Goal: Task Accomplishment & Management: Manage account settings

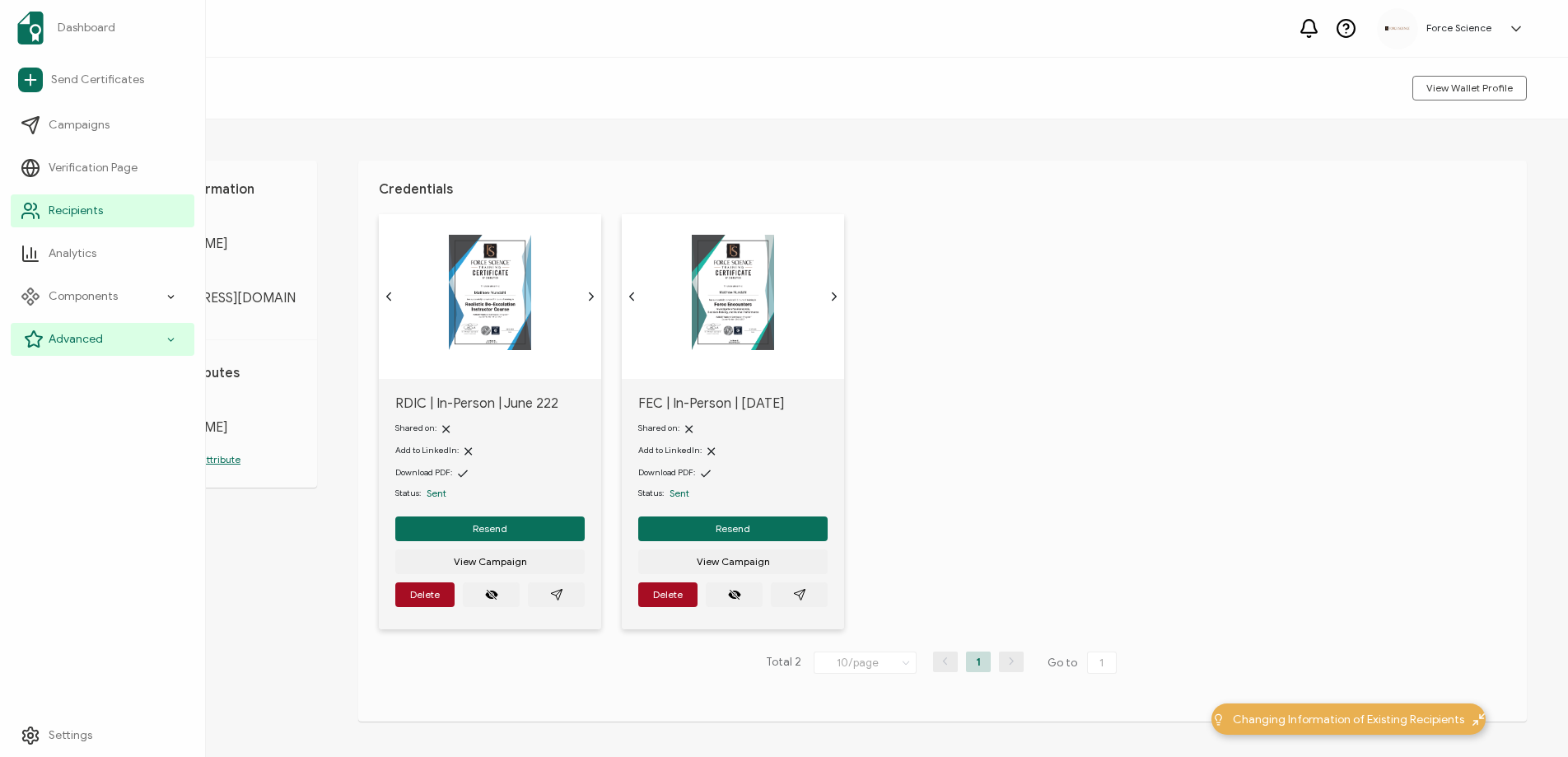
click at [89, 337] on span "Advanced" at bounding box center [75, 339] width 54 height 17
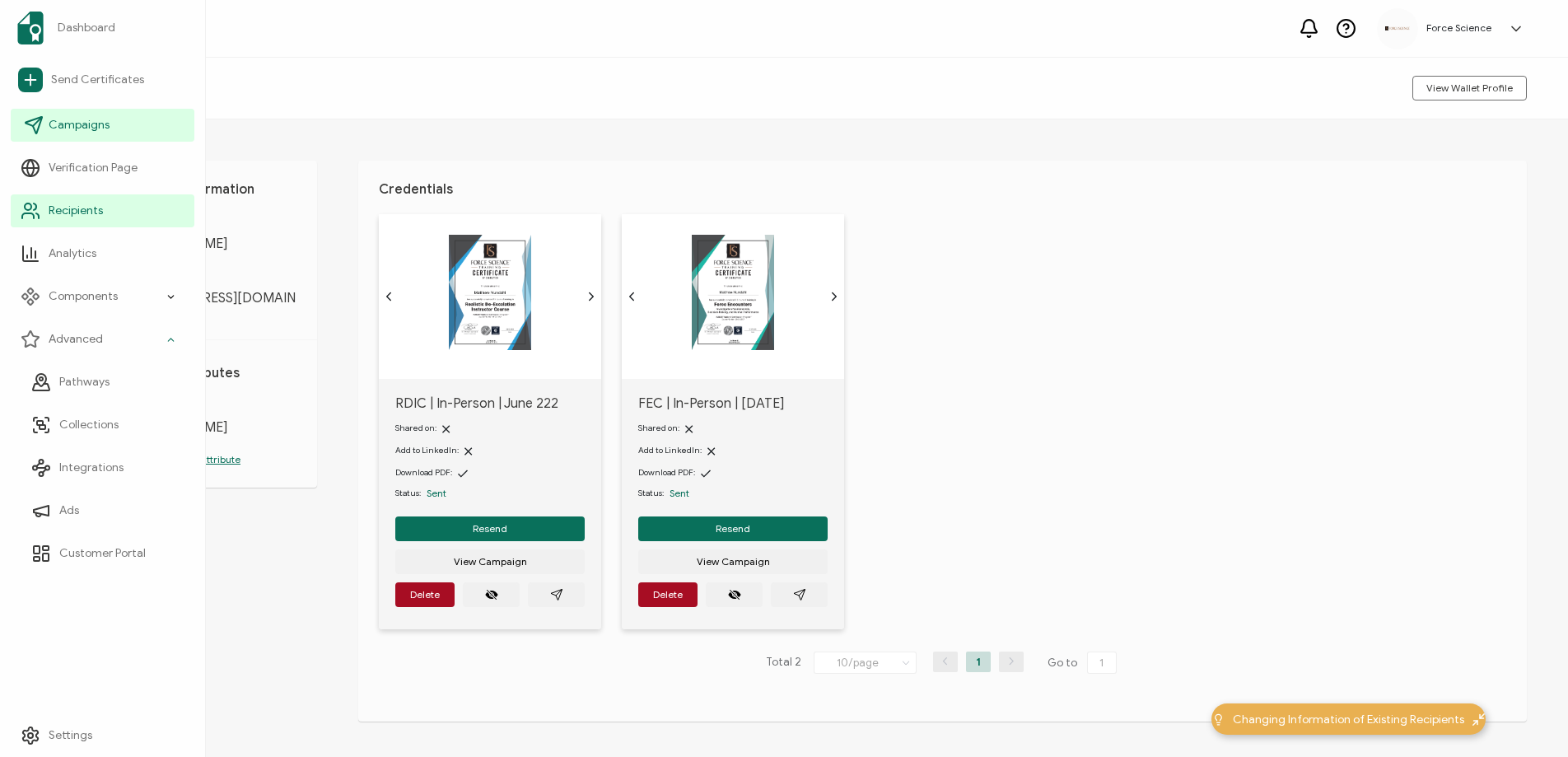
click at [94, 131] on span "Campaigns" at bounding box center [79, 125] width 61 height 17
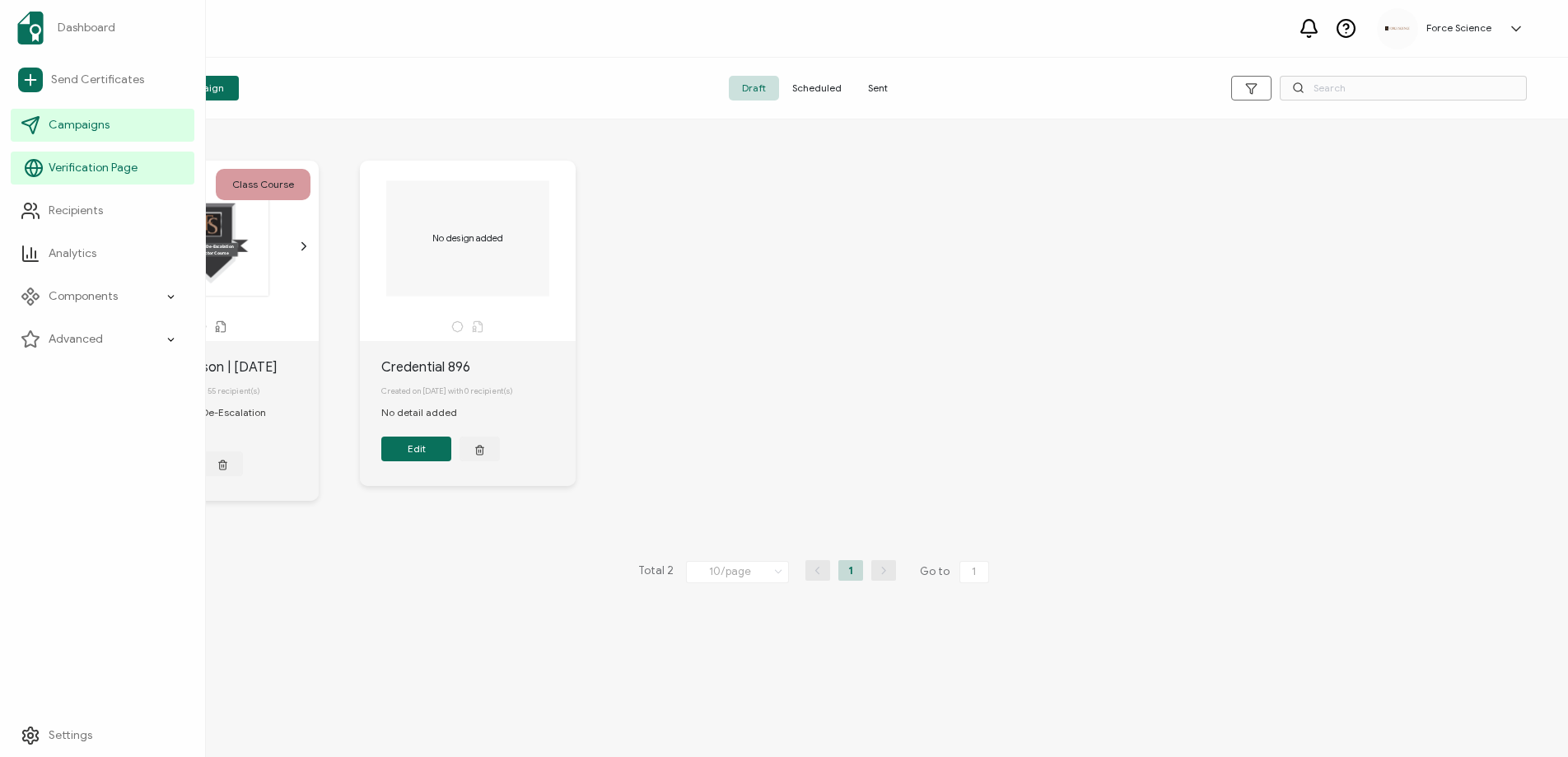
click at [44, 153] on link "Verification Page" at bounding box center [103, 167] width 184 height 33
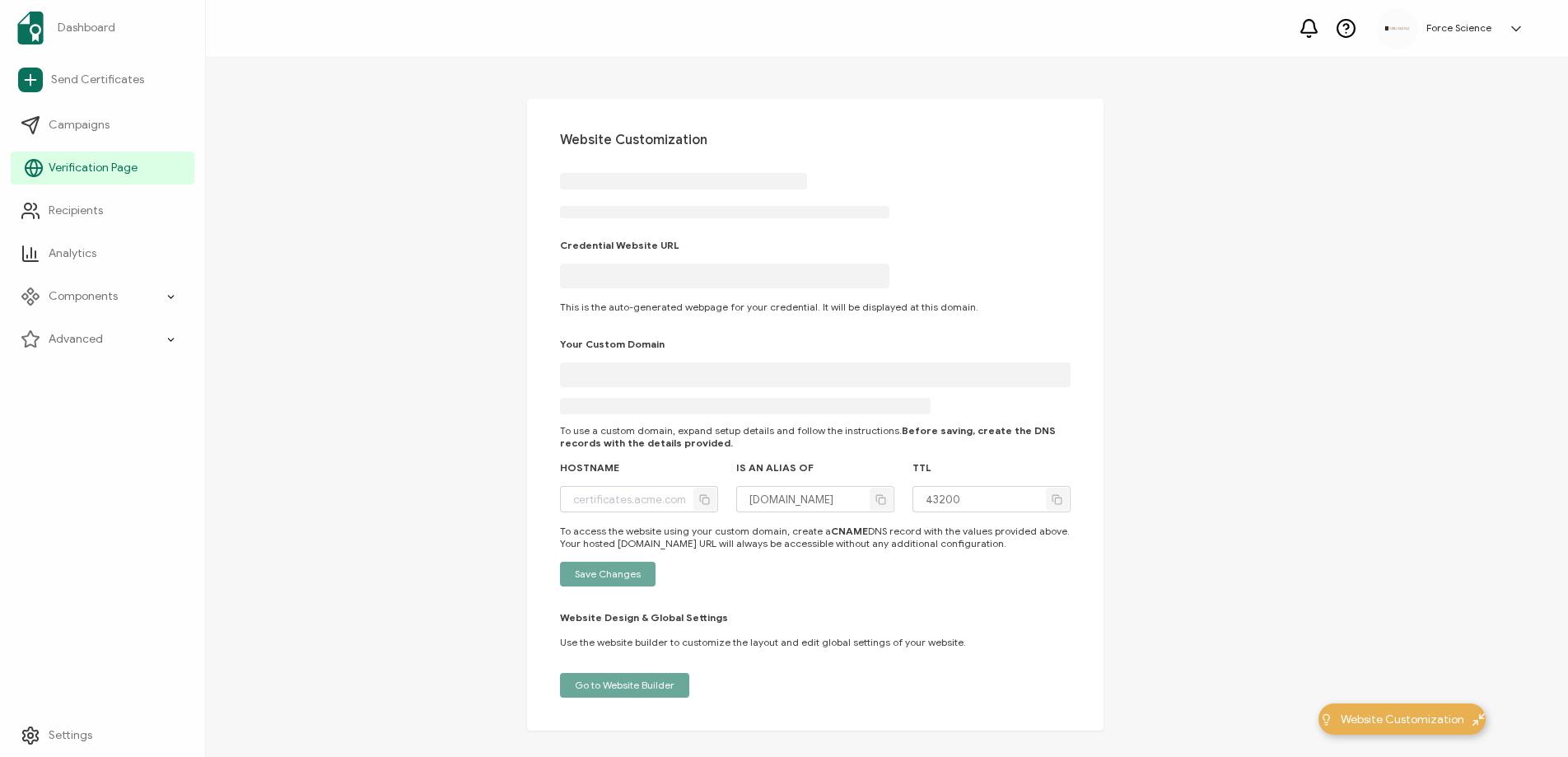
type input "[DOMAIN_NAME]"
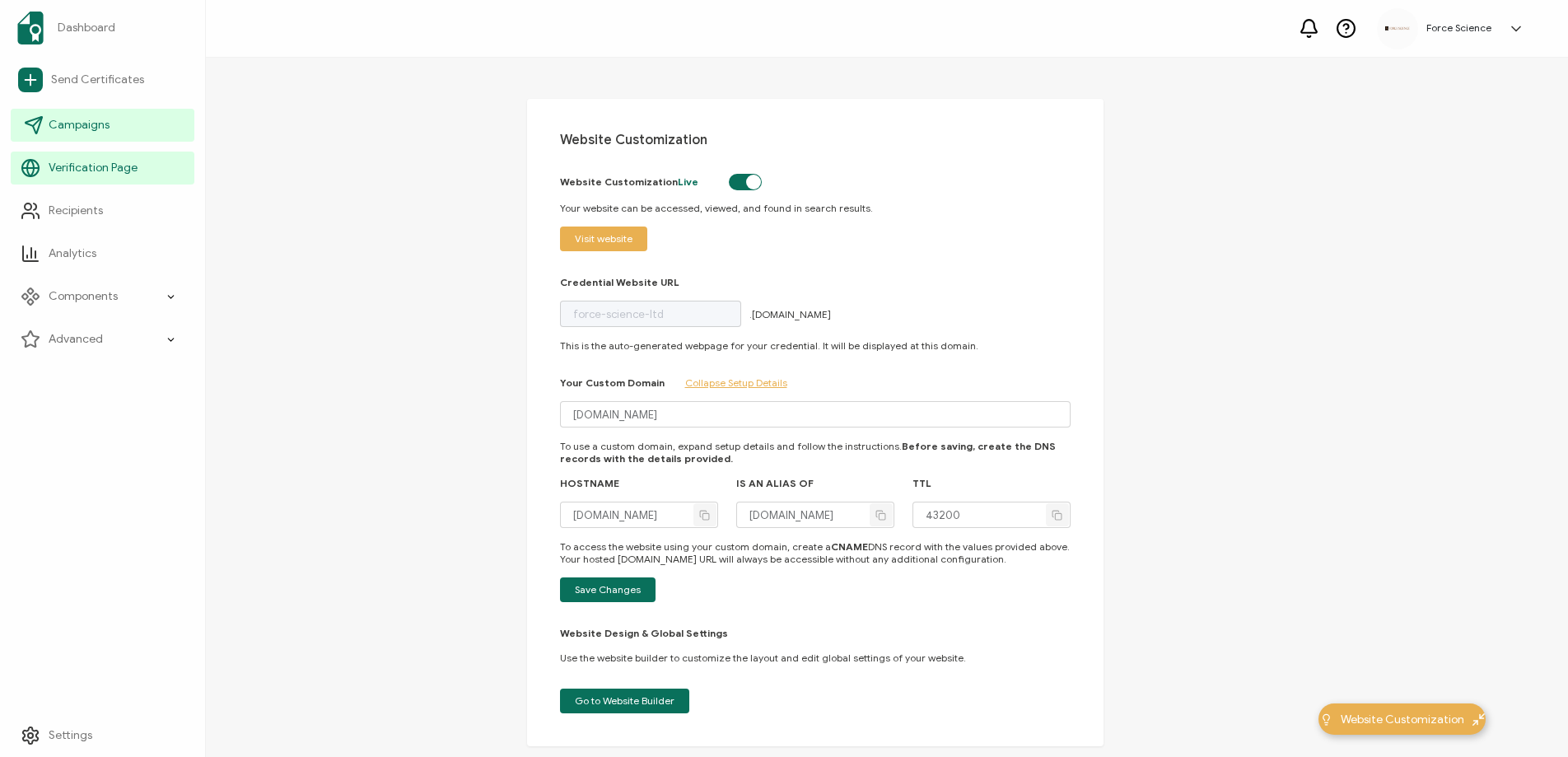
click at [91, 133] on span "Campaigns" at bounding box center [79, 125] width 61 height 17
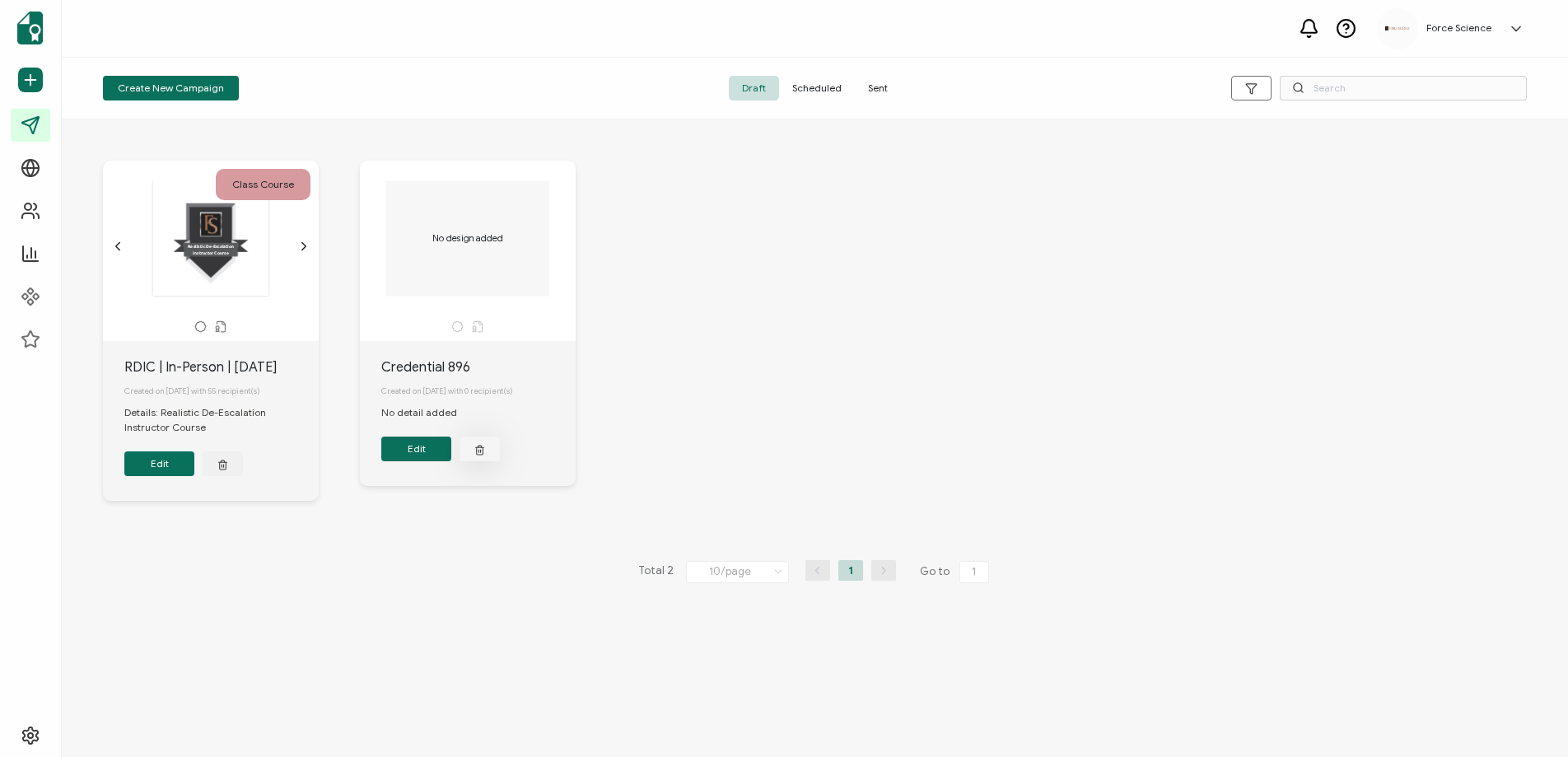
click at [228, 459] on icon "button" at bounding box center [223, 464] width 11 height 12
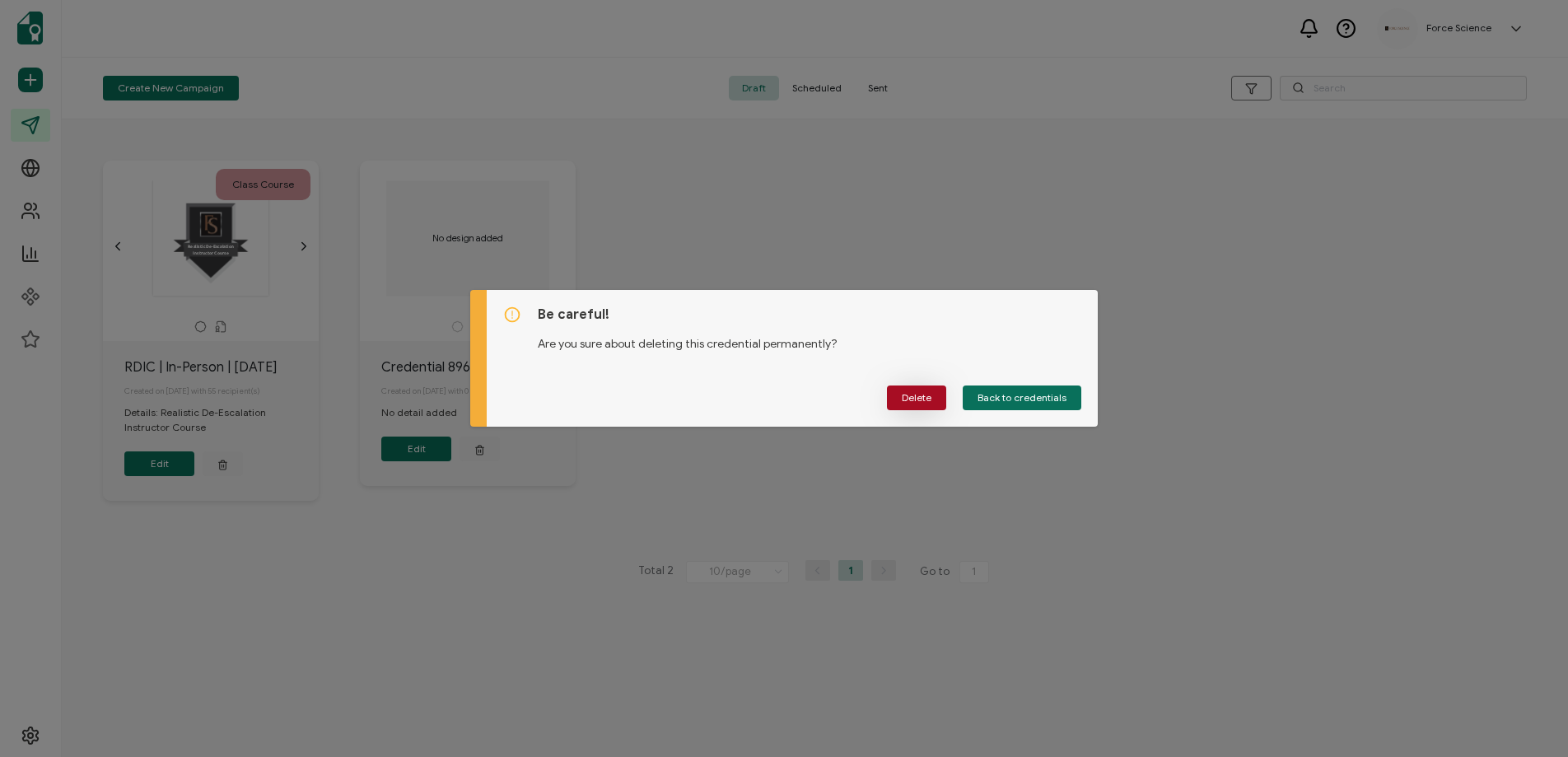
click at [917, 397] on span "Delete" at bounding box center [917, 397] width 30 height 10
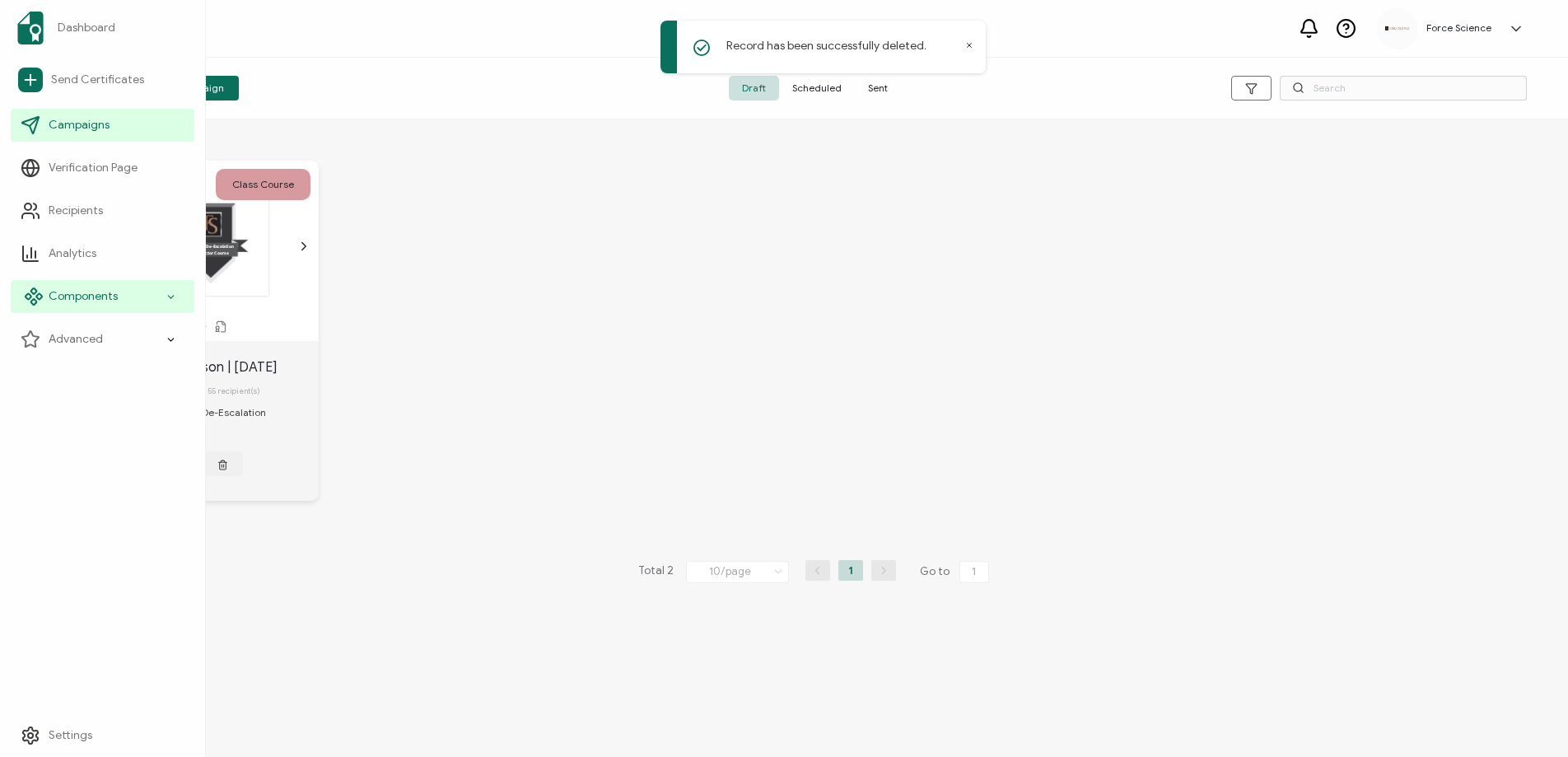
click at [77, 287] on div "Components" at bounding box center [103, 296] width 184 height 33
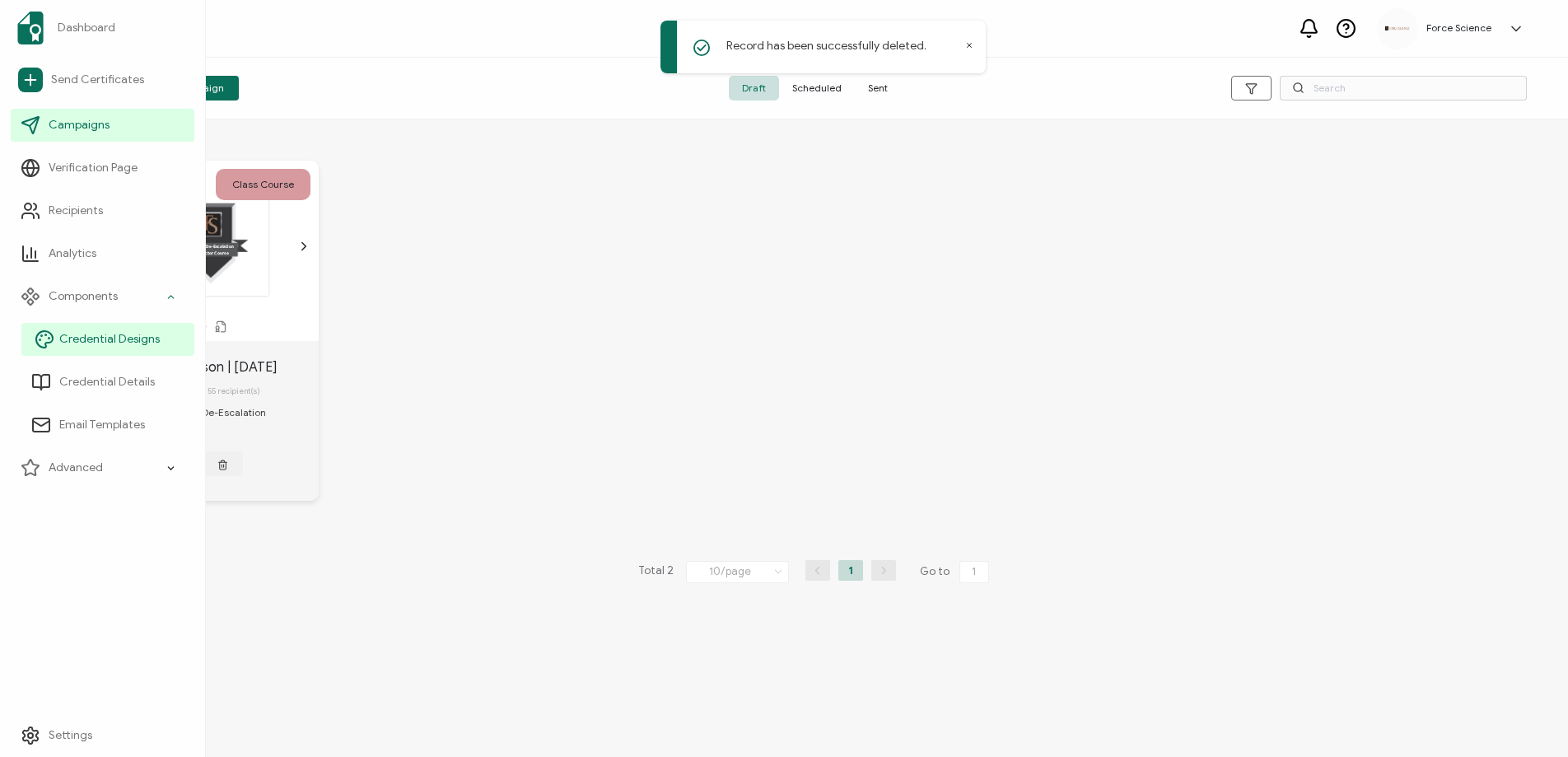
click at [88, 350] on link "Credential Designs" at bounding box center [108, 339] width 173 height 33
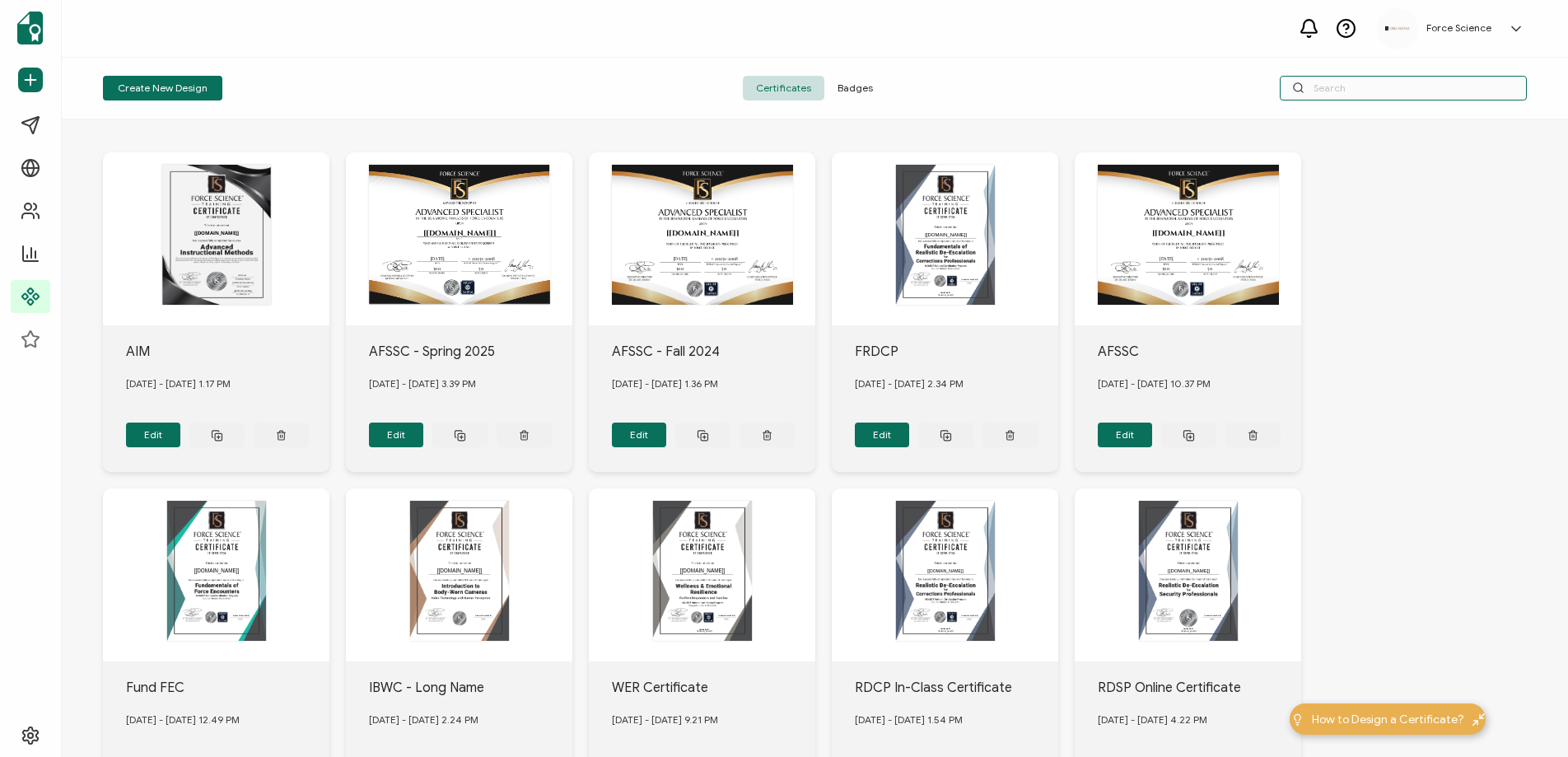
click at [1353, 93] on input "text" at bounding box center [1403, 88] width 247 height 25
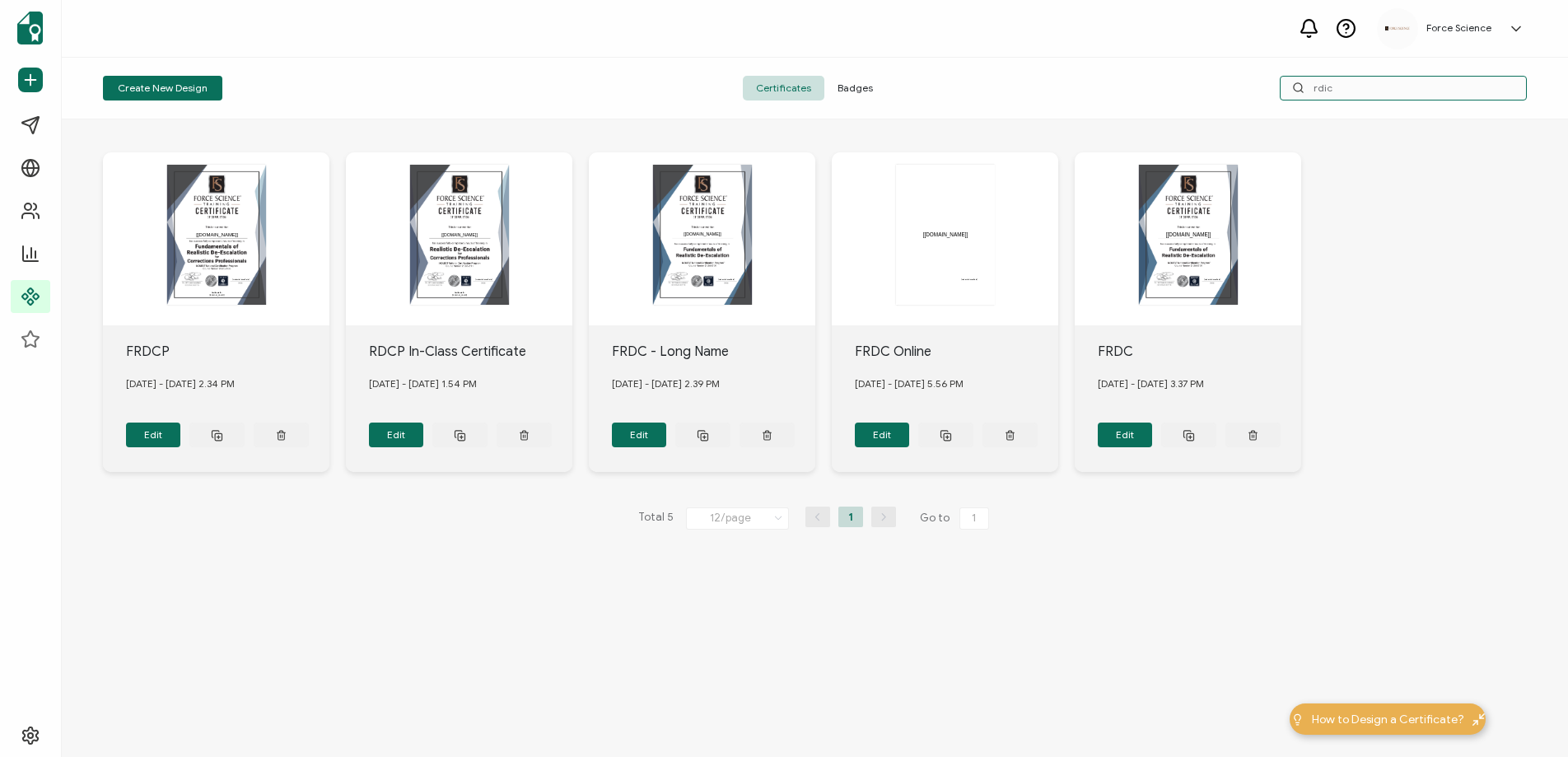
type input "rdic"
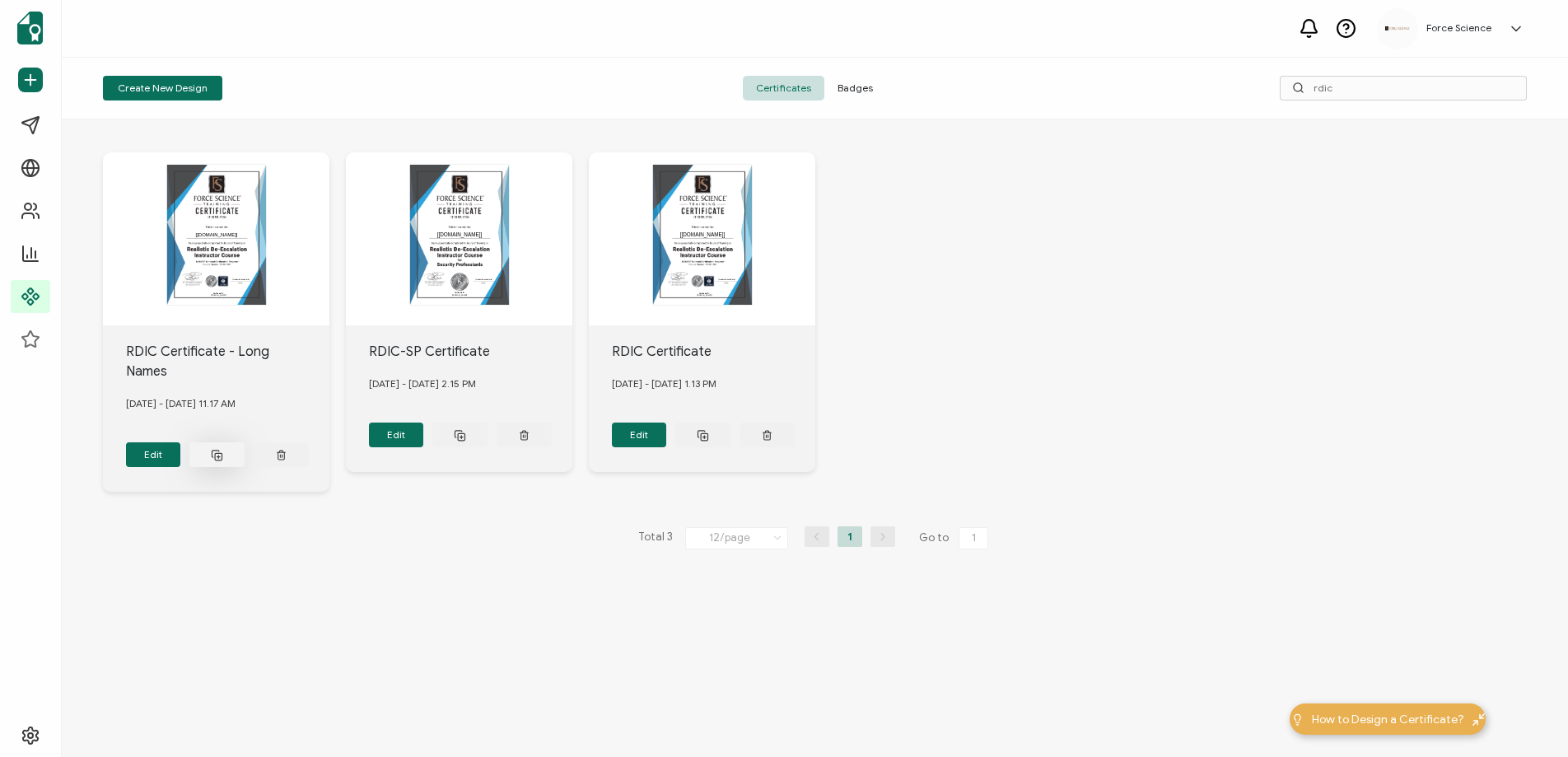
click at [210, 442] on button at bounding box center [217, 455] width 55 height 25
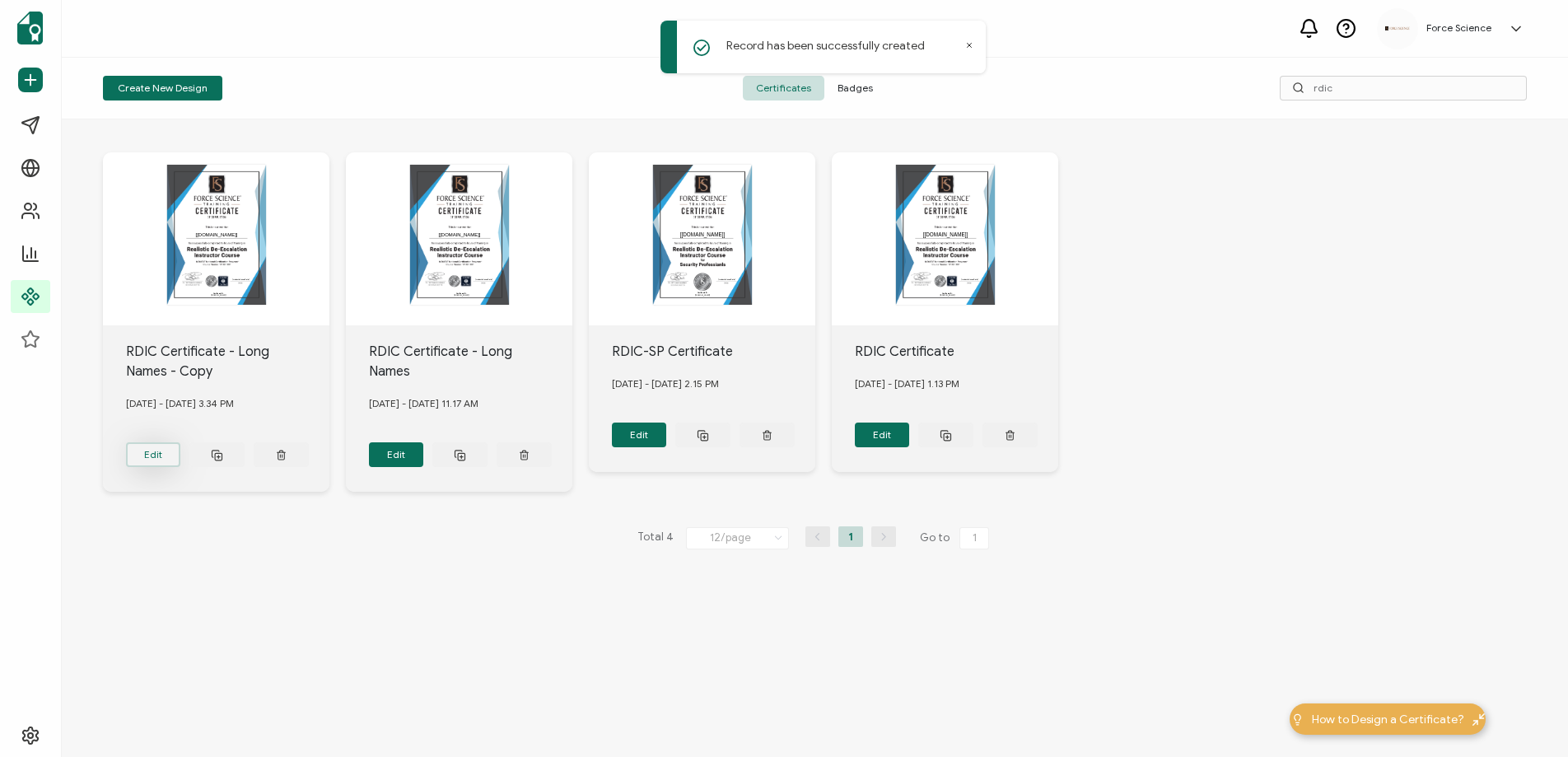
click at [160, 449] on button "Edit" at bounding box center [153, 455] width 55 height 25
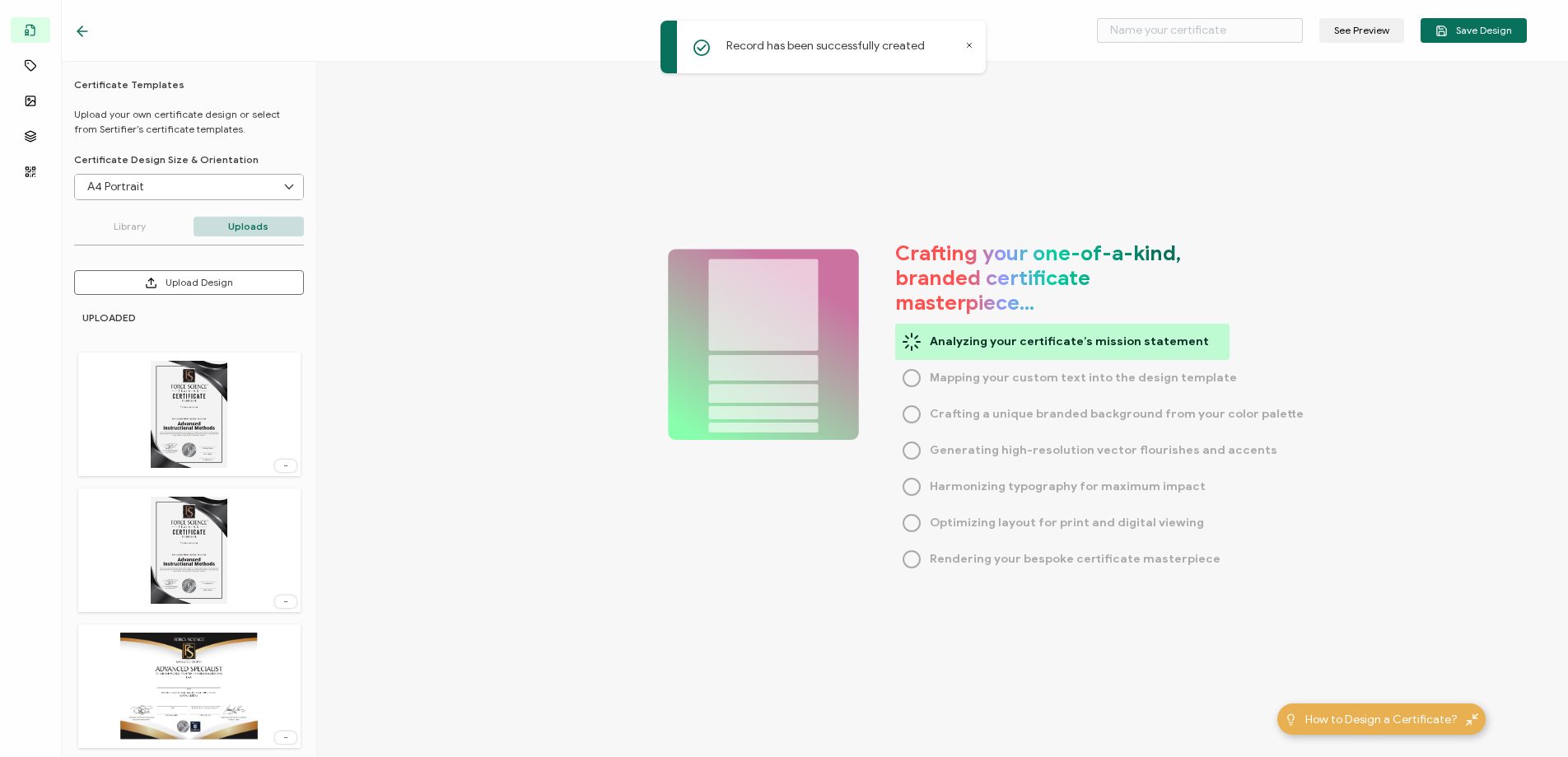
type input "RDIC Certificate - Long Names - Copy"
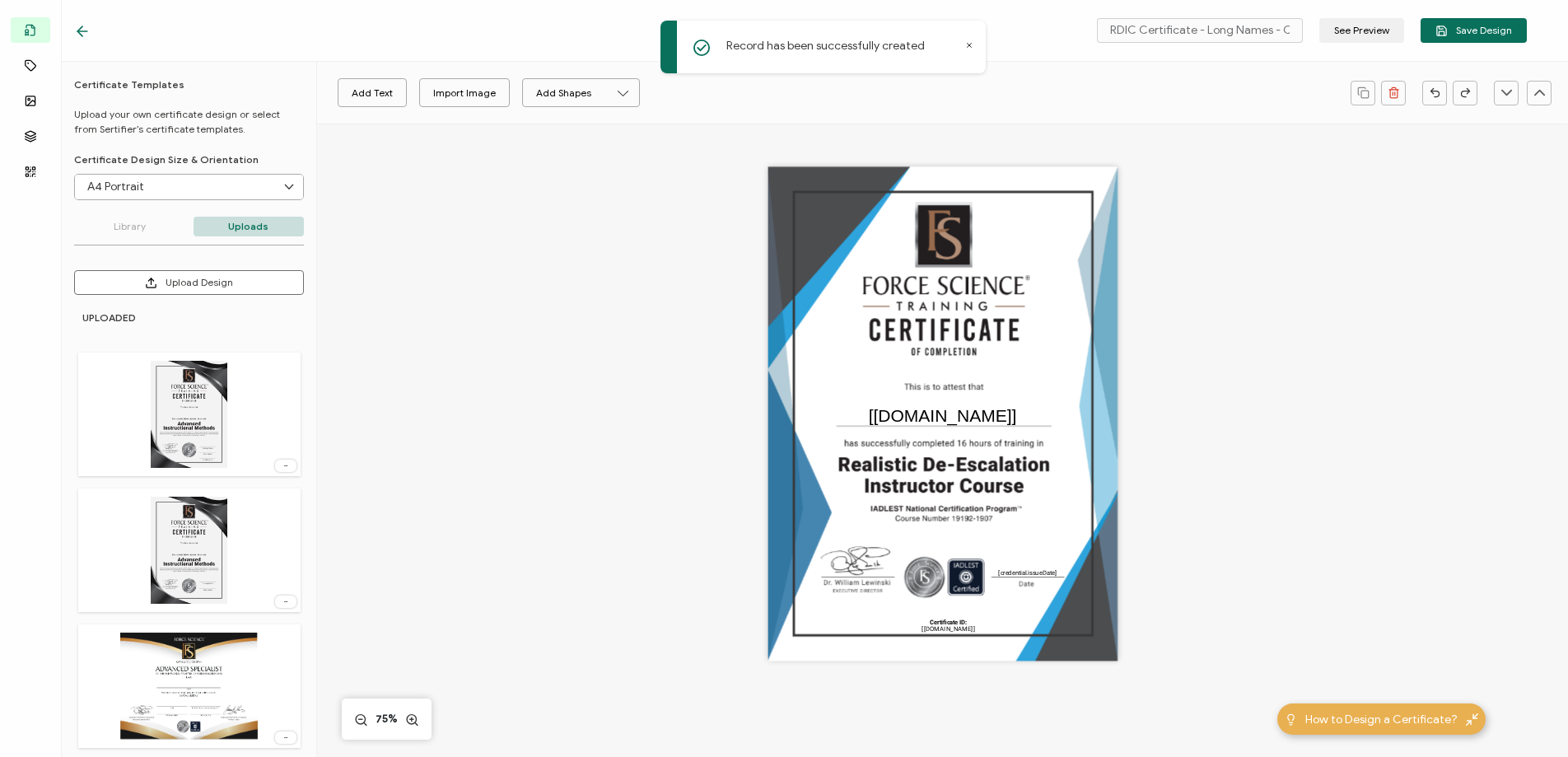
click at [787, 222] on div "The date the credential was issued. This will automatically update to the day t…" at bounding box center [943, 414] width 350 height 494
click at [249, 222] on p "Uploads" at bounding box center [249, 226] width 111 height 19
click at [215, 276] on button "Upload Design" at bounding box center [189, 282] width 230 height 25
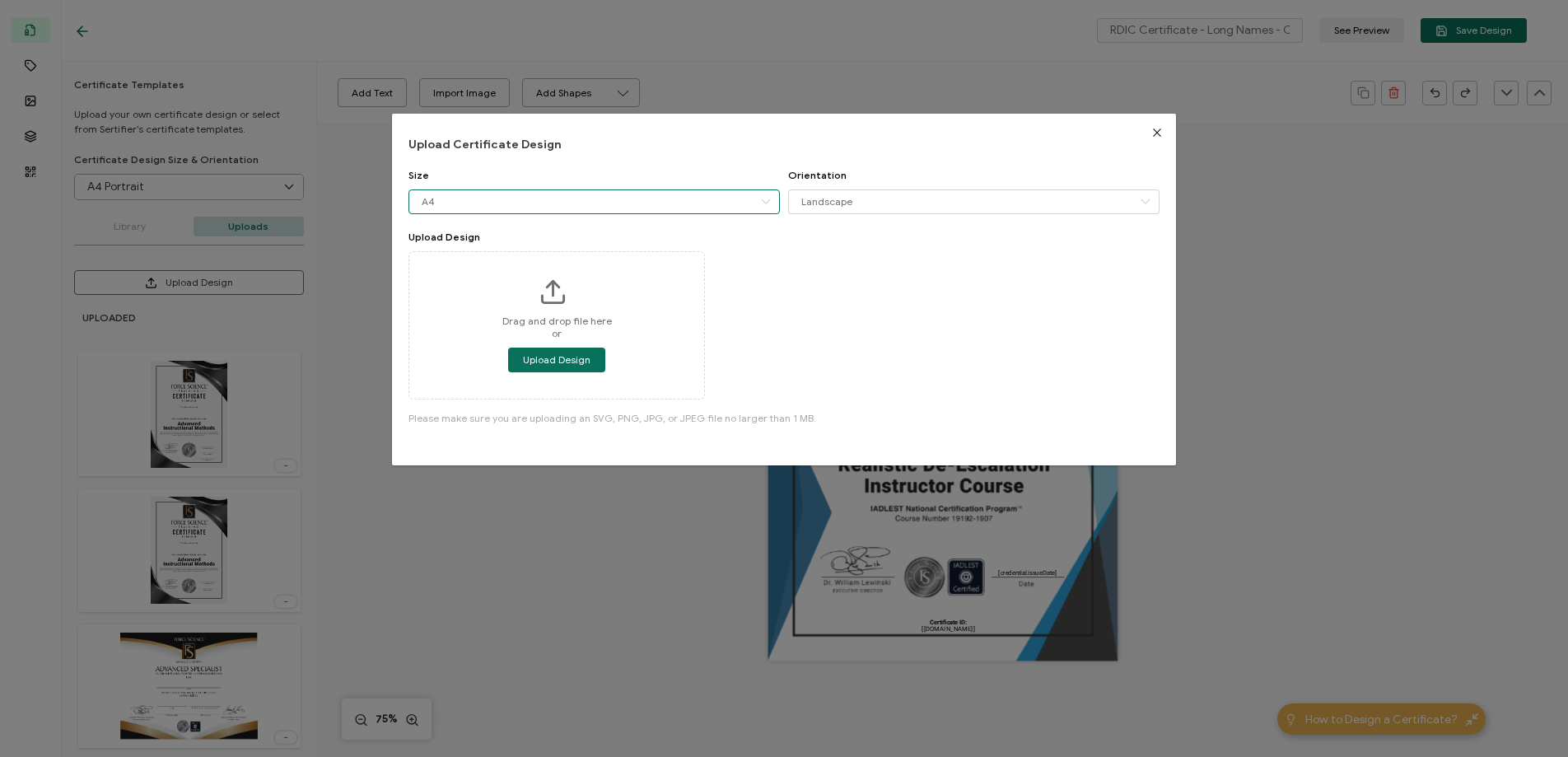
click at [583, 195] on input "A4" at bounding box center [594, 202] width 371 height 25
click at [447, 271] on span "Letter" at bounding box center [439, 271] width 27 height 12
type input "Letter"
click at [821, 208] on input "Landscape" at bounding box center [974, 202] width 371 height 25
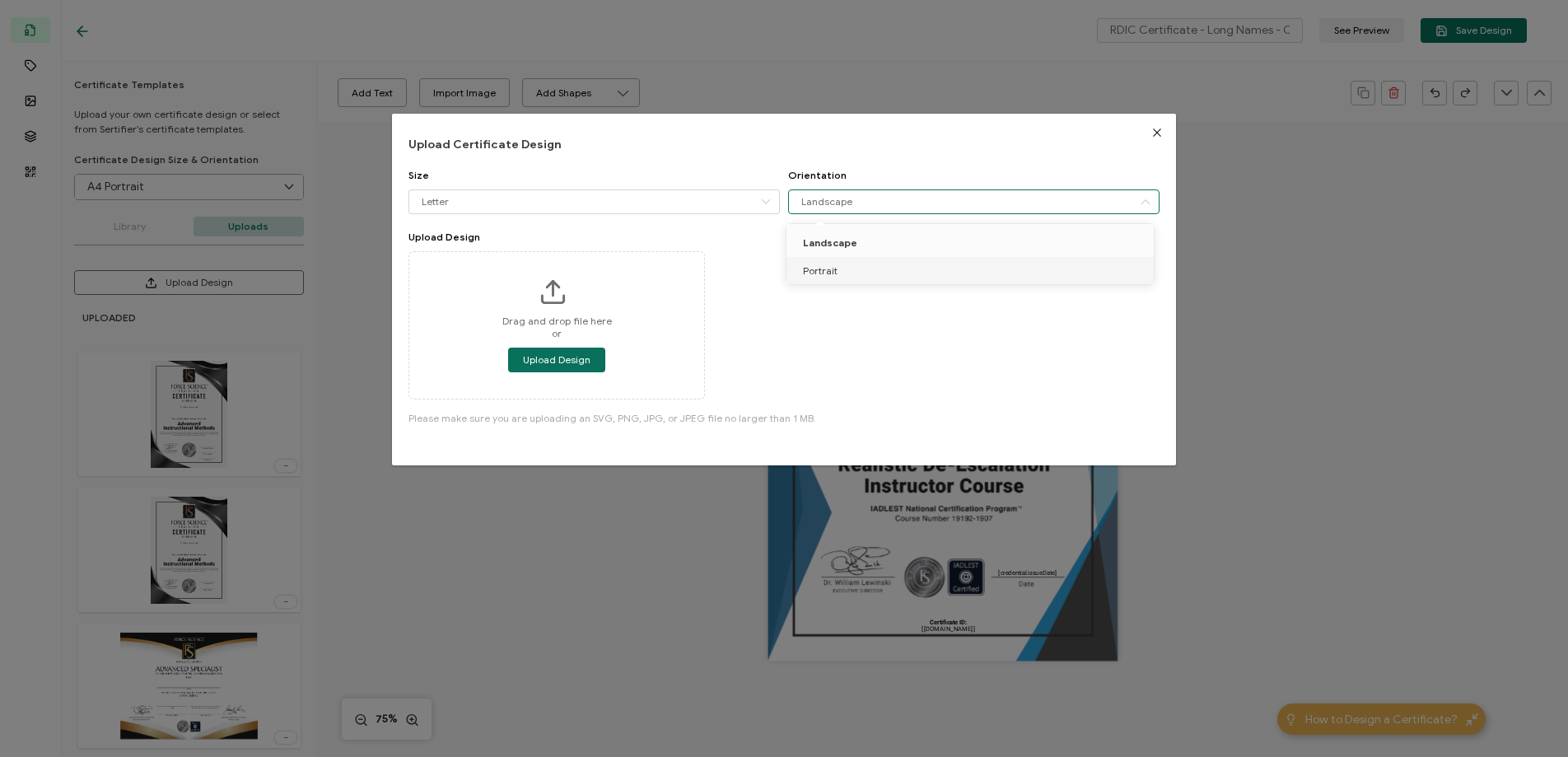
click at [830, 274] on span "Portrait" at bounding box center [820, 271] width 34 height 12
type input "Portrait"
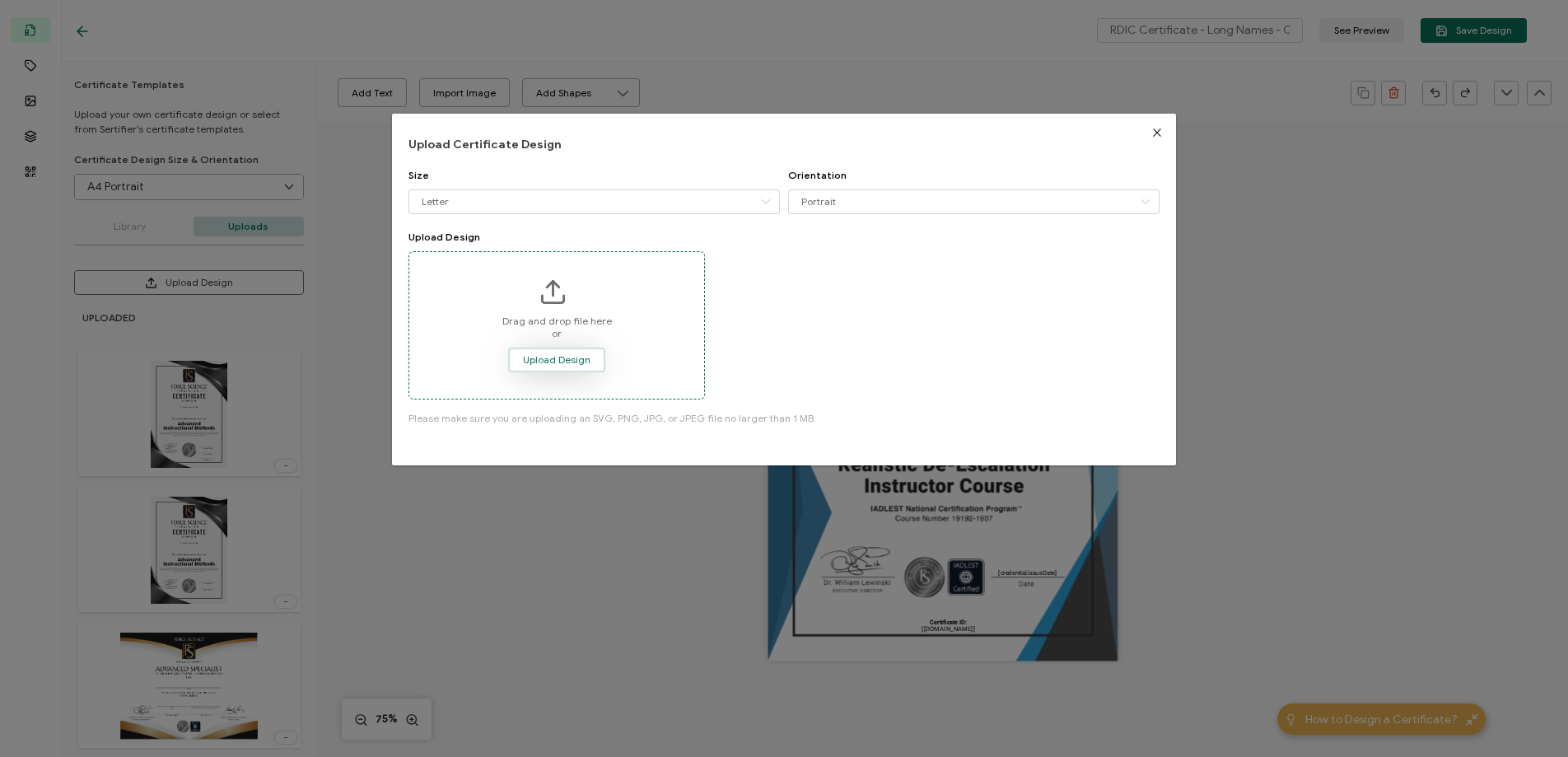
click at [546, 356] on span "Upload Design" at bounding box center [556, 359] width 67 height 10
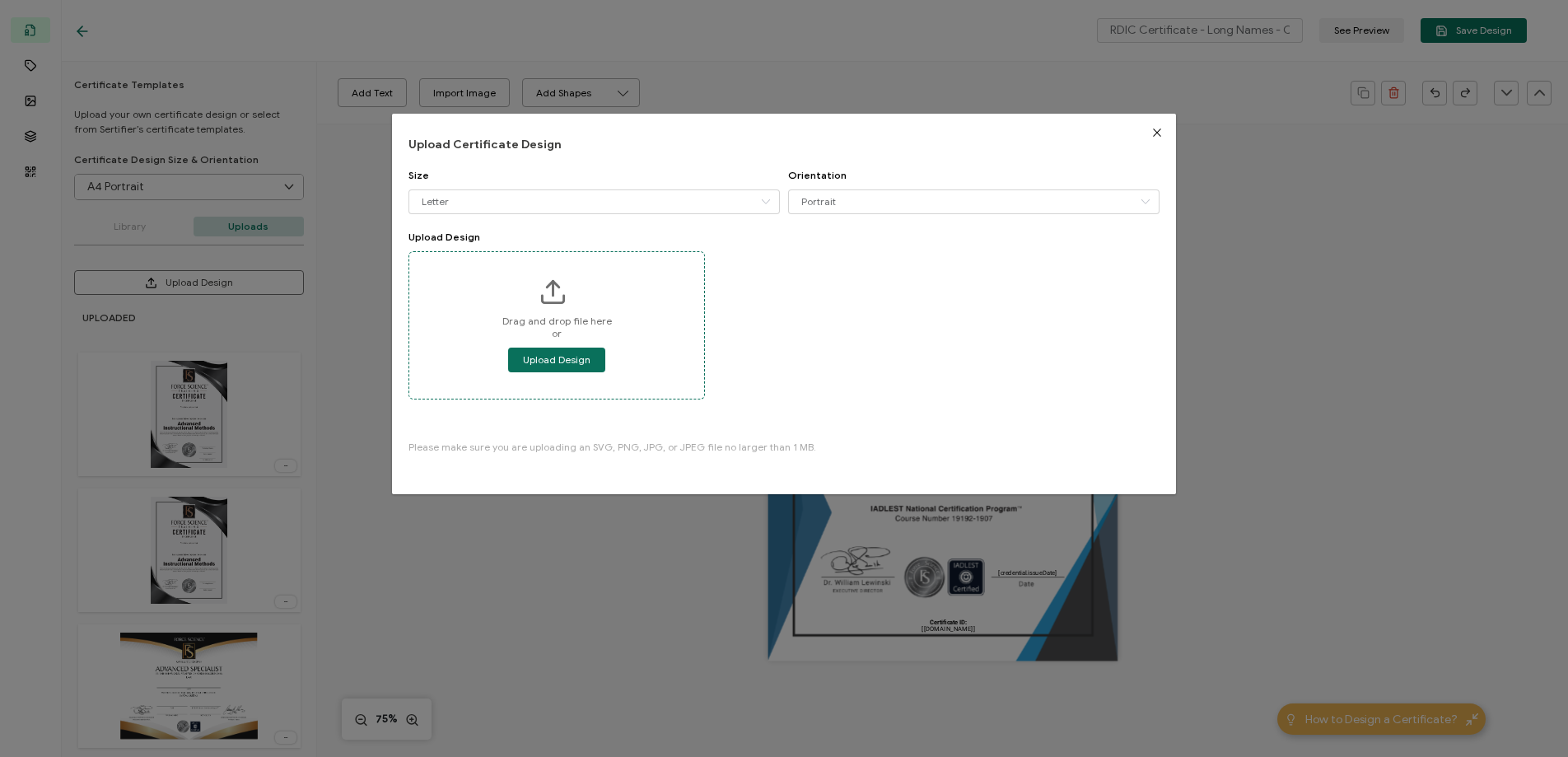
type input "Letter Portrait"
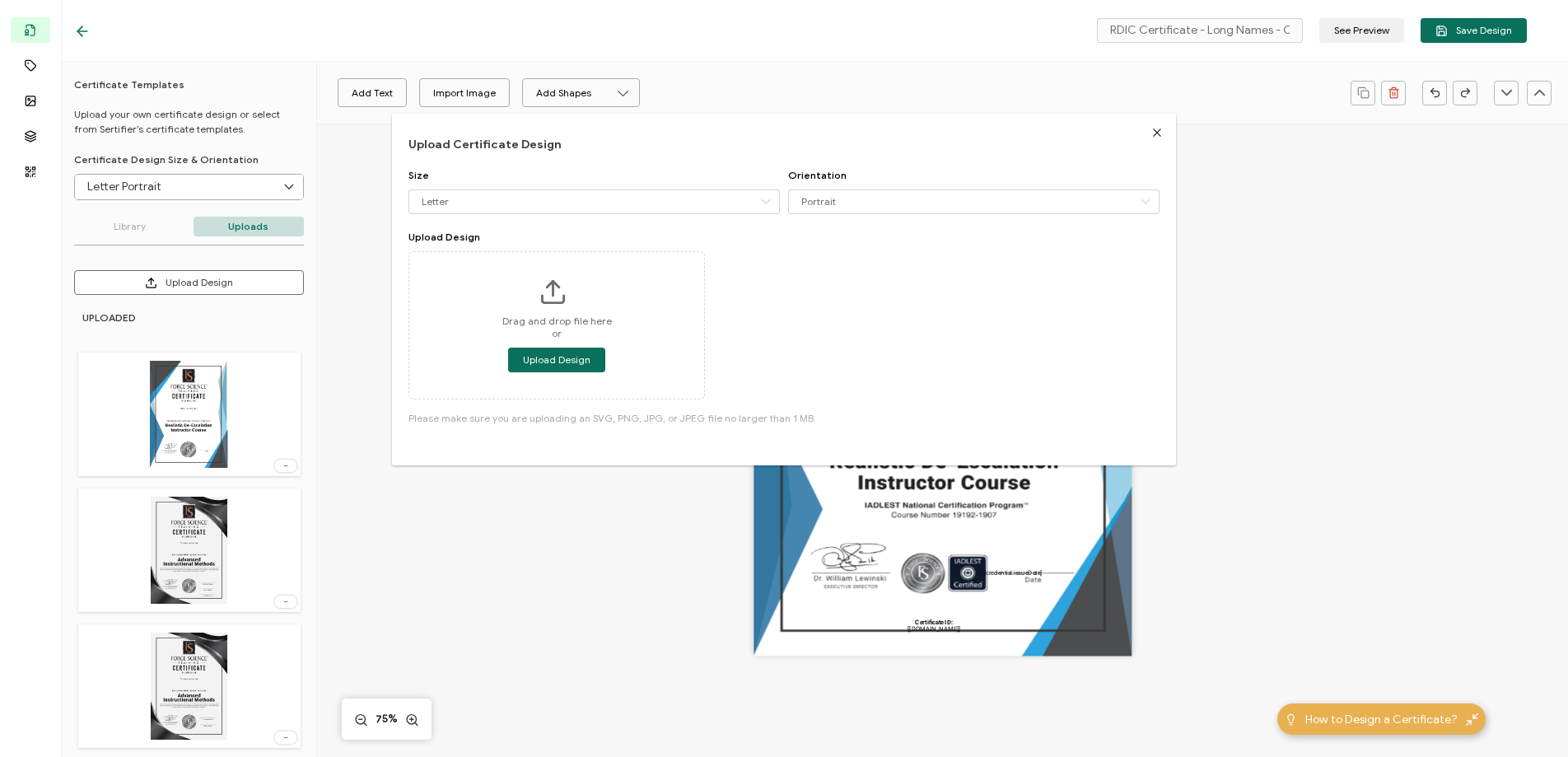
type input "Blank"
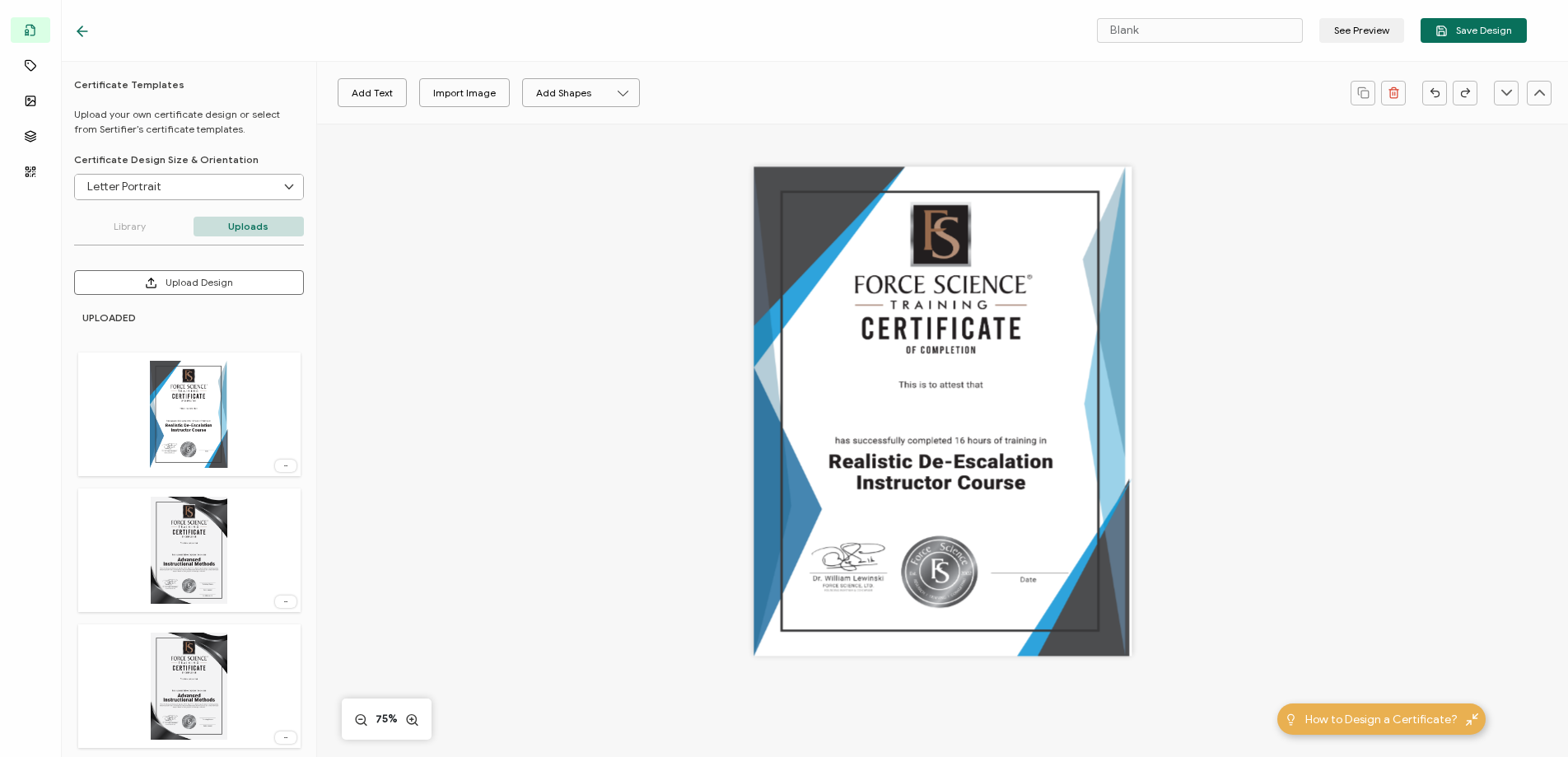
click at [865, 258] on div at bounding box center [942, 411] width 378 height 489
drag, startPoint x: 882, startPoint y: 341, endPoint x: 665, endPoint y: 339, distance: 217.0
click at [654, 335] on div at bounding box center [942, 433] width 938 height 619
click at [914, 293] on div at bounding box center [942, 411] width 378 height 489
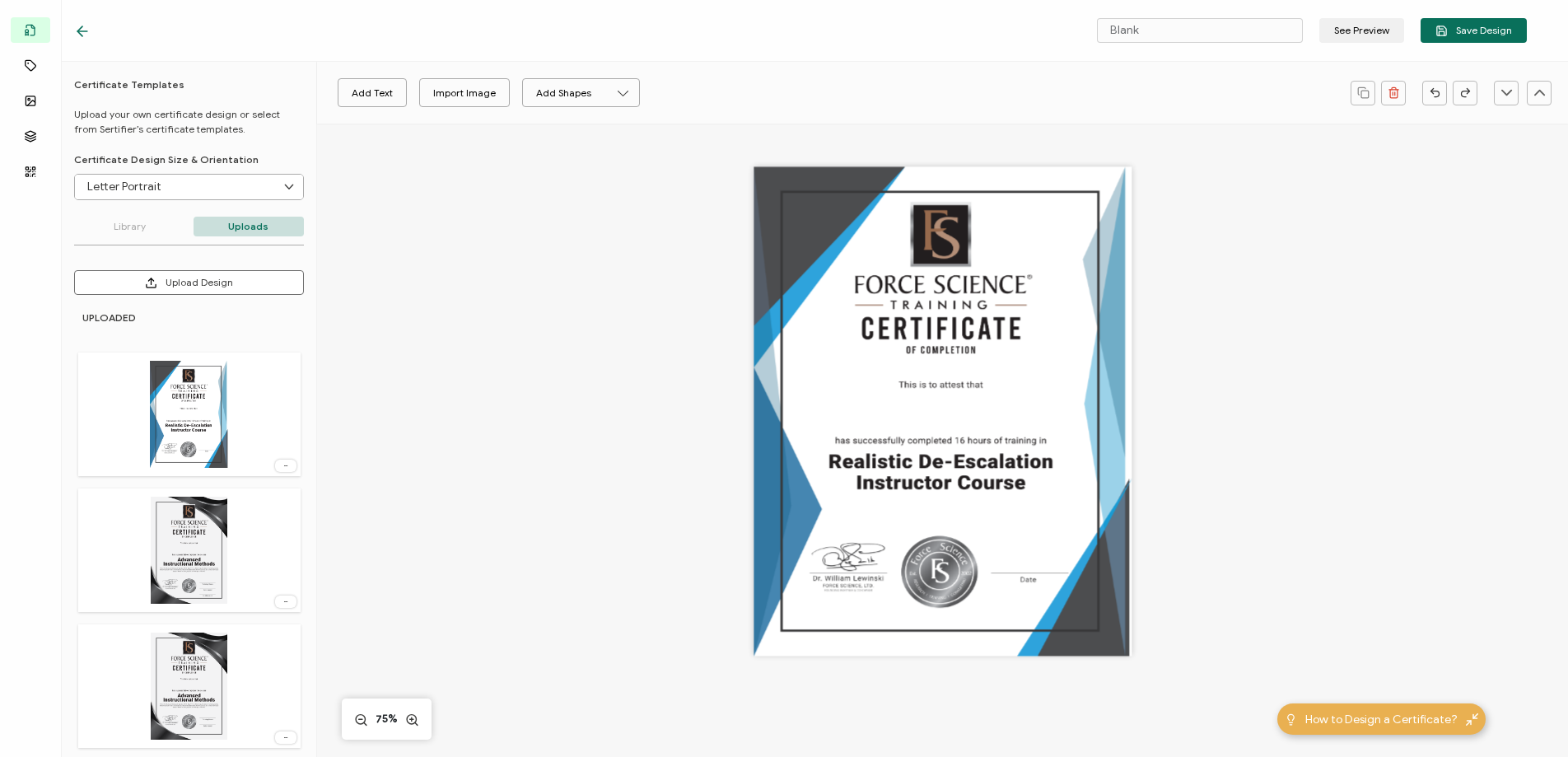
click at [279, 465] on icon at bounding box center [286, 465] width 17 height 4
click at [258, 505] on span "Delete Image" at bounding box center [256, 501] width 62 height 12
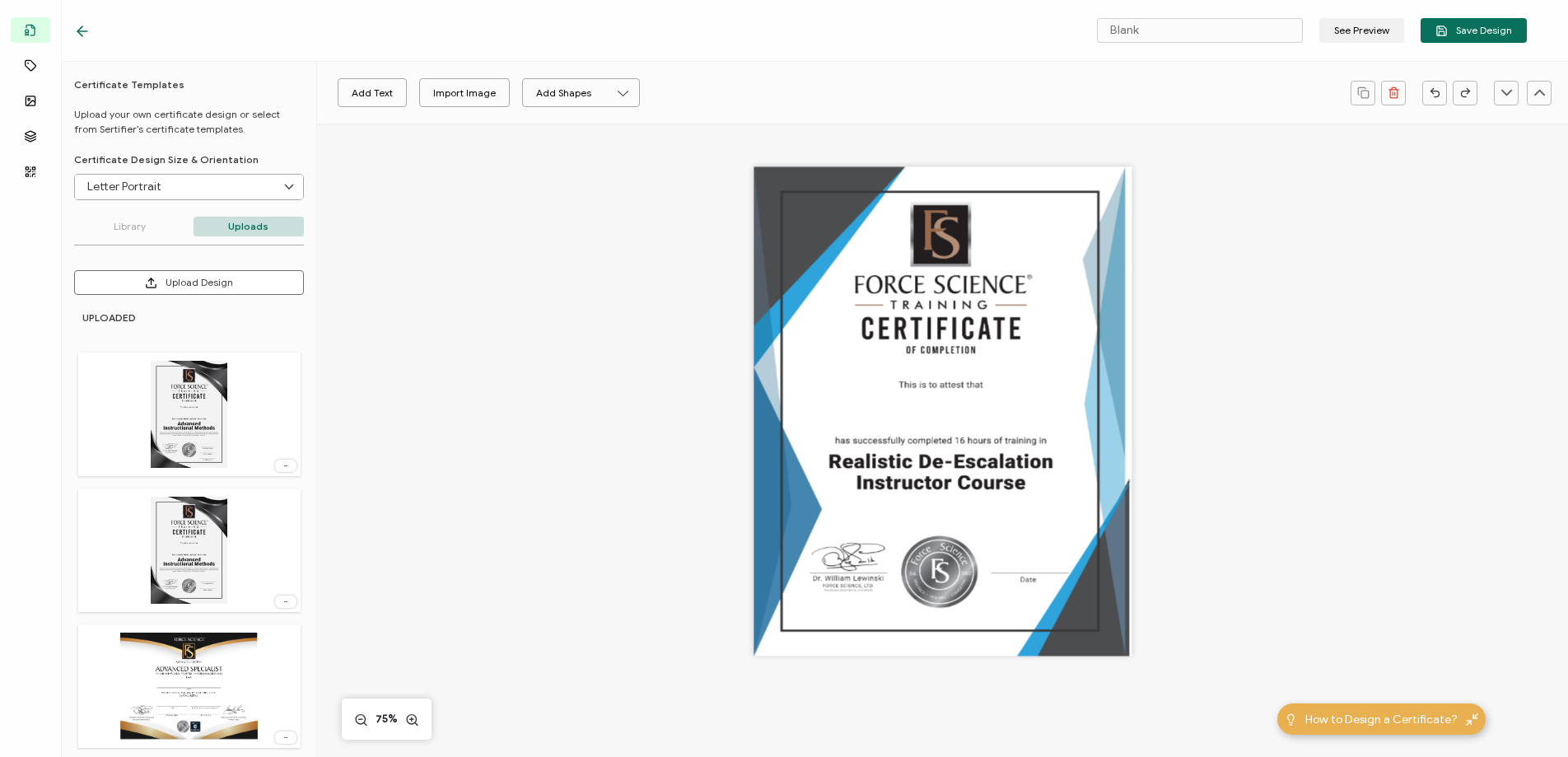
drag, startPoint x: 893, startPoint y: 284, endPoint x: 947, endPoint y: 291, distance: 54.5
click at [897, 285] on div at bounding box center [942, 411] width 378 height 489
click at [948, 291] on div at bounding box center [942, 411] width 378 height 489
click at [945, 174] on div at bounding box center [942, 411] width 378 height 489
click at [891, 311] on div at bounding box center [942, 411] width 378 height 489
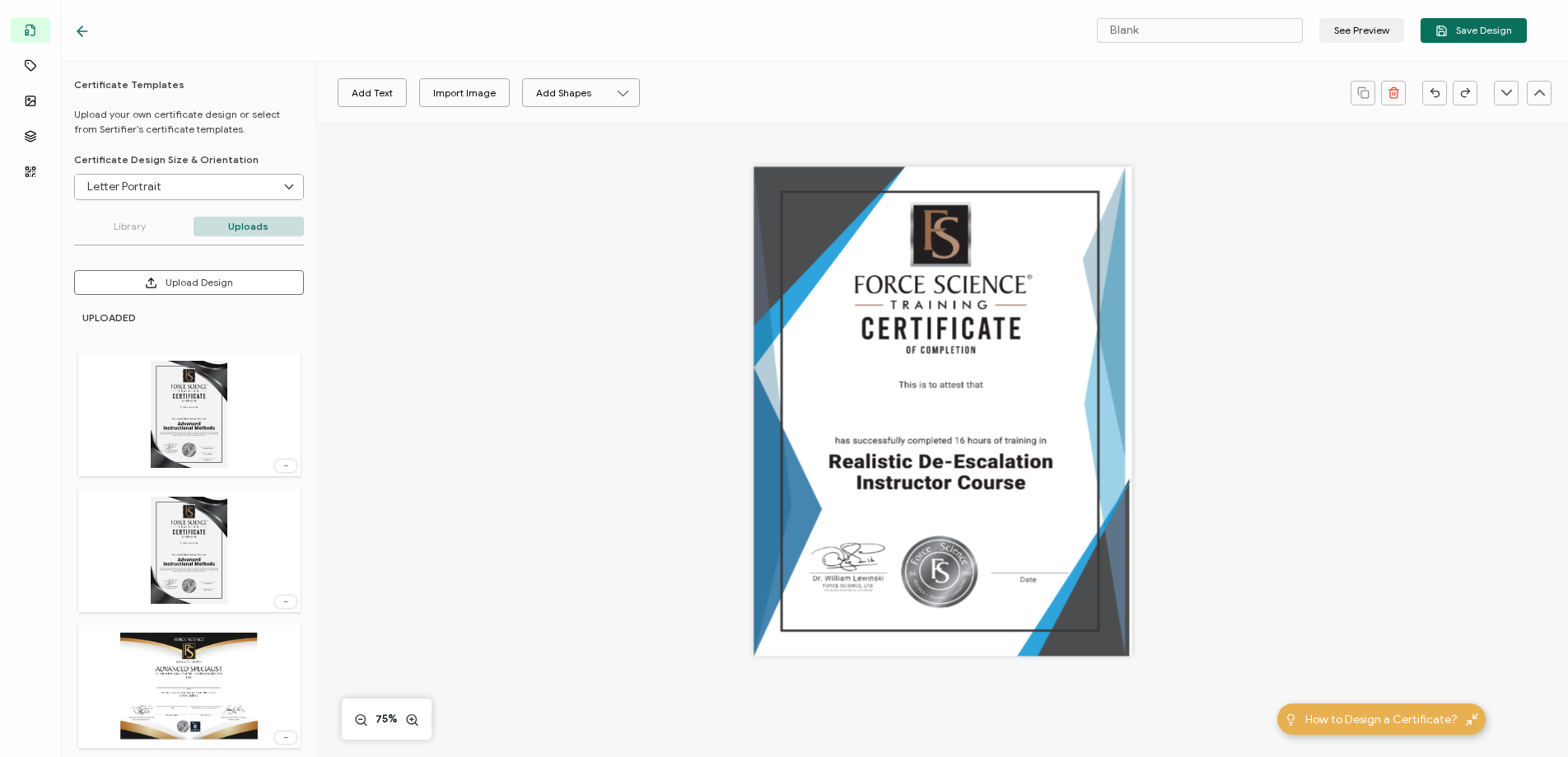
click at [239, 233] on p "Uploads" at bounding box center [249, 226] width 111 height 19
click at [220, 190] on input "Letter Portrait" at bounding box center [189, 187] width 228 height 25
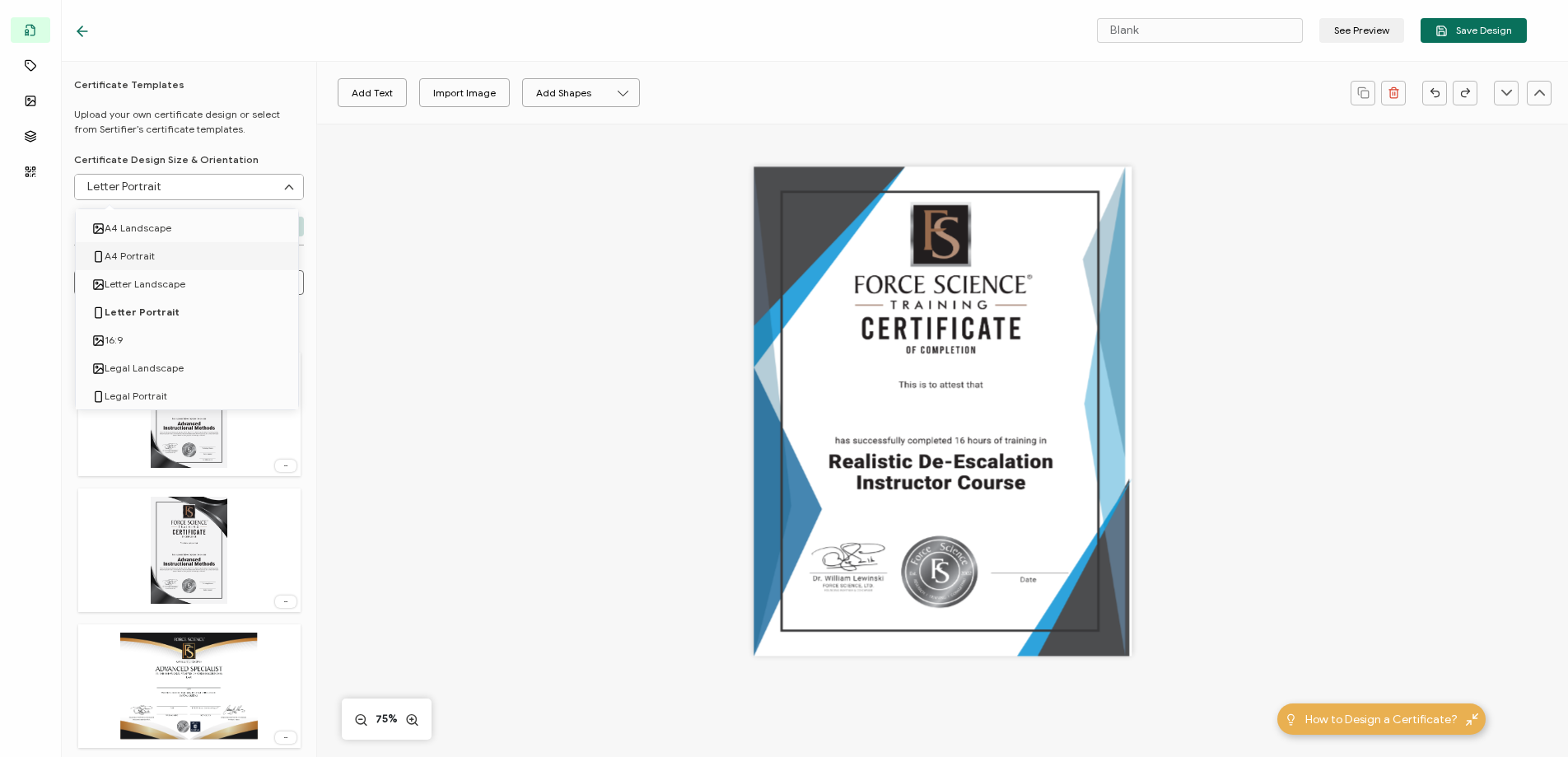
click at [174, 261] on li "A4 Portrait" at bounding box center [190, 256] width 228 height 28
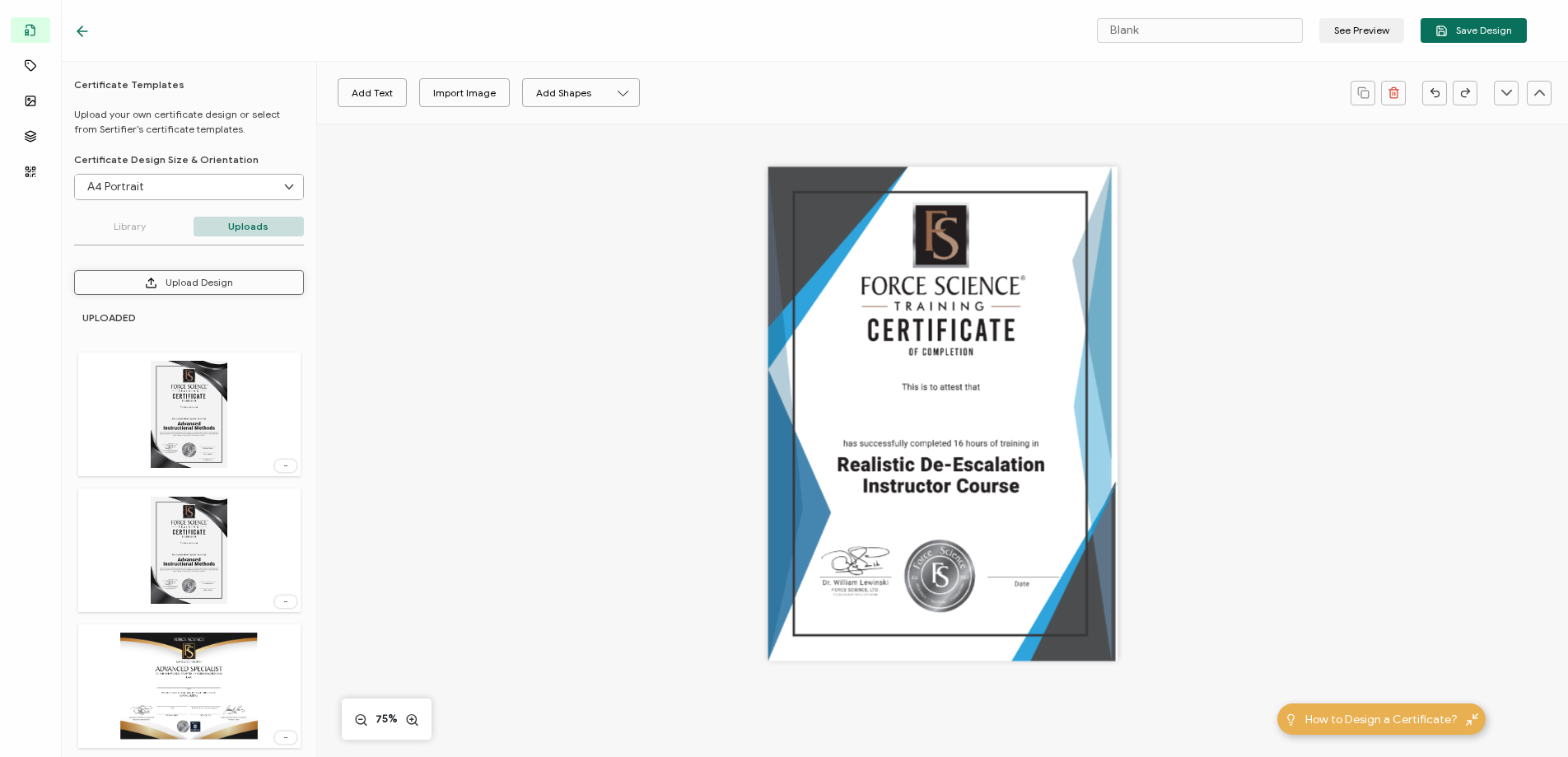
click at [178, 287] on button "Upload Design" at bounding box center [189, 282] width 230 height 25
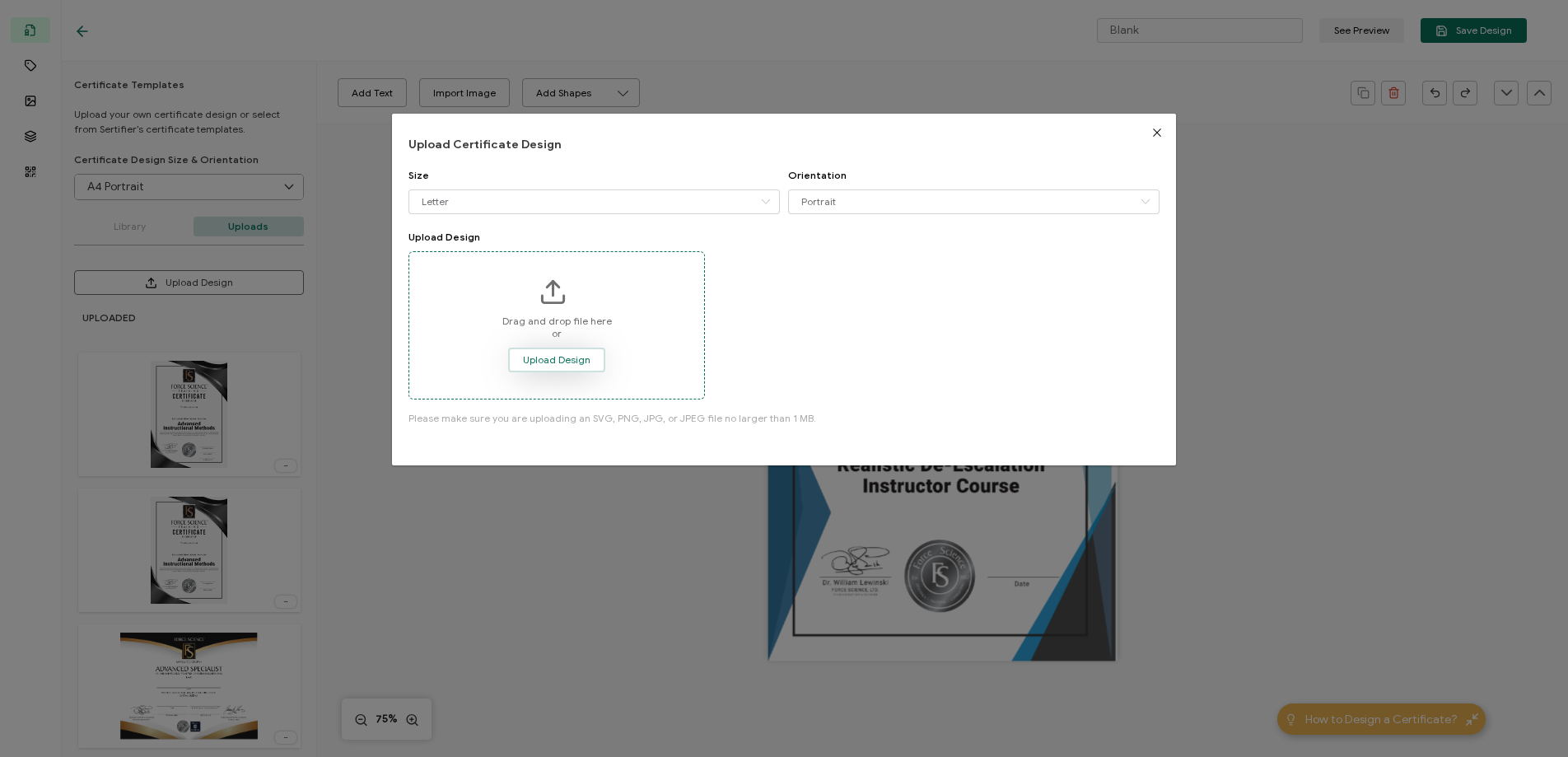
click at [547, 358] on span "Upload Design" at bounding box center [556, 359] width 67 height 10
type input "Letter Portrait"
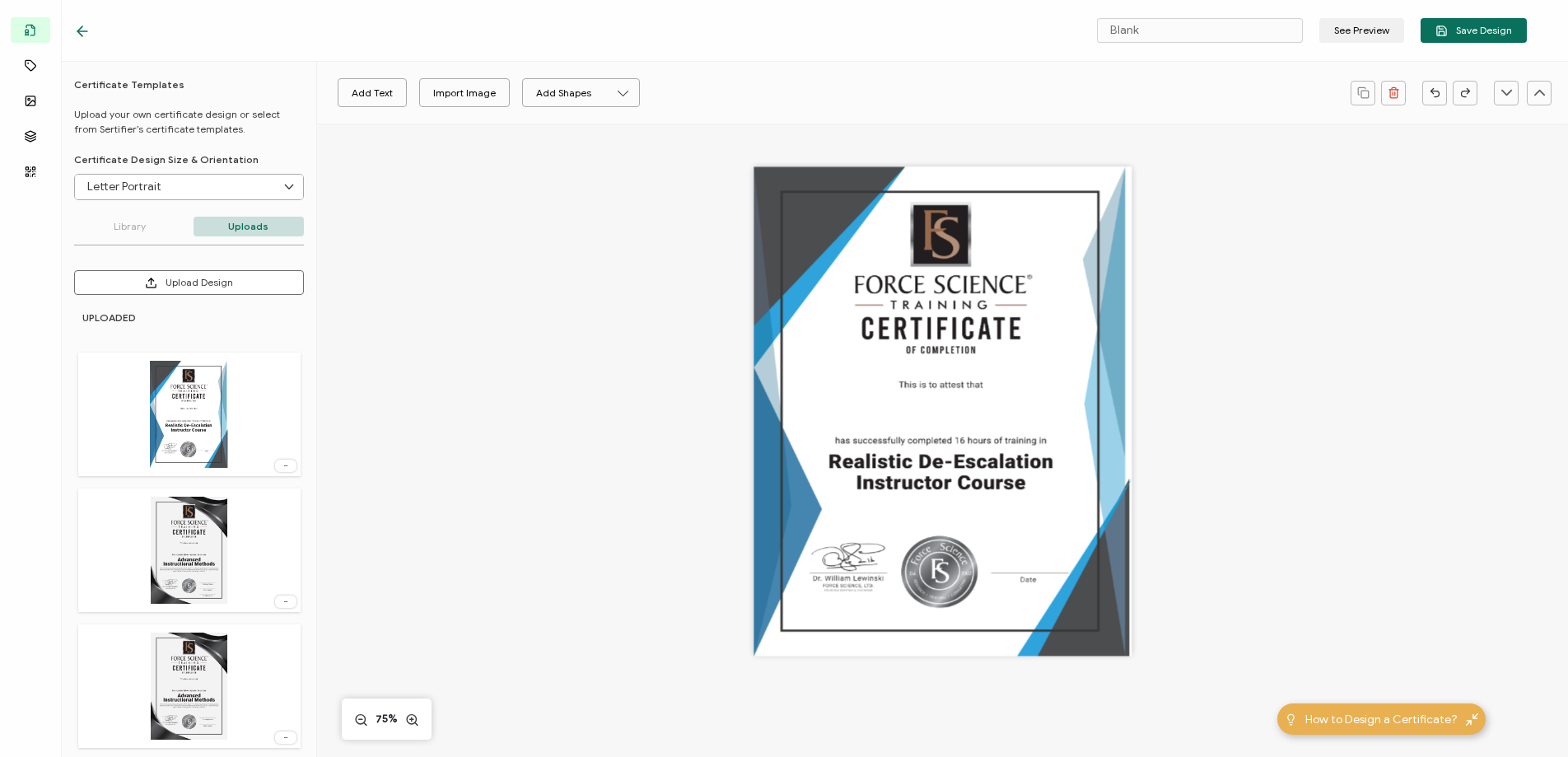
click at [928, 445] on div at bounding box center [942, 411] width 378 height 489
drag, startPoint x: 923, startPoint y: 358, endPoint x: 1090, endPoint y: 524, distance: 235.5
click at [1090, 524] on div at bounding box center [942, 411] width 378 height 489
click at [783, 284] on div at bounding box center [942, 411] width 378 height 489
click at [282, 463] on icon at bounding box center [286, 465] width 17 height 4
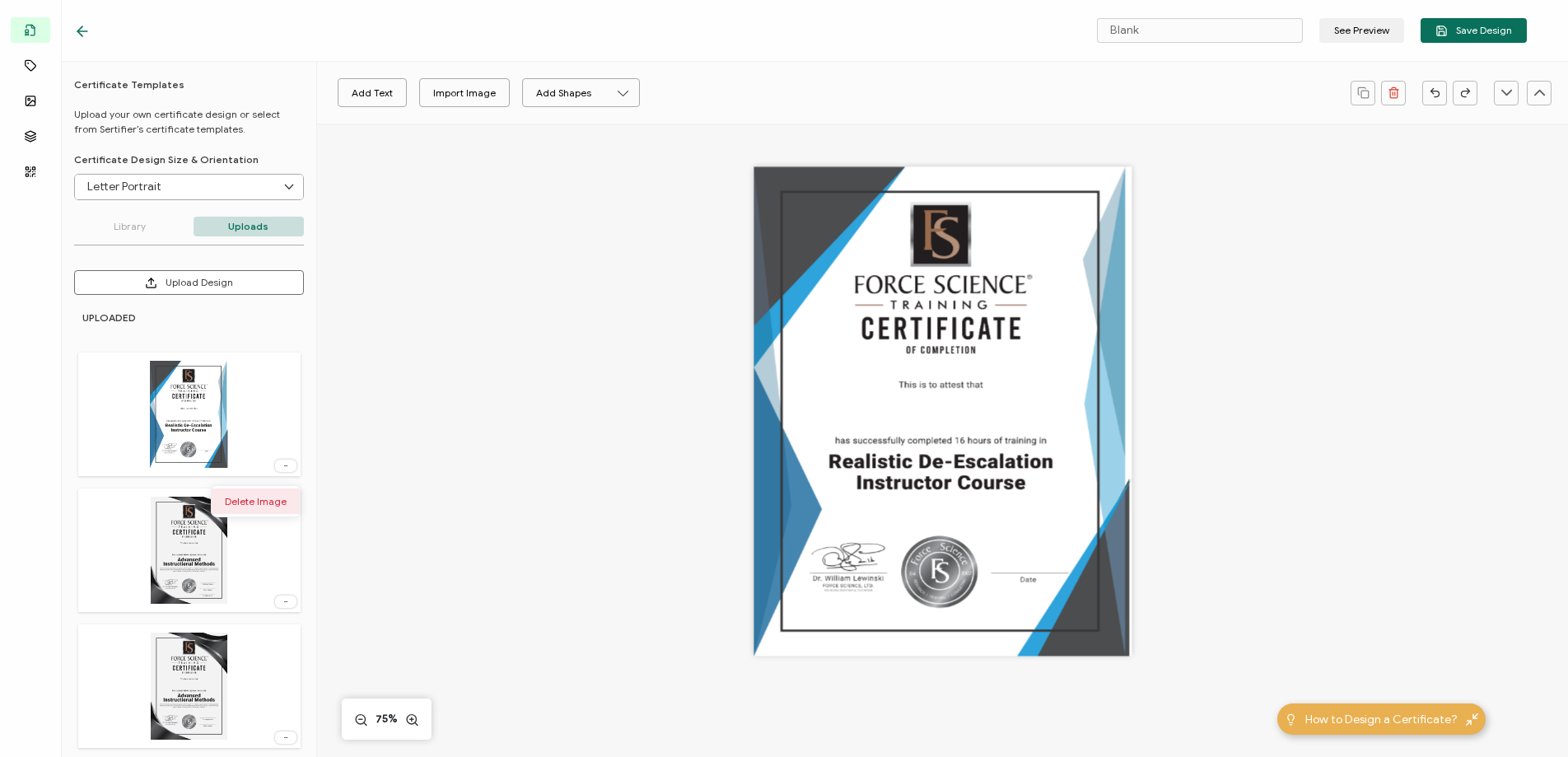
click at [283, 496] on li "Delete Image" at bounding box center [256, 501] width 88 height 26
click at [86, 32] on icon at bounding box center [82, 31] width 17 height 17
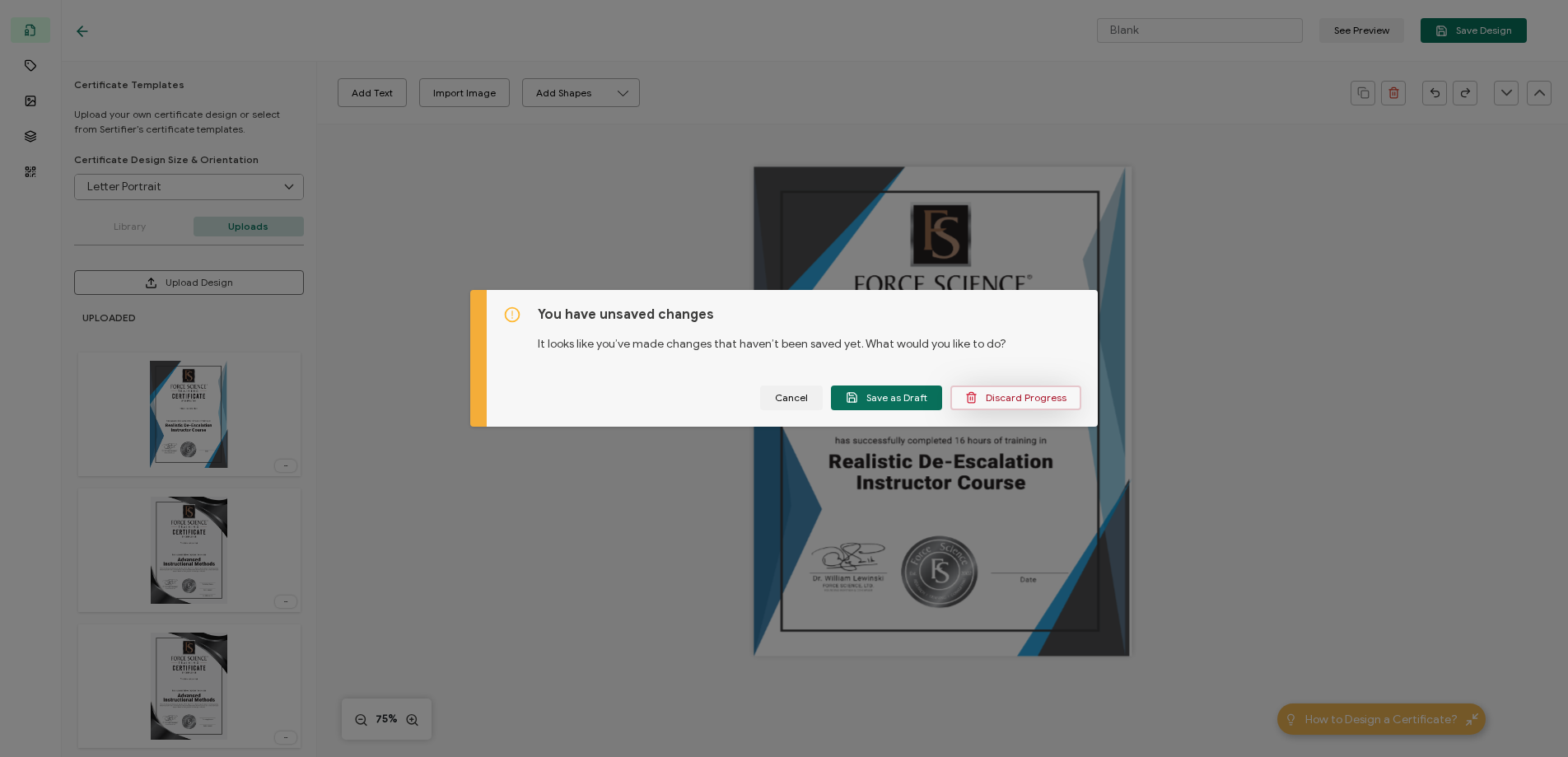
click at [996, 400] on span "Discard Progress" at bounding box center [1015, 397] width 102 height 12
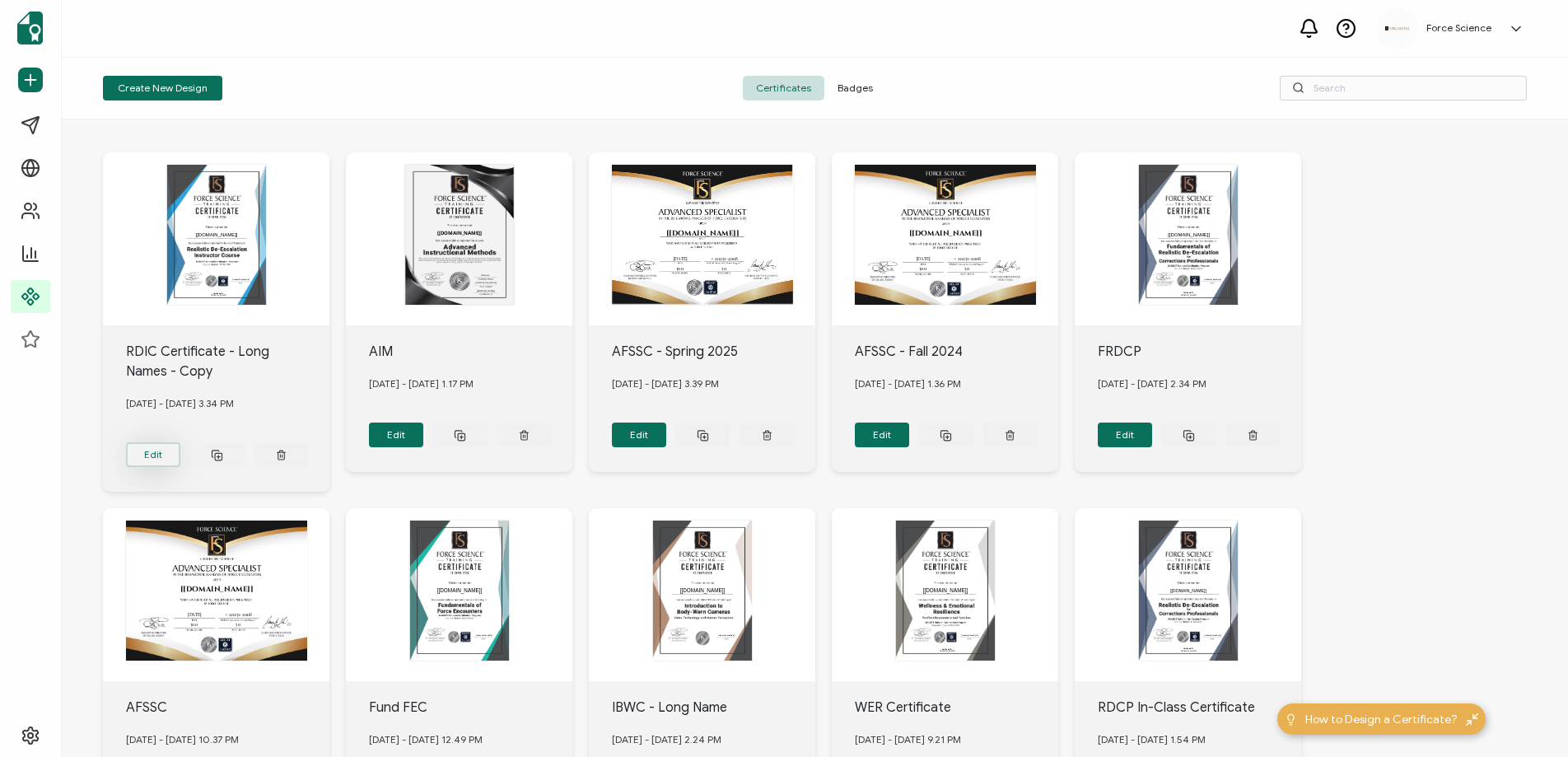
click at [149, 447] on button "Edit" at bounding box center [153, 455] width 55 height 25
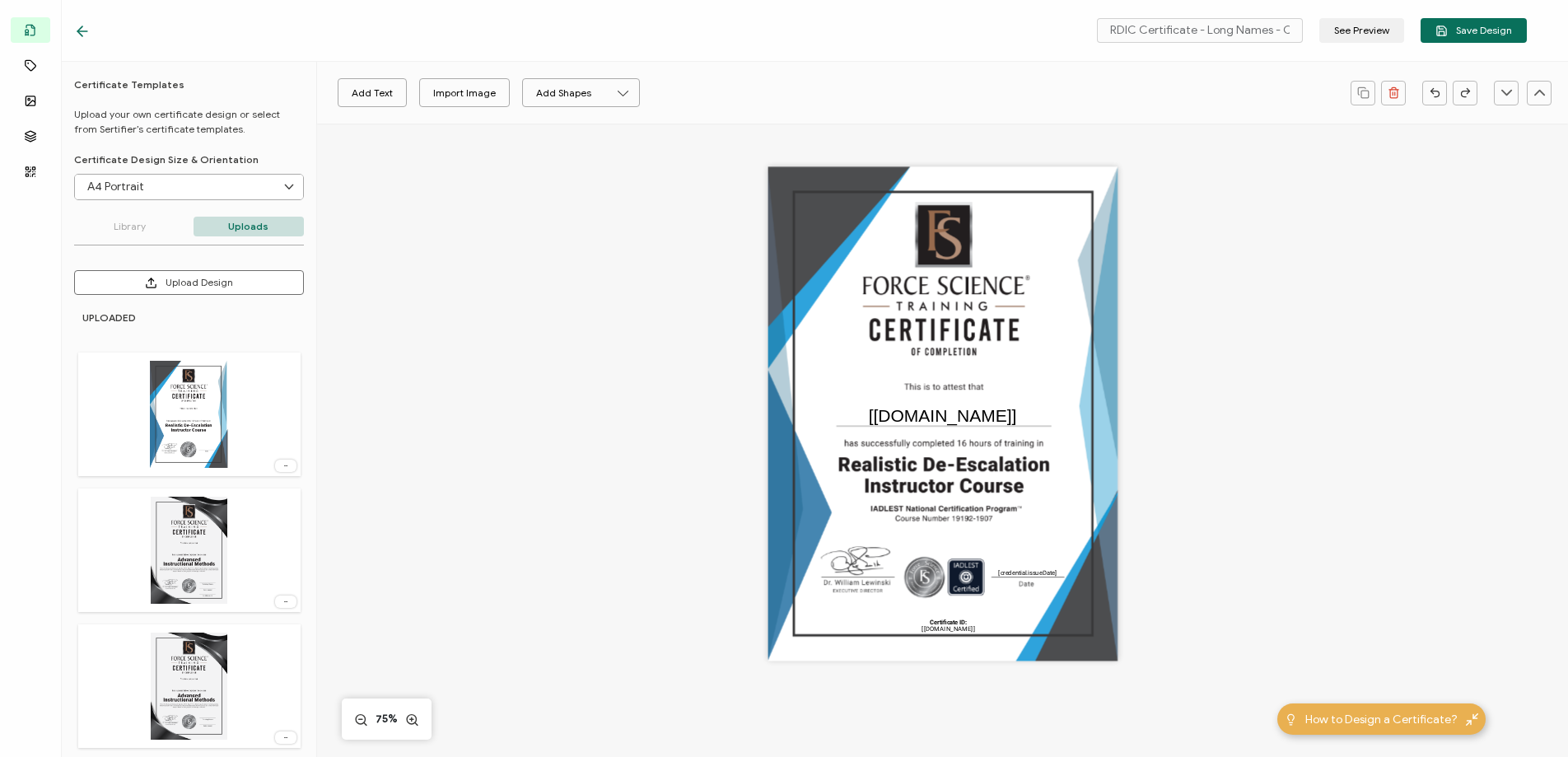
click at [1103, 260] on div "The date the credential was issued. This will automatically update to the day t…" at bounding box center [943, 414] width 350 height 494
click at [187, 414] on img at bounding box center [188, 414] width 78 height 107
type input "Blank"
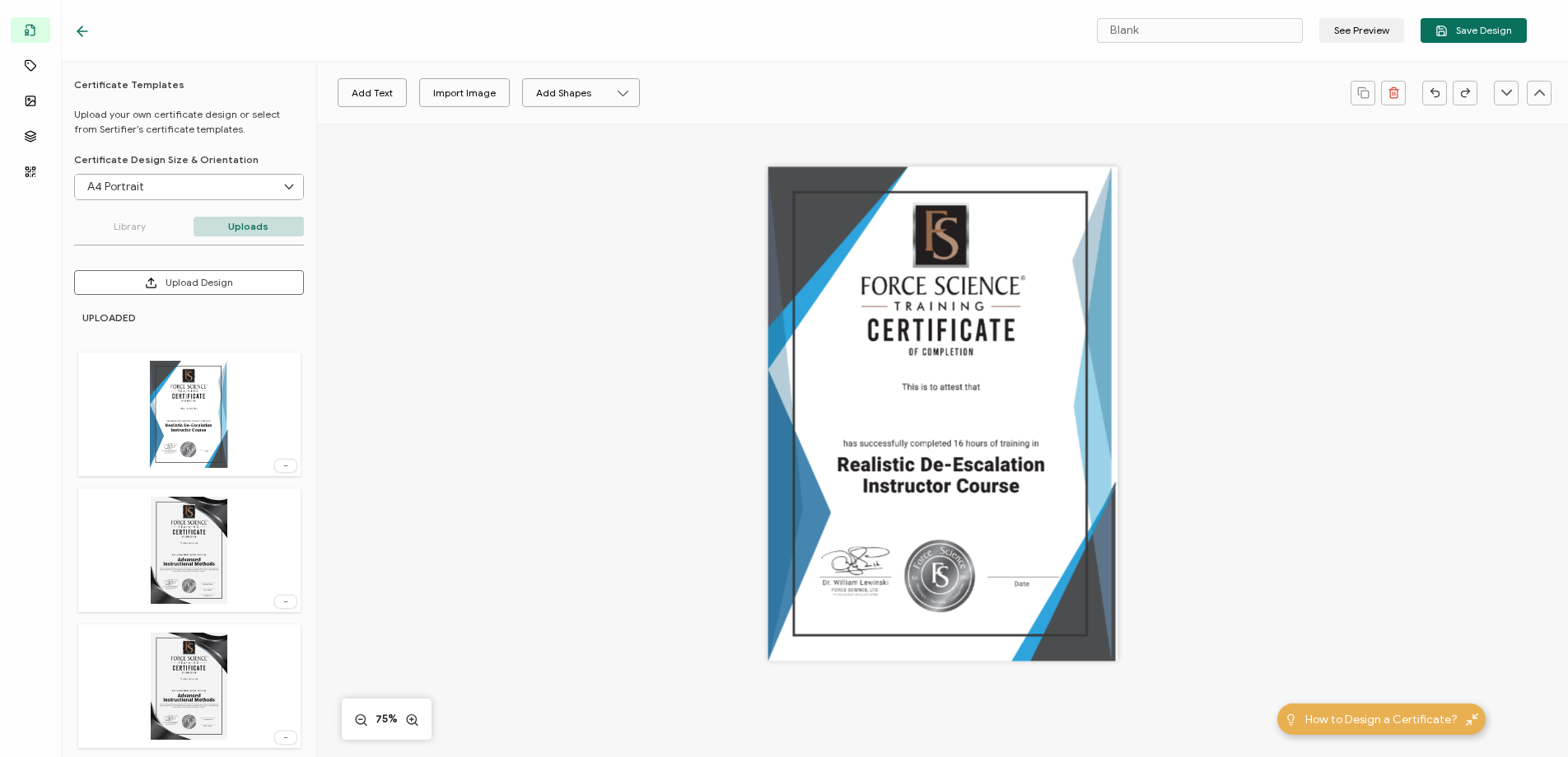
click at [187, 401] on img at bounding box center [188, 414] width 78 height 107
click at [174, 539] on img at bounding box center [188, 550] width 77 height 107
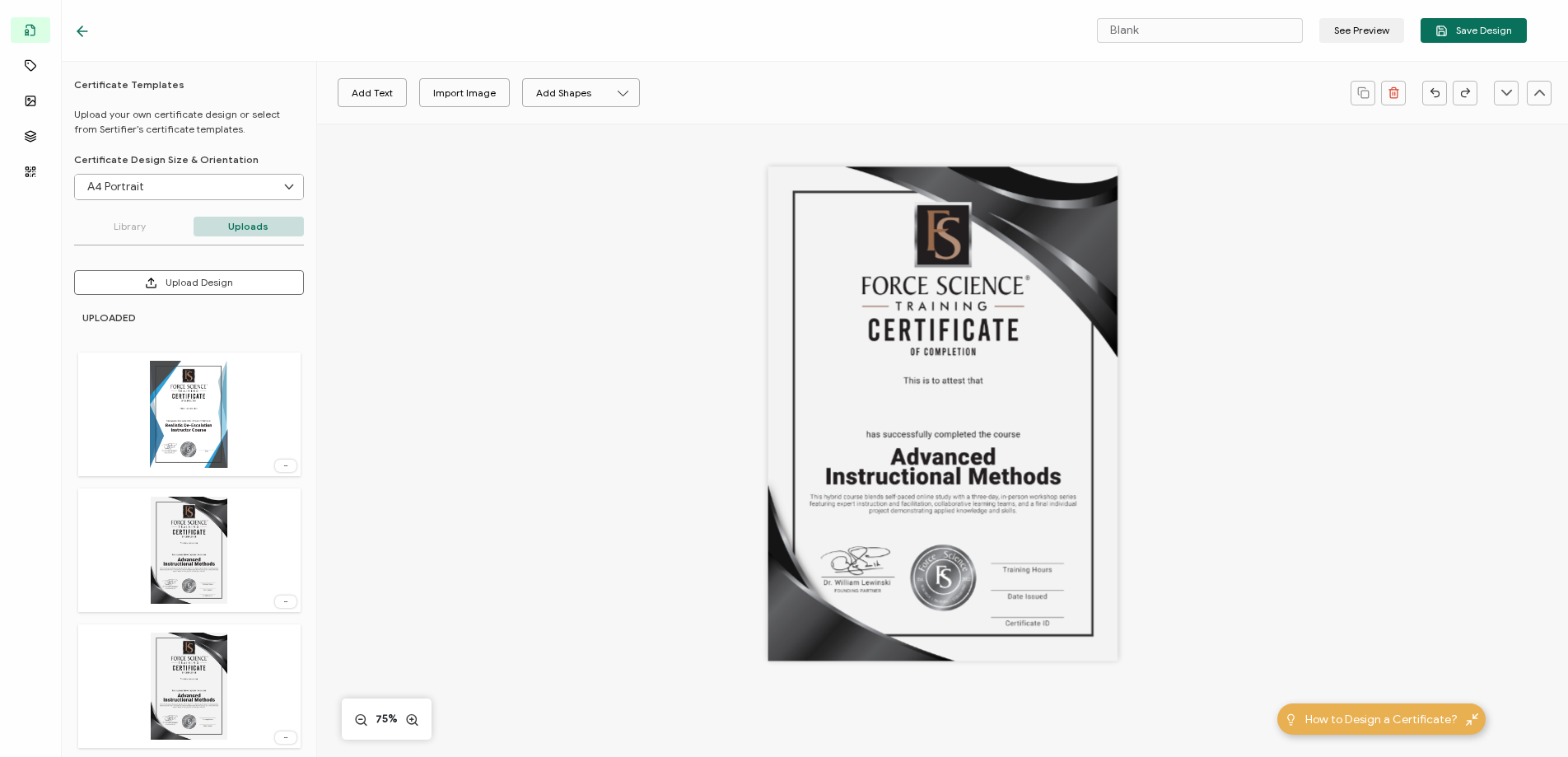
click at [196, 411] on img at bounding box center [188, 414] width 78 height 107
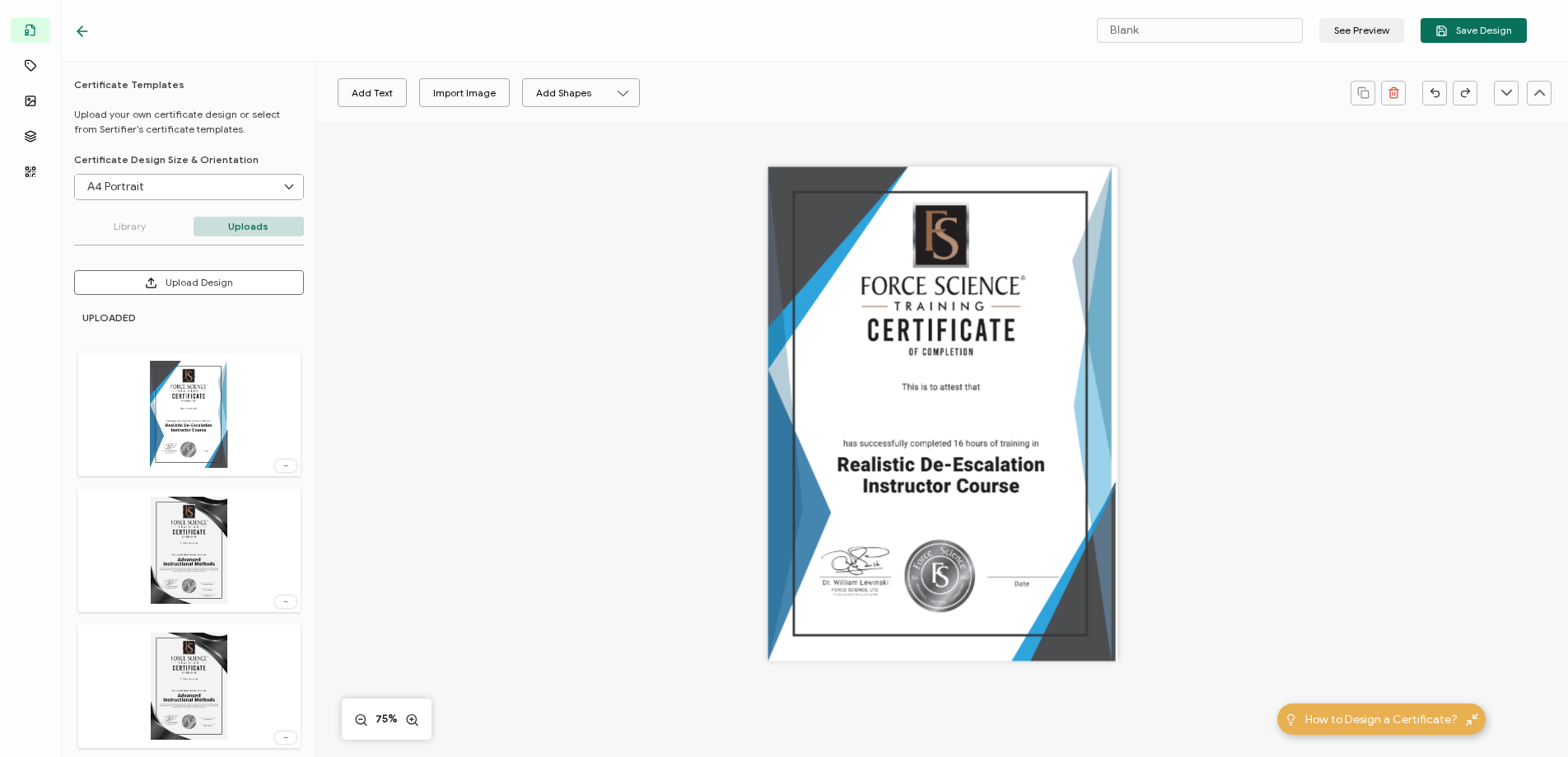
click at [285, 462] on div at bounding box center [286, 466] width 21 height 12
click at [248, 507] on span "Delete Image" at bounding box center [256, 501] width 62 height 12
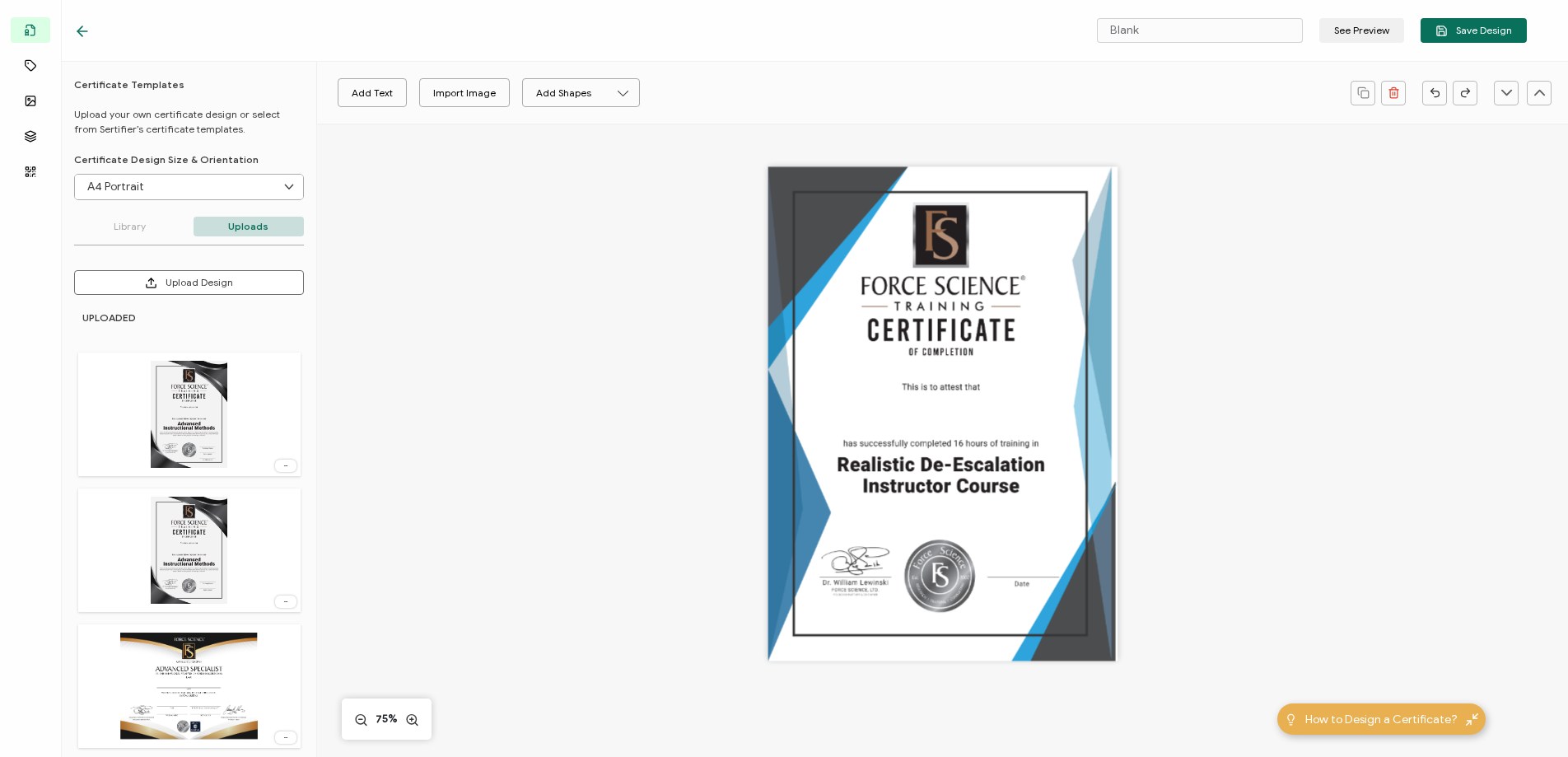
scroll to position [15, 0]
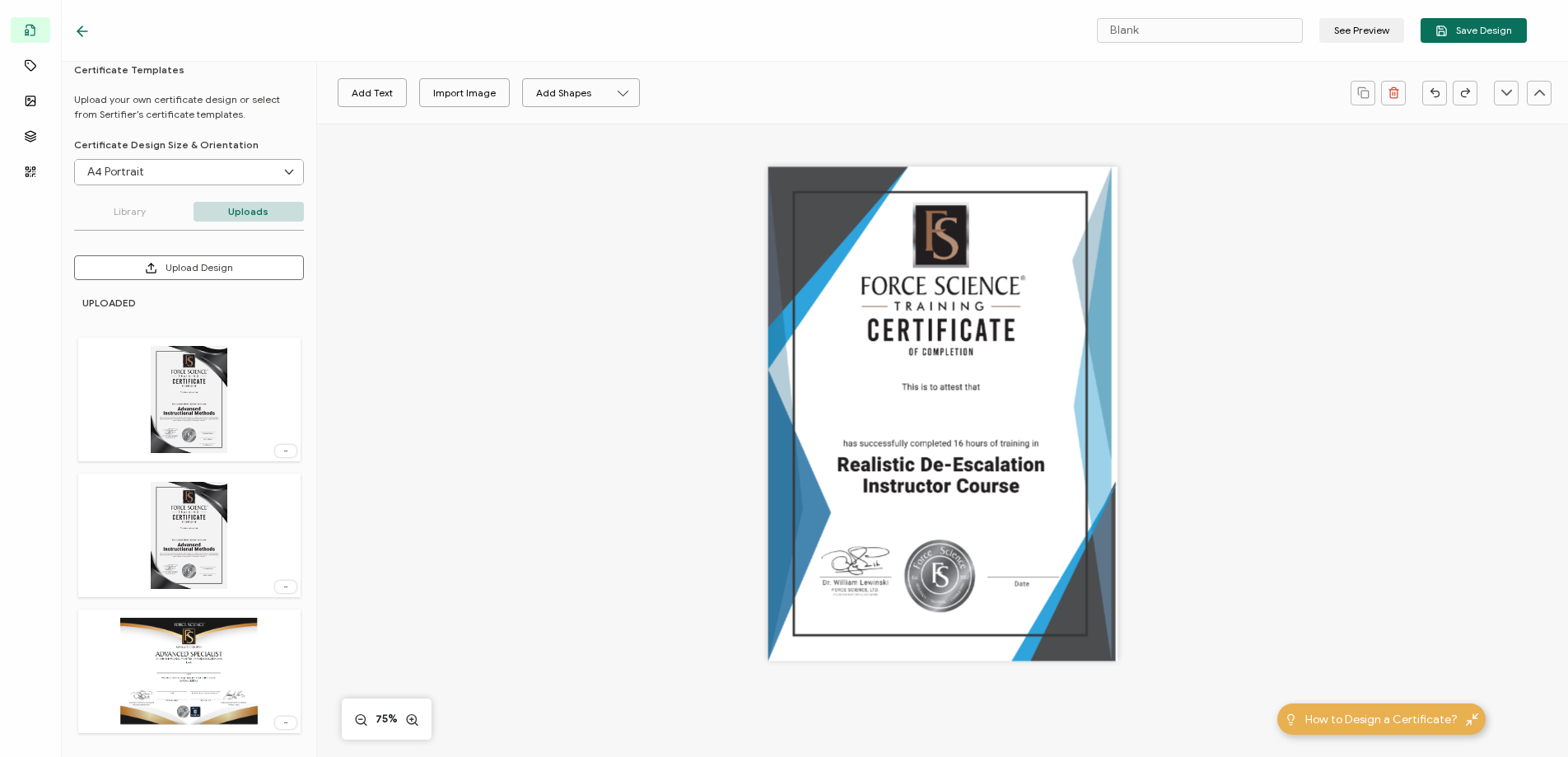
click at [180, 524] on img at bounding box center [188, 535] width 77 height 107
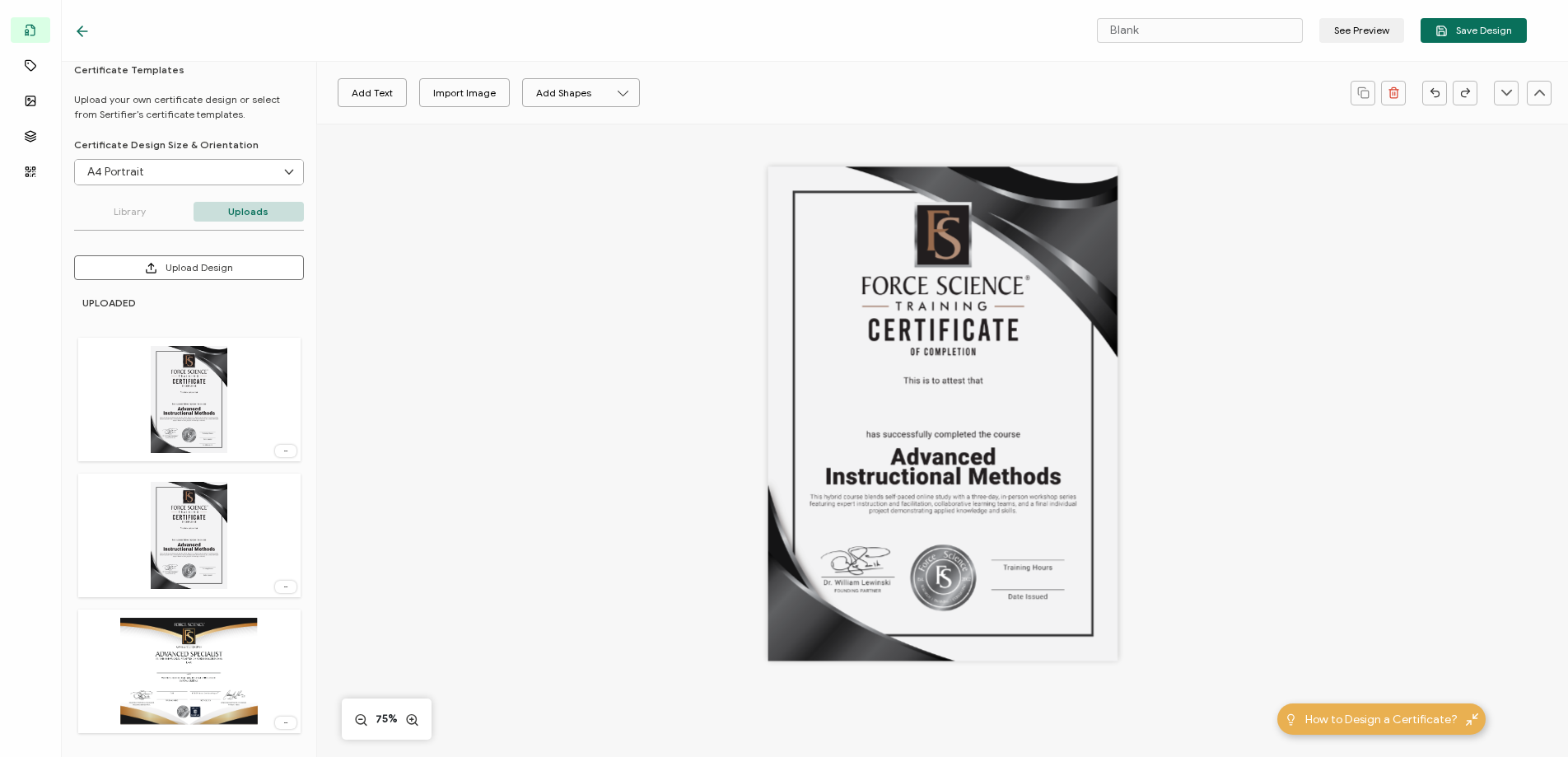
click at [183, 366] on img at bounding box center [188, 399] width 77 height 107
click at [173, 168] on input "A4 Portrait" at bounding box center [189, 172] width 228 height 25
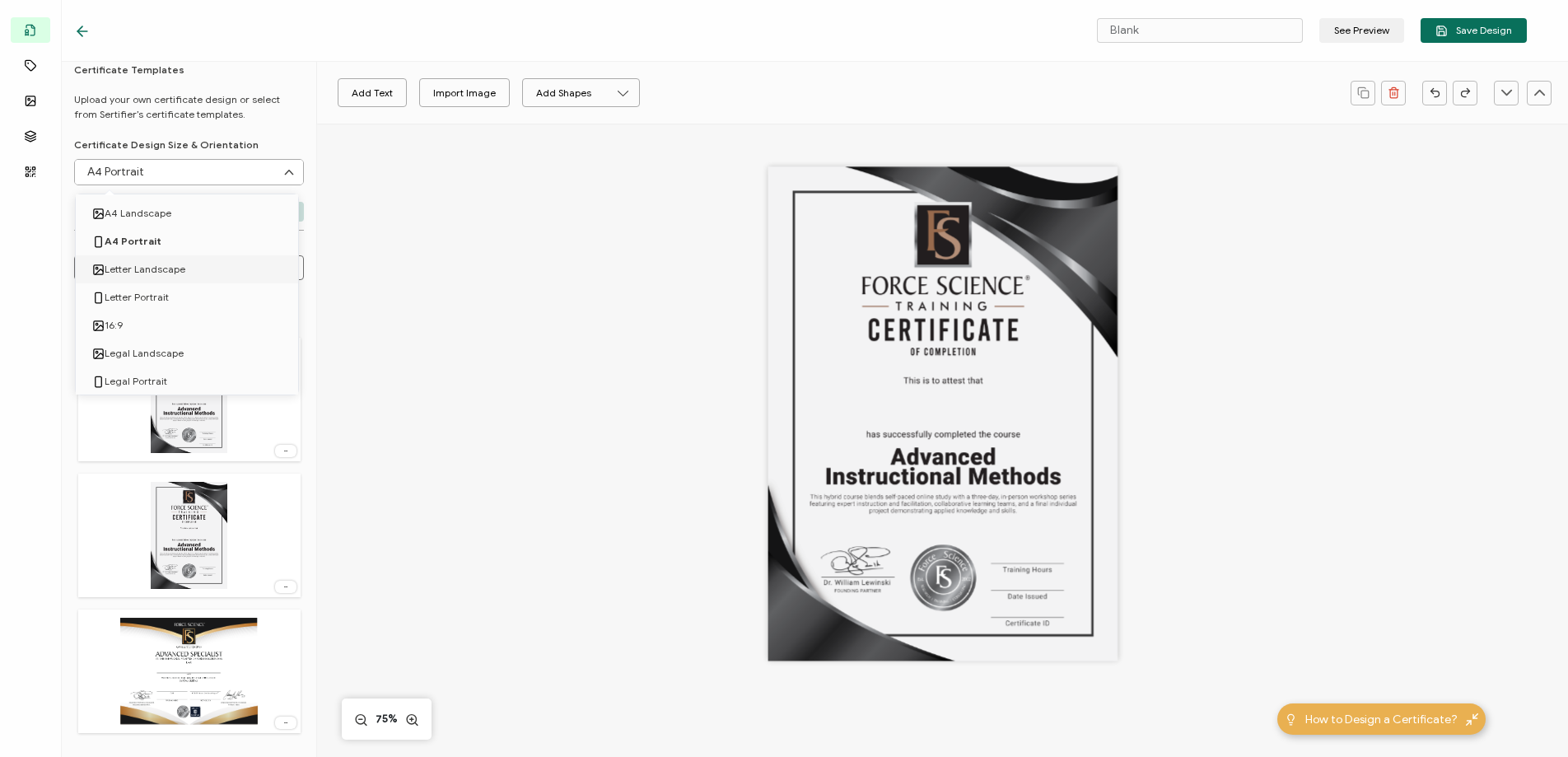
click at [174, 271] on span "Letter Landscape" at bounding box center [144, 270] width 80 height 28
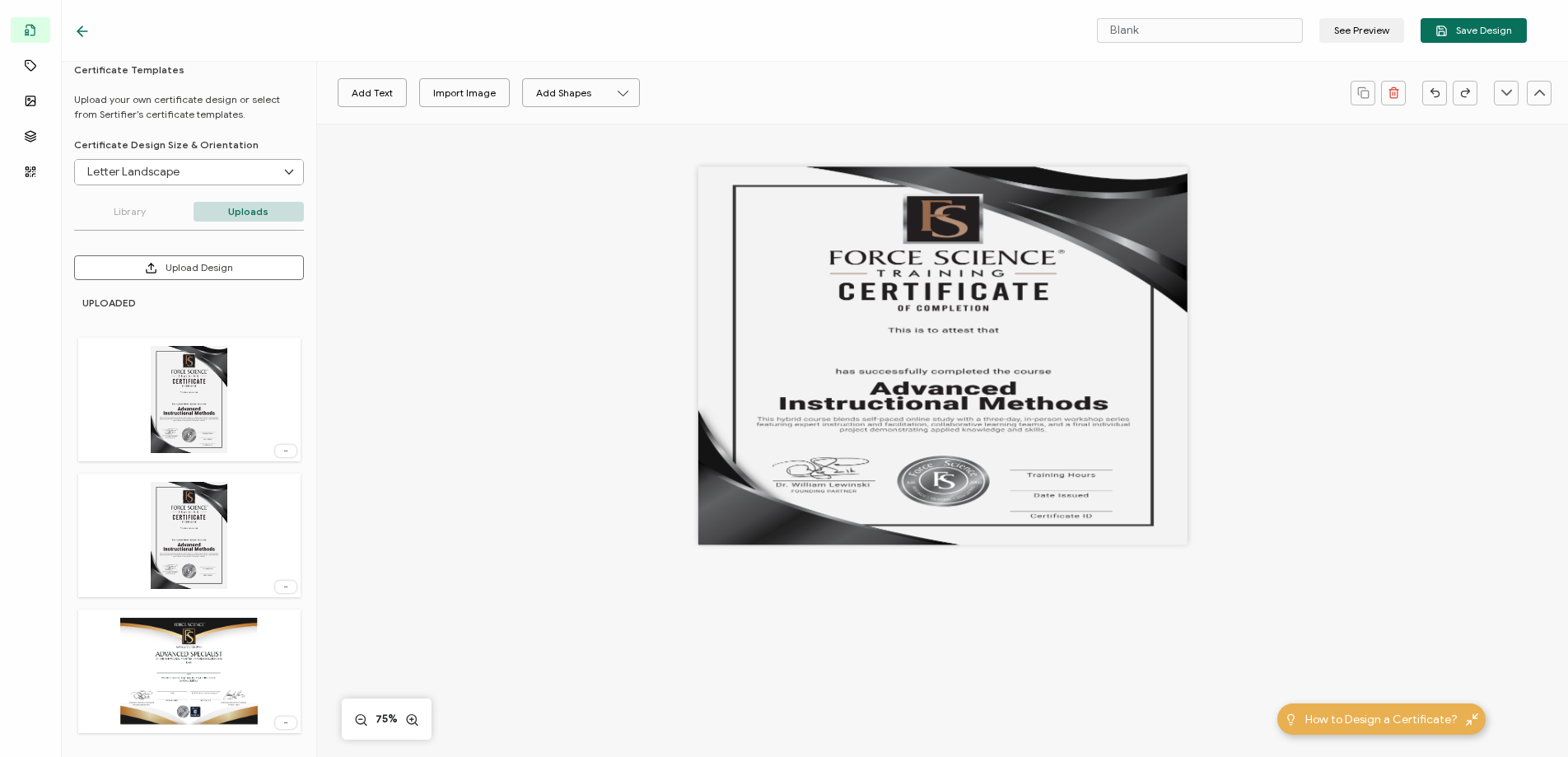
click at [171, 164] on input "Letter Landscape" at bounding box center [189, 172] width 228 height 25
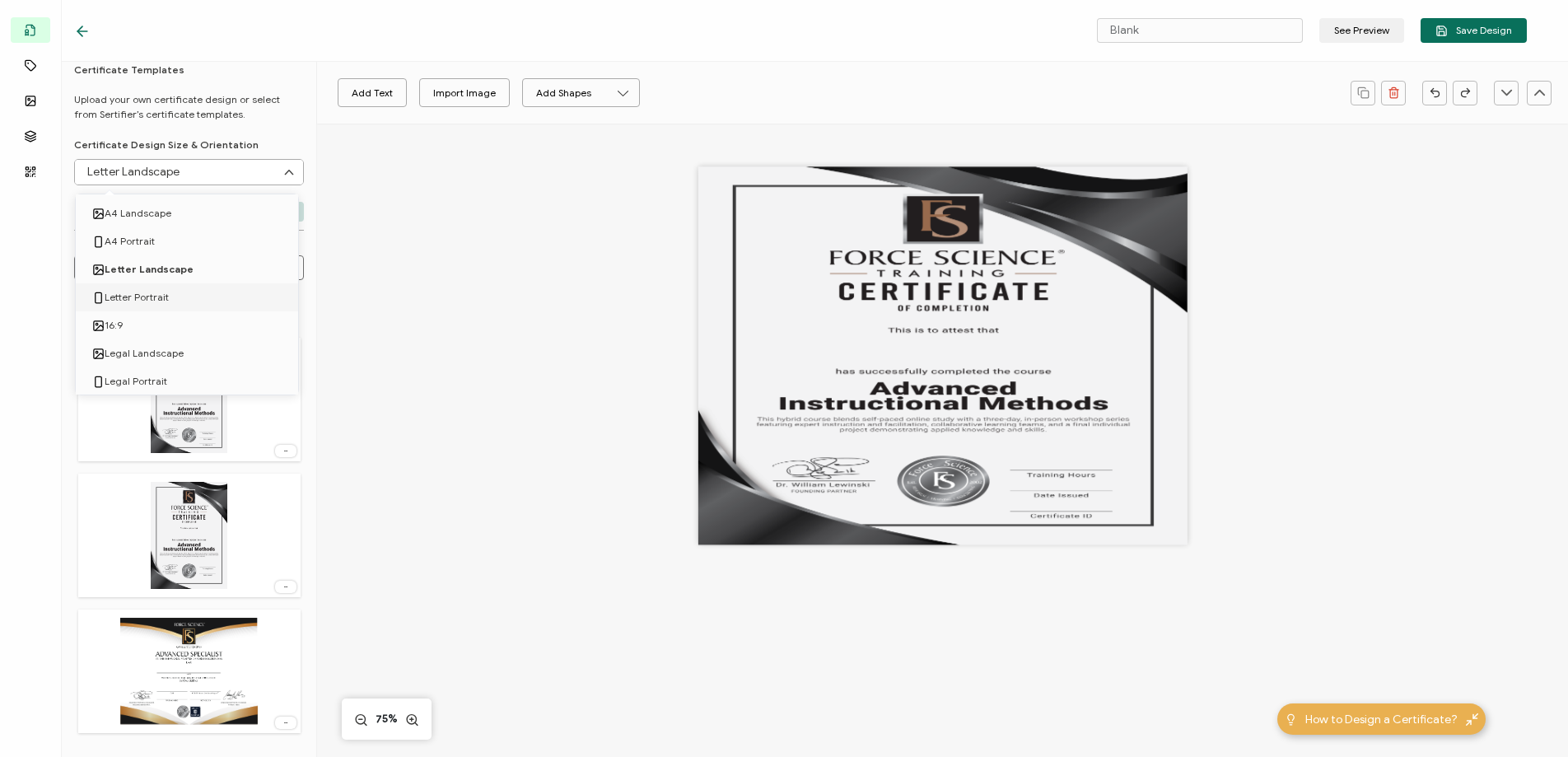
click at [167, 292] on li "Letter Portrait" at bounding box center [190, 297] width 228 height 28
type input "Letter Portrait"
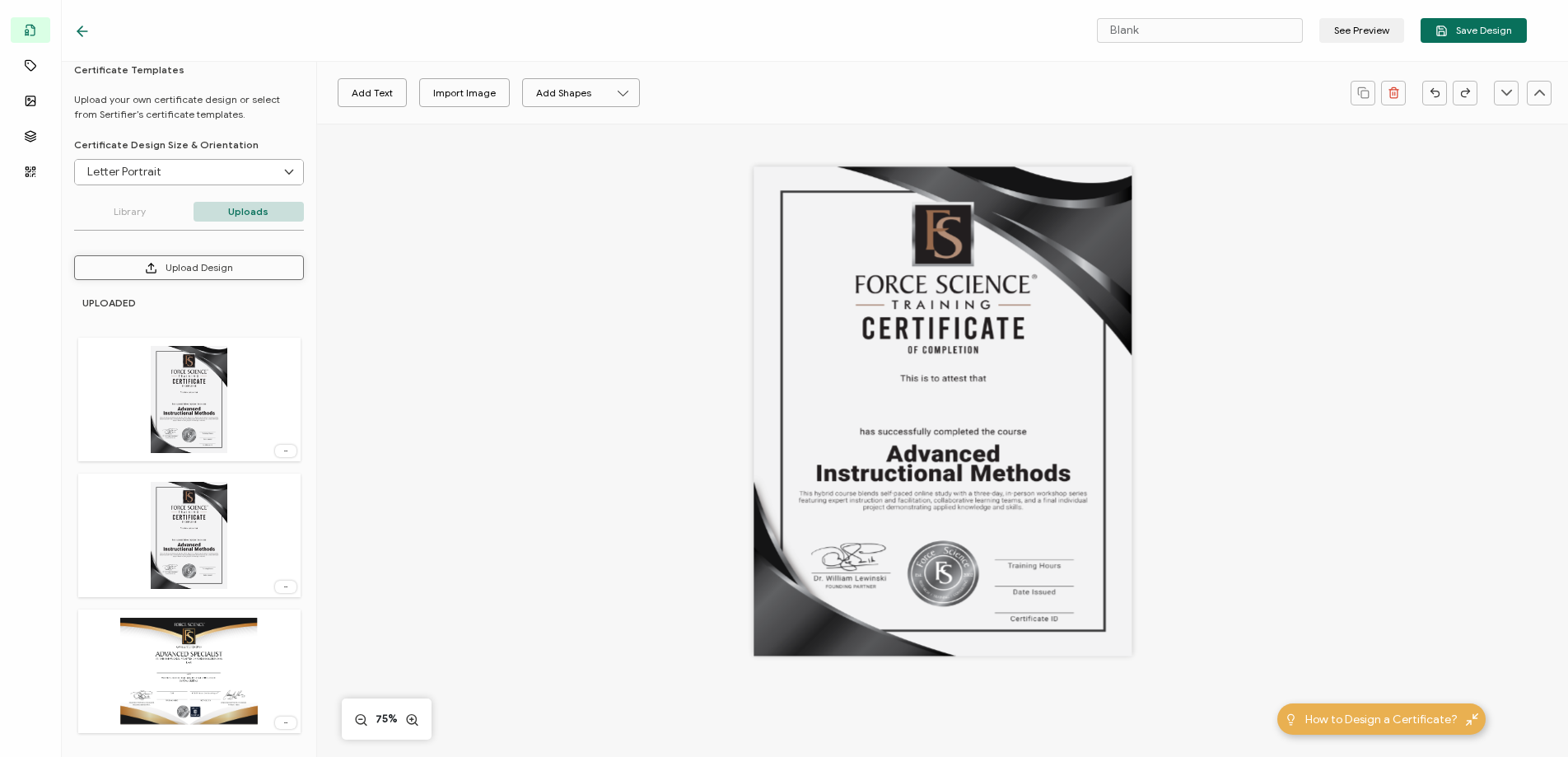
click at [178, 271] on button "Upload Design" at bounding box center [189, 268] width 230 height 25
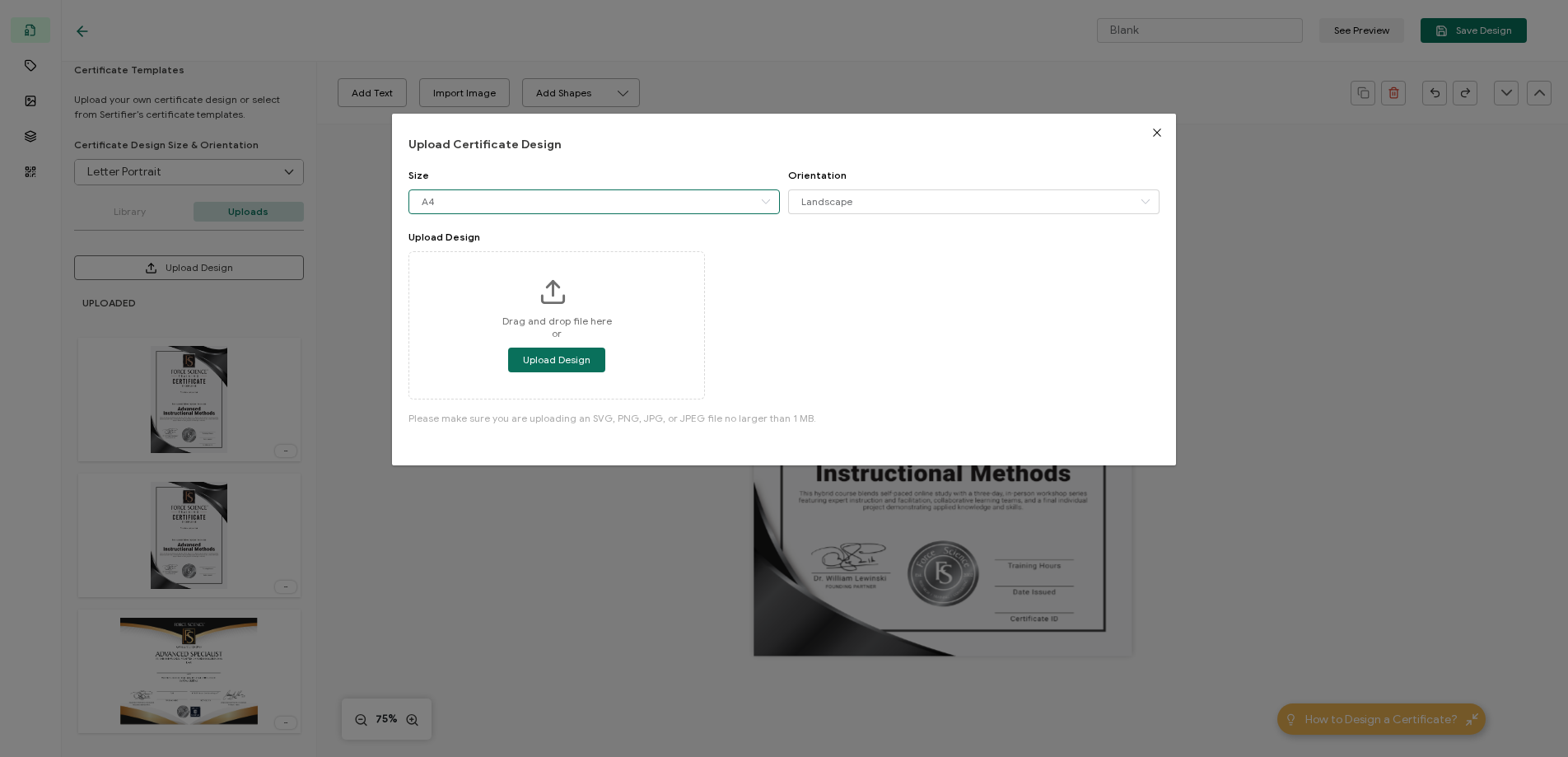
click at [484, 195] on input "A4" at bounding box center [594, 202] width 371 height 25
click at [478, 271] on li "Letter" at bounding box center [596, 271] width 373 height 28
type input "Letter"
click at [841, 198] on input "Landscape" at bounding box center [974, 202] width 371 height 25
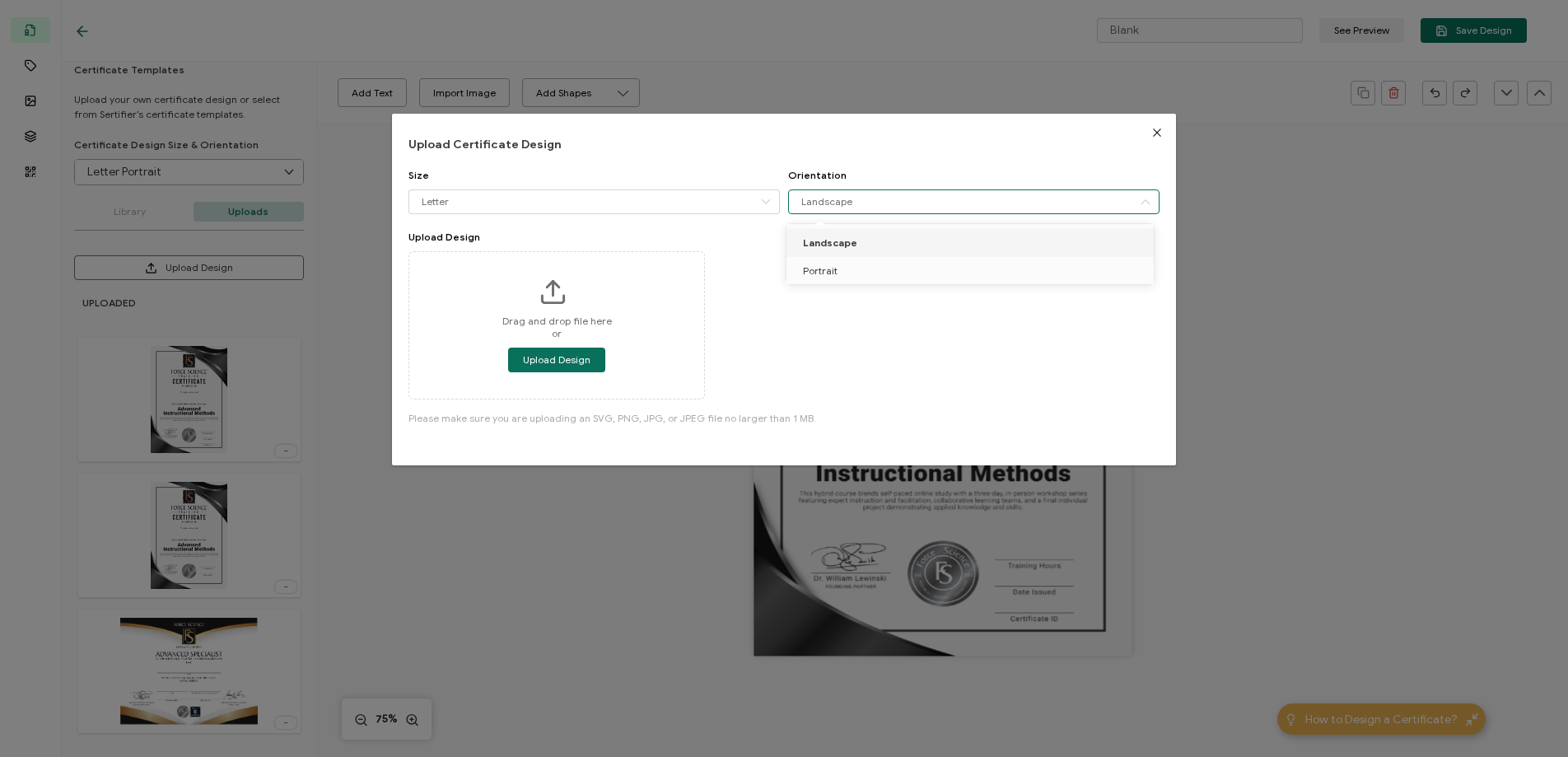
click at [805, 242] on span "Landscape" at bounding box center [830, 242] width 54 height 12
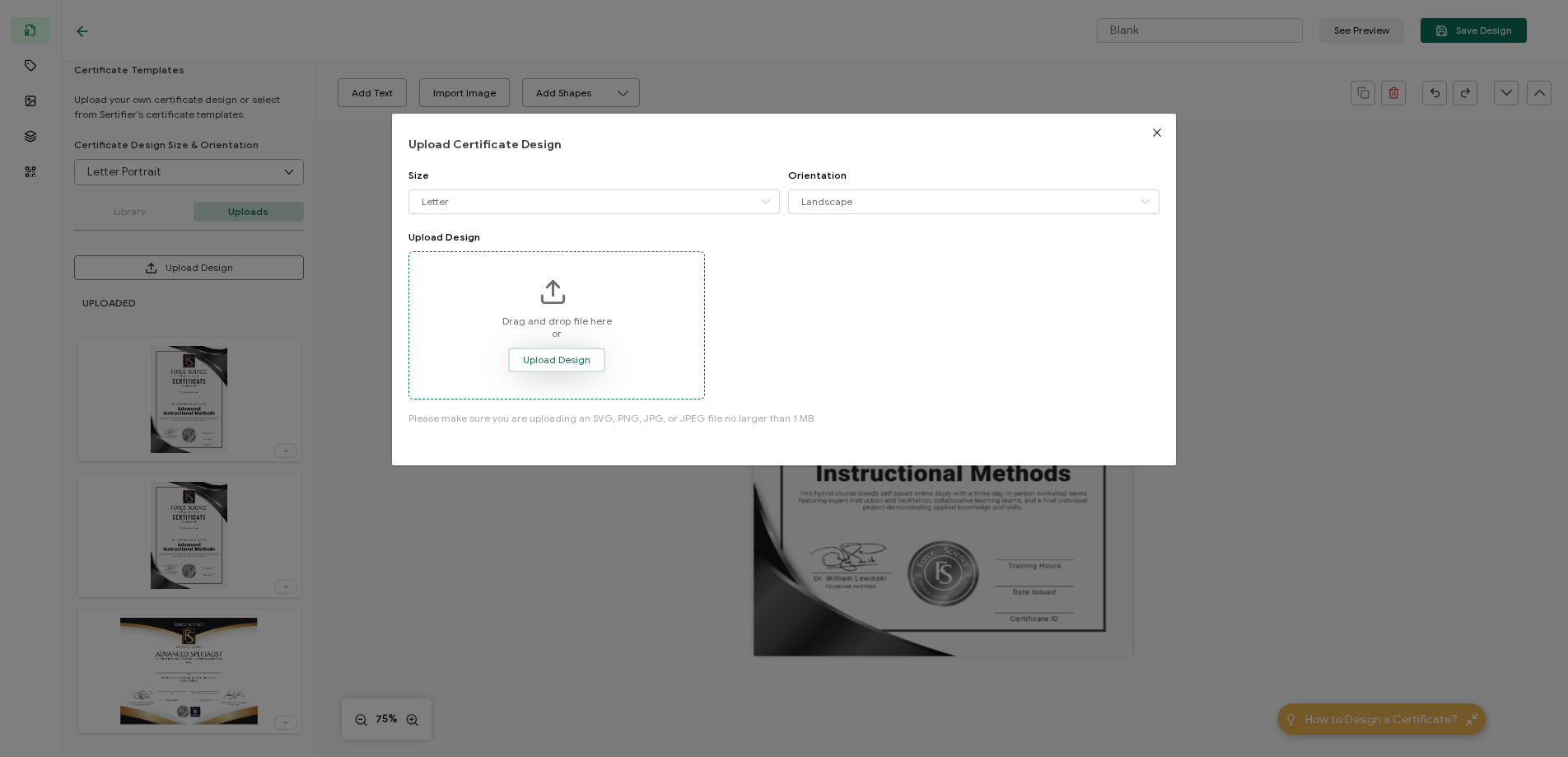
click at [534, 361] on span "Upload Design" at bounding box center [556, 359] width 67 height 10
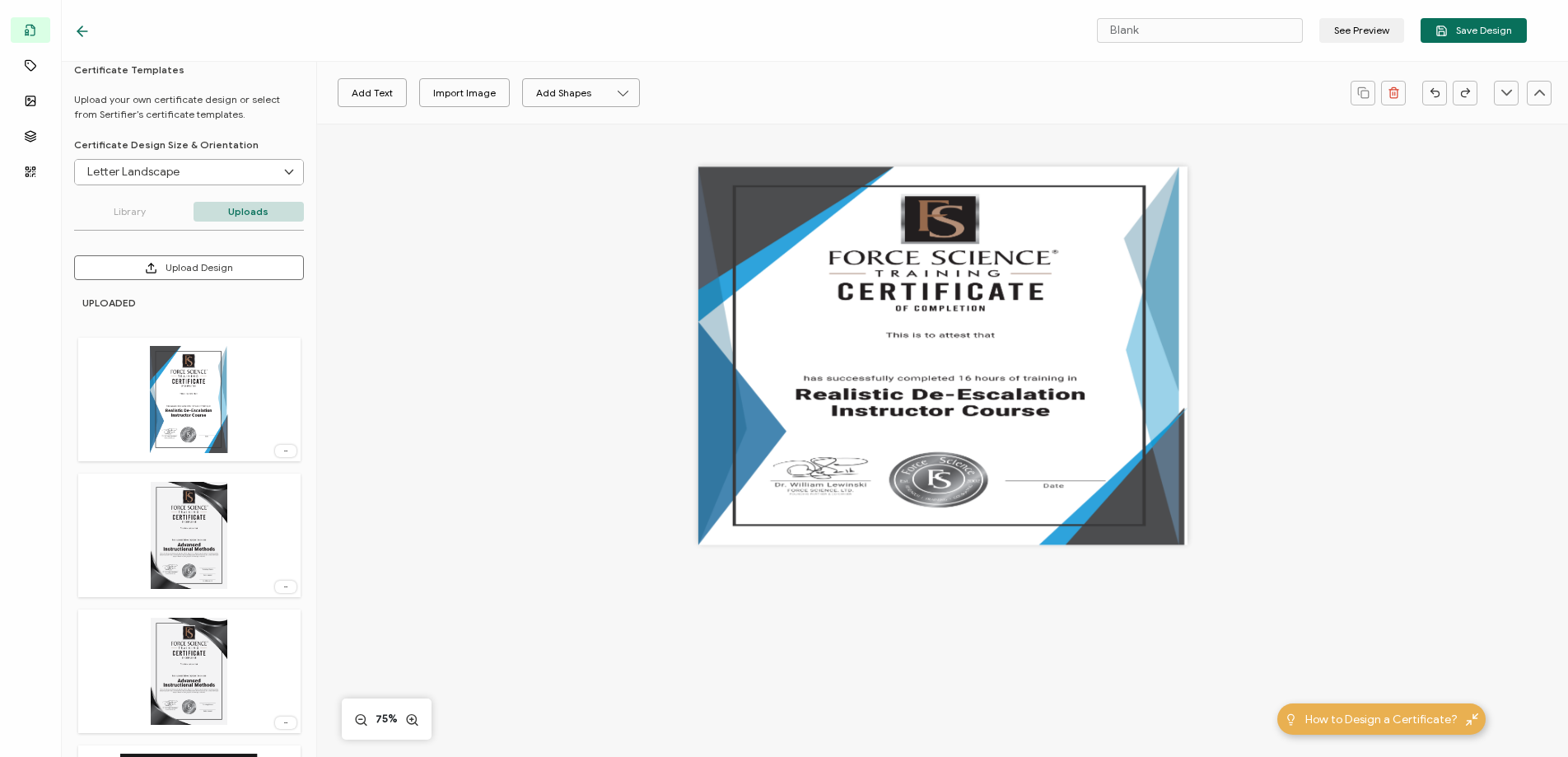
click at [159, 166] on input "Letter Landscape" at bounding box center [189, 172] width 228 height 25
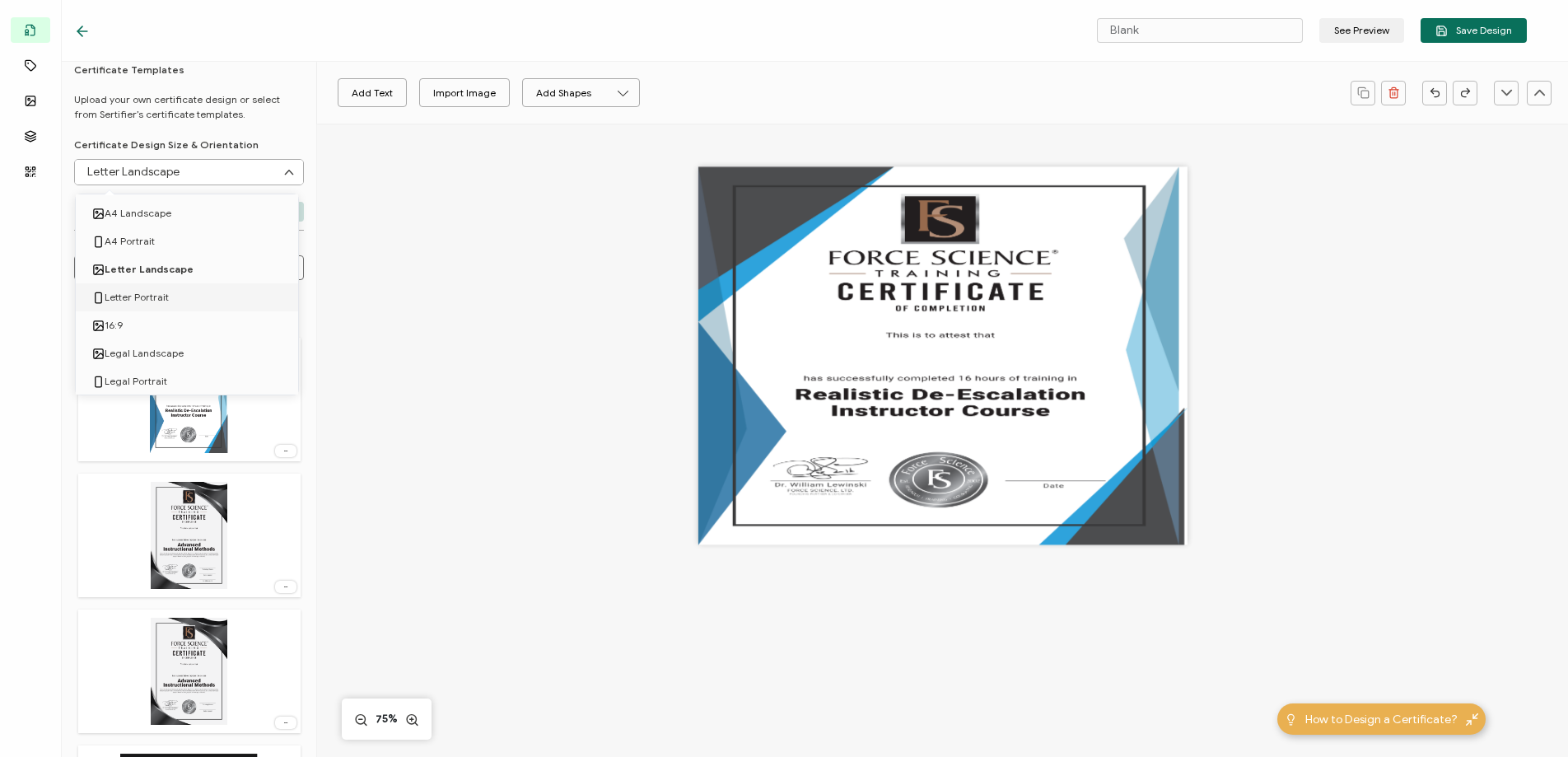
click at [161, 293] on span "Letter Portrait" at bounding box center [136, 297] width 65 height 28
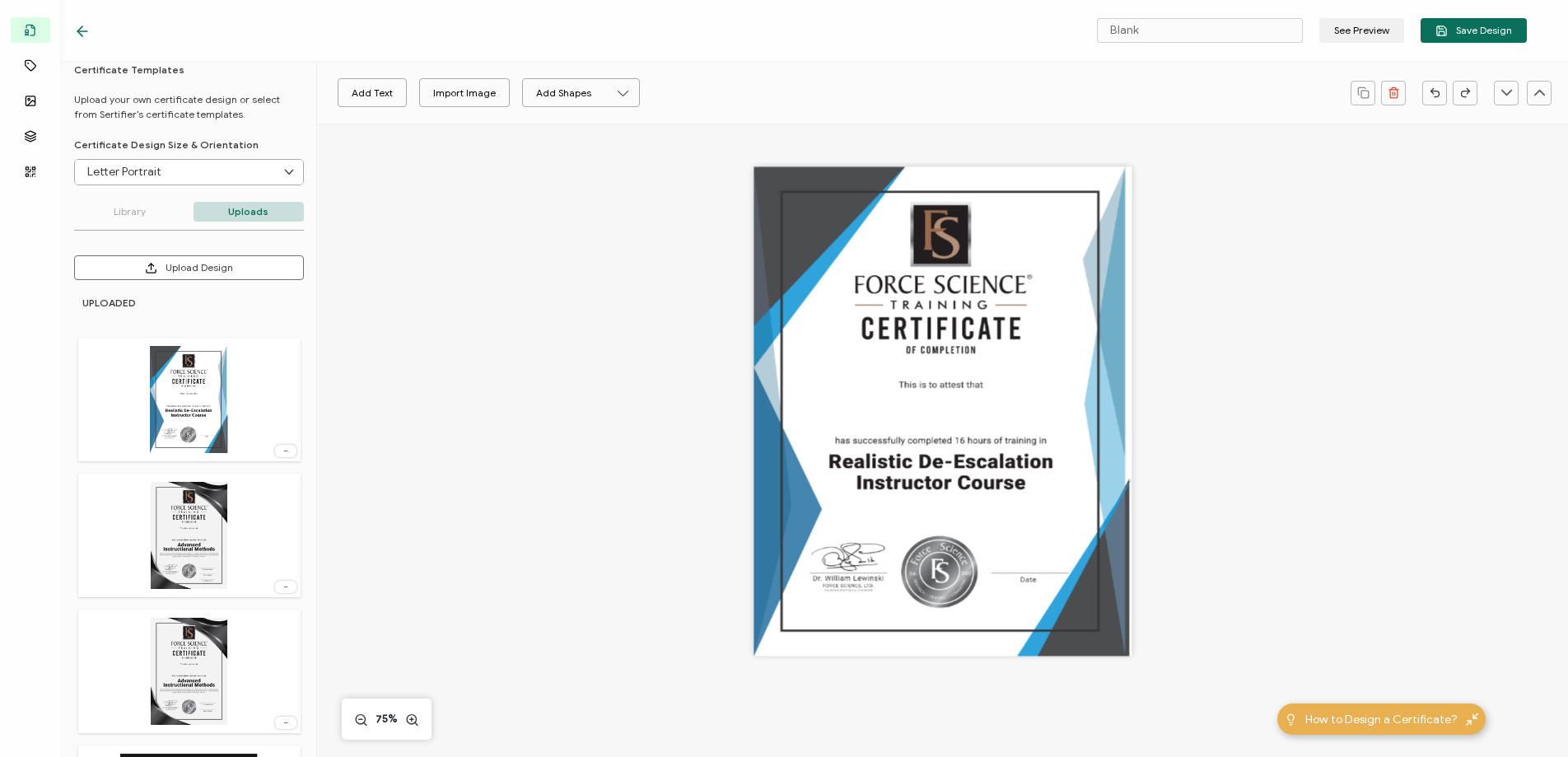
click at [154, 178] on input "Letter Portrait" at bounding box center [189, 172] width 228 height 25
click at [141, 236] on span "A4 Portrait" at bounding box center [129, 241] width 50 height 28
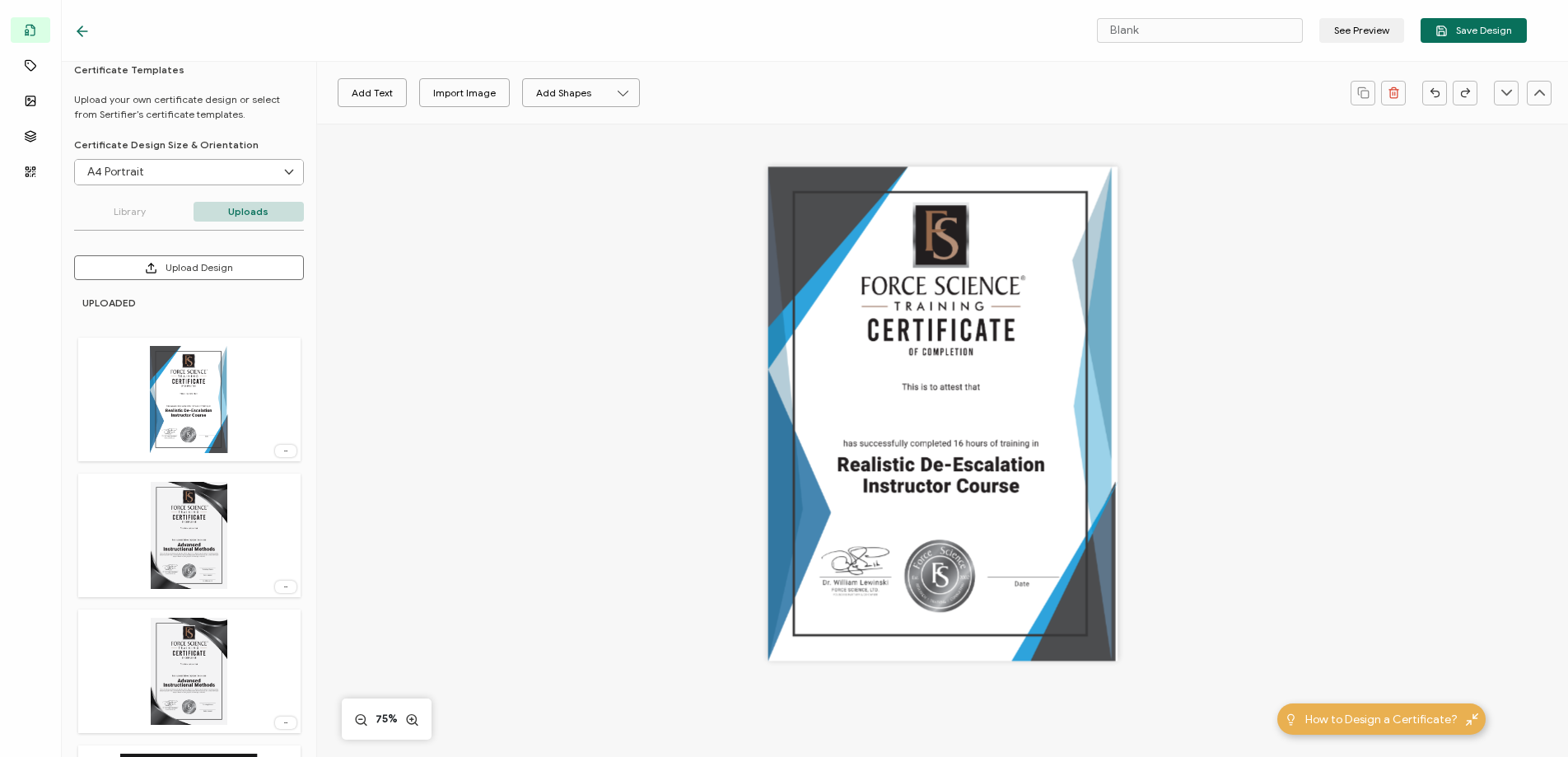
click at [148, 166] on input "A4 Portrait" at bounding box center [189, 172] width 228 height 25
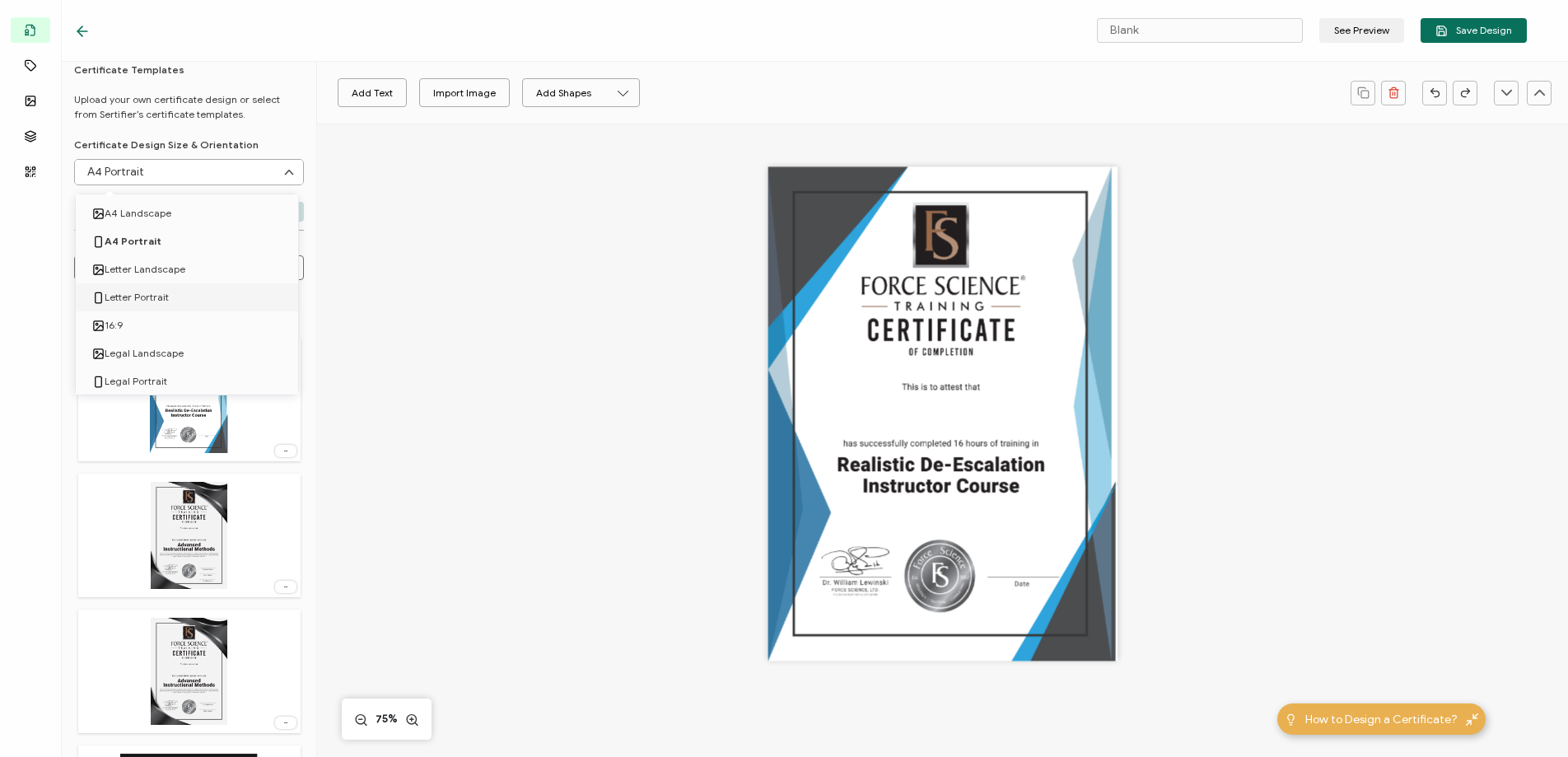
click at [138, 292] on span "Letter Portrait" at bounding box center [136, 297] width 65 height 28
type input "Letter Portrait"
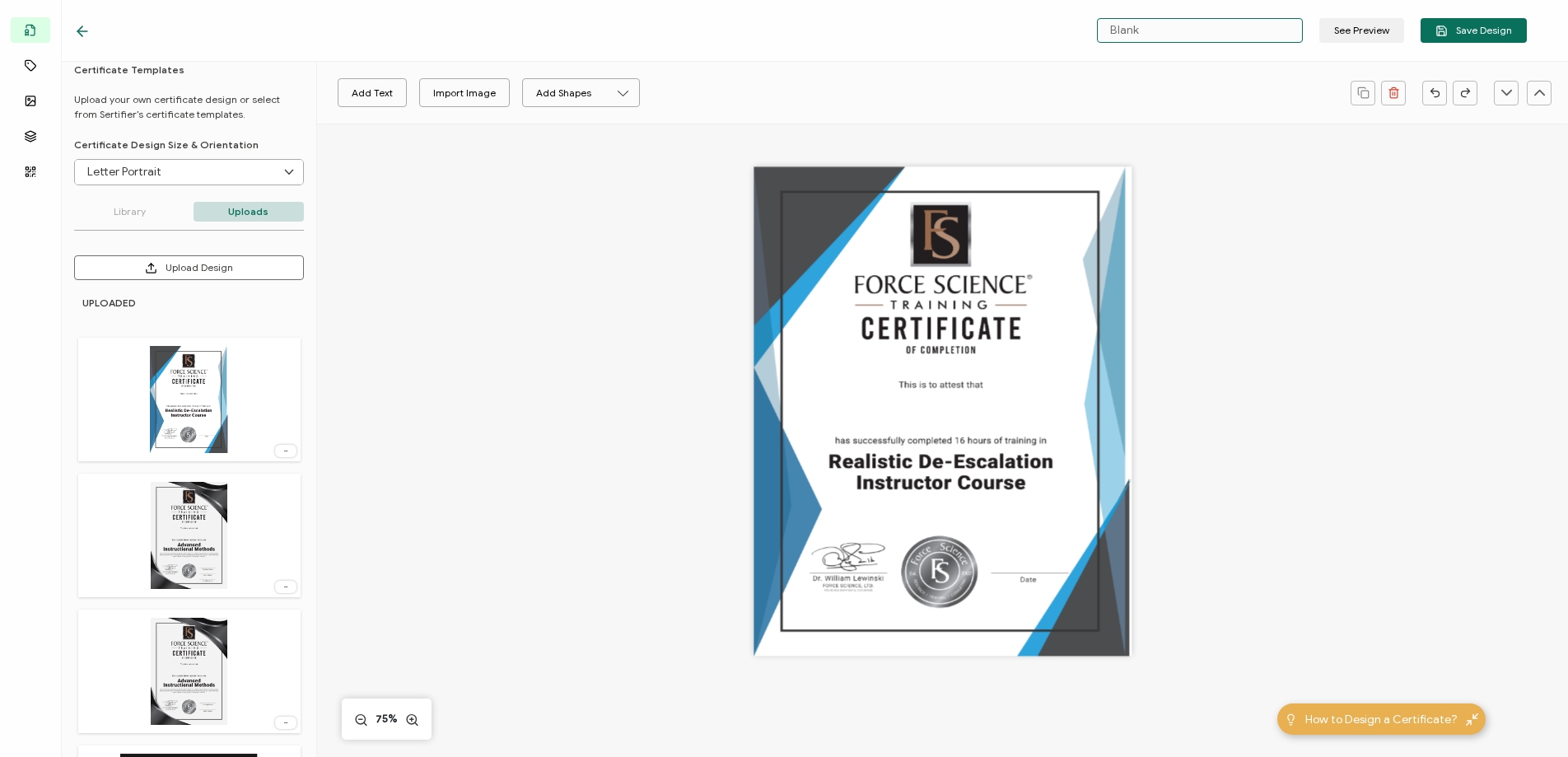
click at [1155, 27] on input "Blank" at bounding box center [1199, 30] width 206 height 25
type input "T"
type input "RDIC-2025"
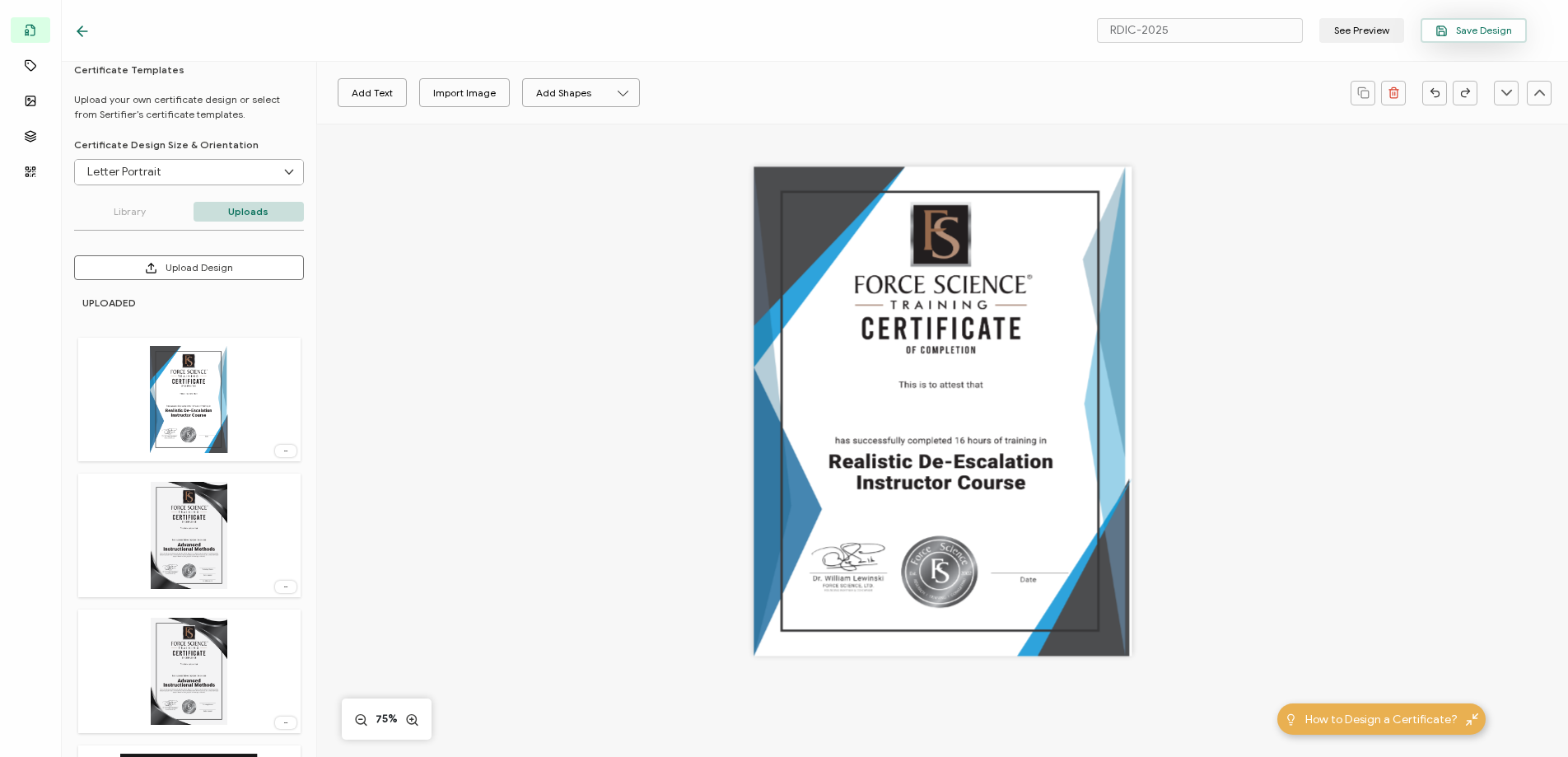
click at [1443, 35] on icon "button" at bounding box center [1442, 31] width 12 height 12
click at [92, 36] on div at bounding box center [87, 30] width 25 height 17
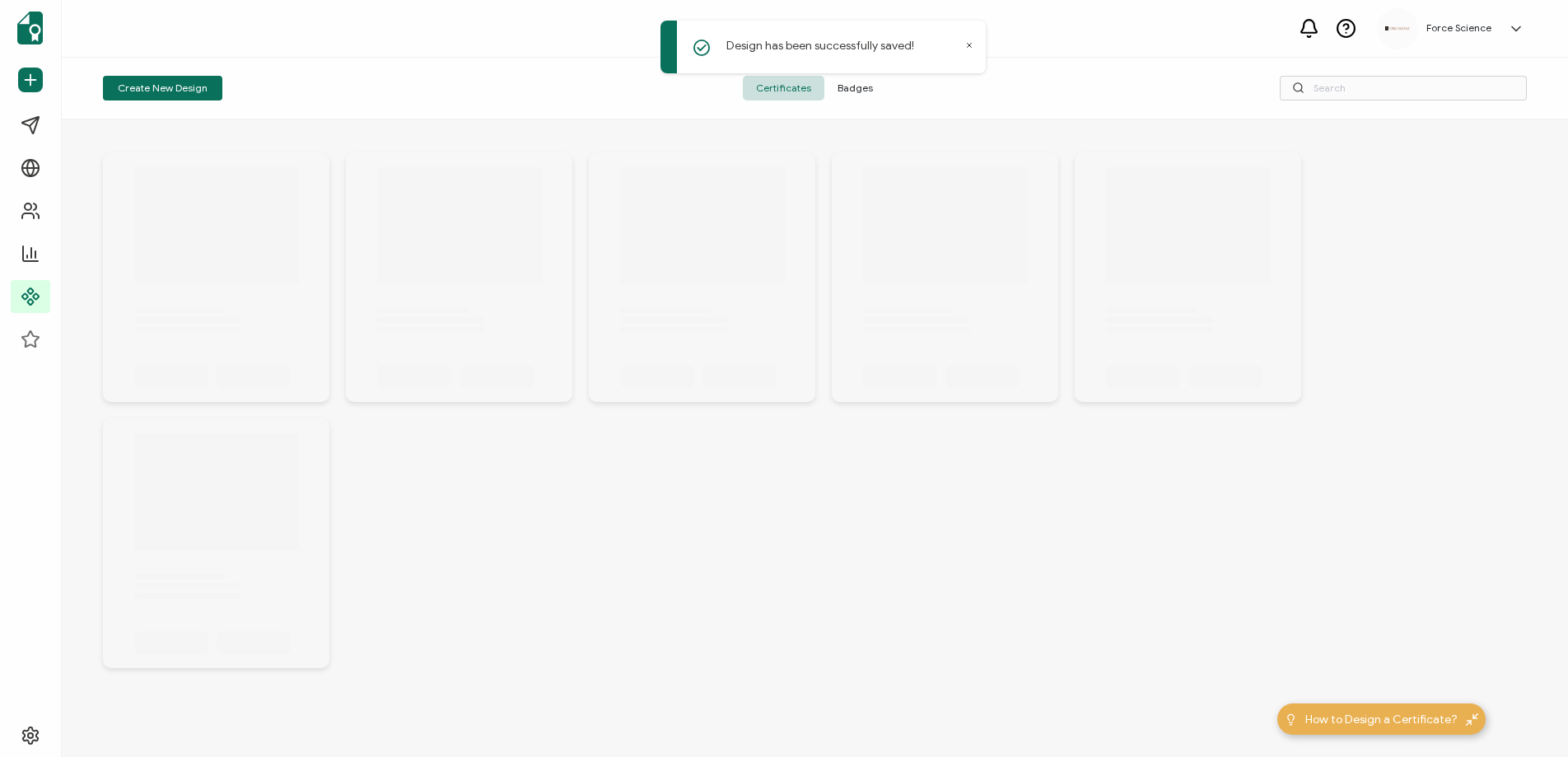
click at [85, 33] on div "Force Science Web Admin [EMAIL_ADDRESS][DOMAIN_NAME] ID: 73350892 Create Organi…" at bounding box center [815, 28] width 1506 height 57
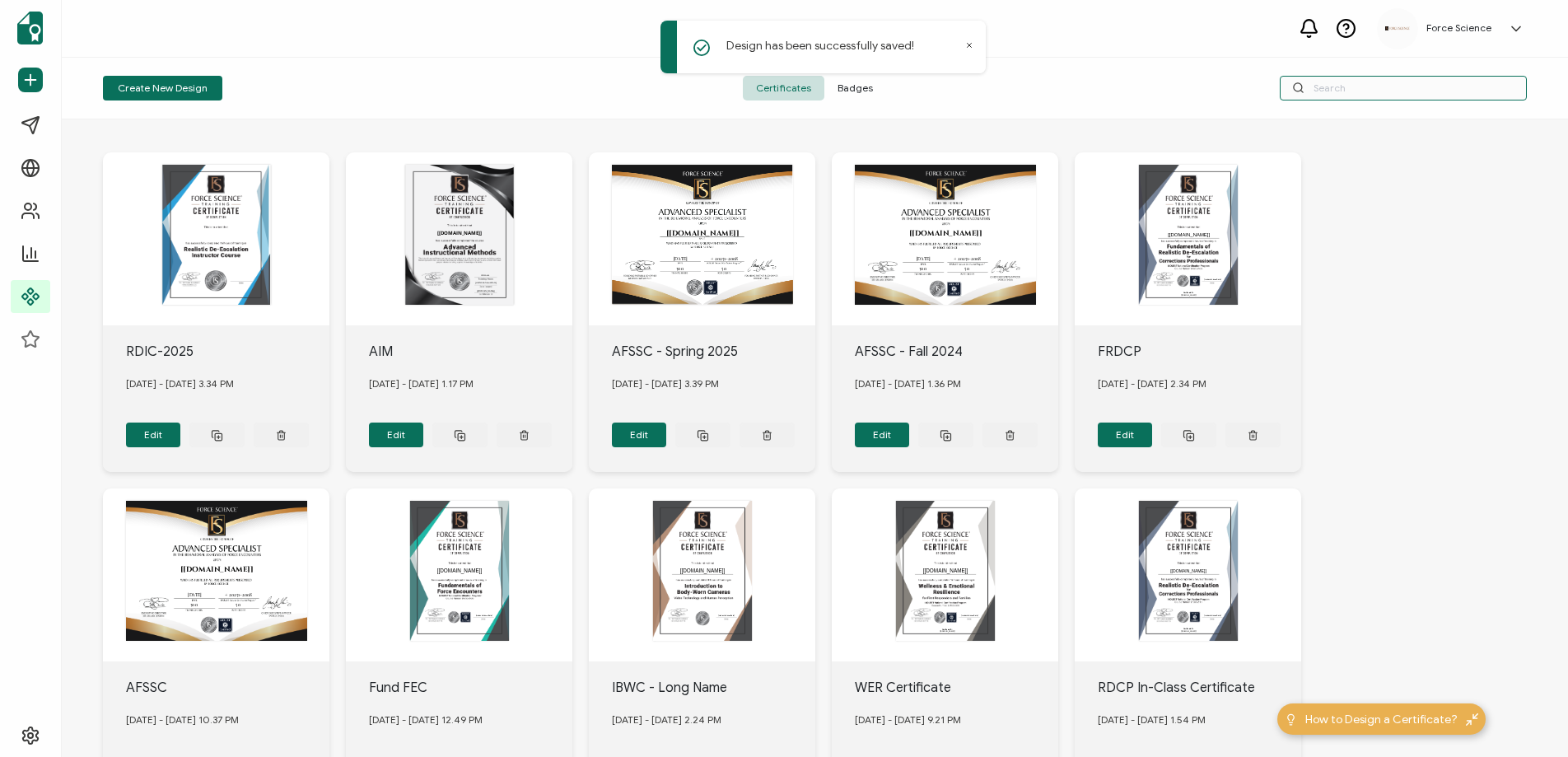
click at [1350, 84] on input "text" at bounding box center [1403, 88] width 247 height 25
type input "rdic"
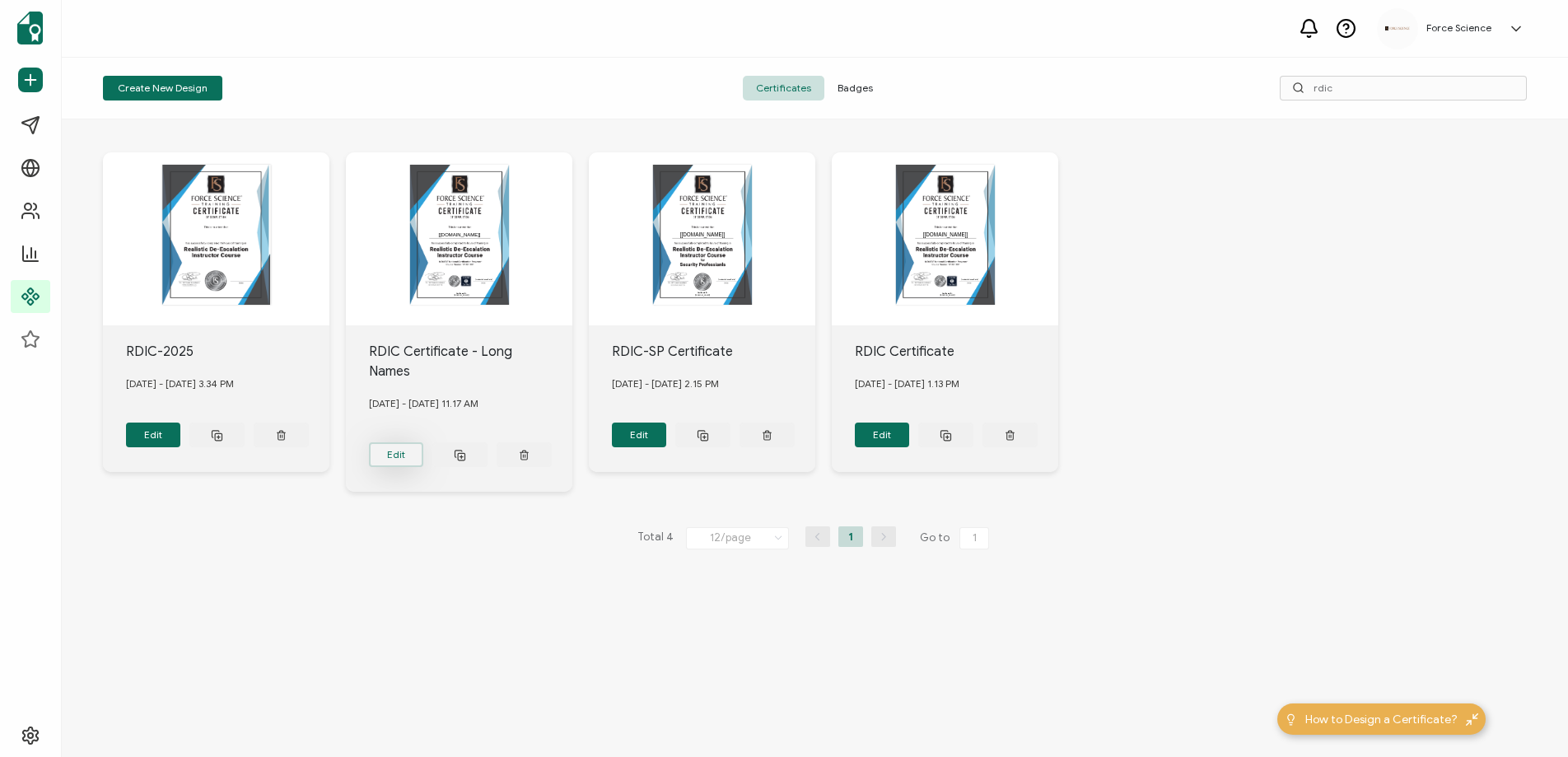
click at [181, 436] on button "Edit" at bounding box center [153, 435] width 55 height 25
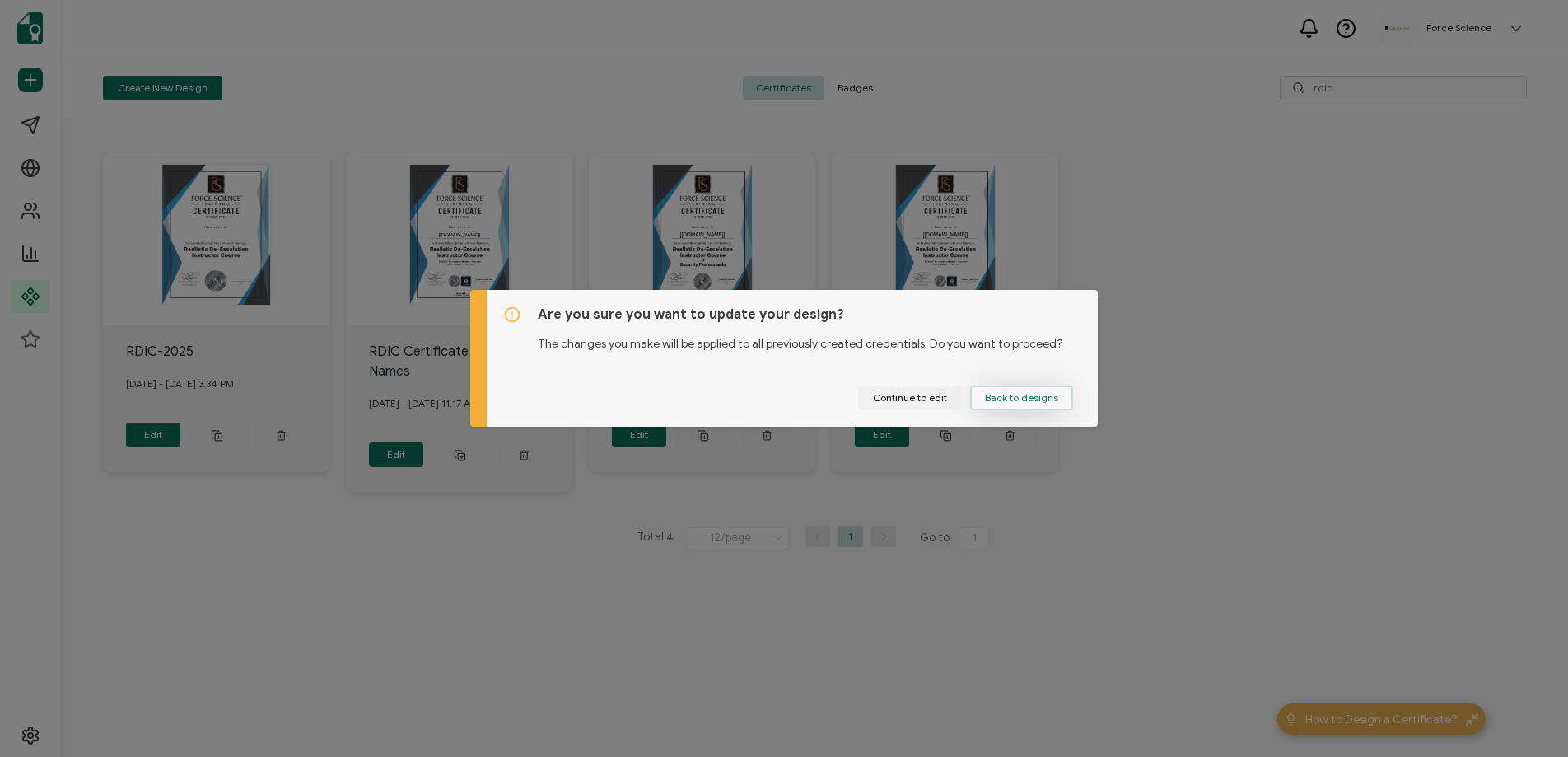
click at [991, 401] on span "Back to designs" at bounding box center [1021, 397] width 73 height 10
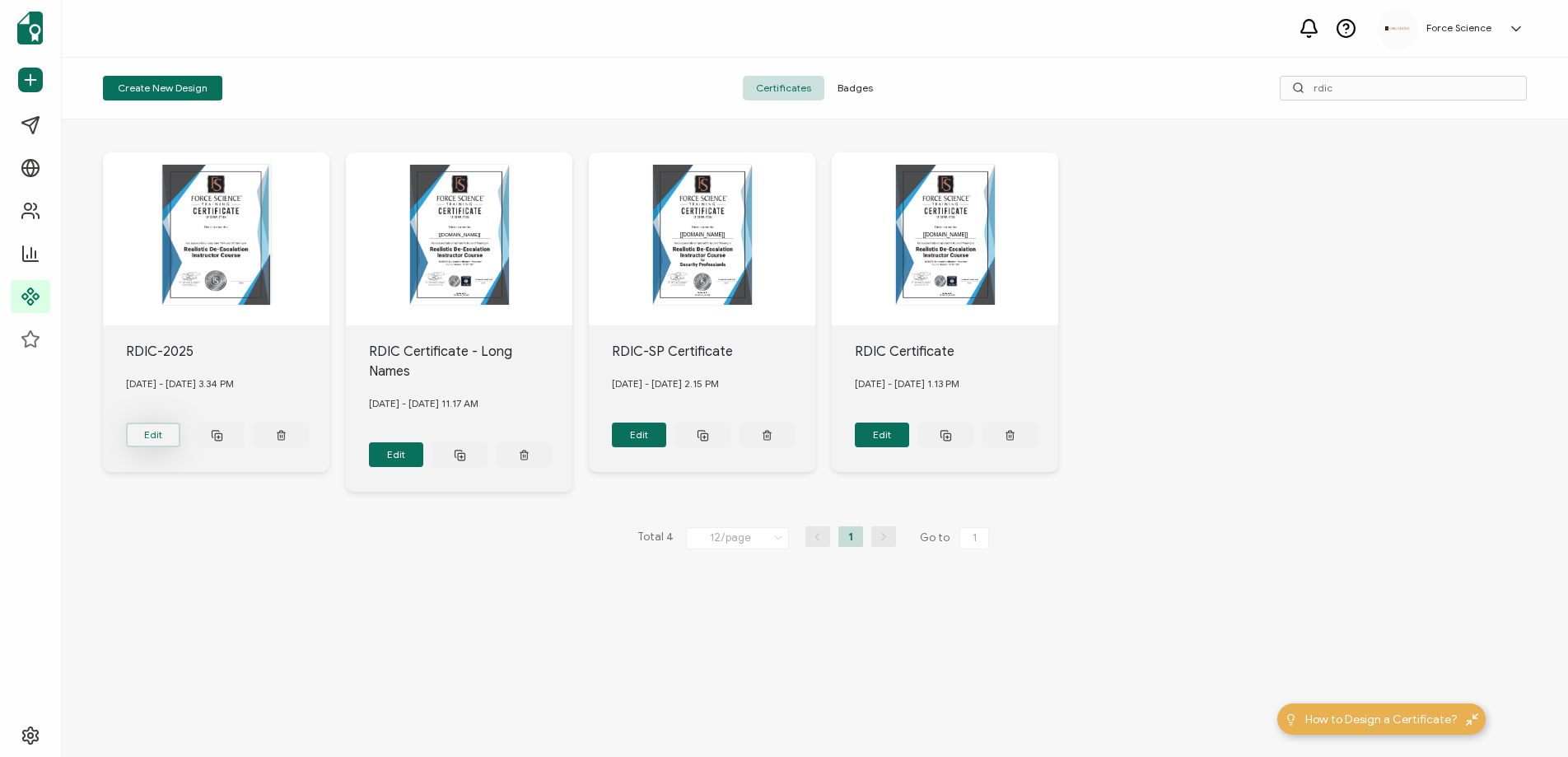
click at [168, 430] on button "Edit" at bounding box center [153, 435] width 55 height 25
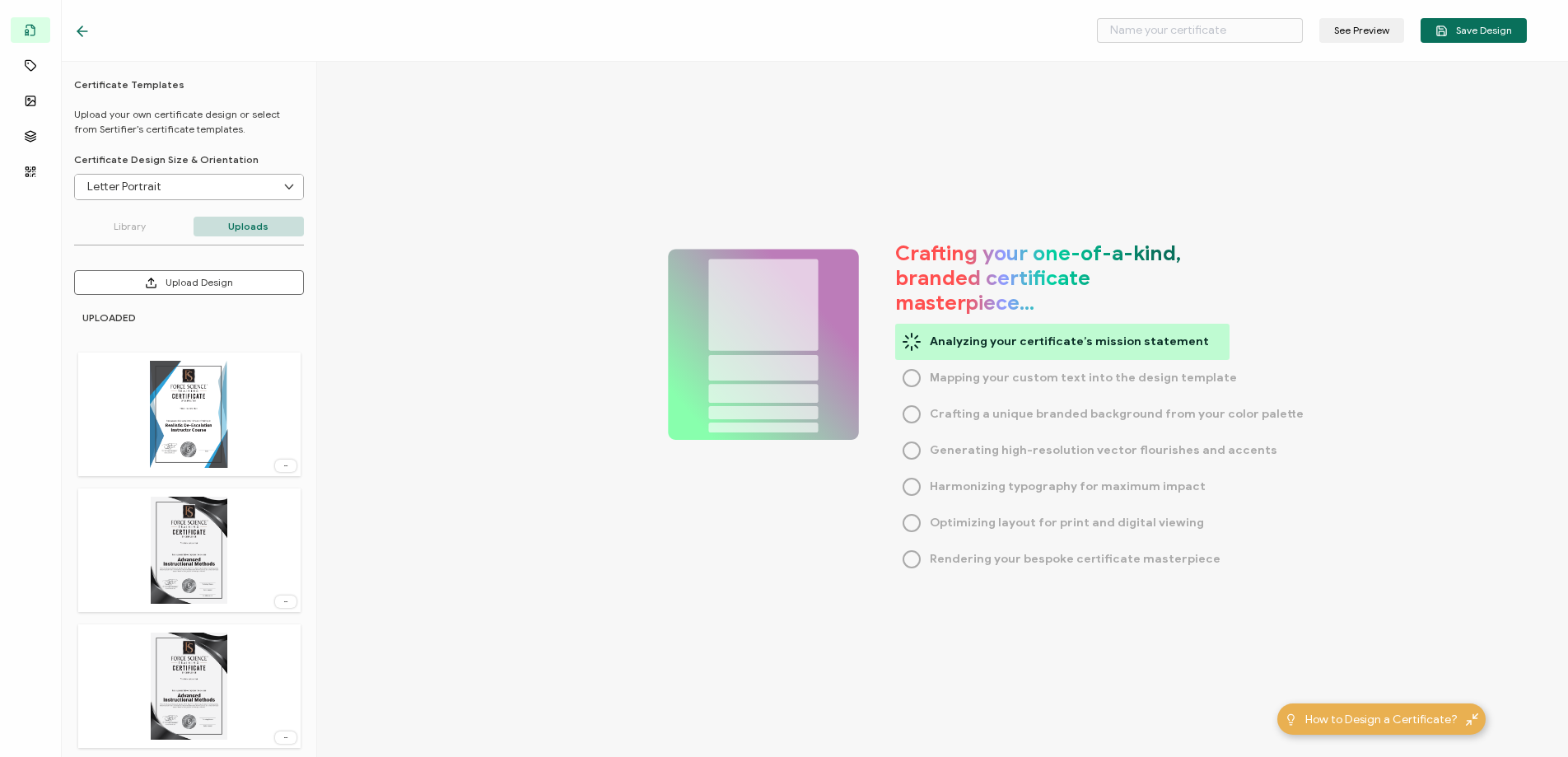
type input "RDIC-2025"
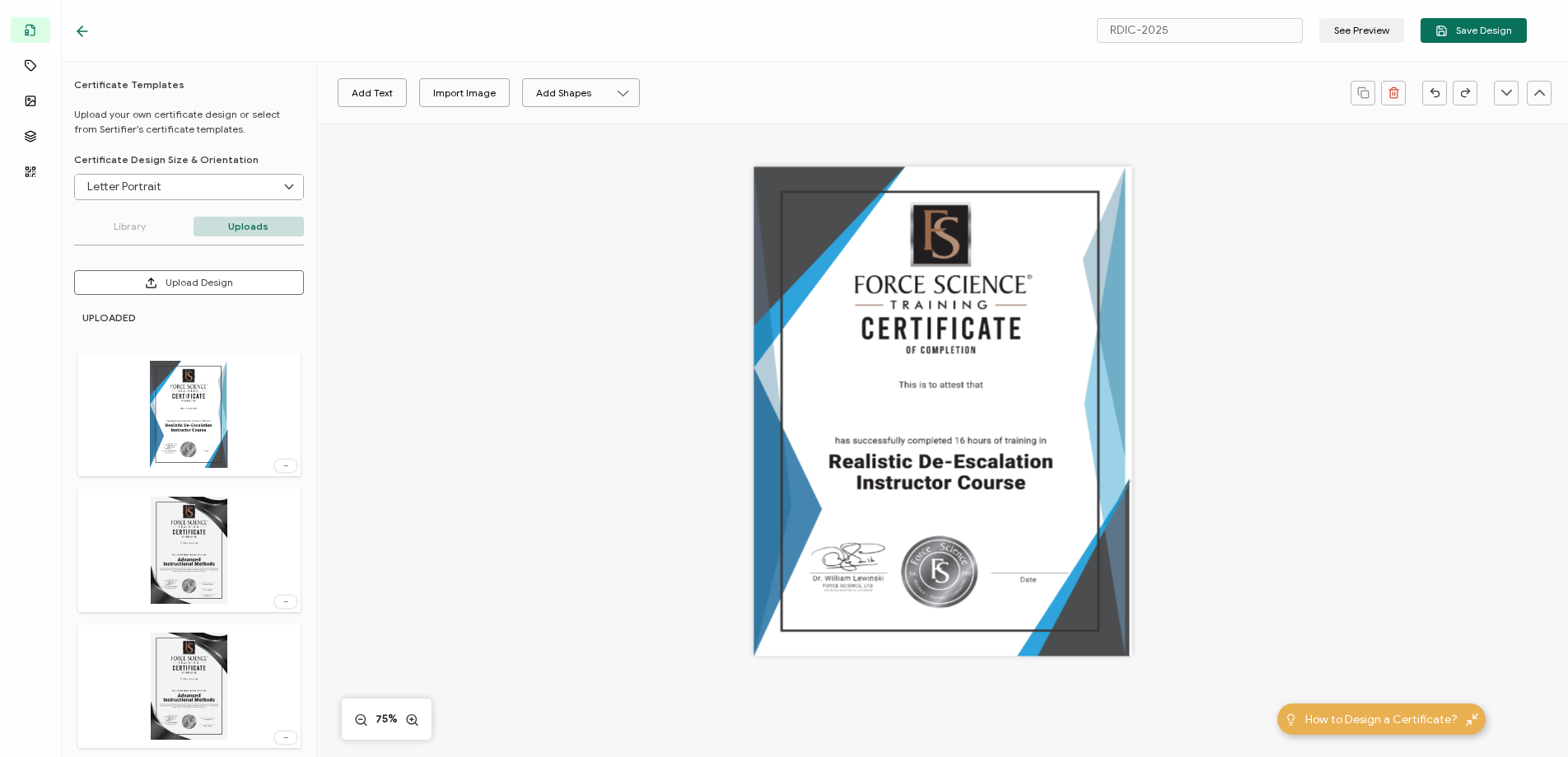
click at [818, 311] on div at bounding box center [942, 411] width 378 height 489
drag, startPoint x: 818, startPoint y: 311, endPoint x: 624, endPoint y: 440, distance: 233.0
click at [907, 380] on div at bounding box center [942, 411] width 378 height 489
click at [409, 720] on icon at bounding box center [412, 720] width 14 height 17
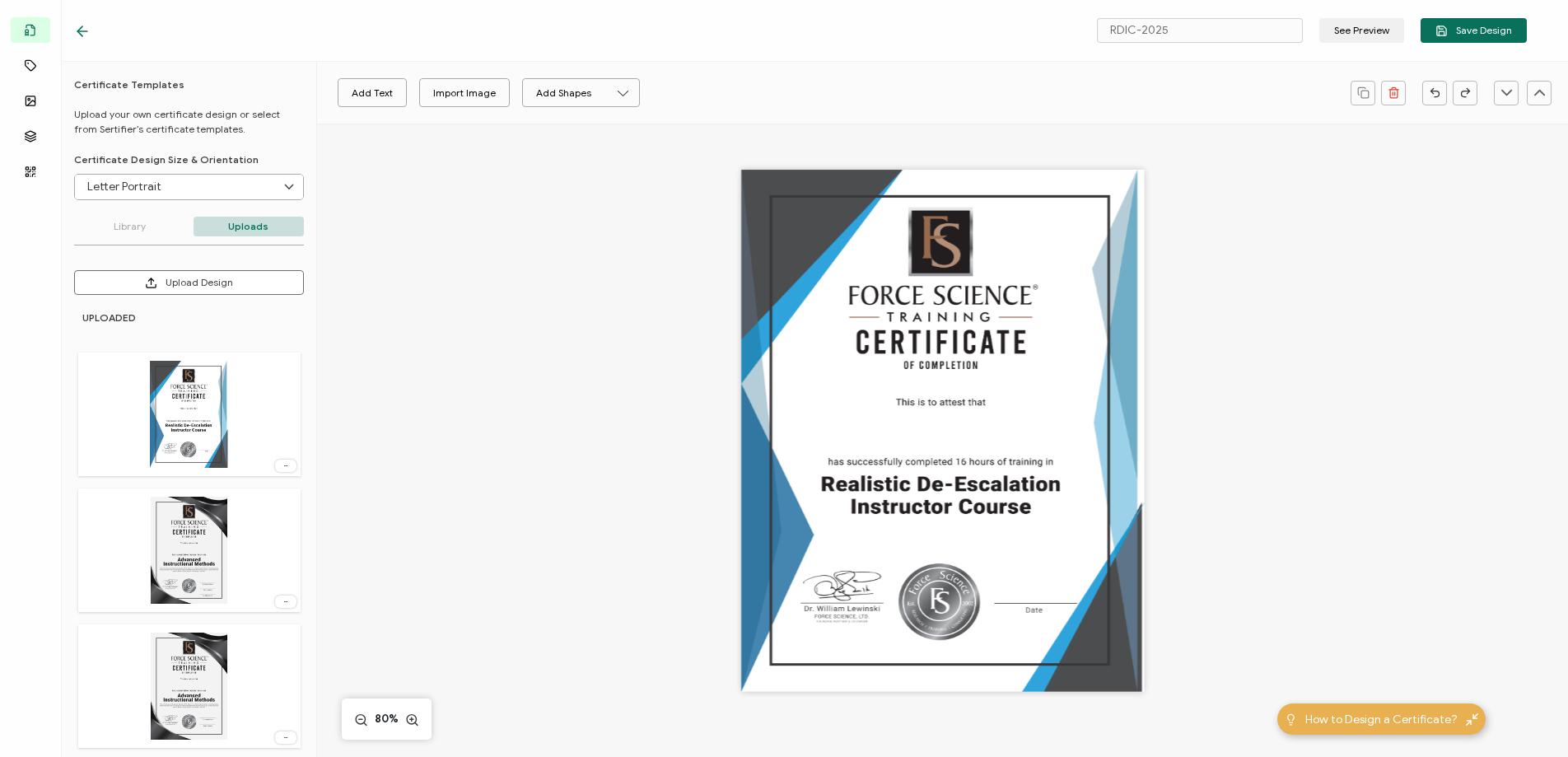
click at [282, 466] on icon at bounding box center [286, 465] width 17 height 4
click at [245, 501] on span "Delete Image" at bounding box center [256, 501] width 62 height 12
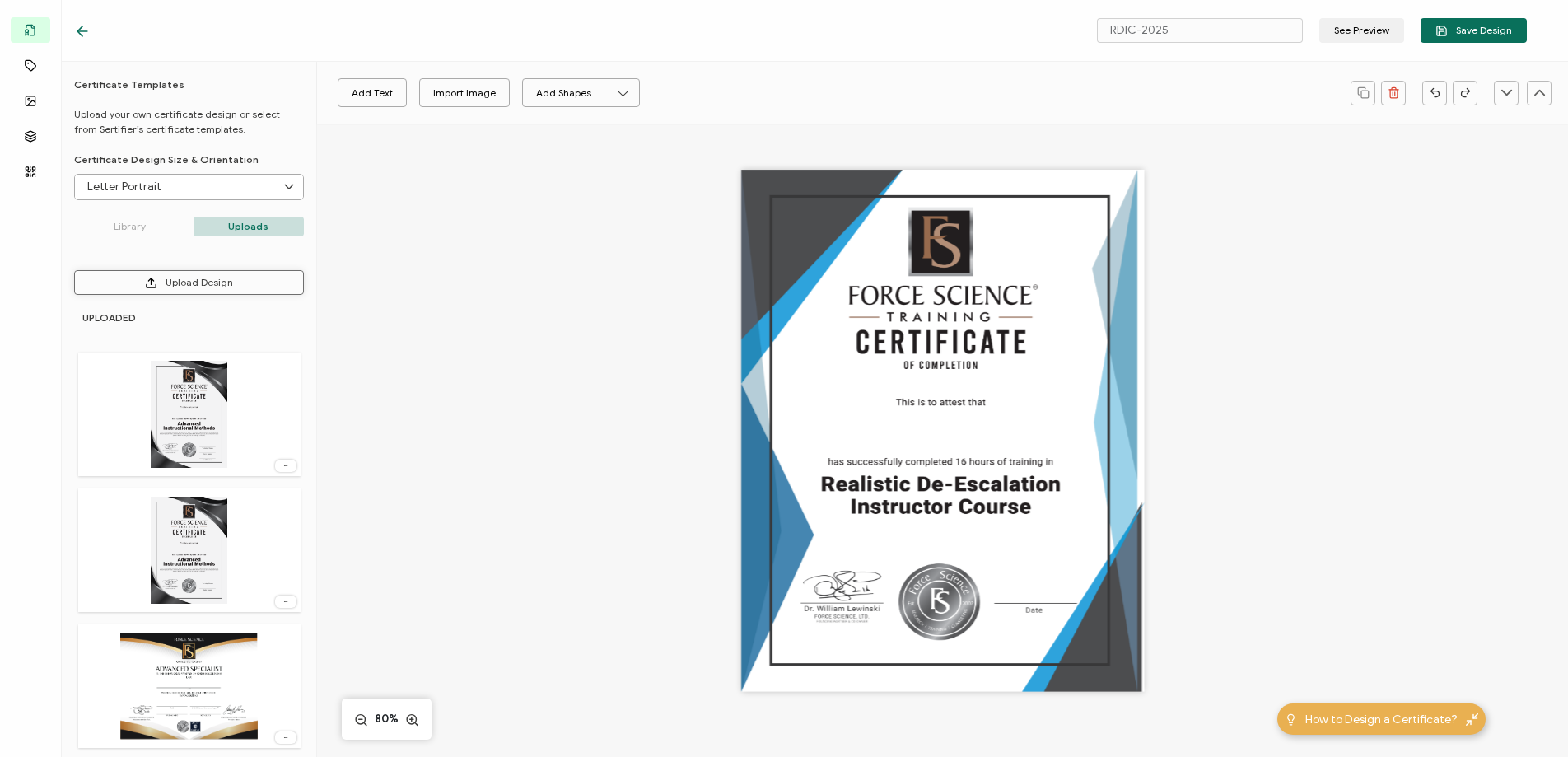
click at [175, 278] on button "Upload Design" at bounding box center [189, 282] width 230 height 25
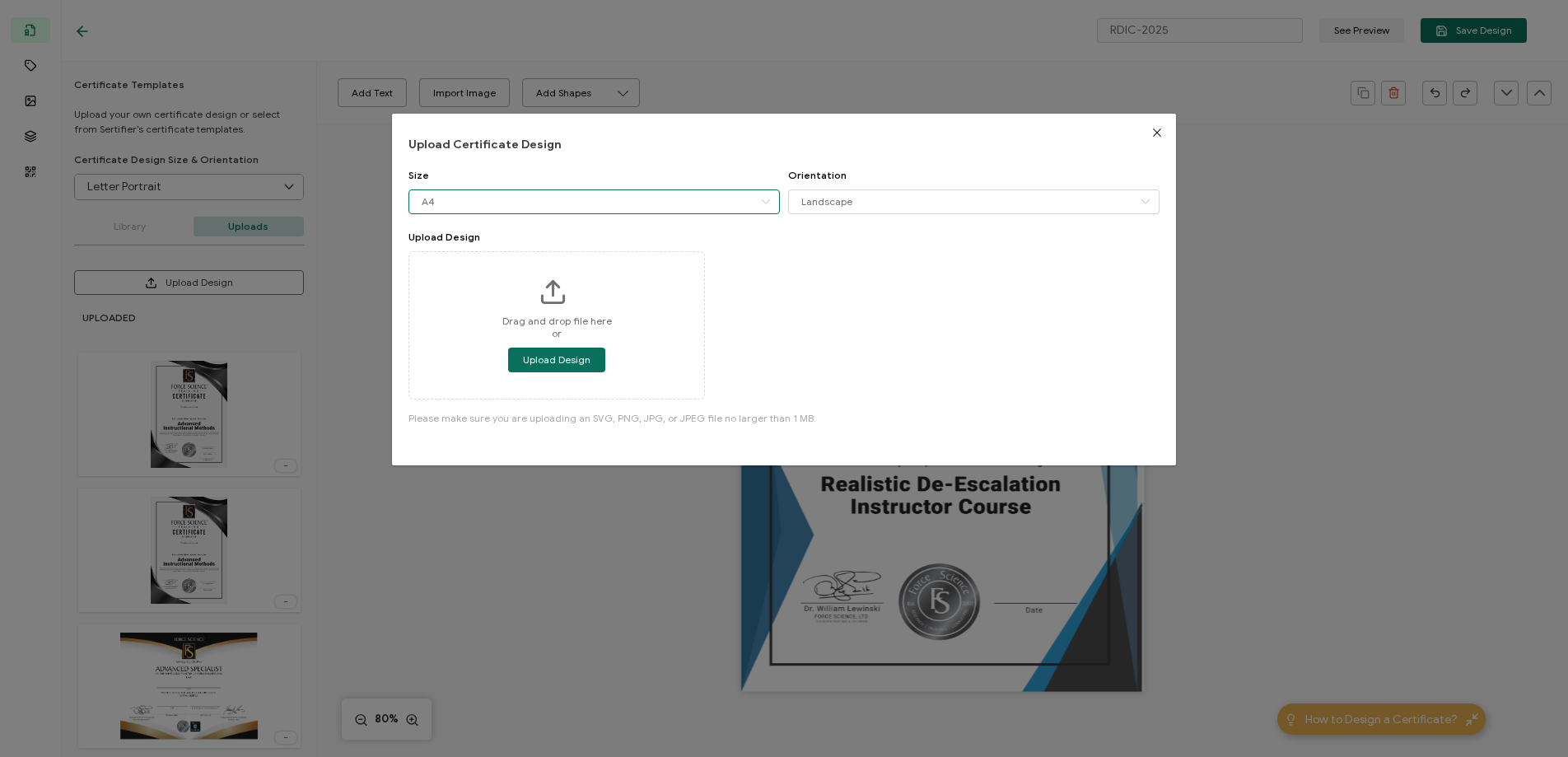
click at [501, 202] on input "A4" at bounding box center [594, 202] width 371 height 25
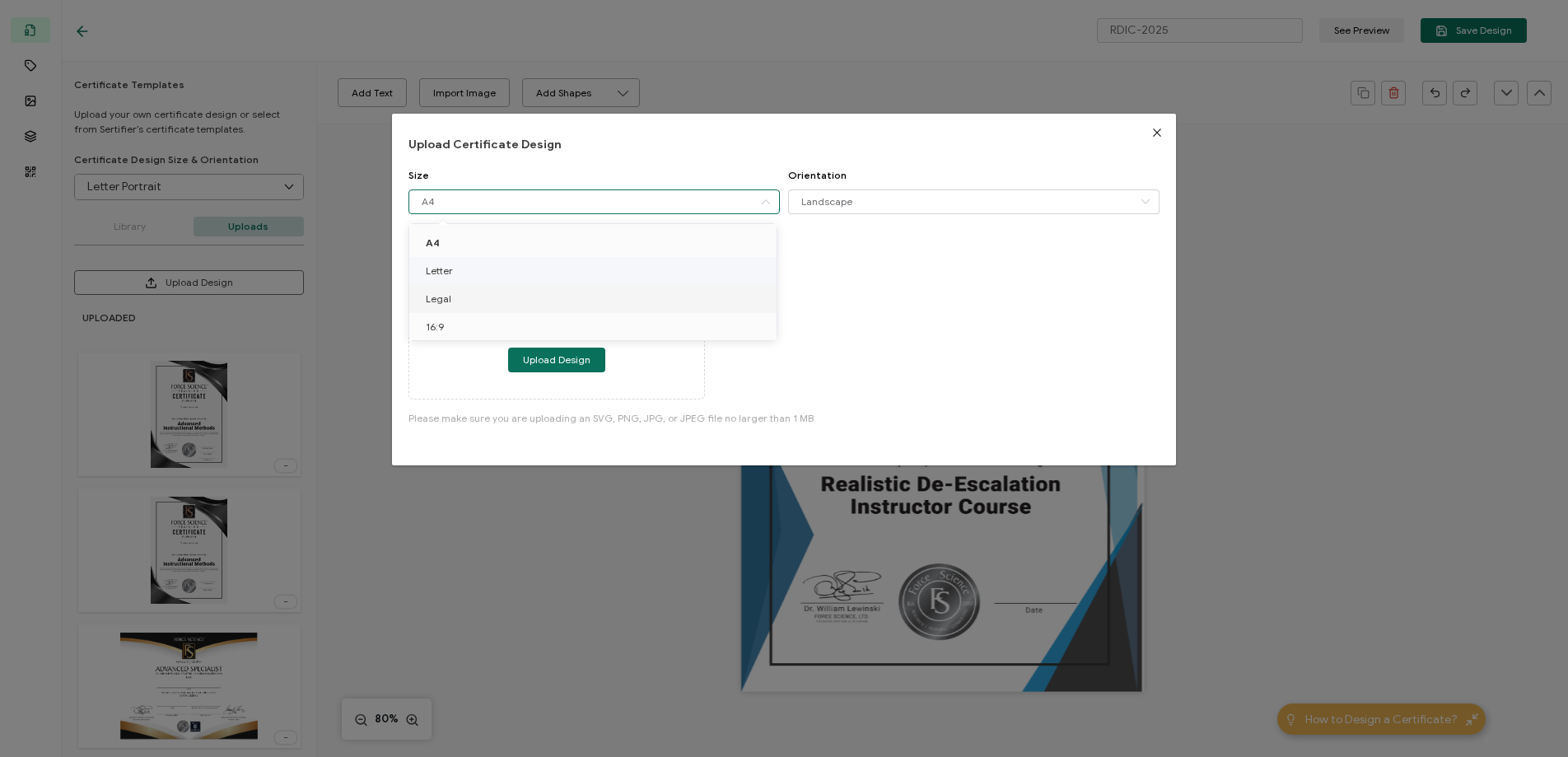
click at [480, 278] on li "Letter" at bounding box center [596, 271] width 373 height 28
type input "Letter"
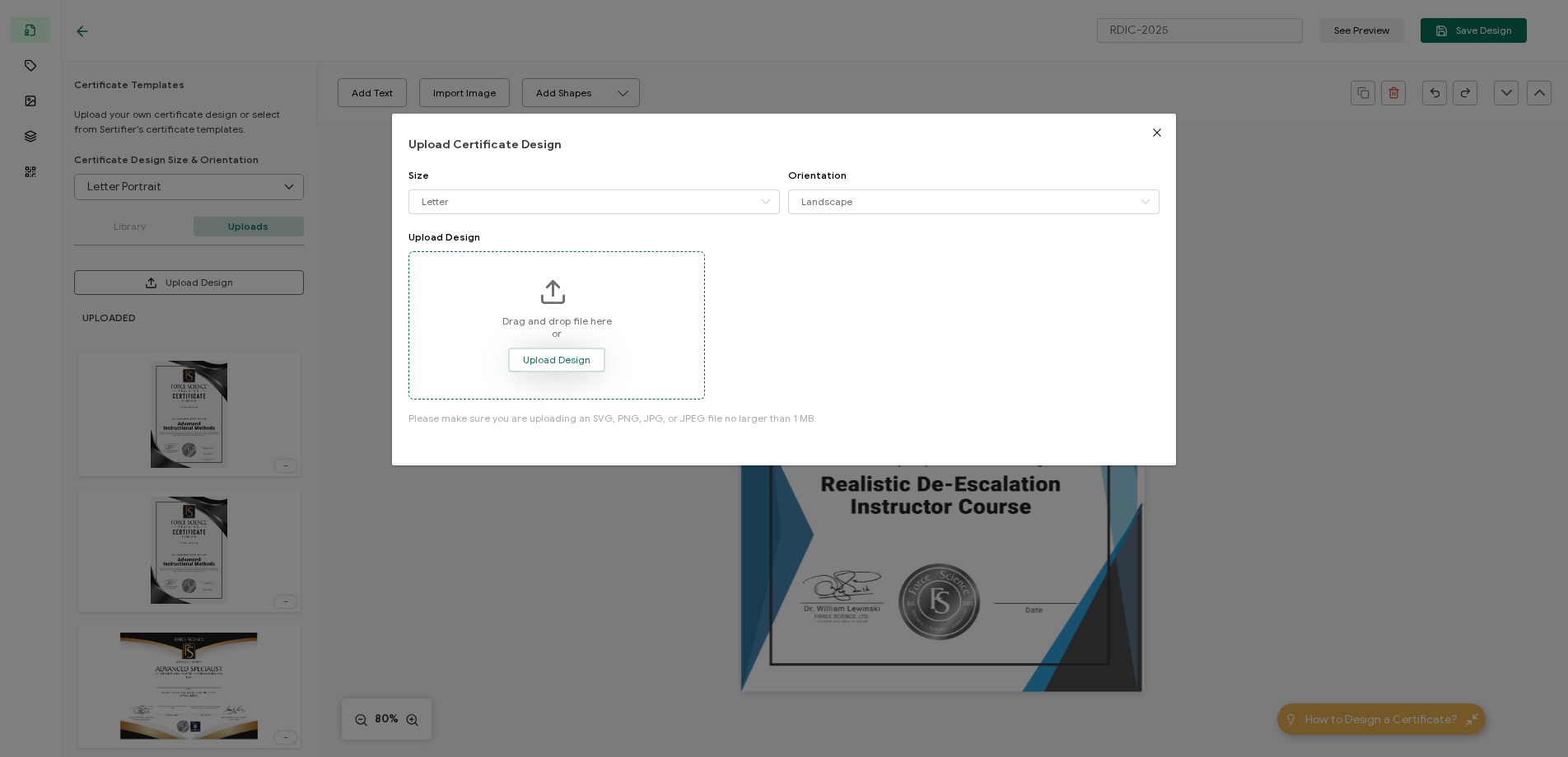
click at [577, 360] on span "Upload Design" at bounding box center [556, 359] width 67 height 10
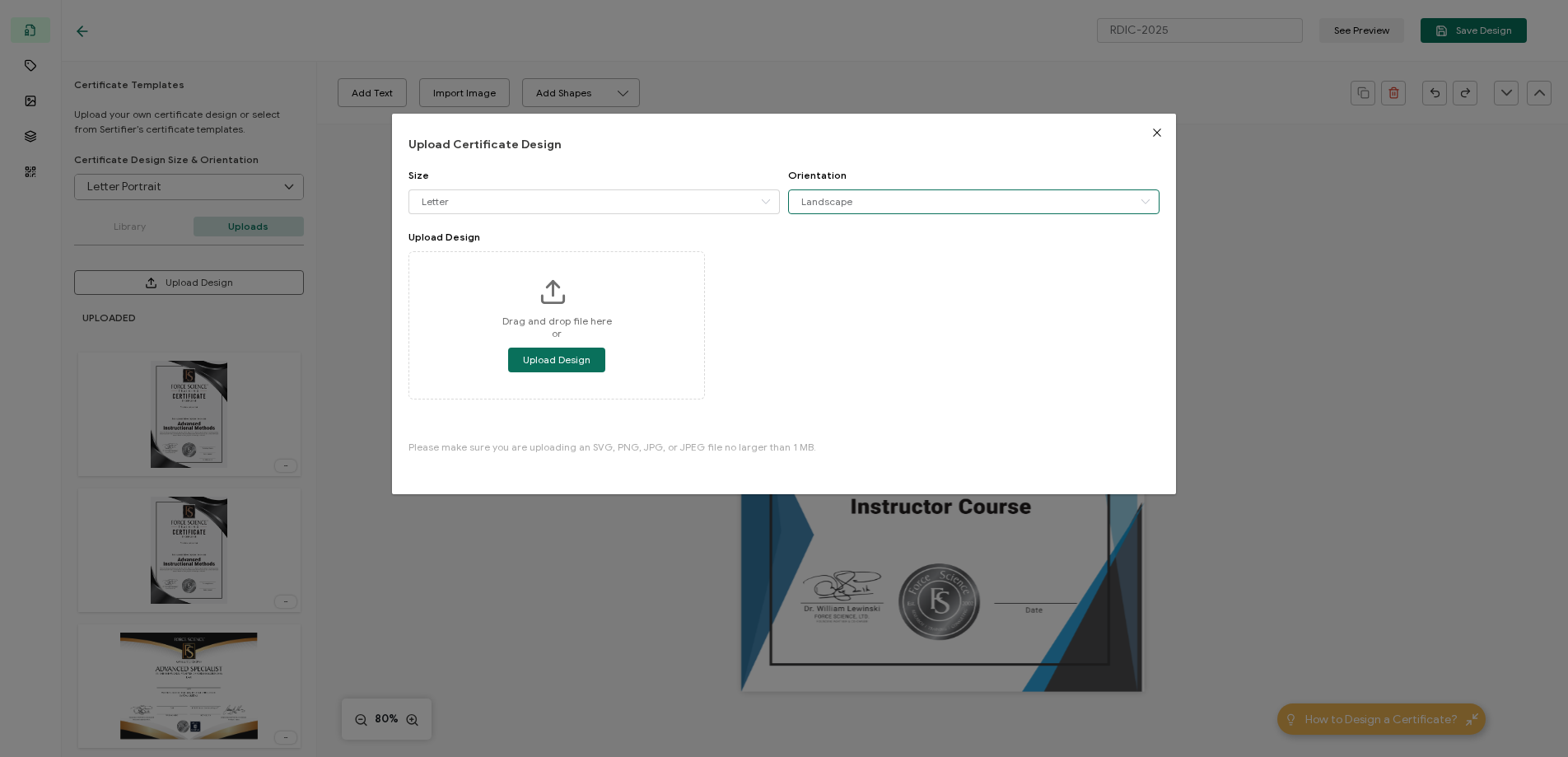
click at [895, 201] on input "Landscape" at bounding box center [974, 202] width 371 height 25
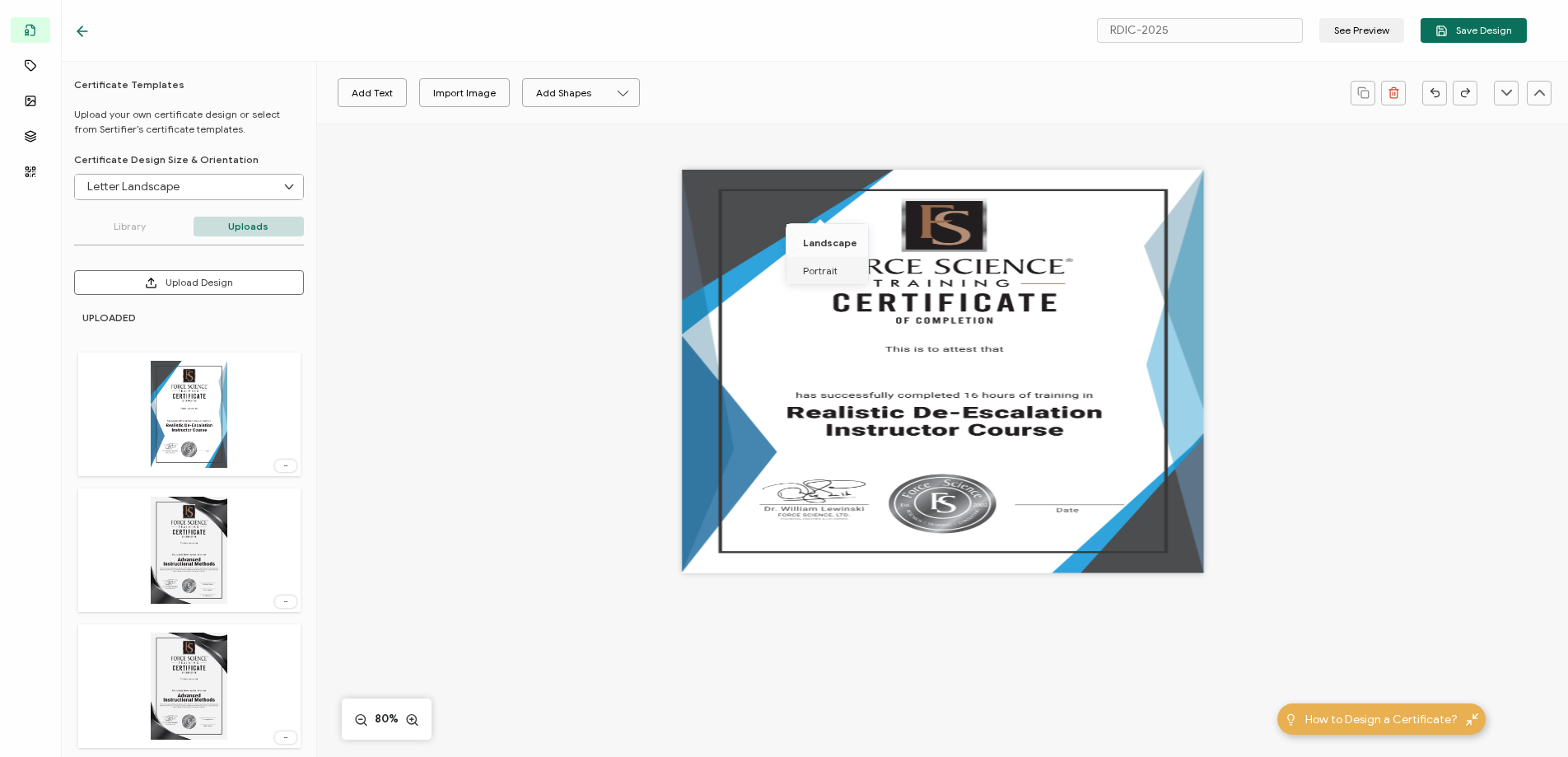
click at [844, 268] on li "Portrait" at bounding box center [830, 271] width 88 height 28
click at [175, 186] on input "Letter Landscape" at bounding box center [189, 187] width 228 height 25
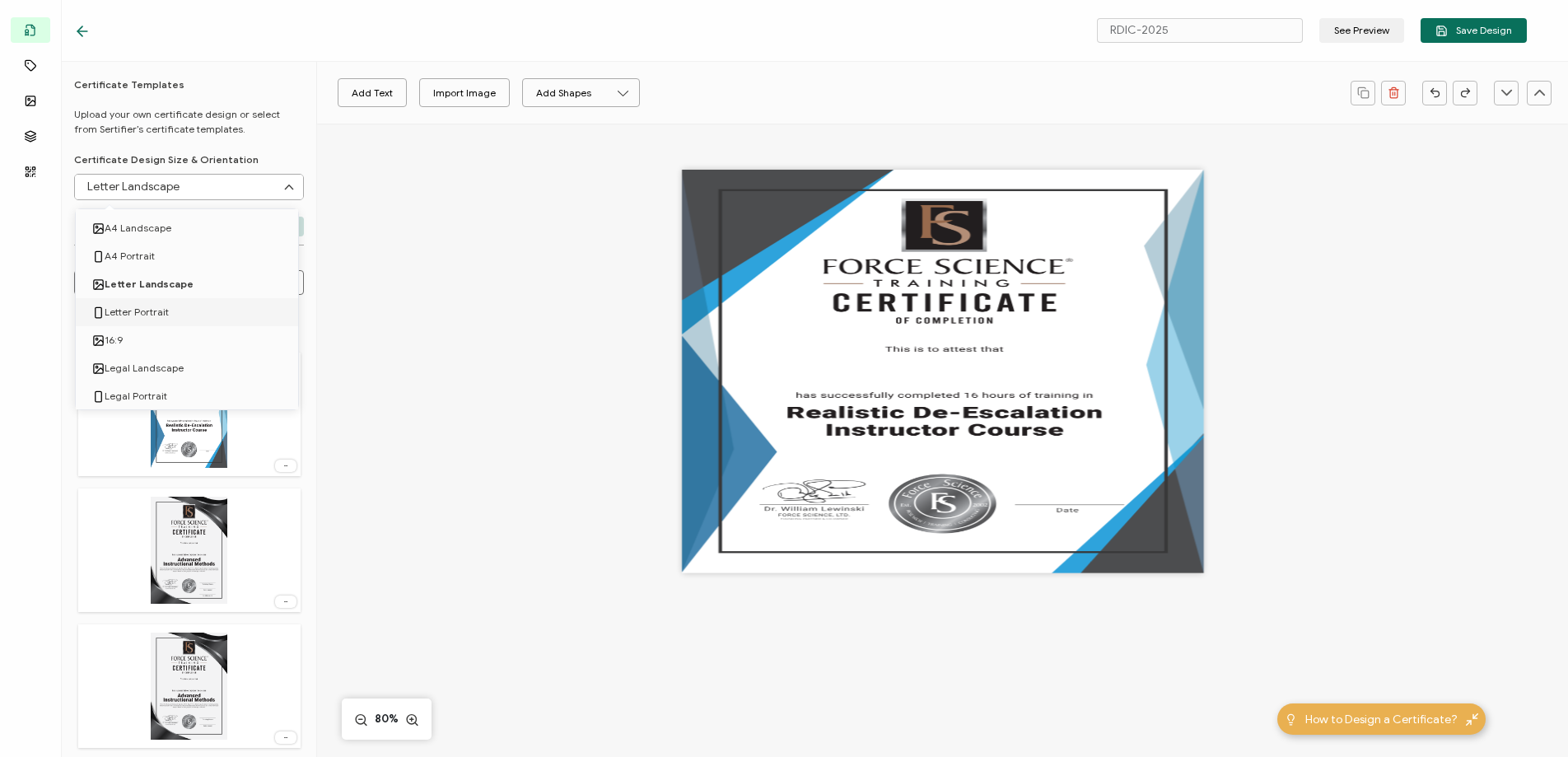
click at [158, 309] on span "Letter Portrait" at bounding box center [136, 312] width 65 height 28
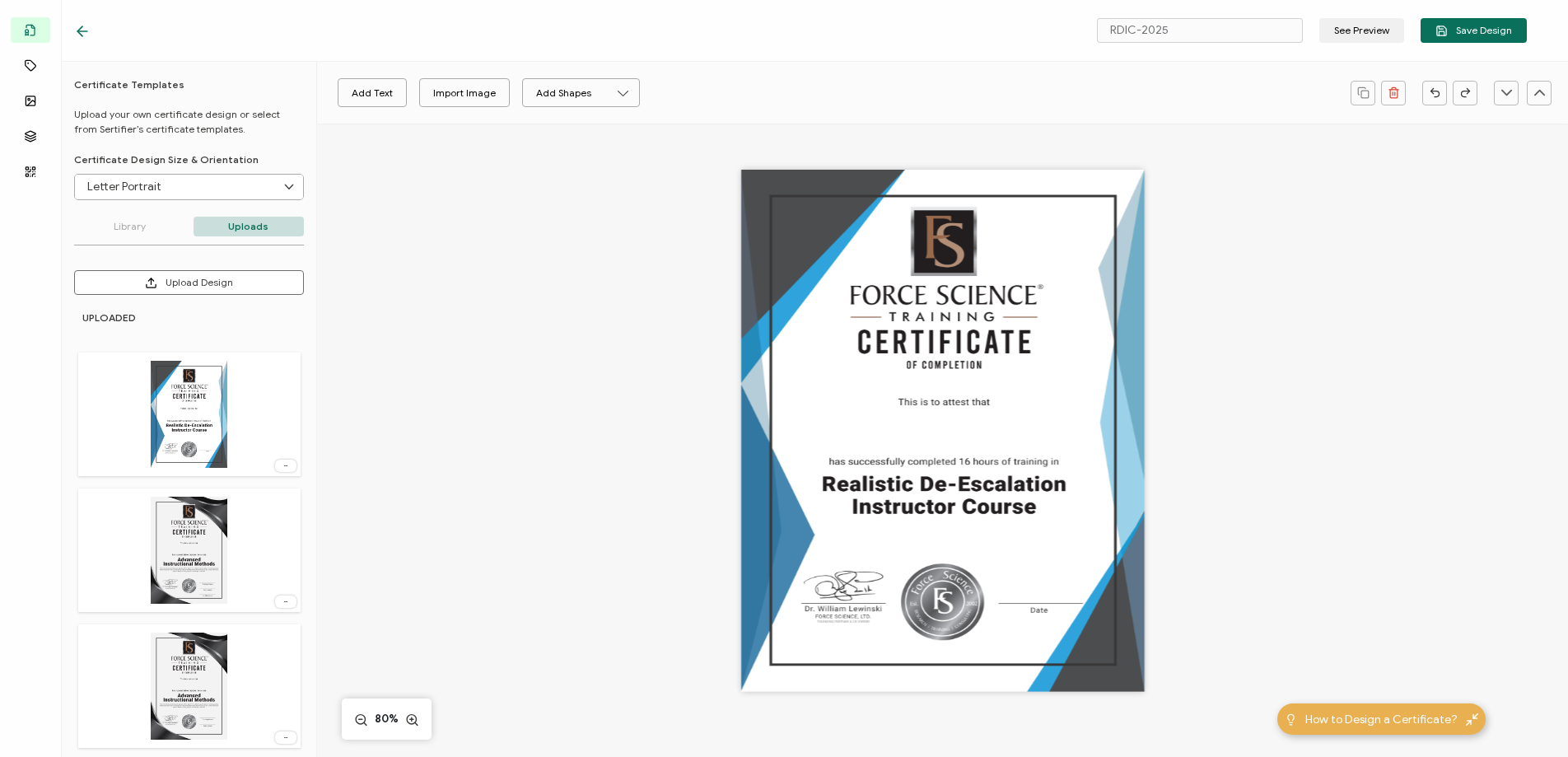
click at [282, 462] on div at bounding box center [286, 466] width 21 height 12
click at [272, 495] on span "Delete Image" at bounding box center [256, 501] width 62 height 12
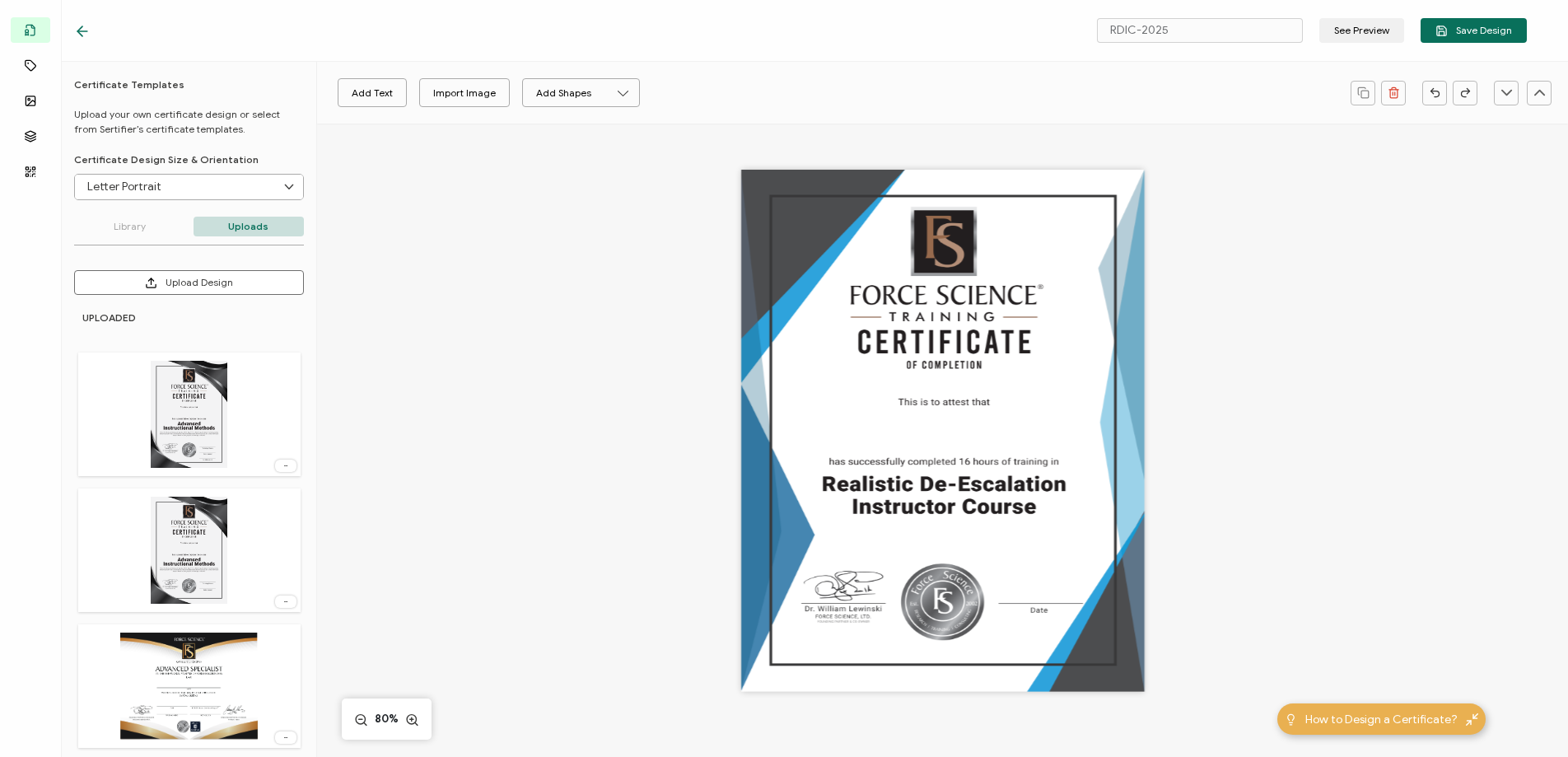
click at [235, 228] on p "Uploads" at bounding box center [249, 226] width 111 height 19
click at [184, 276] on button "Upload Design" at bounding box center [189, 282] width 230 height 25
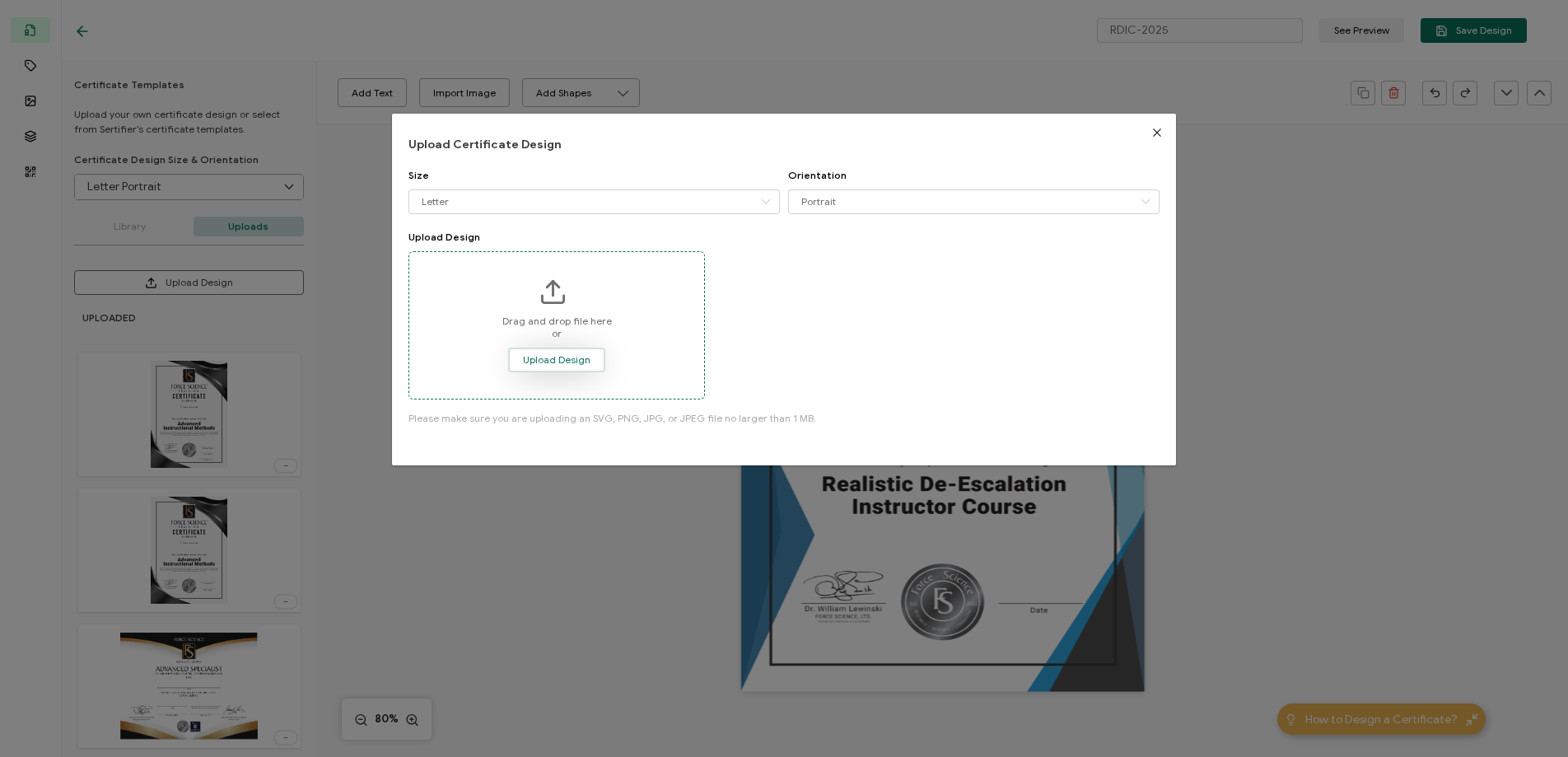
click at [568, 357] on span "Upload Design" at bounding box center [556, 359] width 67 height 10
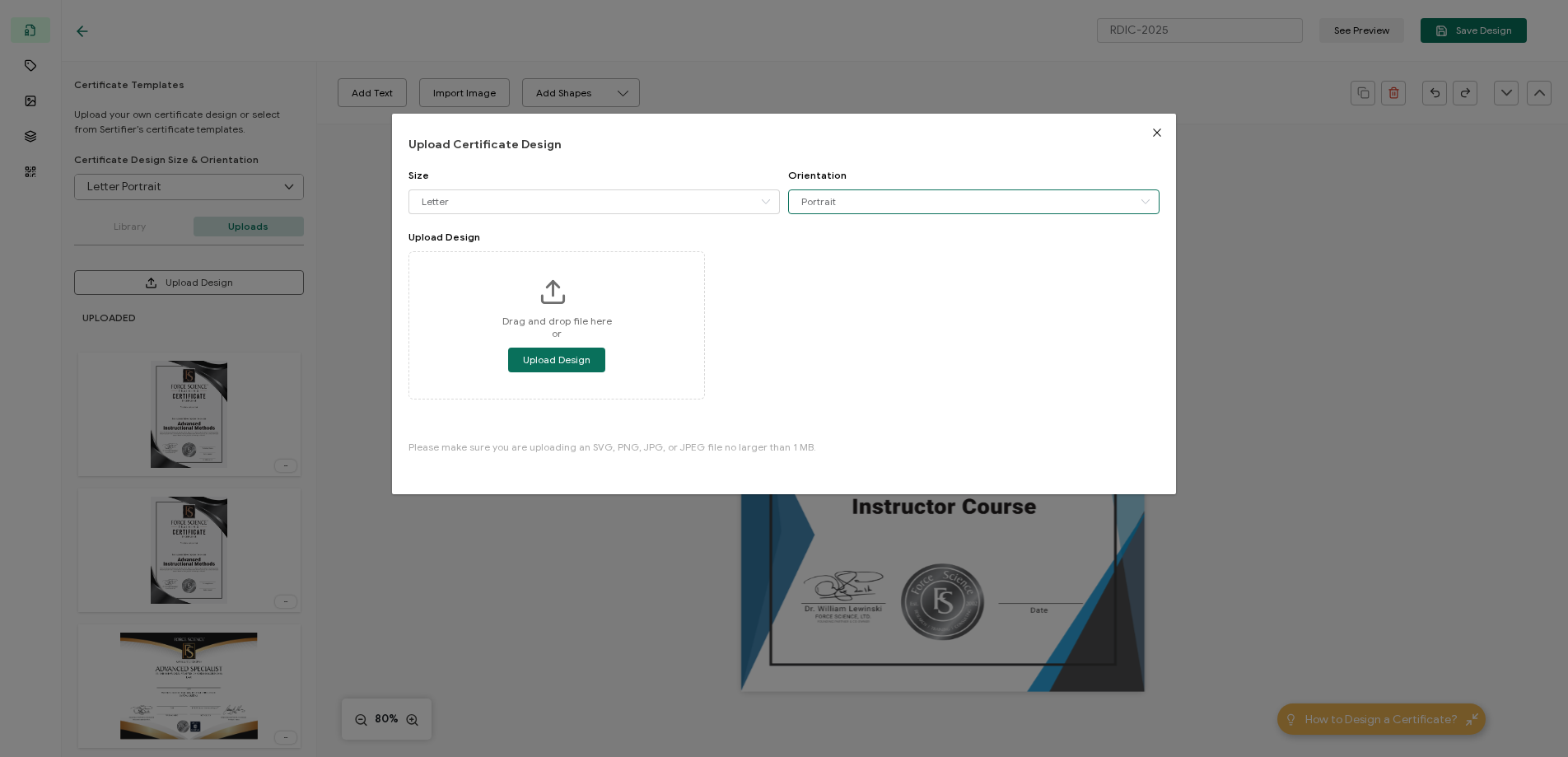
click at [834, 199] on input "Portrait" at bounding box center [974, 202] width 371 height 25
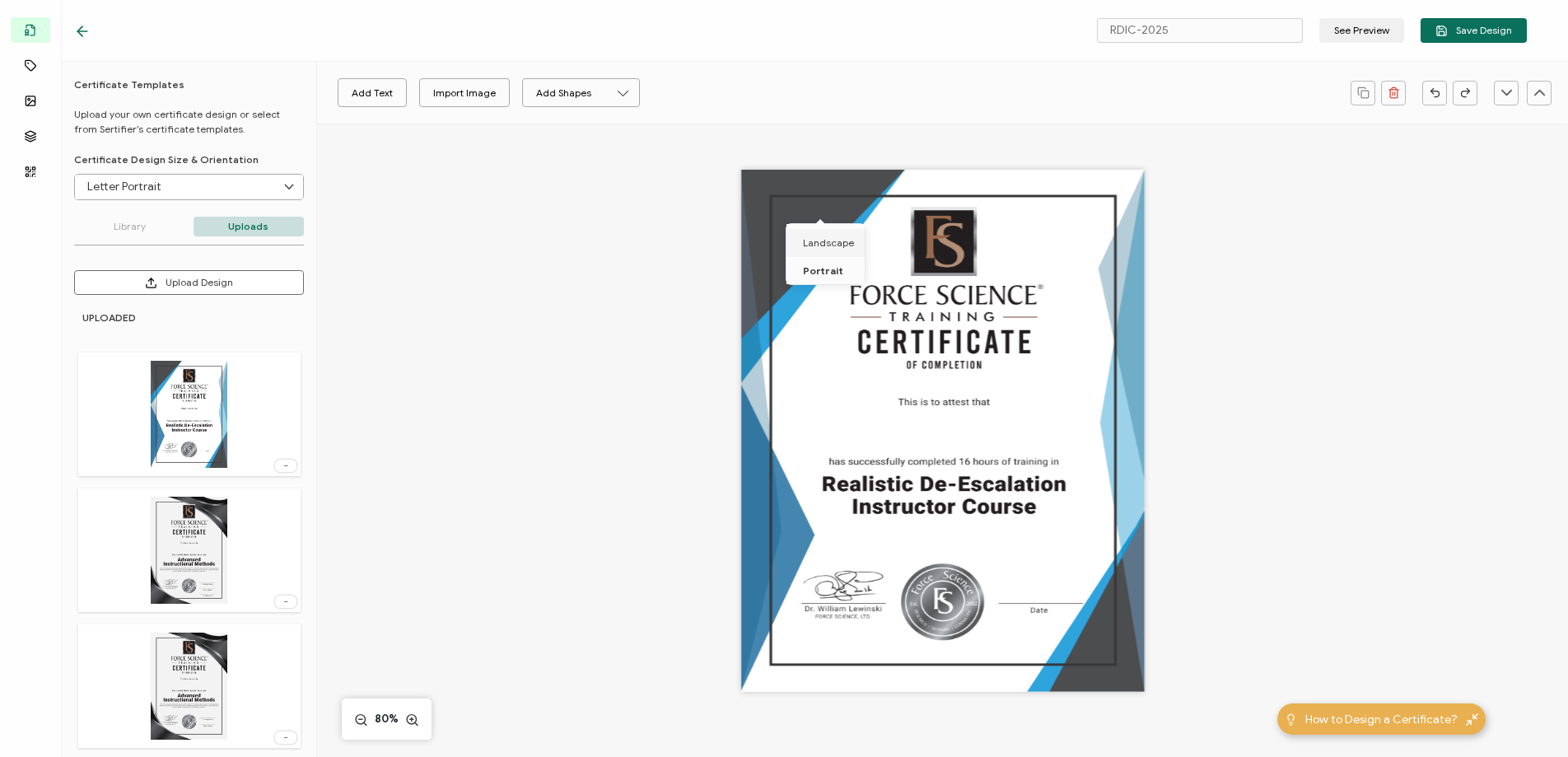
click at [1241, 379] on div at bounding box center [943, 454] width 1001 height 661
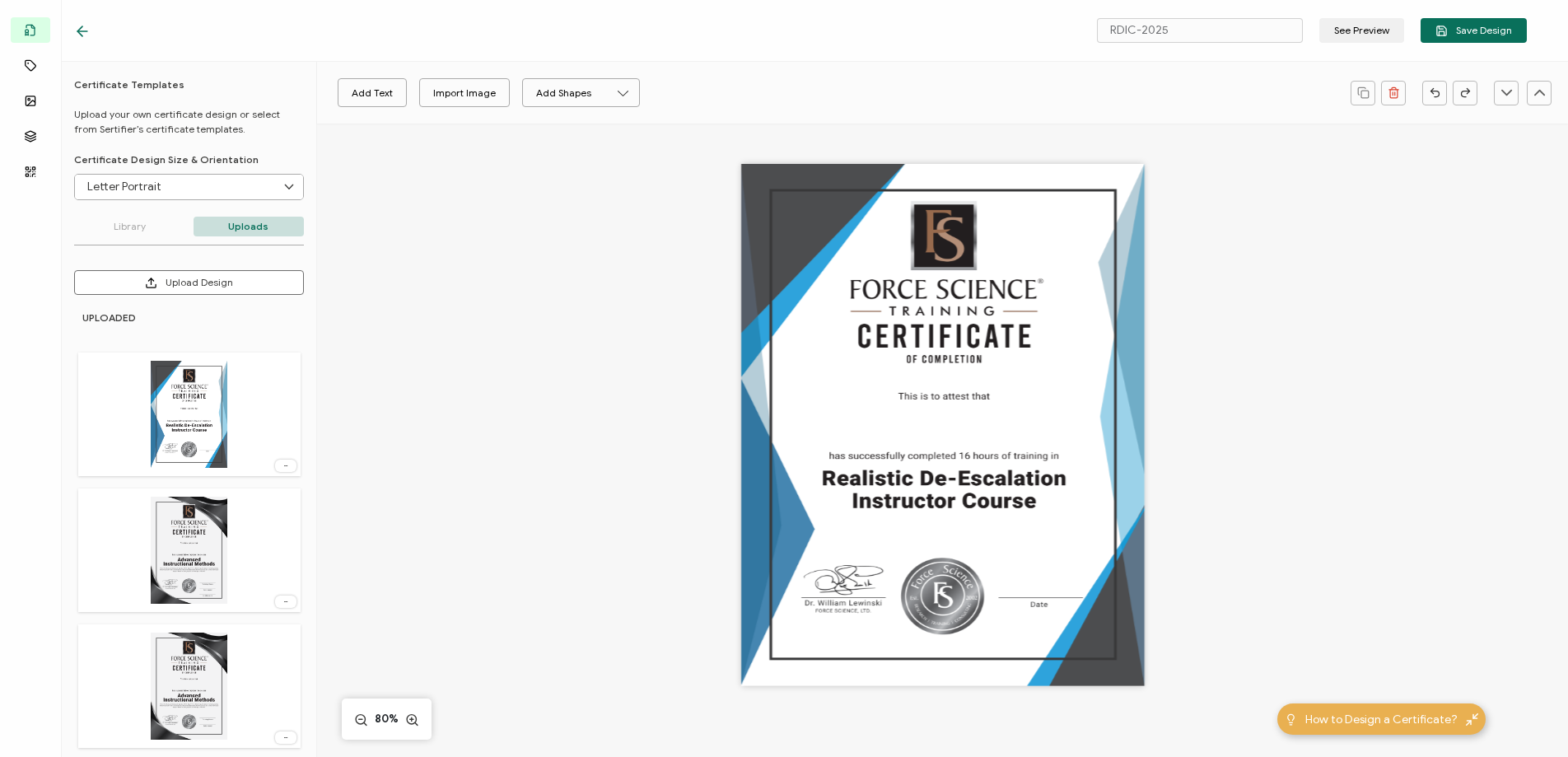
scroll to position [9, 0]
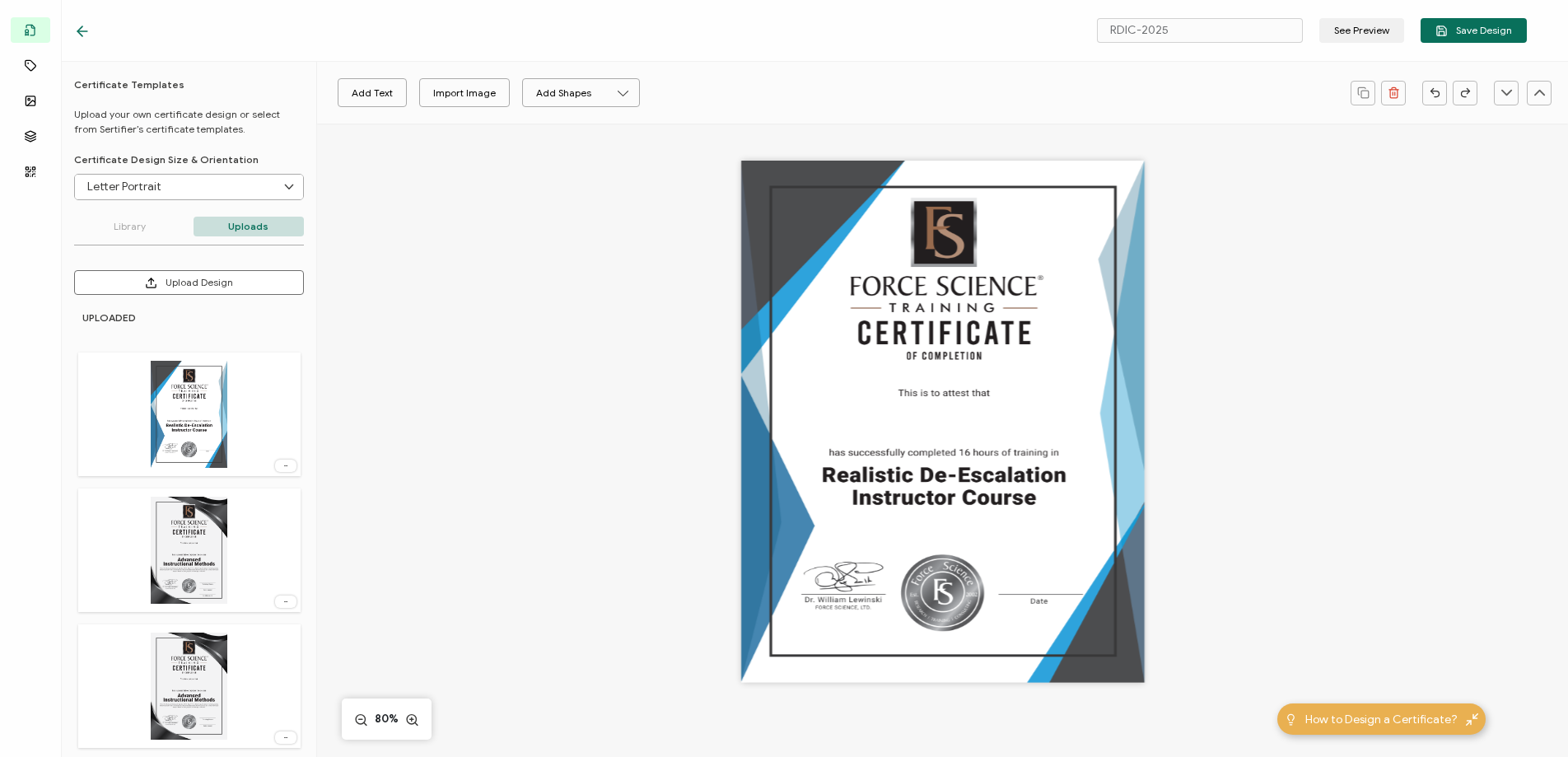
click at [217, 190] on input "Letter Portrait" at bounding box center [189, 187] width 228 height 25
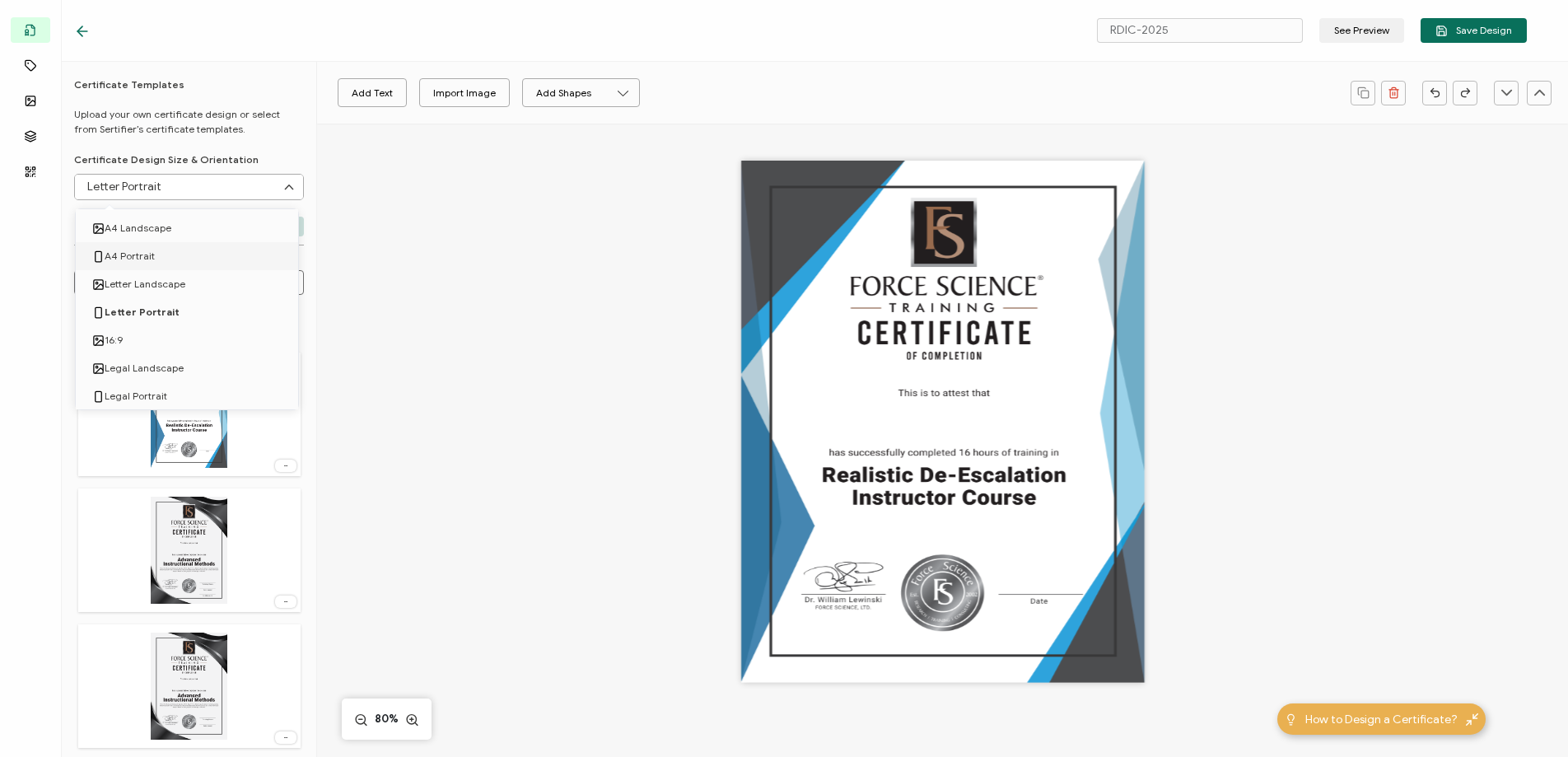
click at [180, 252] on li "A4 Portrait" at bounding box center [190, 256] width 228 height 28
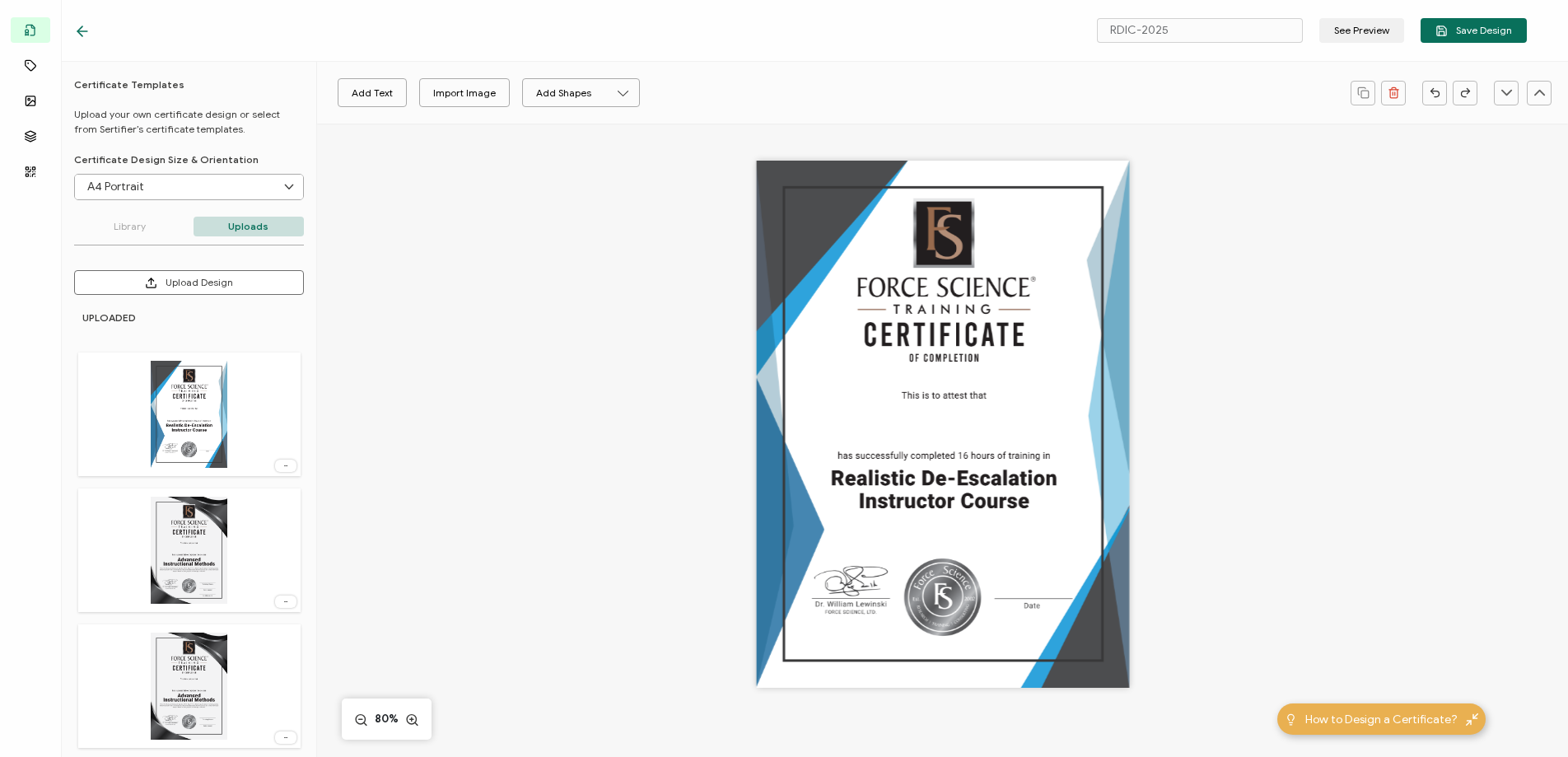
drag, startPoint x: 161, startPoint y: 184, endPoint x: 162, endPoint y: 195, distance: 11.0
click at [161, 184] on input "A4 Portrait" at bounding box center [189, 187] width 228 height 25
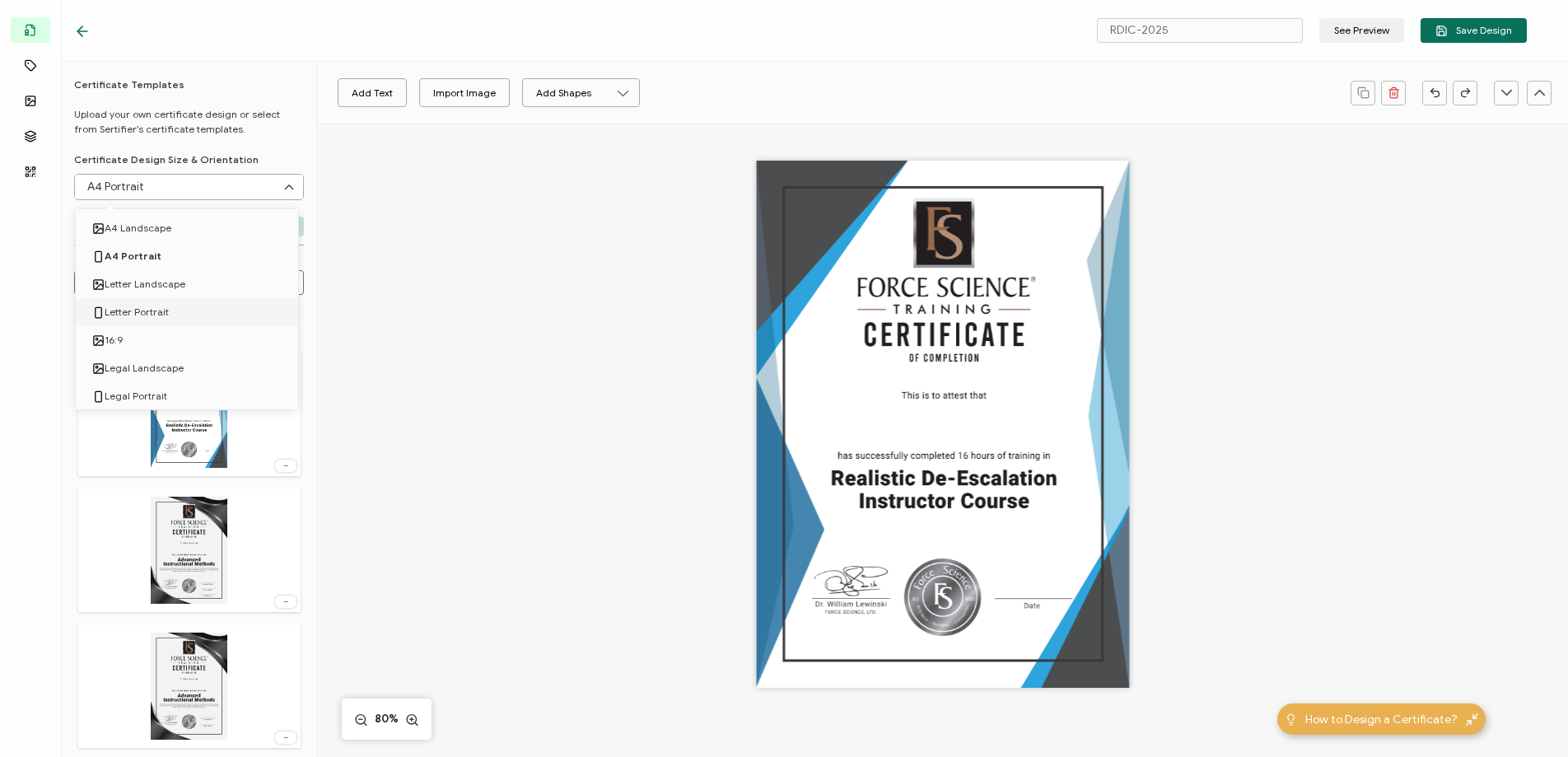
click at [157, 310] on span "Letter Portrait" at bounding box center [136, 312] width 65 height 28
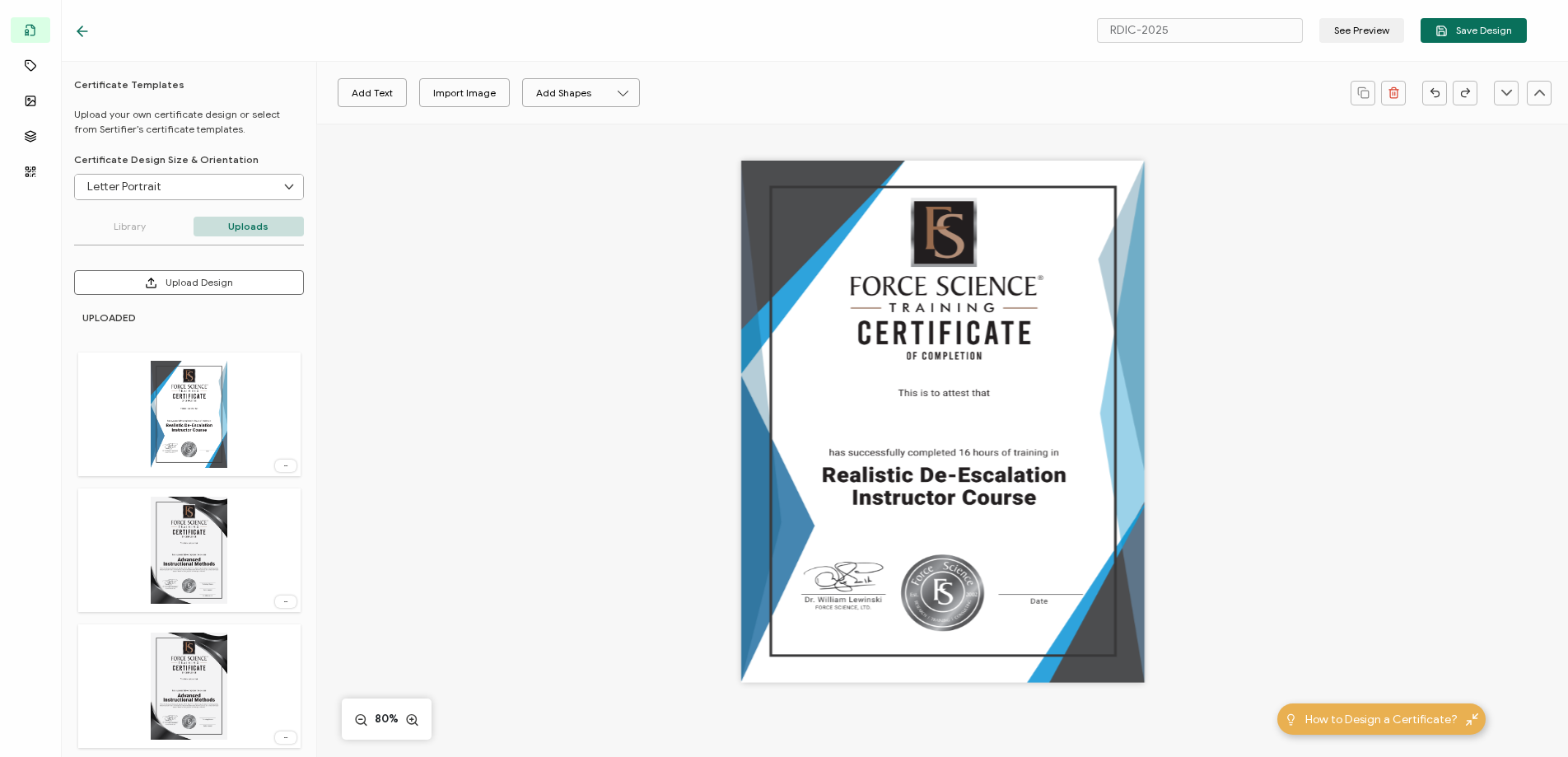
click at [142, 172] on div "Certificate Templates Upload your own certificate design or select from Sertifi…" at bounding box center [189, 413] width 255 height 670
click at [136, 186] on input "Letter Portrait" at bounding box center [189, 187] width 228 height 25
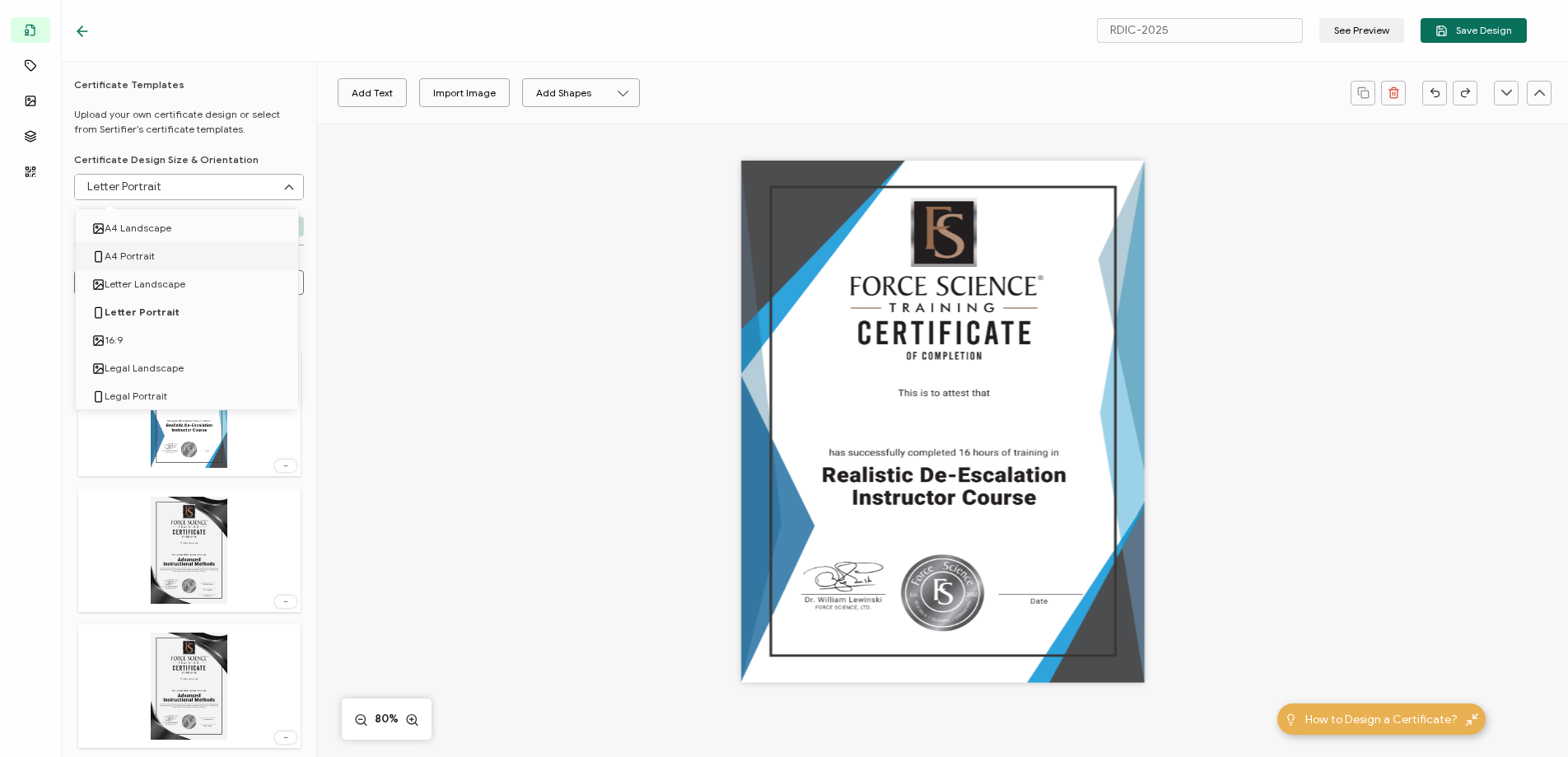
click at [149, 259] on span "A4 Portrait" at bounding box center [129, 256] width 50 height 28
type input "A4 Portrait"
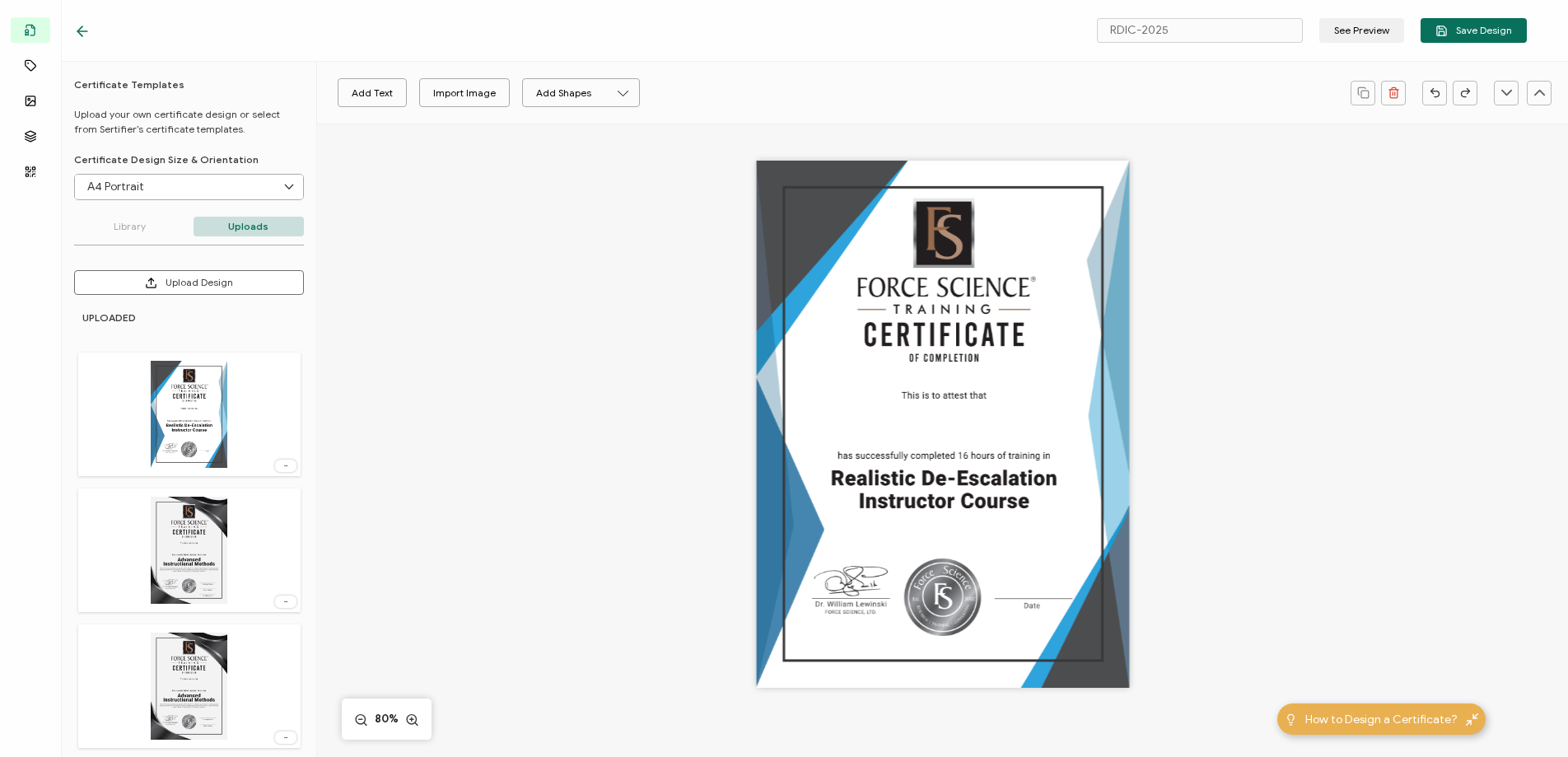
click at [569, 251] on div at bounding box center [943, 447] width 1001 height 665
click at [1477, 35] on span "Save Design" at bounding box center [1473, 31] width 77 height 12
click at [88, 34] on icon at bounding box center [82, 31] width 17 height 17
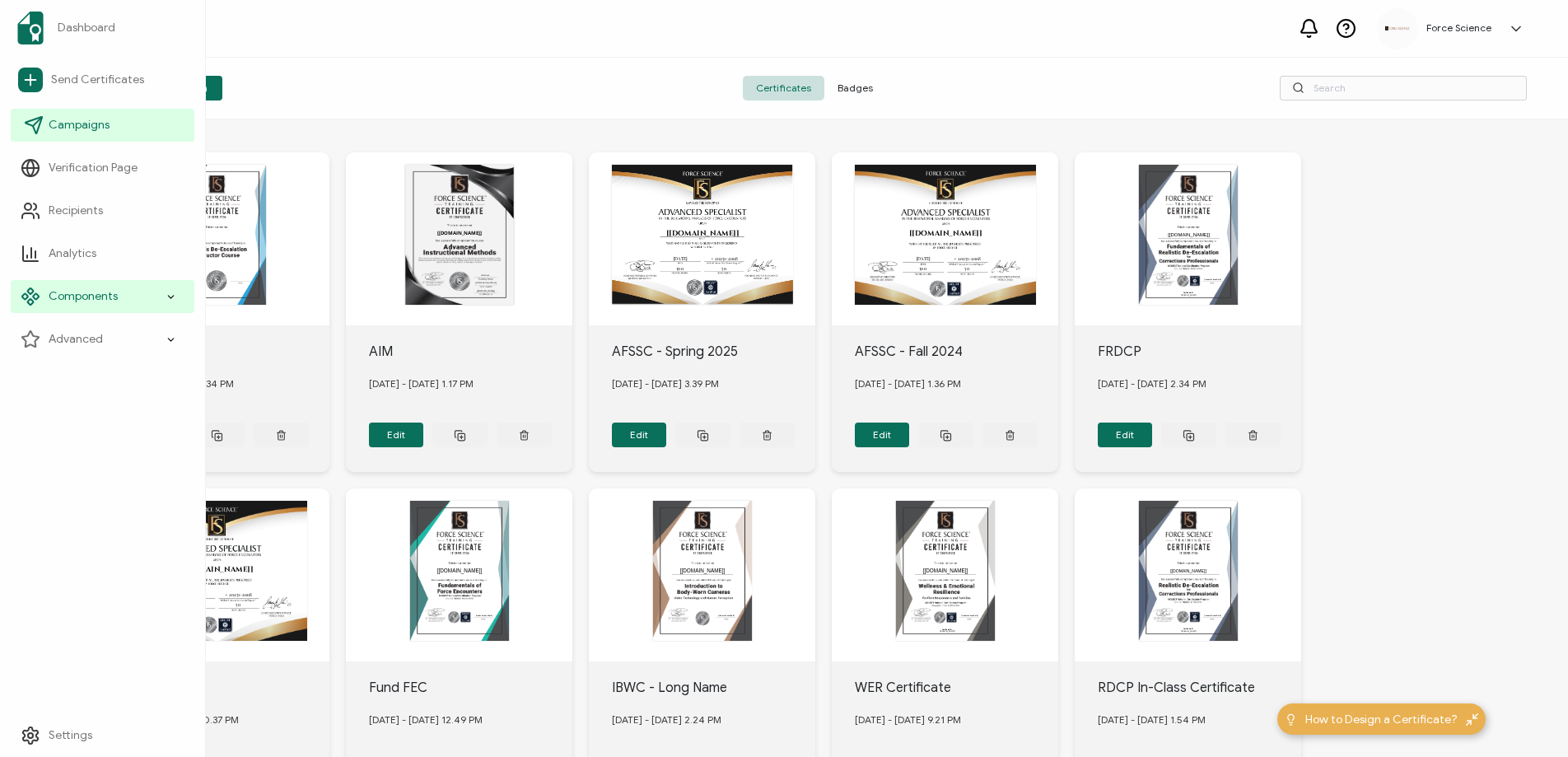
click at [59, 126] on span "Campaigns" at bounding box center [79, 125] width 61 height 17
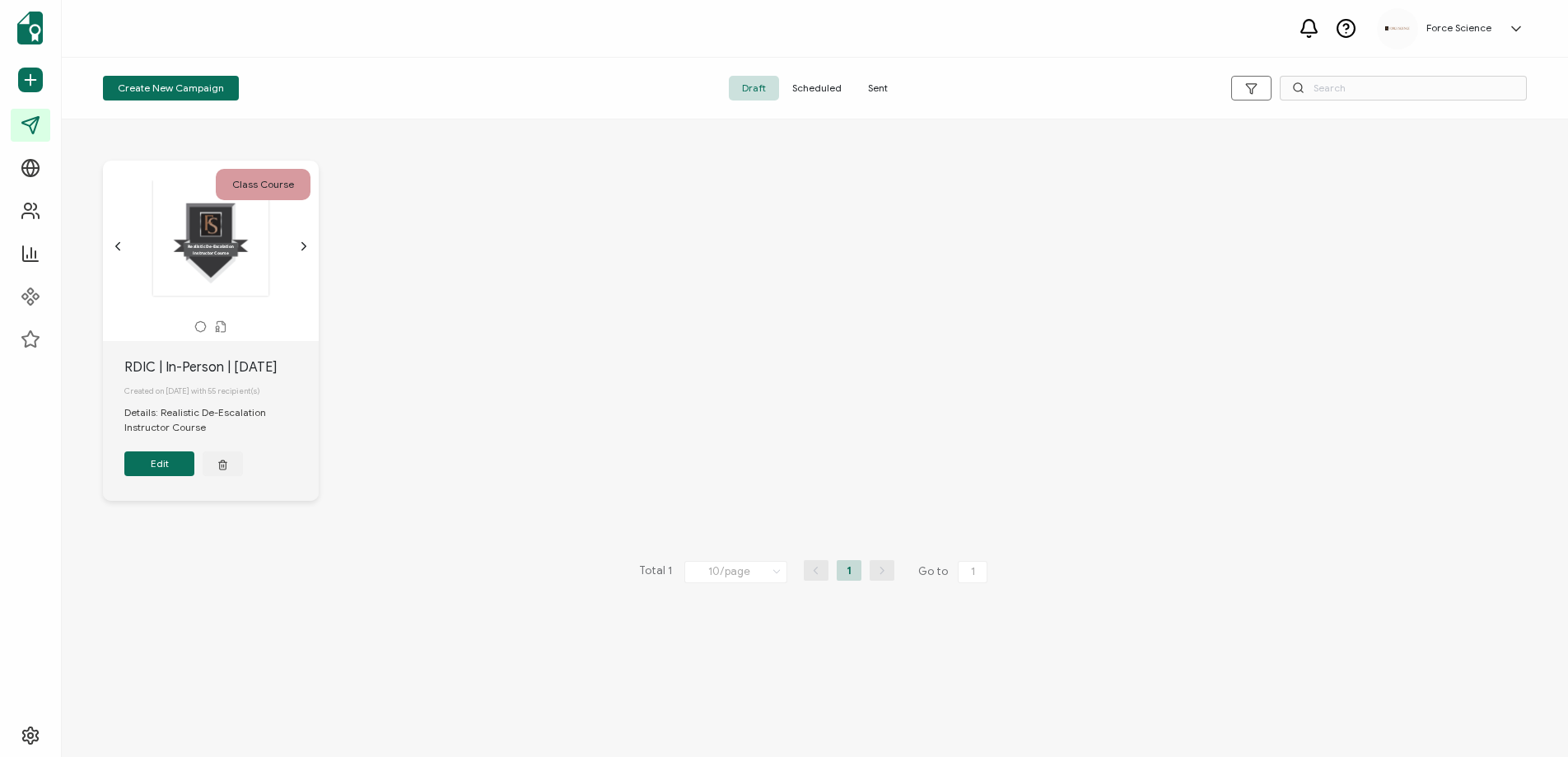
click at [151, 473] on button "Edit" at bounding box center [159, 463] width 70 height 25
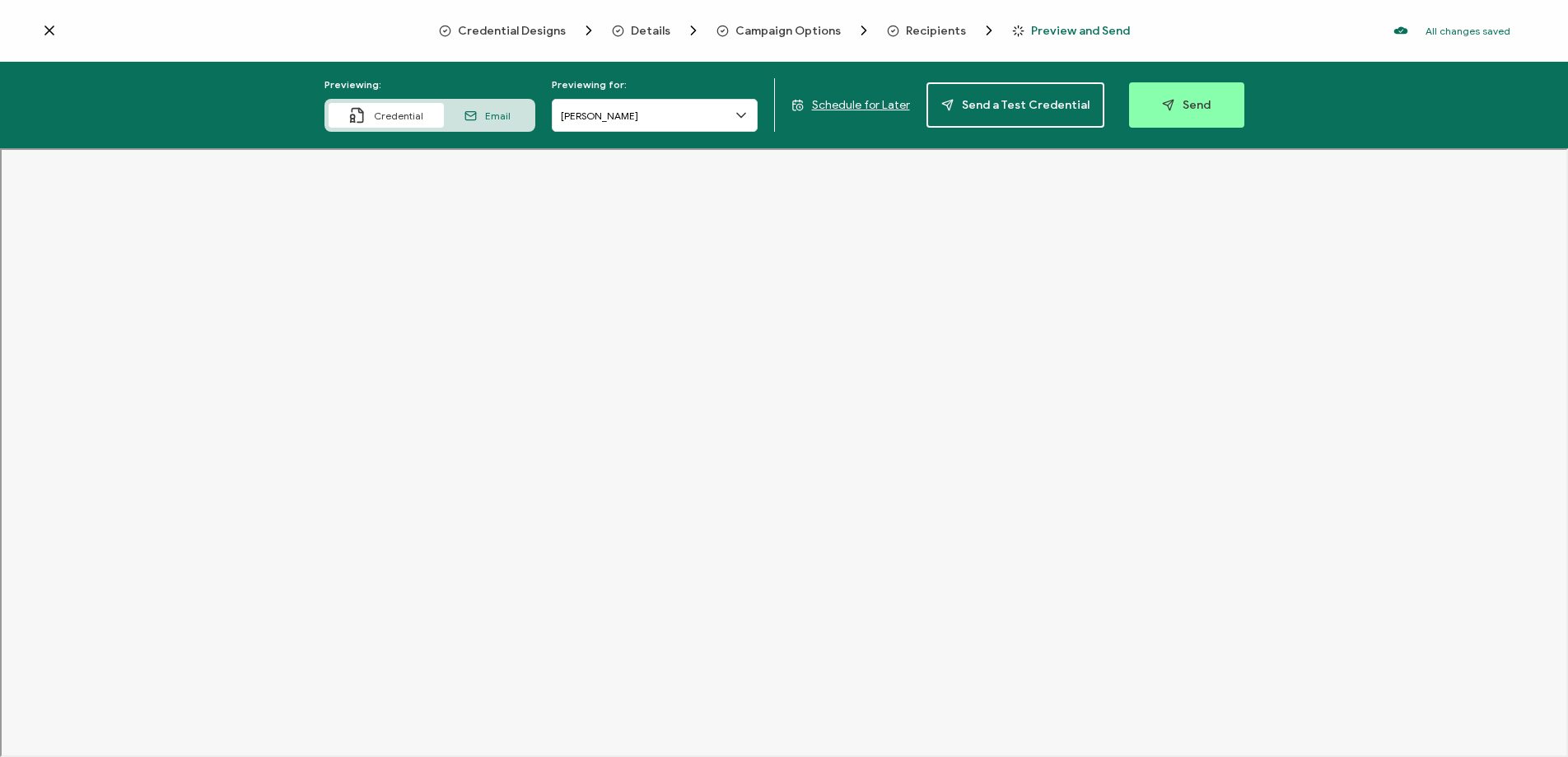
click at [761, 27] on span "Campaign Options" at bounding box center [788, 31] width 105 height 12
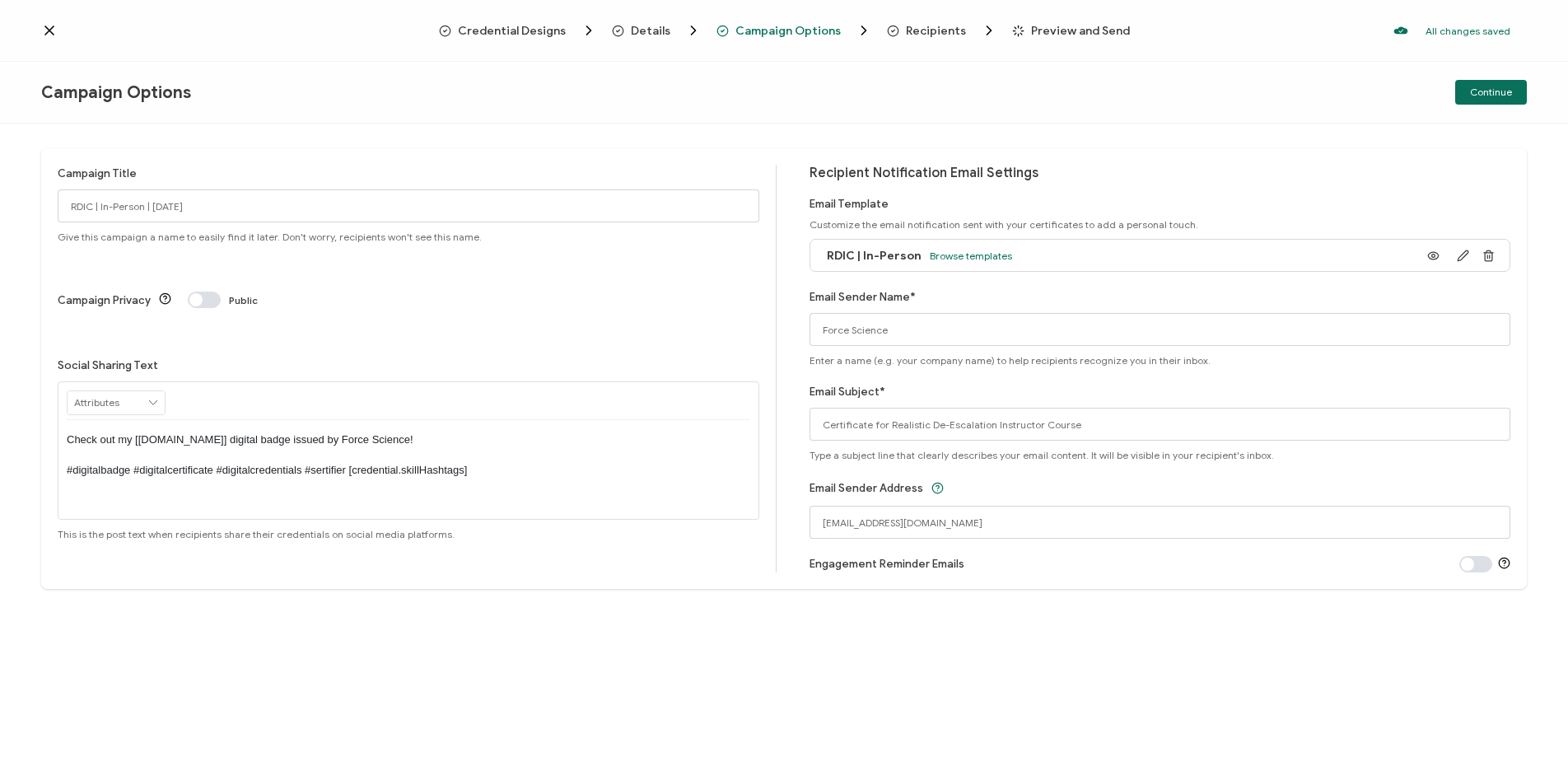
click at [544, 27] on span "Credential Designs" at bounding box center [512, 31] width 108 height 12
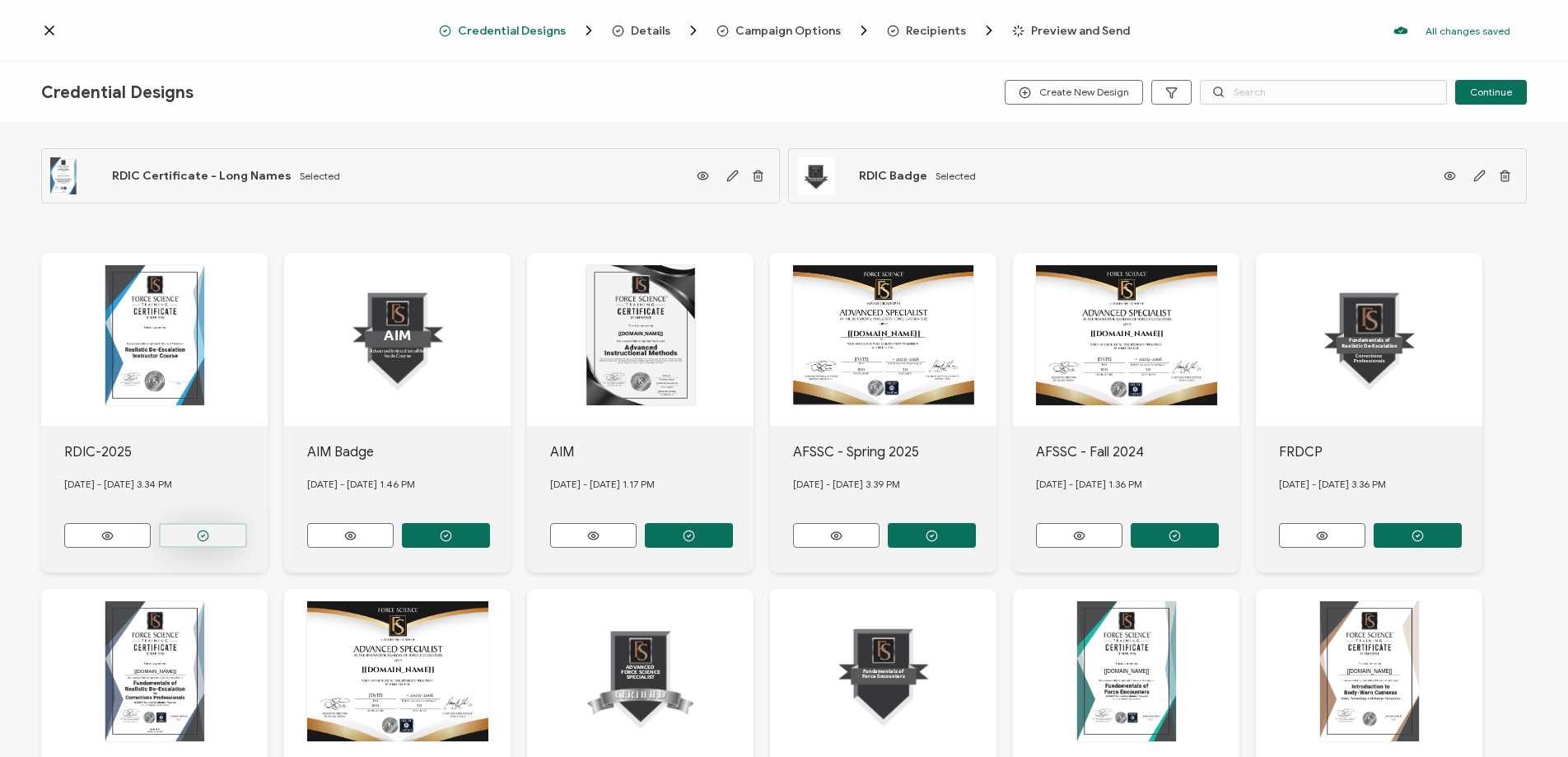
click at [191, 534] on button "button" at bounding box center [203, 535] width 88 height 25
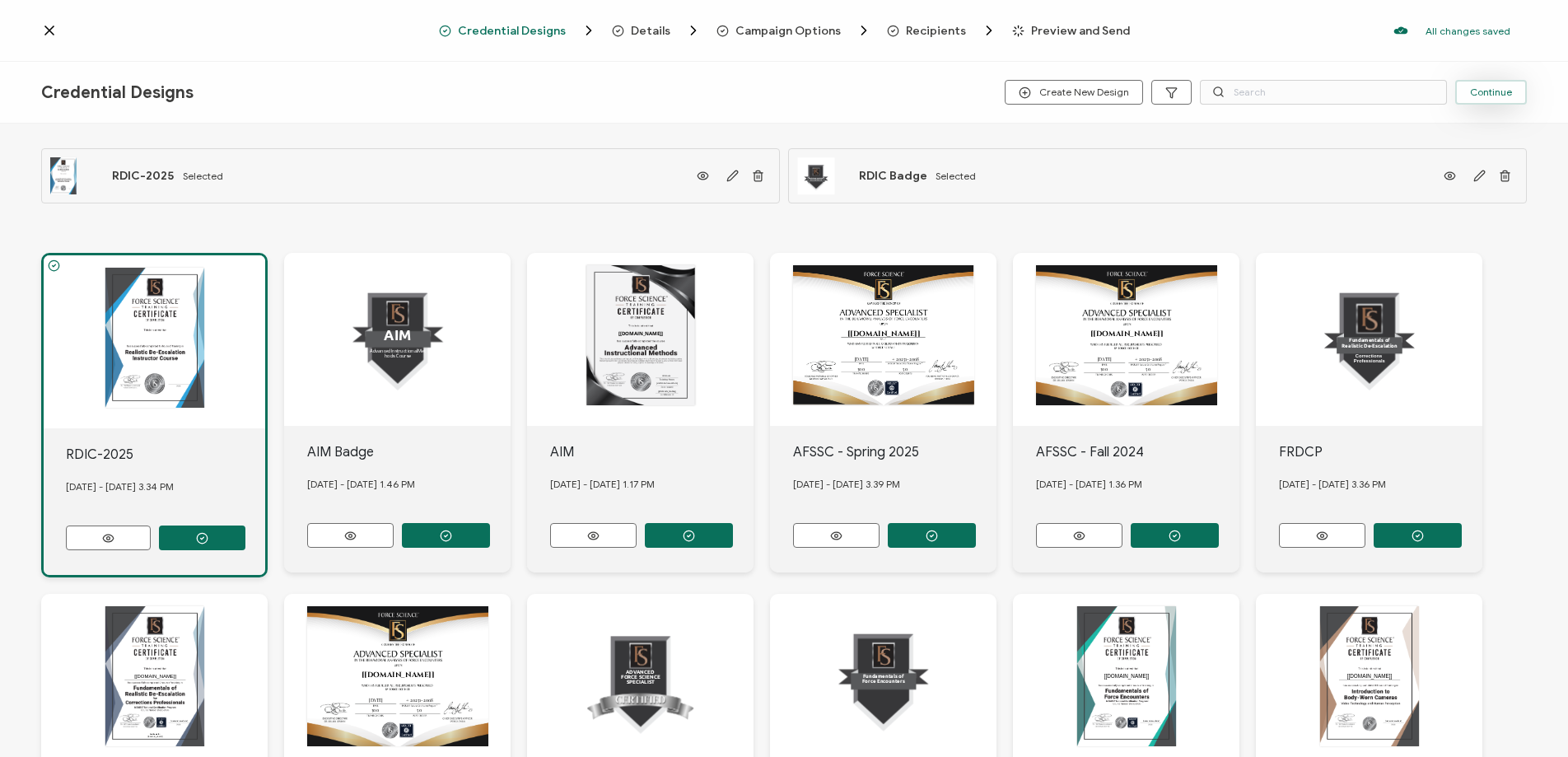
click at [1481, 102] on button "Continue" at bounding box center [1491, 92] width 72 height 25
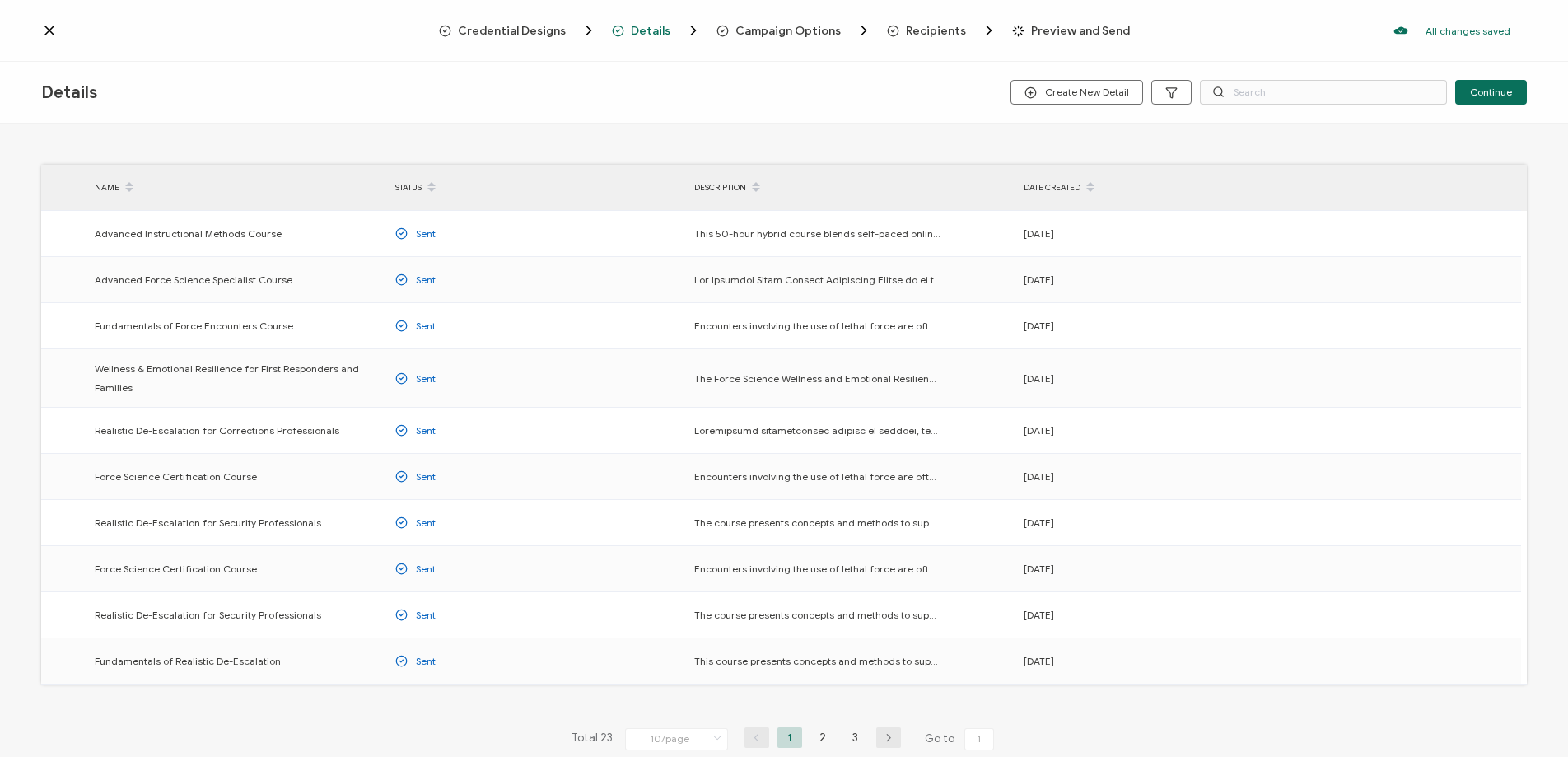
click at [760, 31] on span "Campaign Options" at bounding box center [788, 31] width 105 height 12
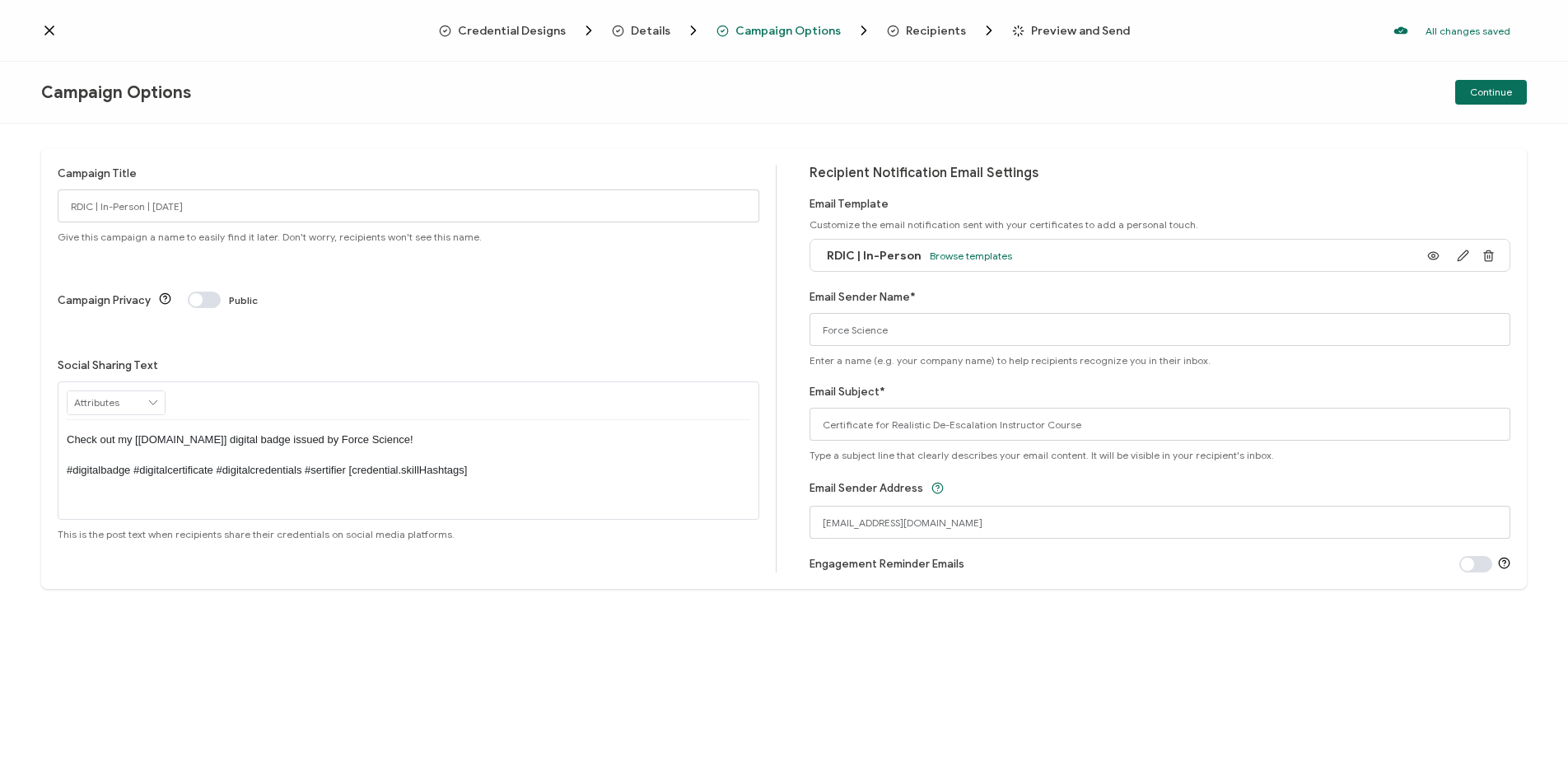
click at [102, 432] on p "Check out my [[DOMAIN_NAME]] digital badge issued by Force Science! #digitalbad…" at bounding box center [408, 455] width 684 height 45
click at [1510, 96] on span "Continue" at bounding box center [1490, 92] width 42 height 10
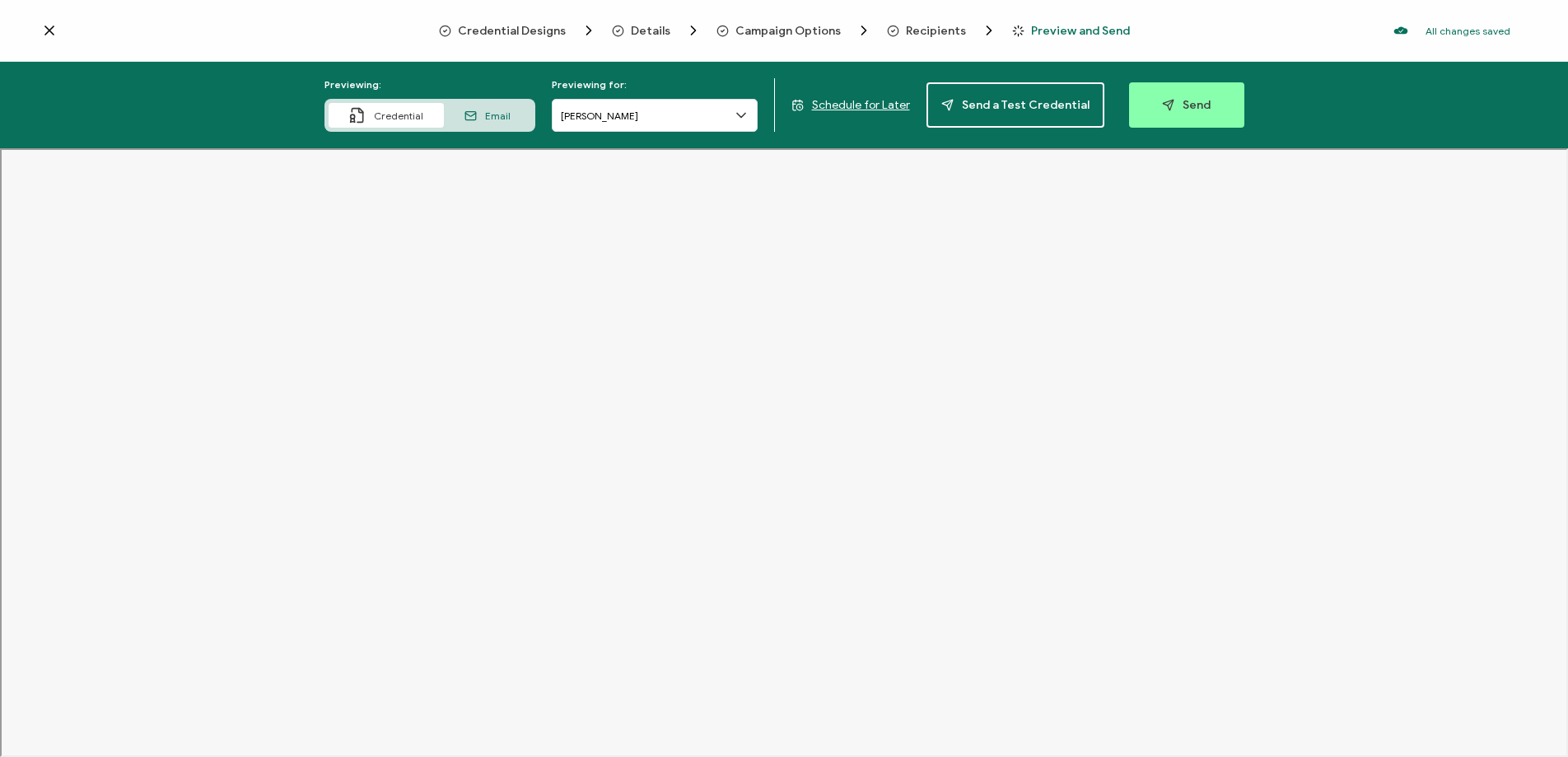
click at [44, 30] on icon at bounding box center [50, 30] width 17 height 17
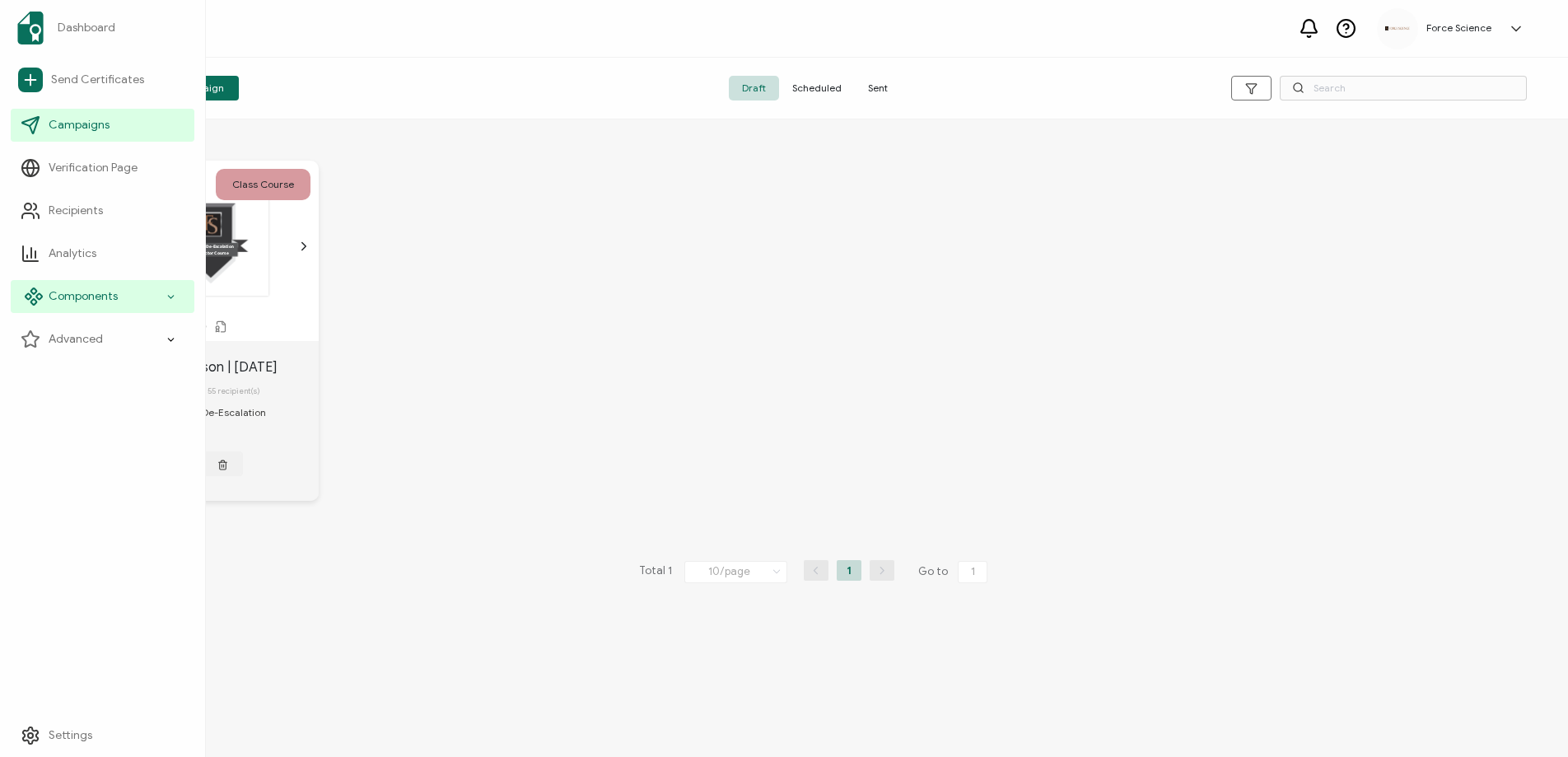
click at [63, 289] on span "Components" at bounding box center [83, 296] width 69 height 17
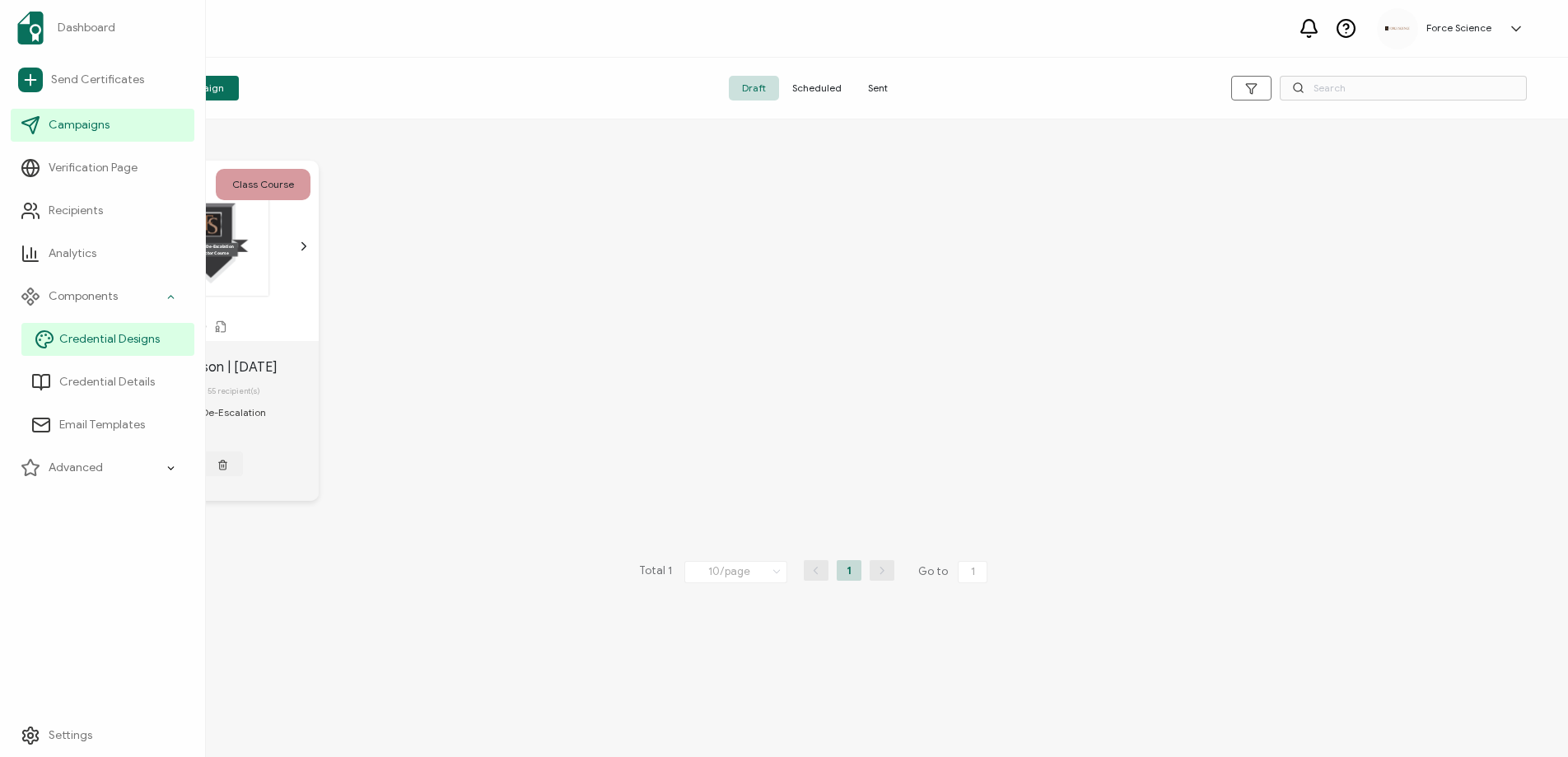
click at [74, 336] on span "Credential Designs" at bounding box center [110, 339] width 101 height 17
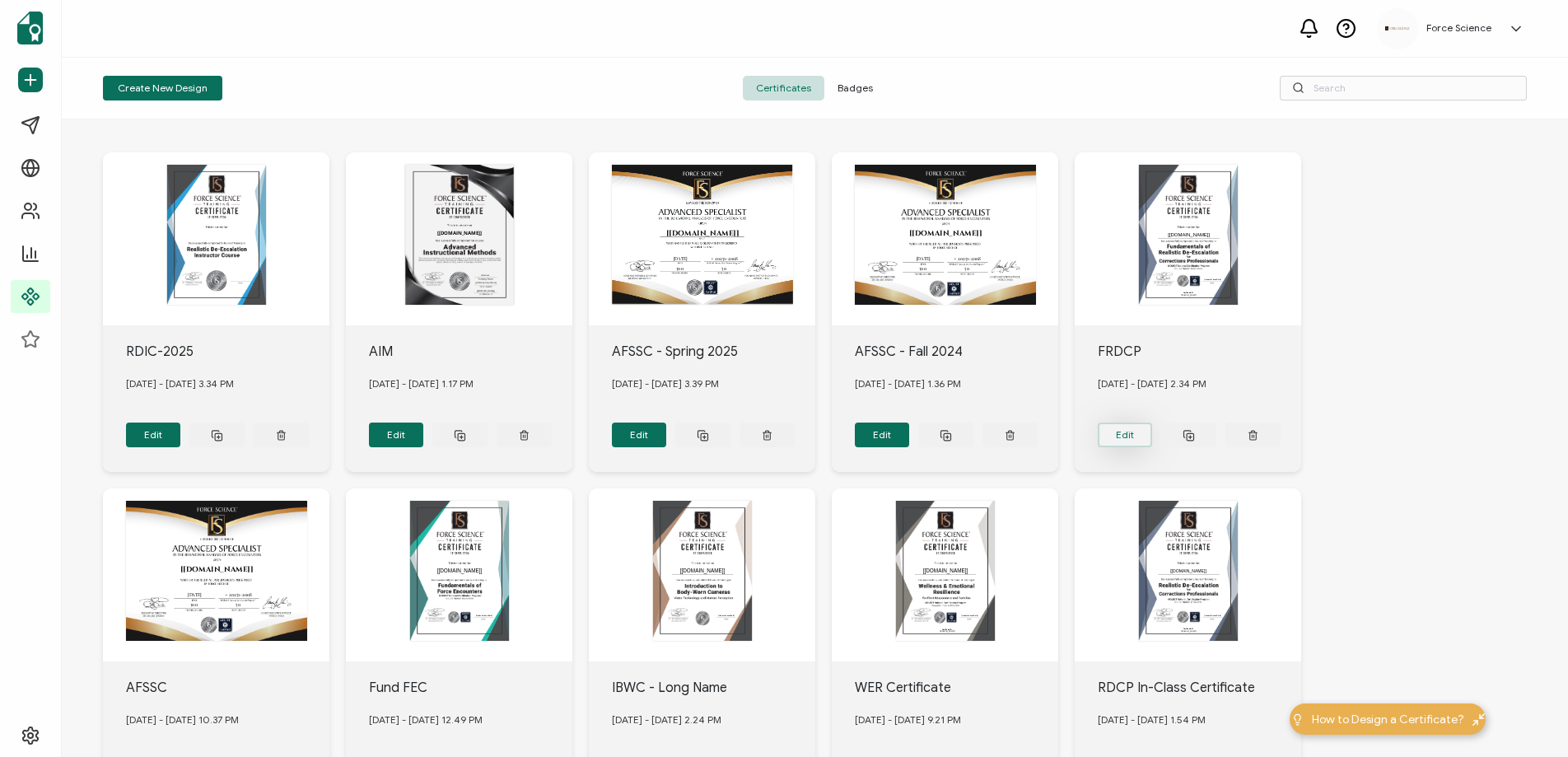
click at [181, 434] on button "Edit" at bounding box center [153, 435] width 55 height 25
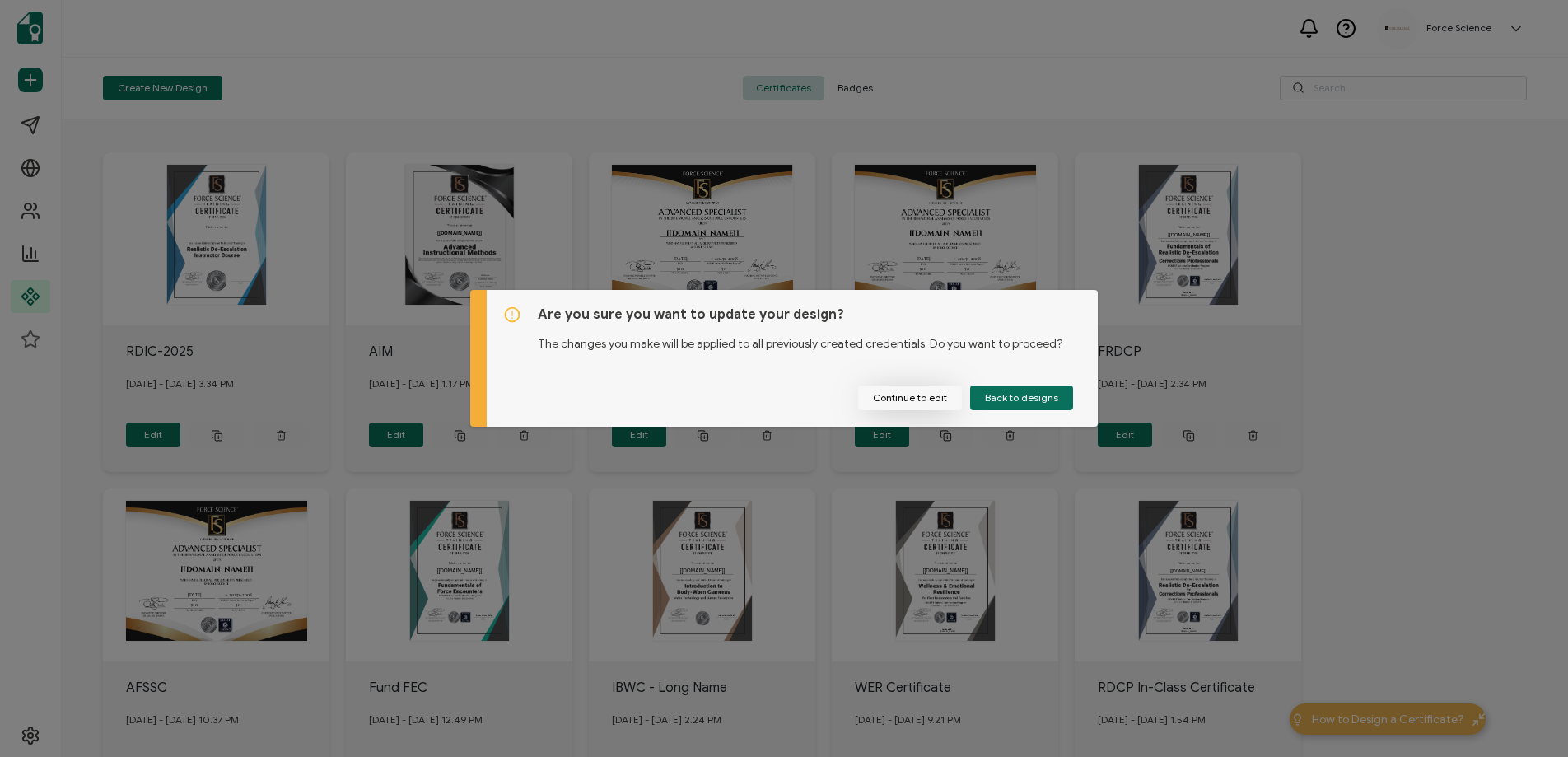
click at [941, 401] on button "Continue to edit" at bounding box center [909, 398] width 103 height 25
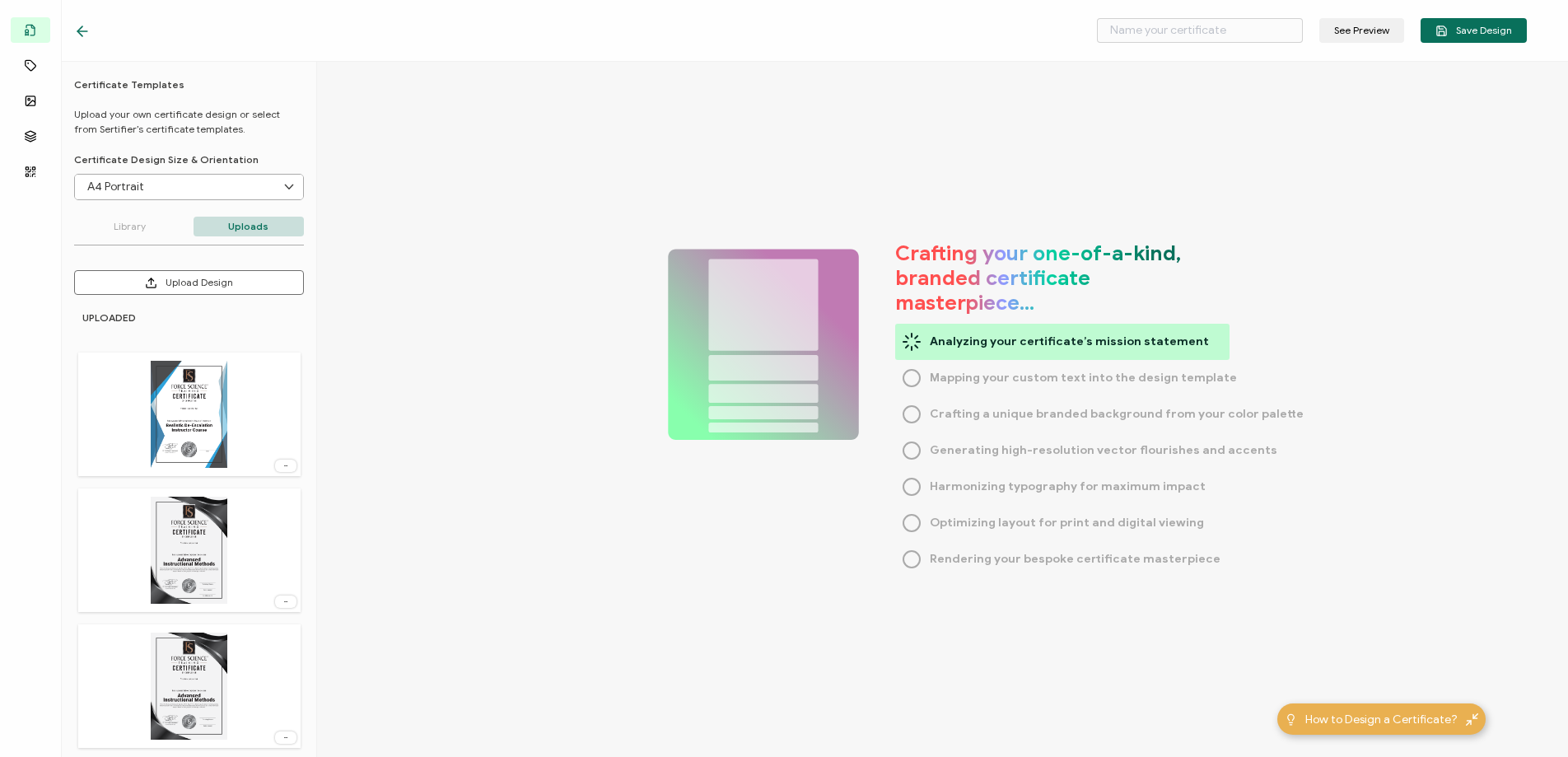
type input "FRDCP"
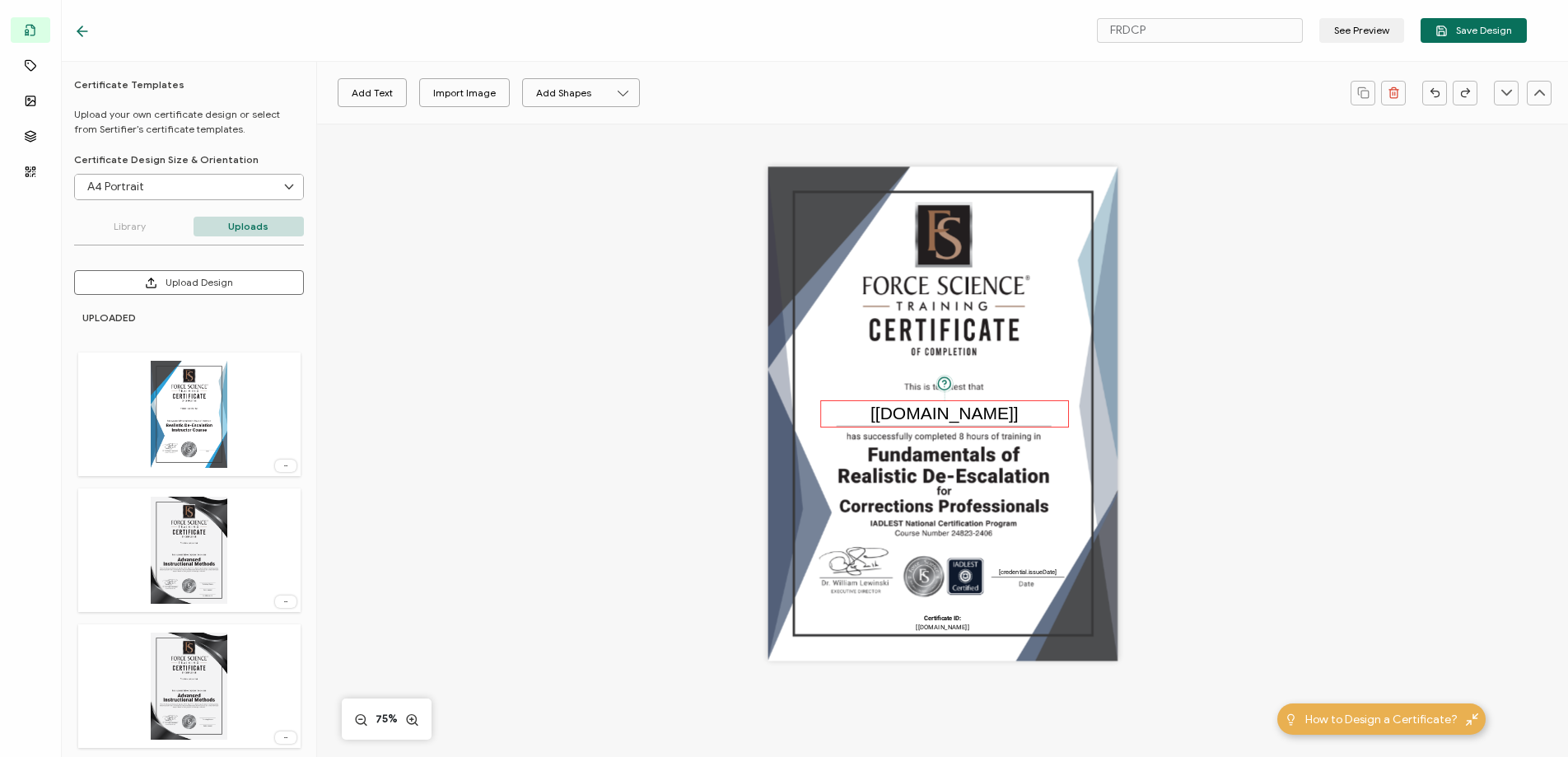
click at [881, 414] on pre "[[DOMAIN_NAME]]" at bounding box center [945, 413] width 149 height 19
click at [1017, 573] on pre "[credential.issueDate]" at bounding box center [1029, 571] width 58 height 6
click at [90, 27] on icon at bounding box center [82, 31] width 17 height 17
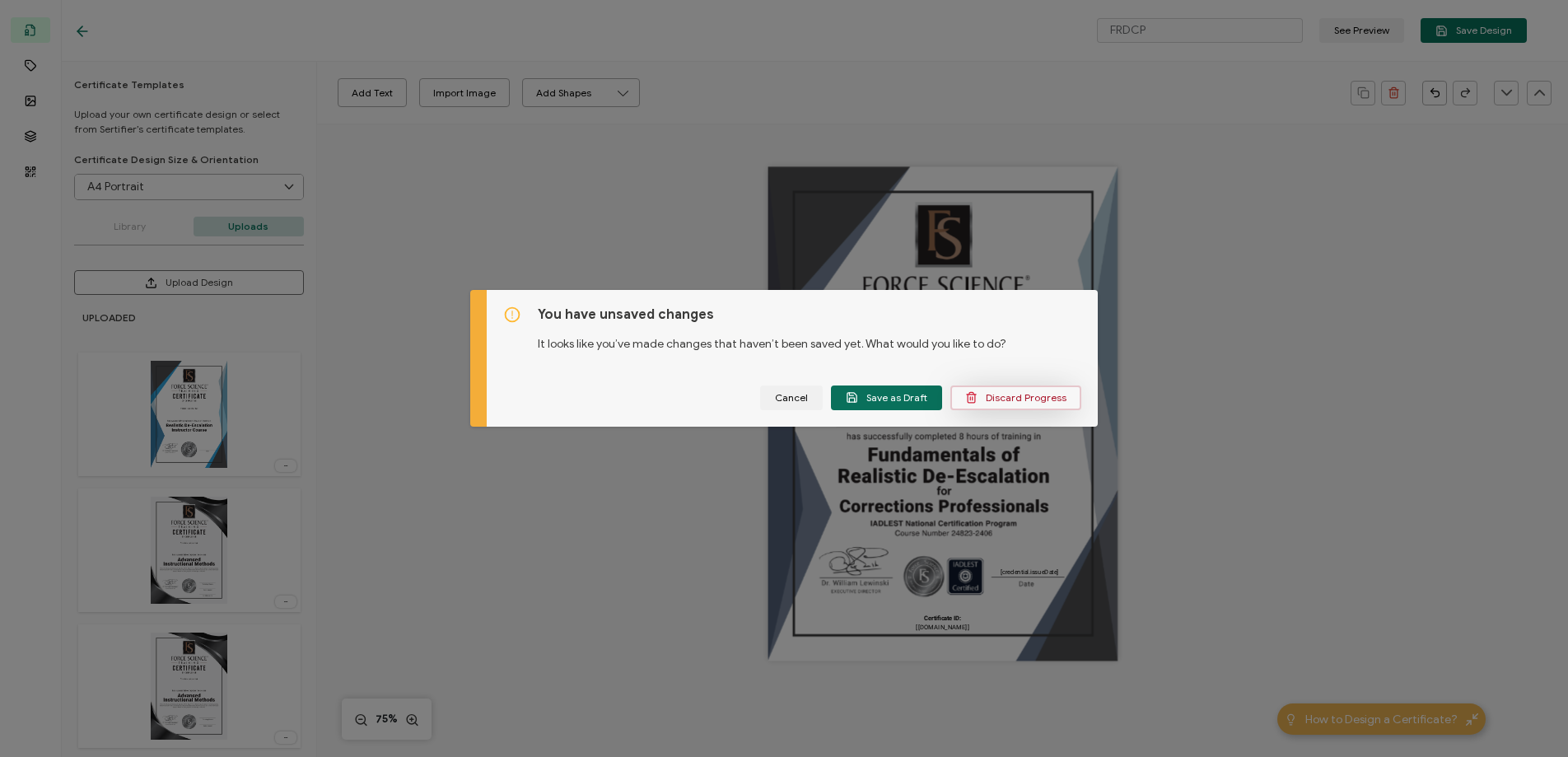
click at [1018, 401] on span "Discard Progress" at bounding box center [1015, 397] width 102 height 12
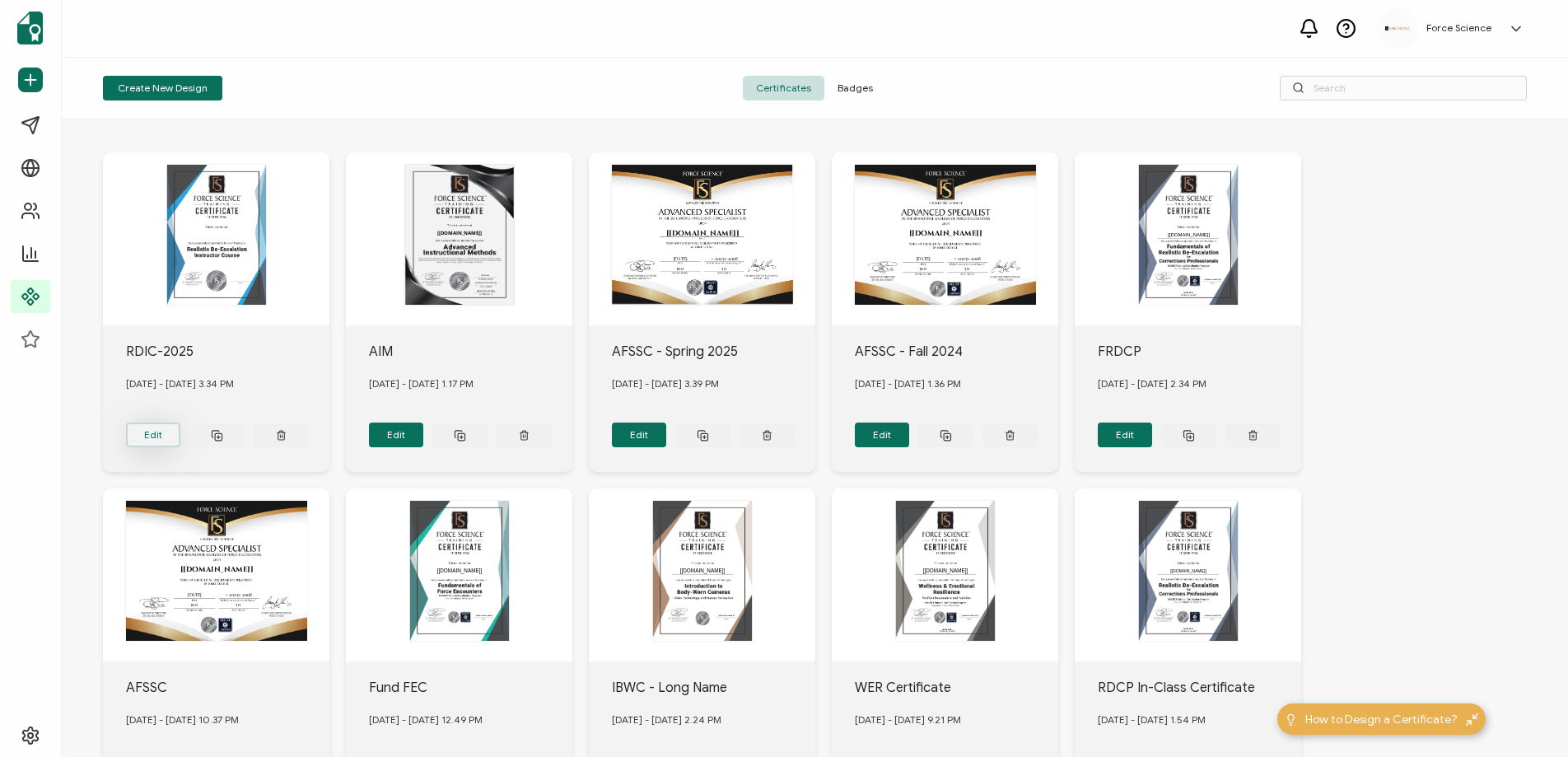
click at [156, 425] on button "Edit" at bounding box center [153, 435] width 55 height 25
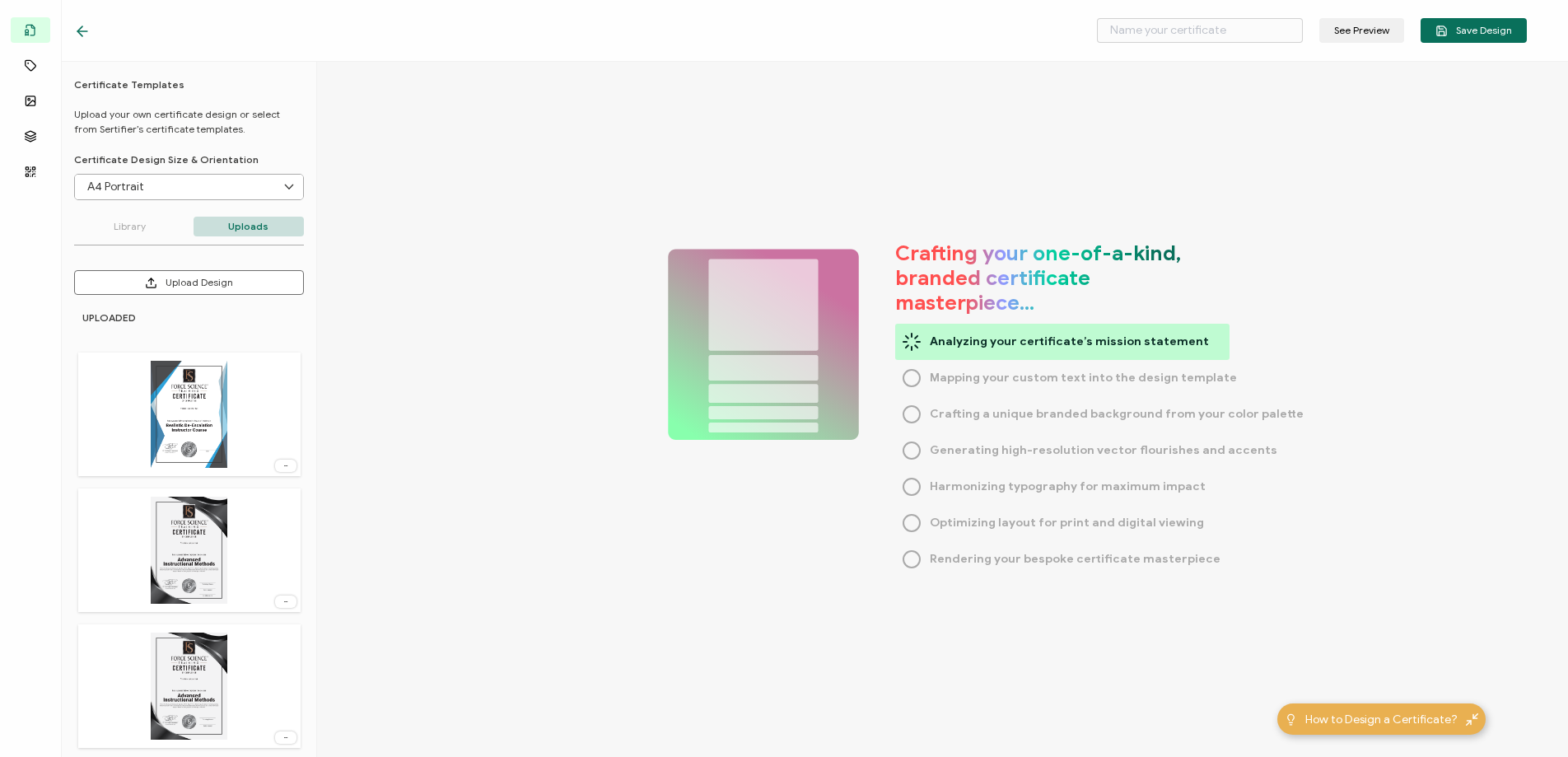
type input "RDIC-2025"
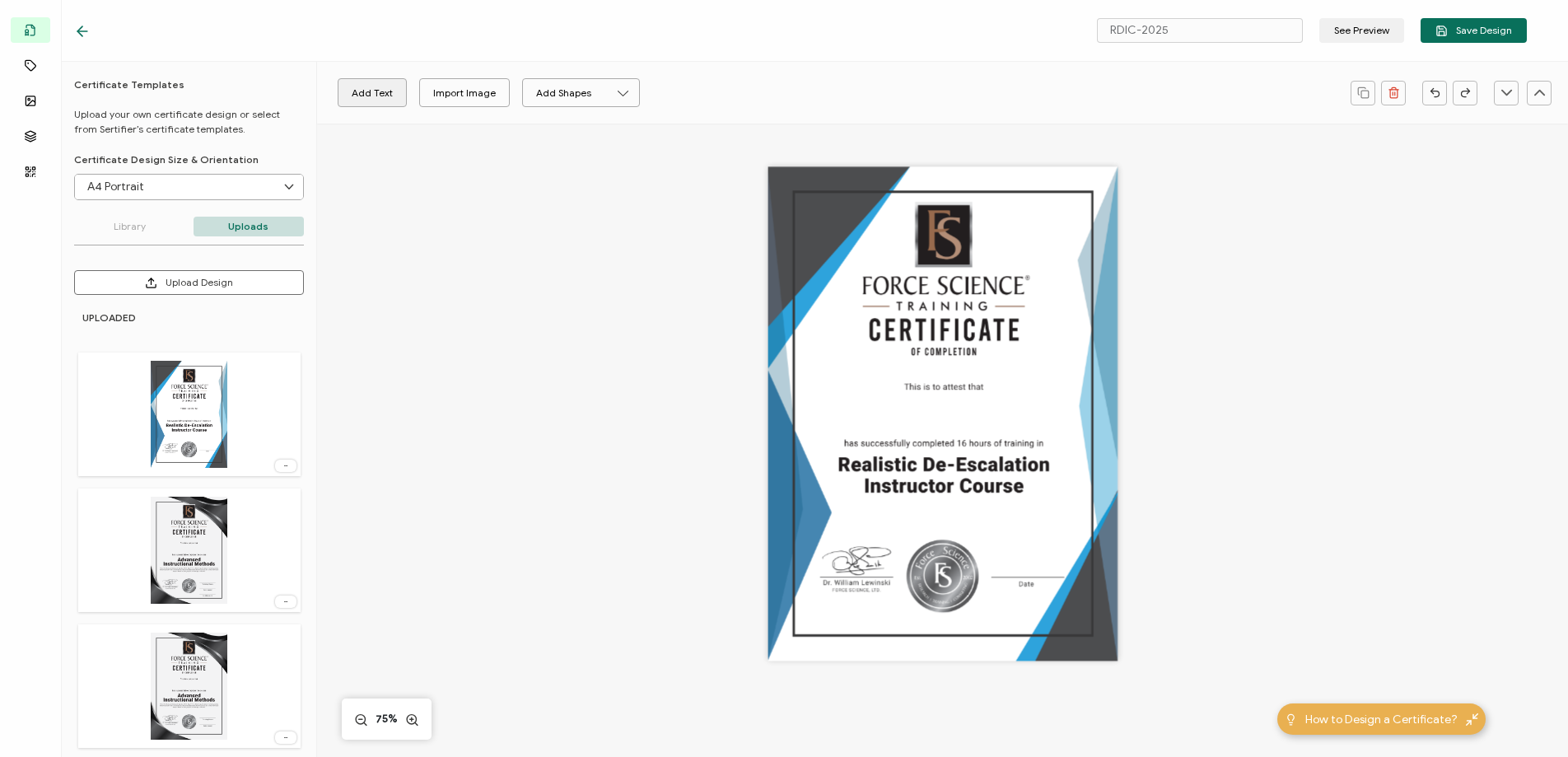
click at [369, 89] on button "Add Text" at bounding box center [372, 92] width 69 height 29
click at [940, 409] on pre "Edit this text" at bounding box center [943, 413] width 90 height 21
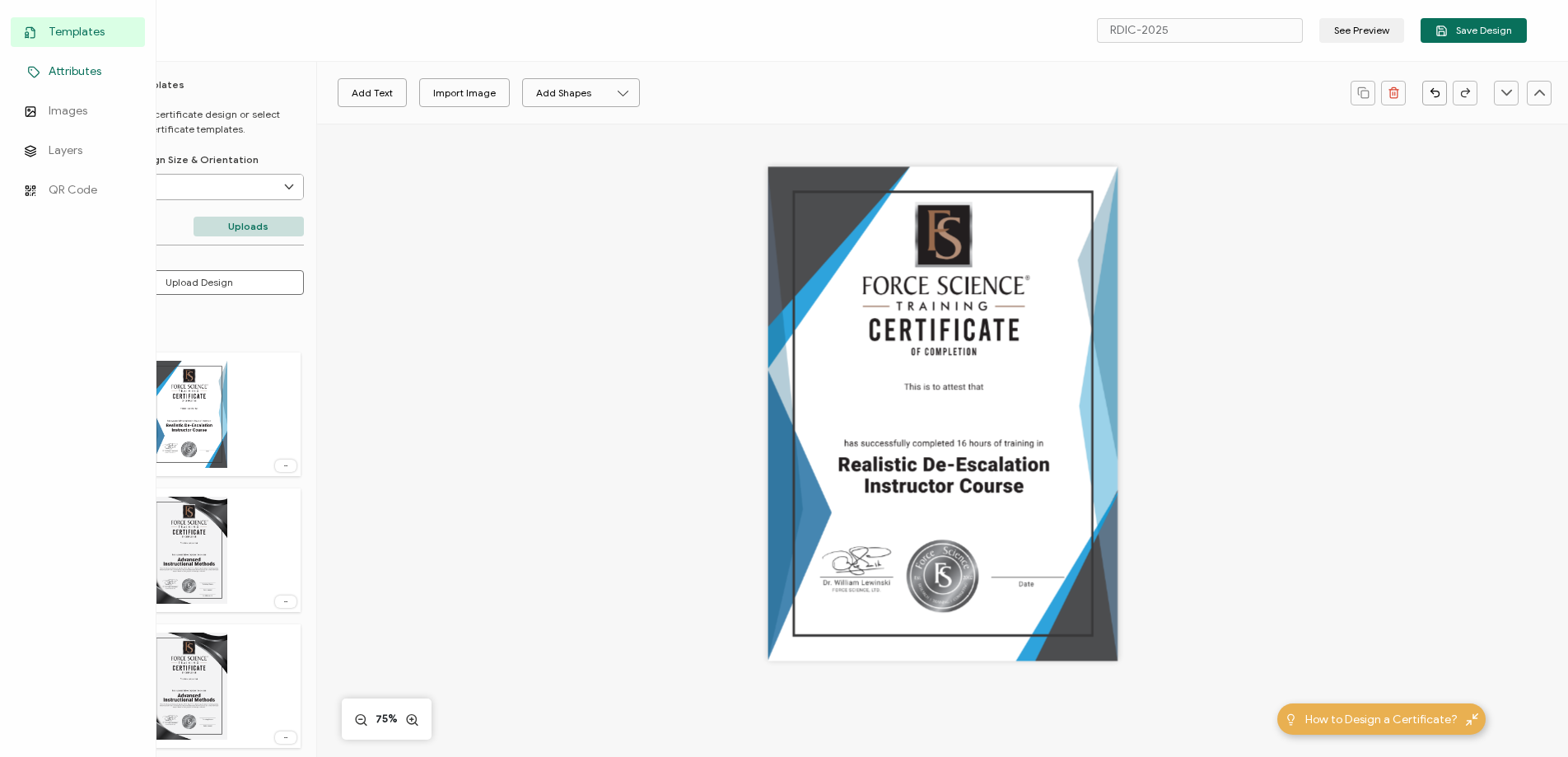
click at [75, 65] on span "Attributes" at bounding box center [75, 72] width 53 height 17
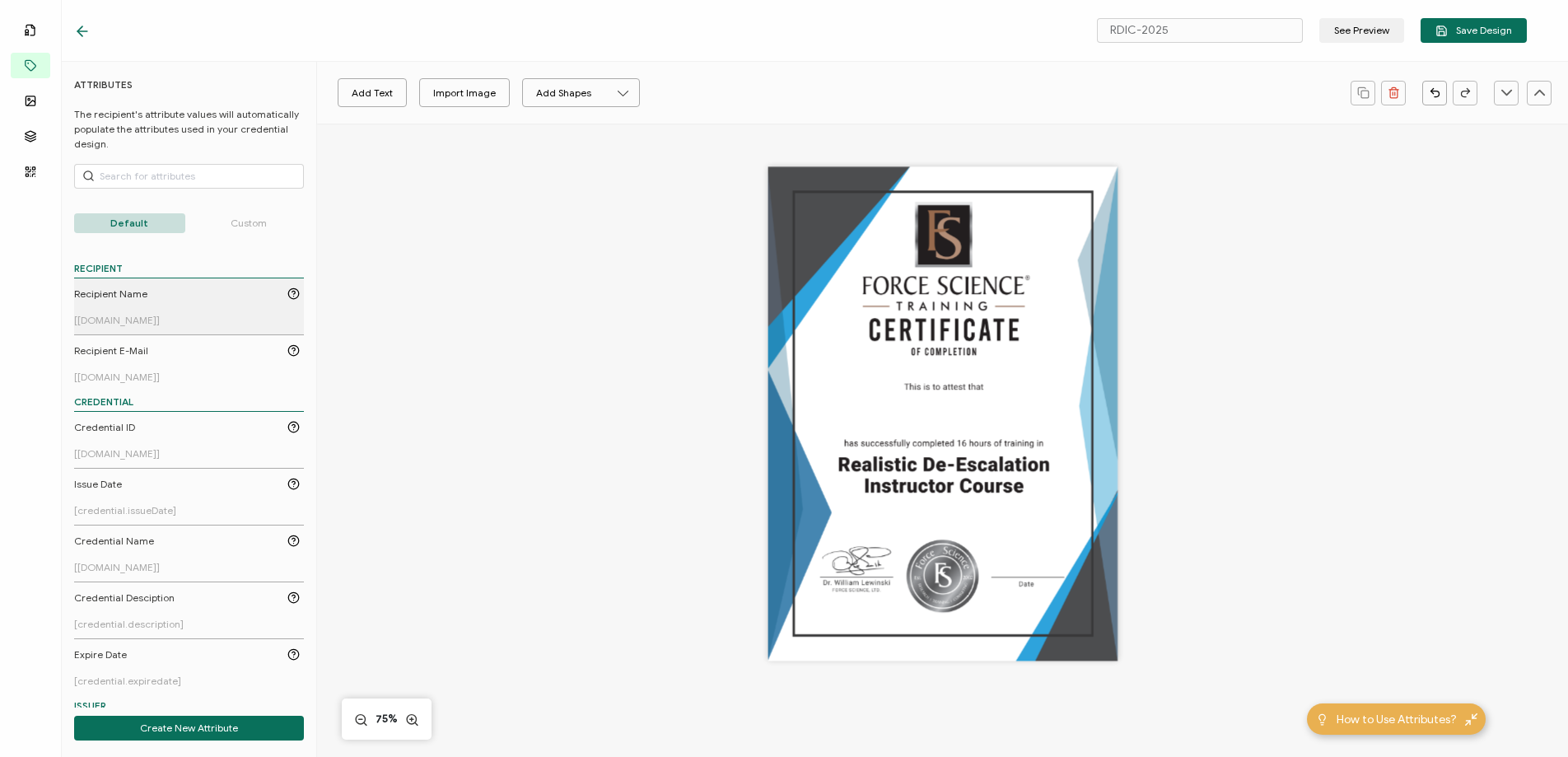
click at [157, 295] on div "Recipient Name" at bounding box center [187, 294] width 226 height 15
click at [937, 419] on pre "[[DOMAIN_NAME]]" at bounding box center [943, 413] width 133 height 21
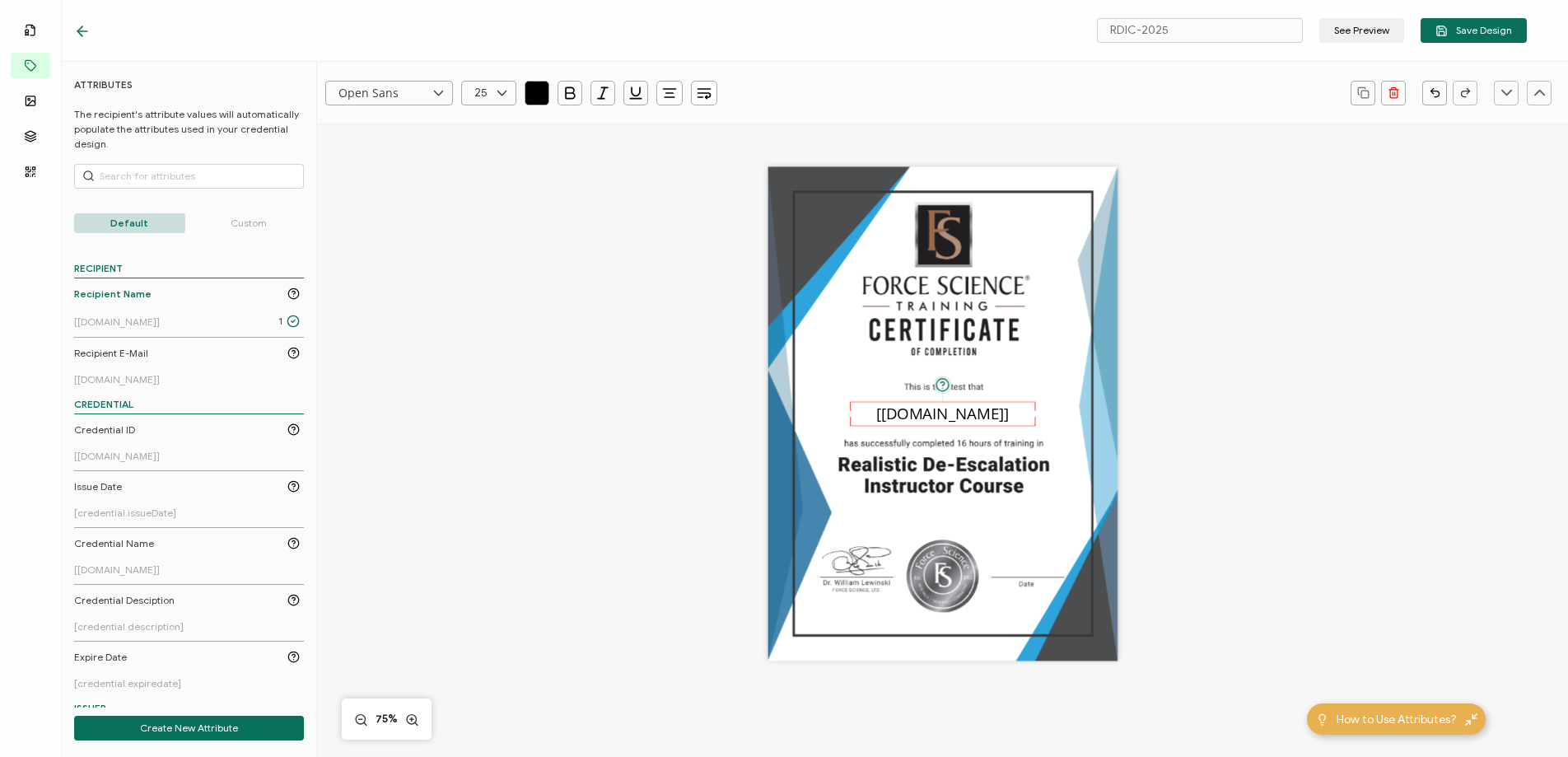
click at [404, 93] on input "Open Sans" at bounding box center [389, 93] width 127 height 25
click at [404, 42] on div "RDIC-2025 See Preview Save Design" at bounding box center [800, 31] width 1535 height 62
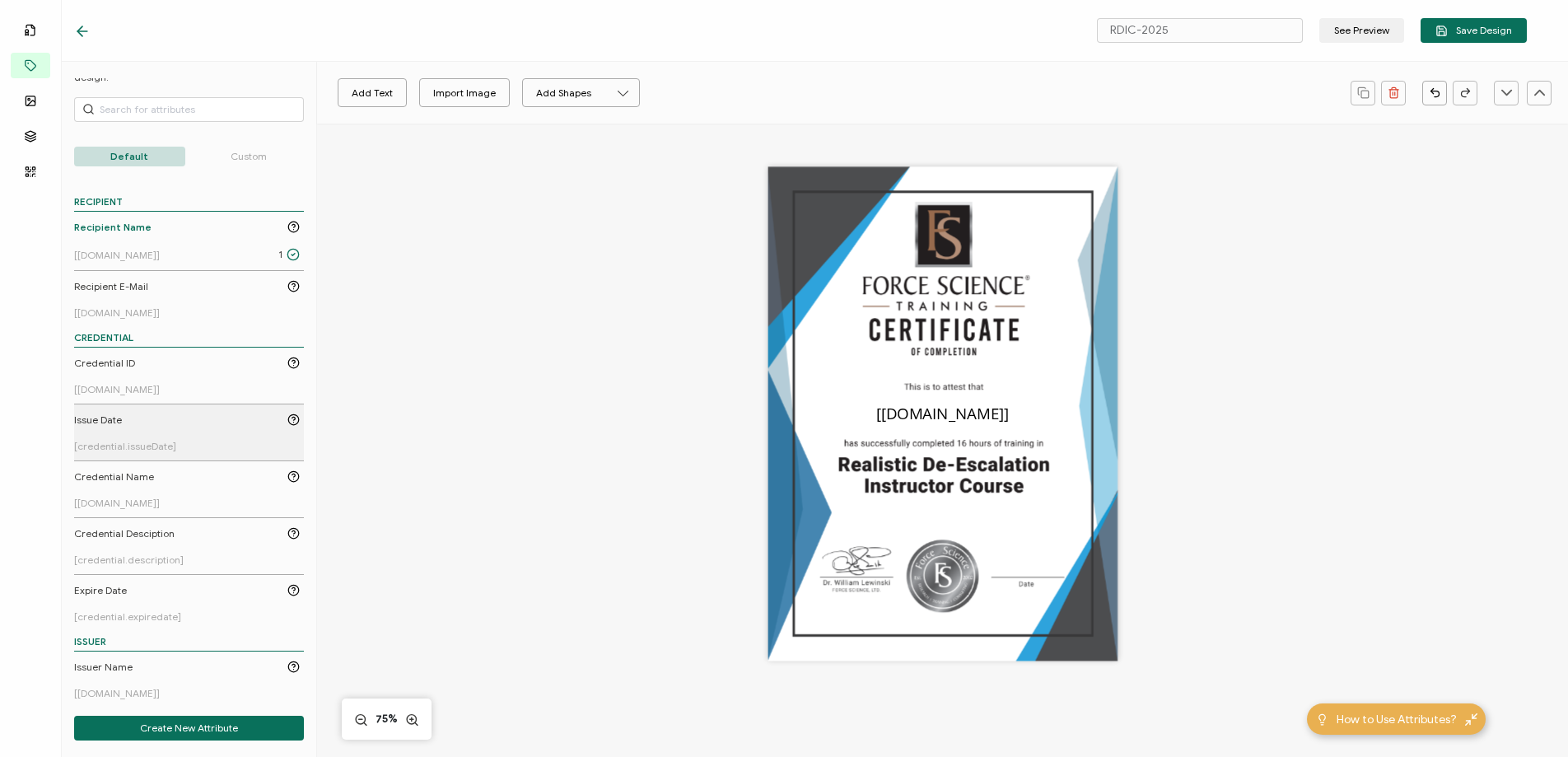
click at [156, 426] on div "Issue Date" at bounding box center [187, 420] width 226 height 15
drag, startPoint x: 893, startPoint y: 409, endPoint x: 1026, endPoint y: 548, distance: 192.4
click at [1026, 548] on pre "[credential.issueDate]" at bounding box center [1025, 554] width 156 height 21
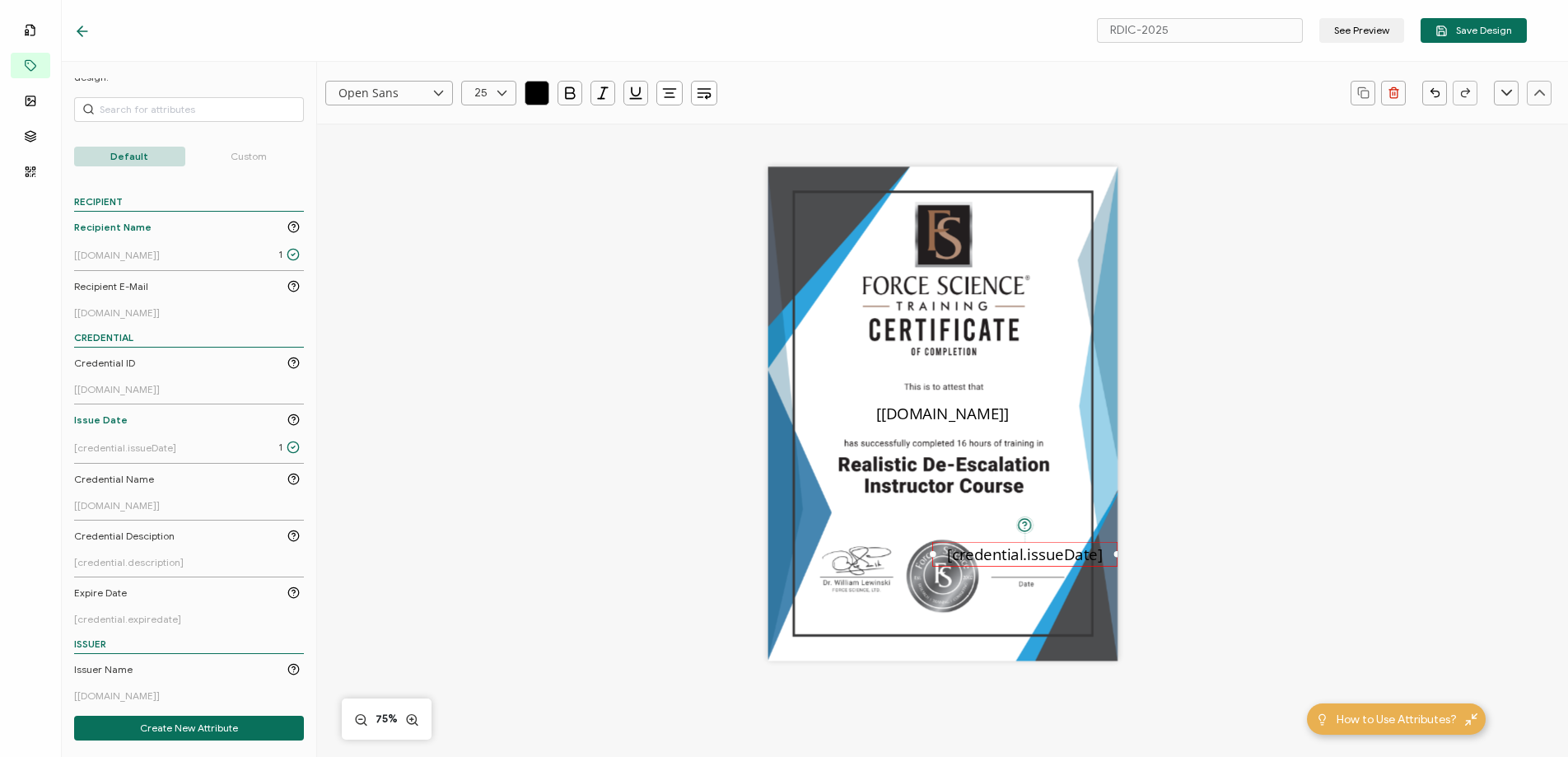
click at [492, 98] on icon at bounding box center [501, 93] width 20 height 25
click at [496, 123] on li "10" at bounding box center [491, 119] width 59 height 28
type input "10"
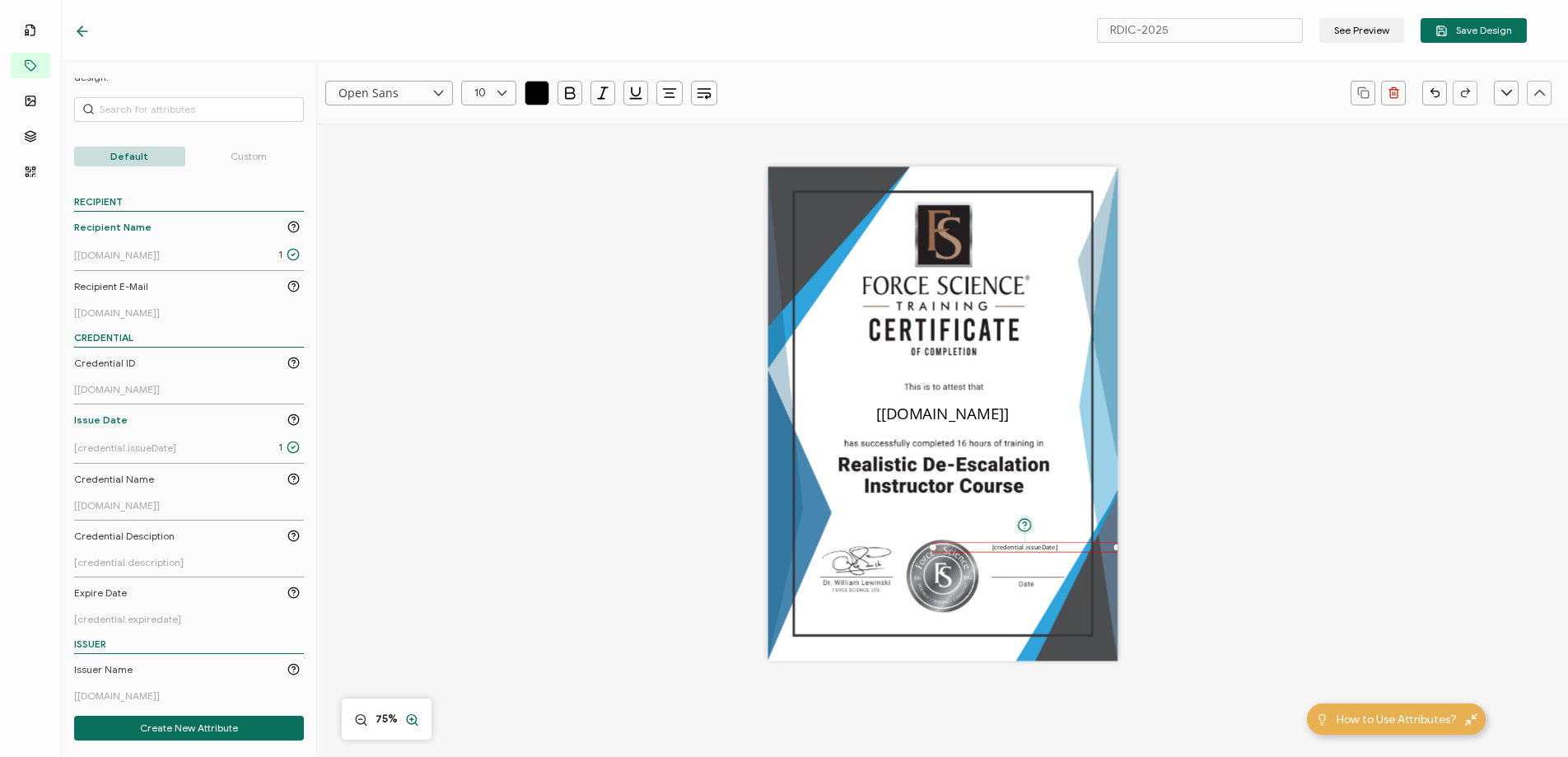
click at [414, 715] on circle at bounding box center [411, 719] width 9 height 9
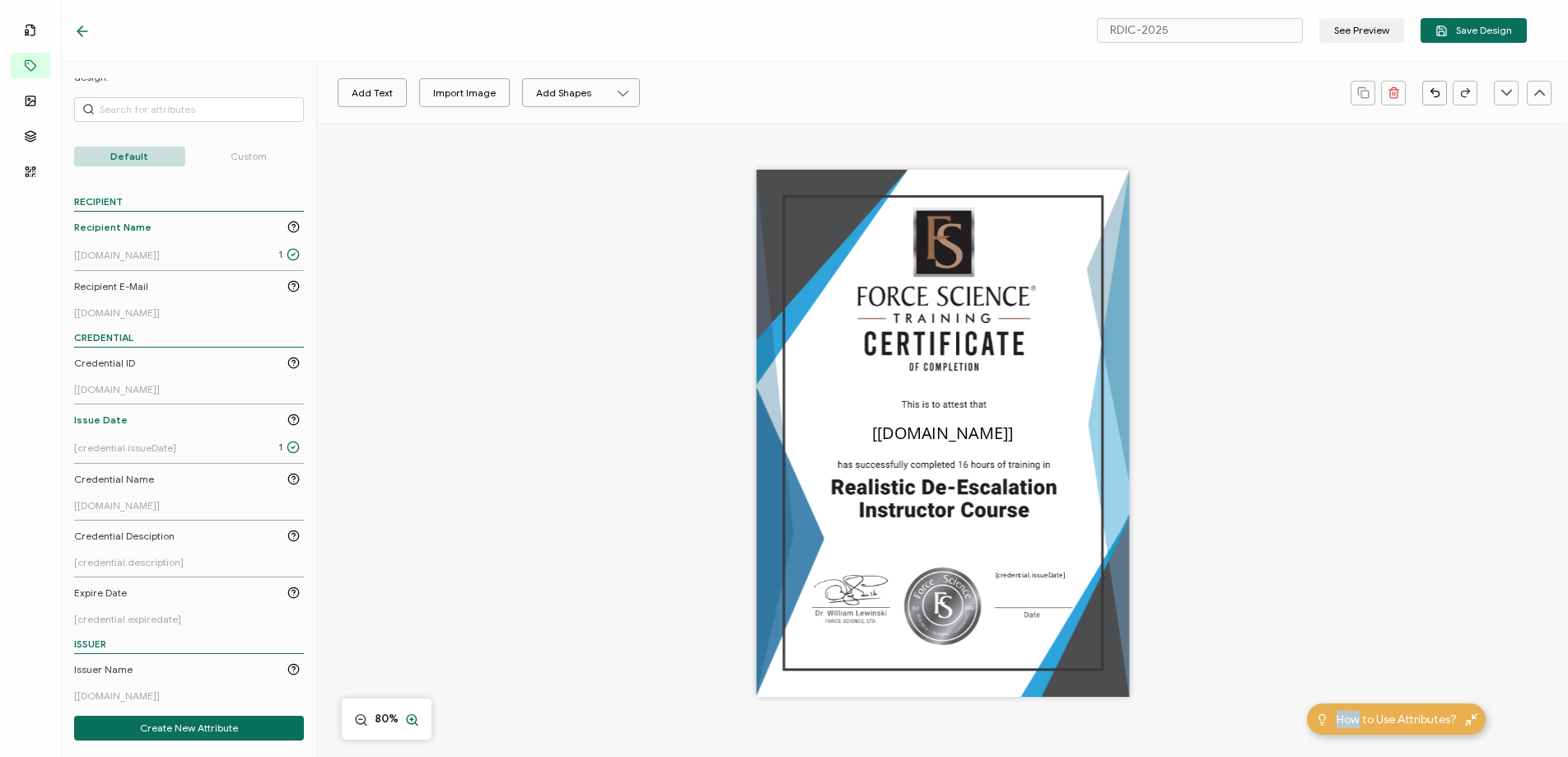
click at [414, 715] on circle at bounding box center [411, 719] width 9 height 9
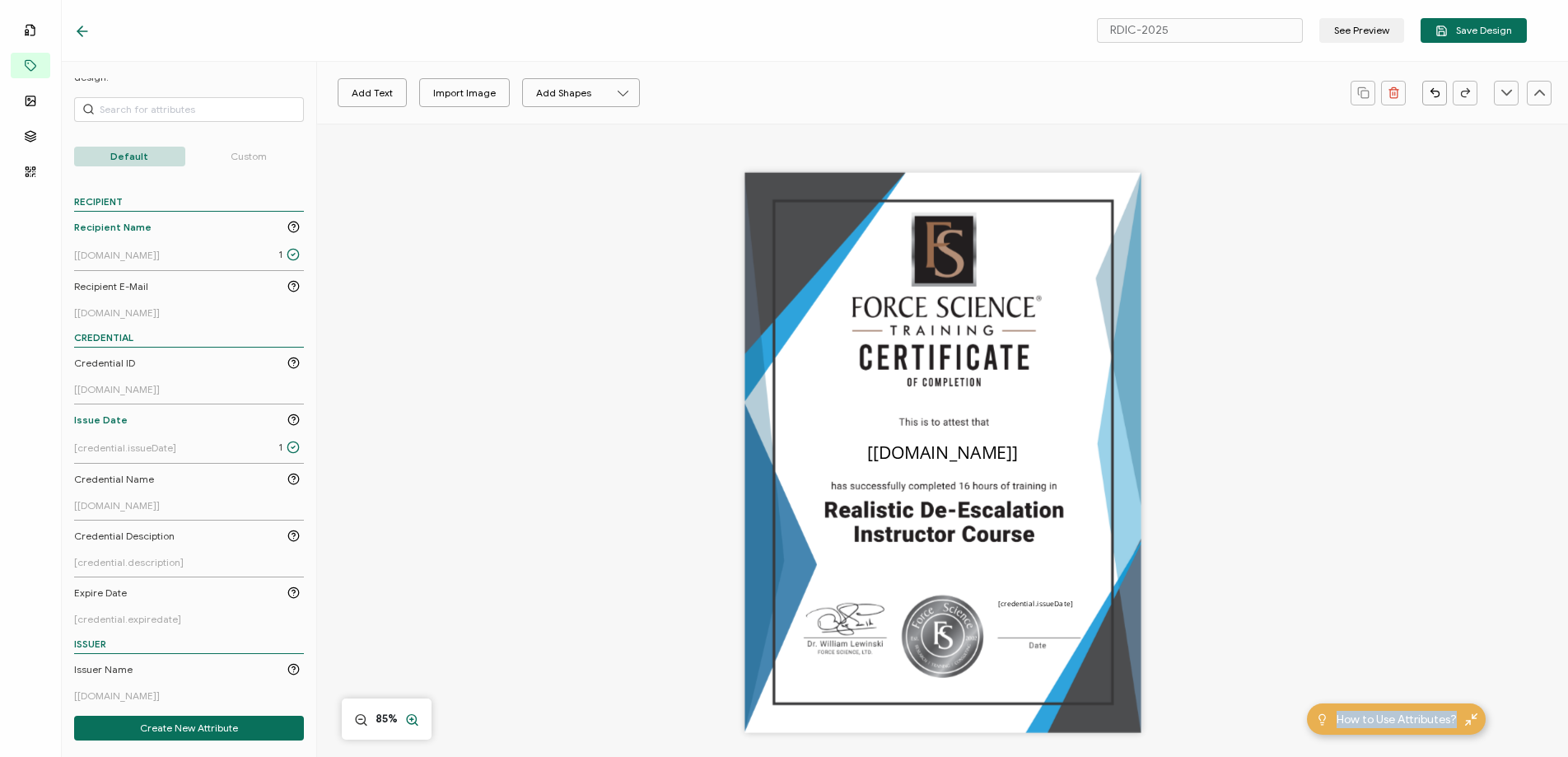
click at [414, 715] on circle at bounding box center [411, 719] width 9 height 9
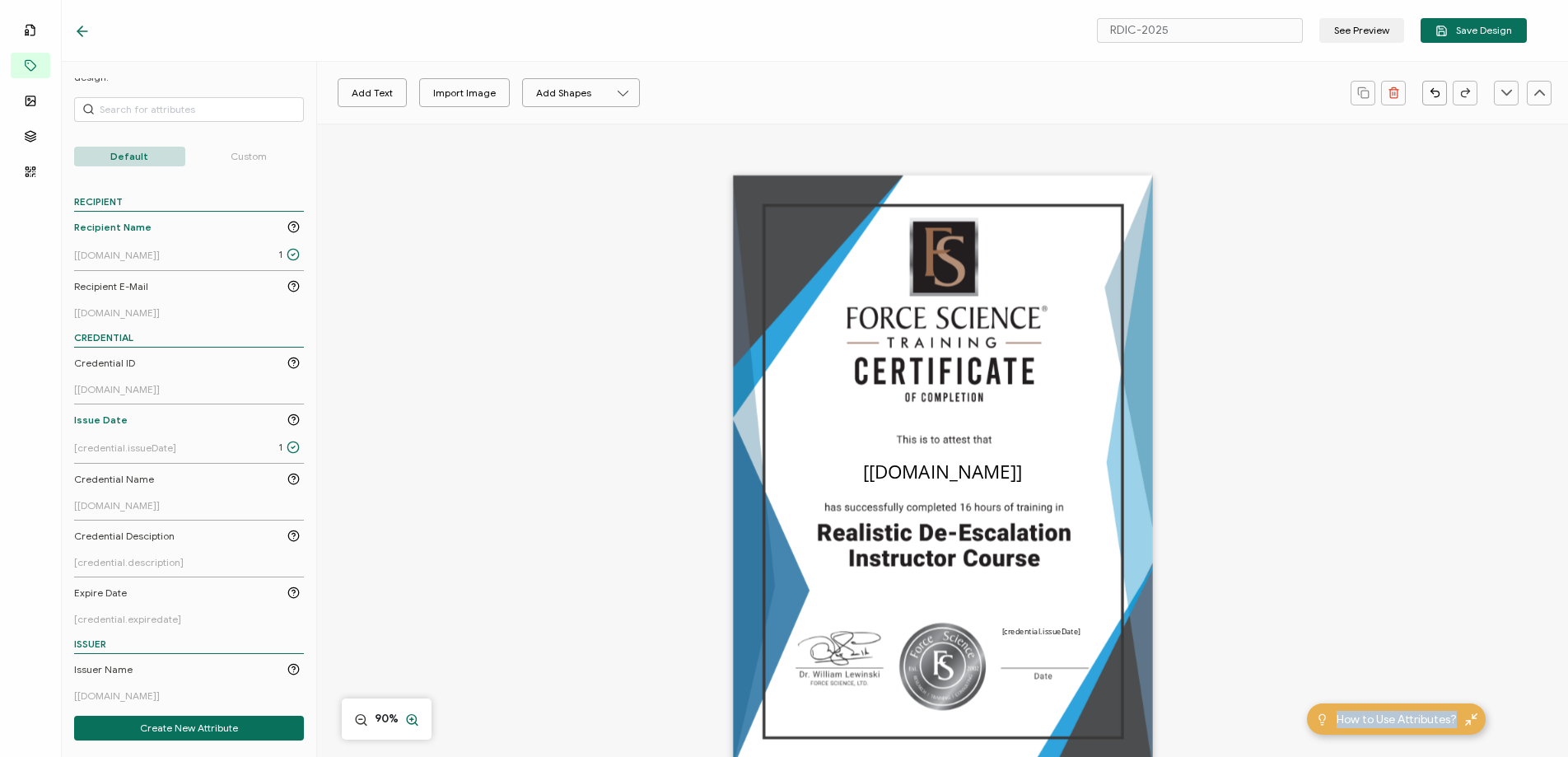
click at [414, 715] on circle at bounding box center [411, 719] width 9 height 9
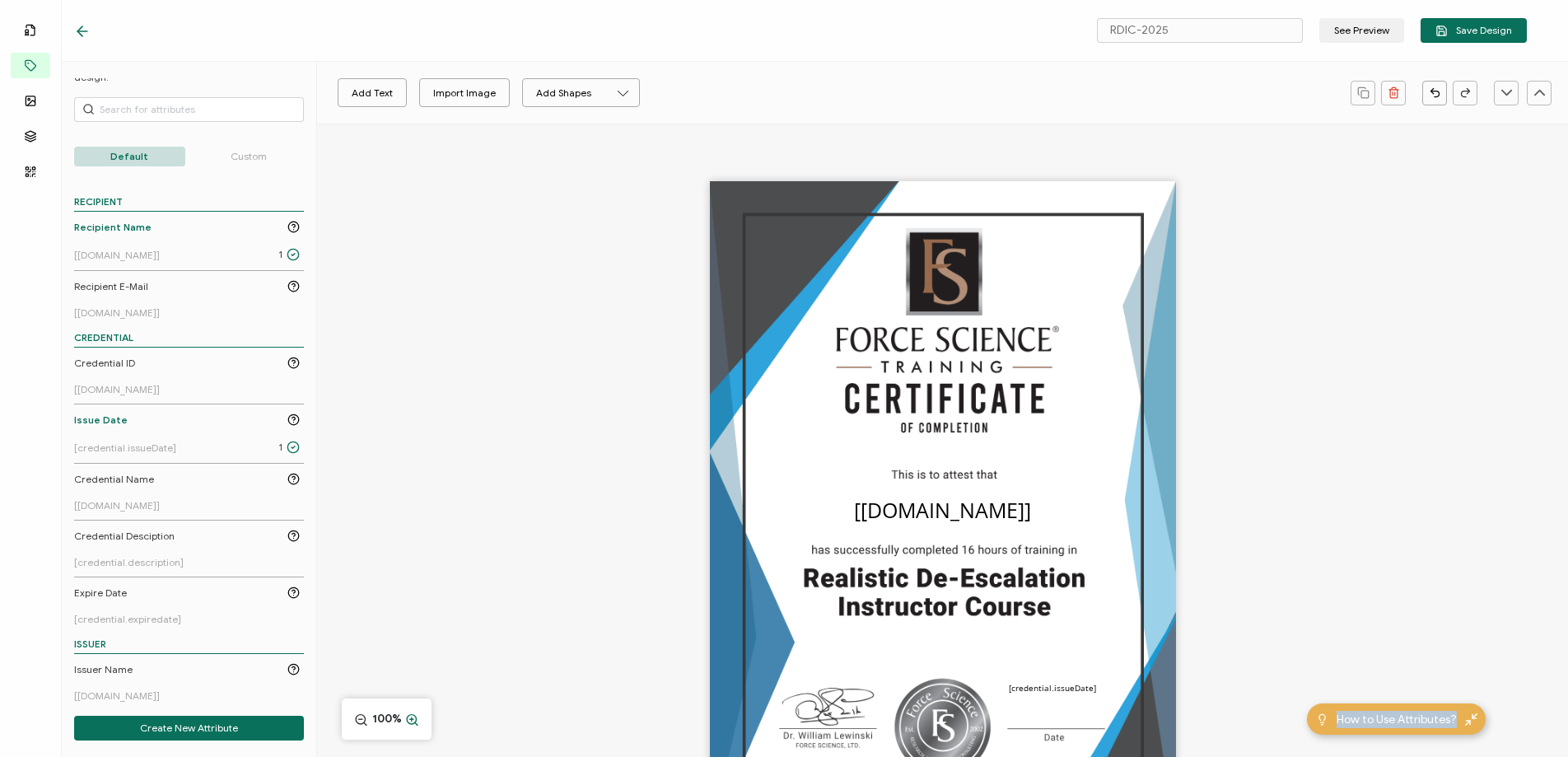
click at [414, 715] on circle at bounding box center [411, 719] width 9 height 9
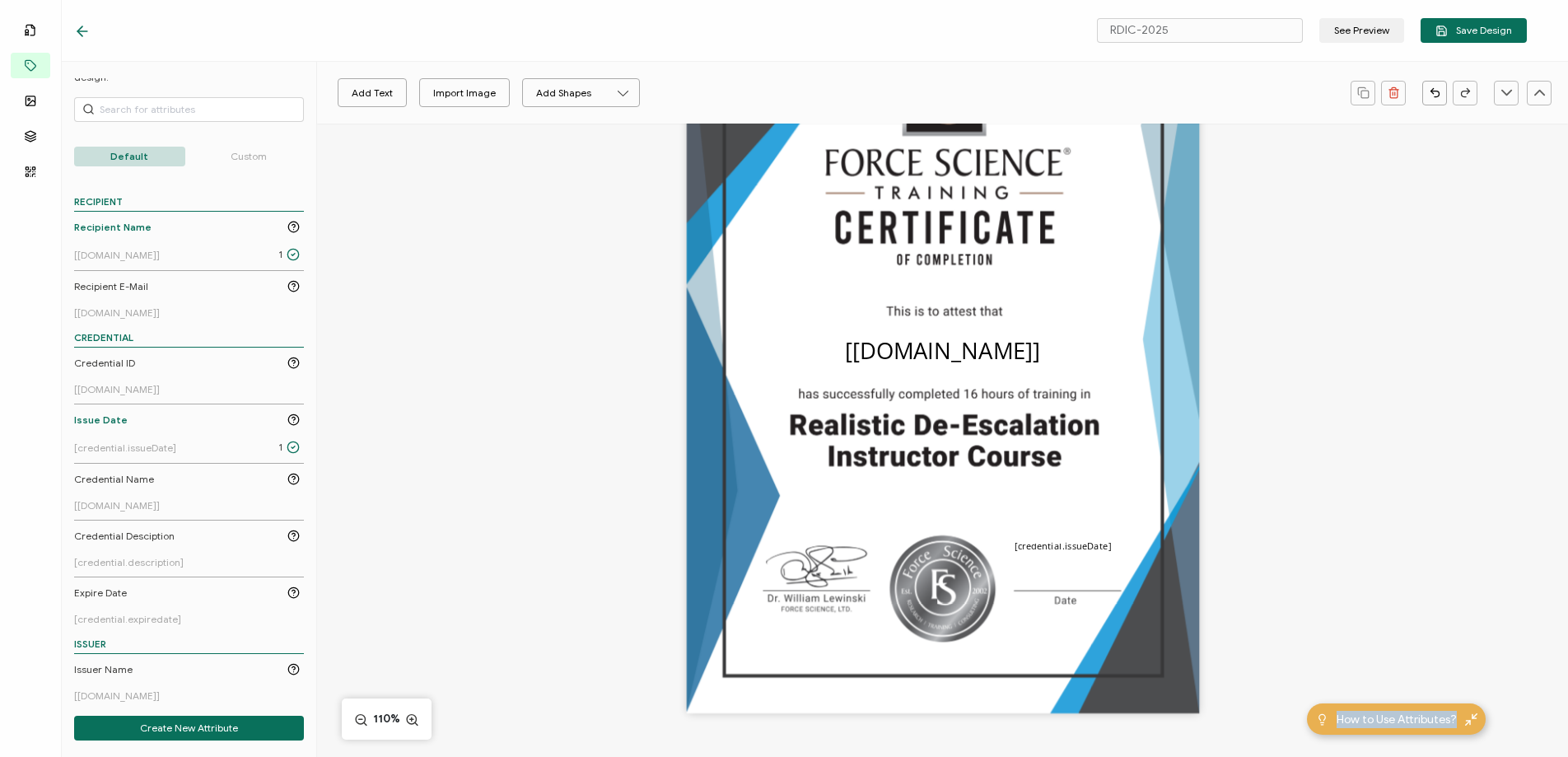
scroll to position [290, 0]
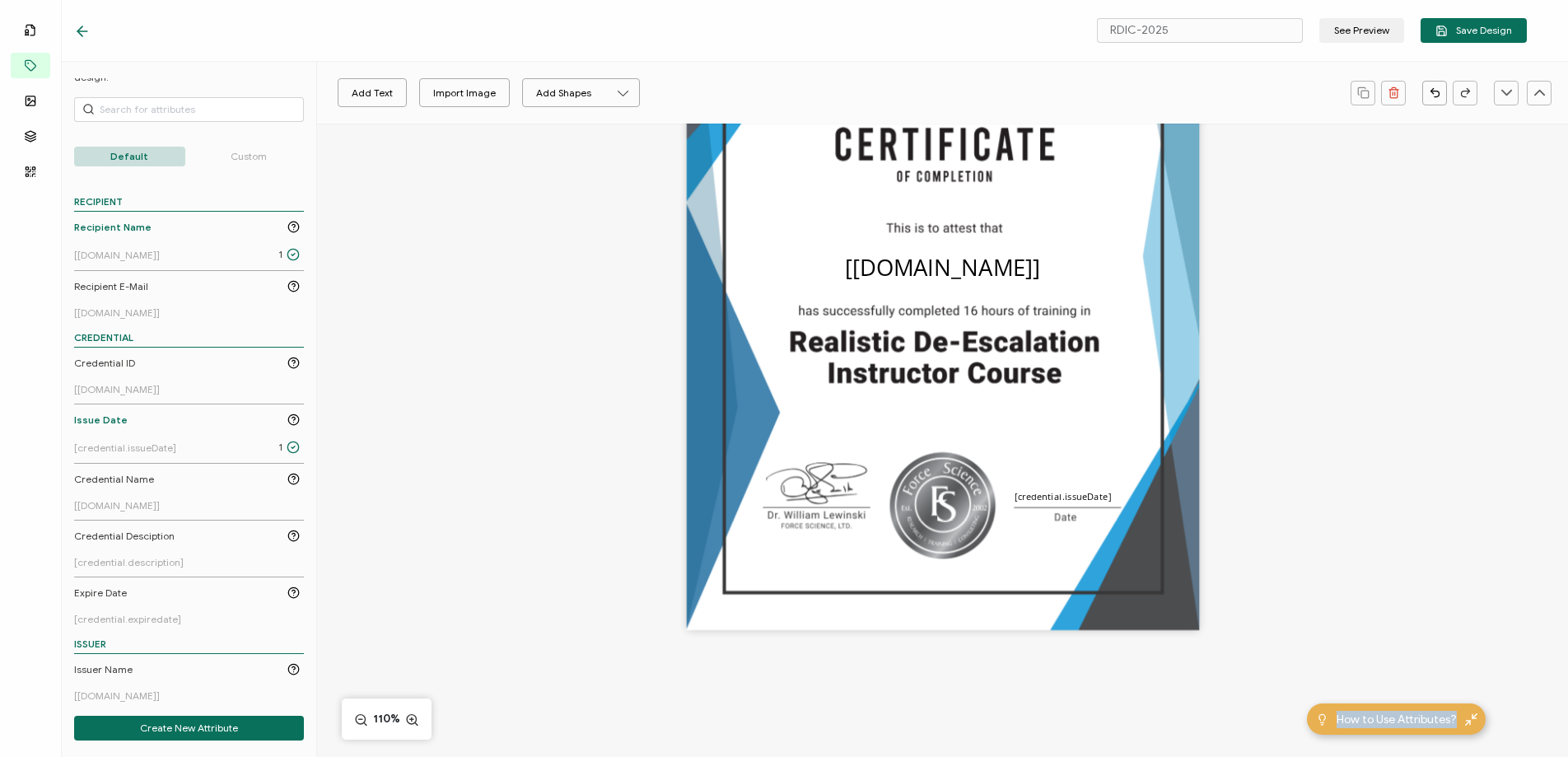
drag, startPoint x: 1081, startPoint y: 475, endPoint x: 1074, endPoint y: 499, distance: 25.0
click at [1082, 493] on pre "[credential.issueDate]" at bounding box center [1063, 496] width 96 height 12
drag, startPoint x: 937, startPoint y: 493, endPoint x: 1094, endPoint y: 494, distance: 157.0
click at [1020, 496] on div "The recipient’s full name, which will be automatically filled based on the info…" at bounding box center [943, 268] width 513 height 725
drag, startPoint x: 1018, startPoint y: 488, endPoint x: 1043, endPoint y: 495, distance: 26.0
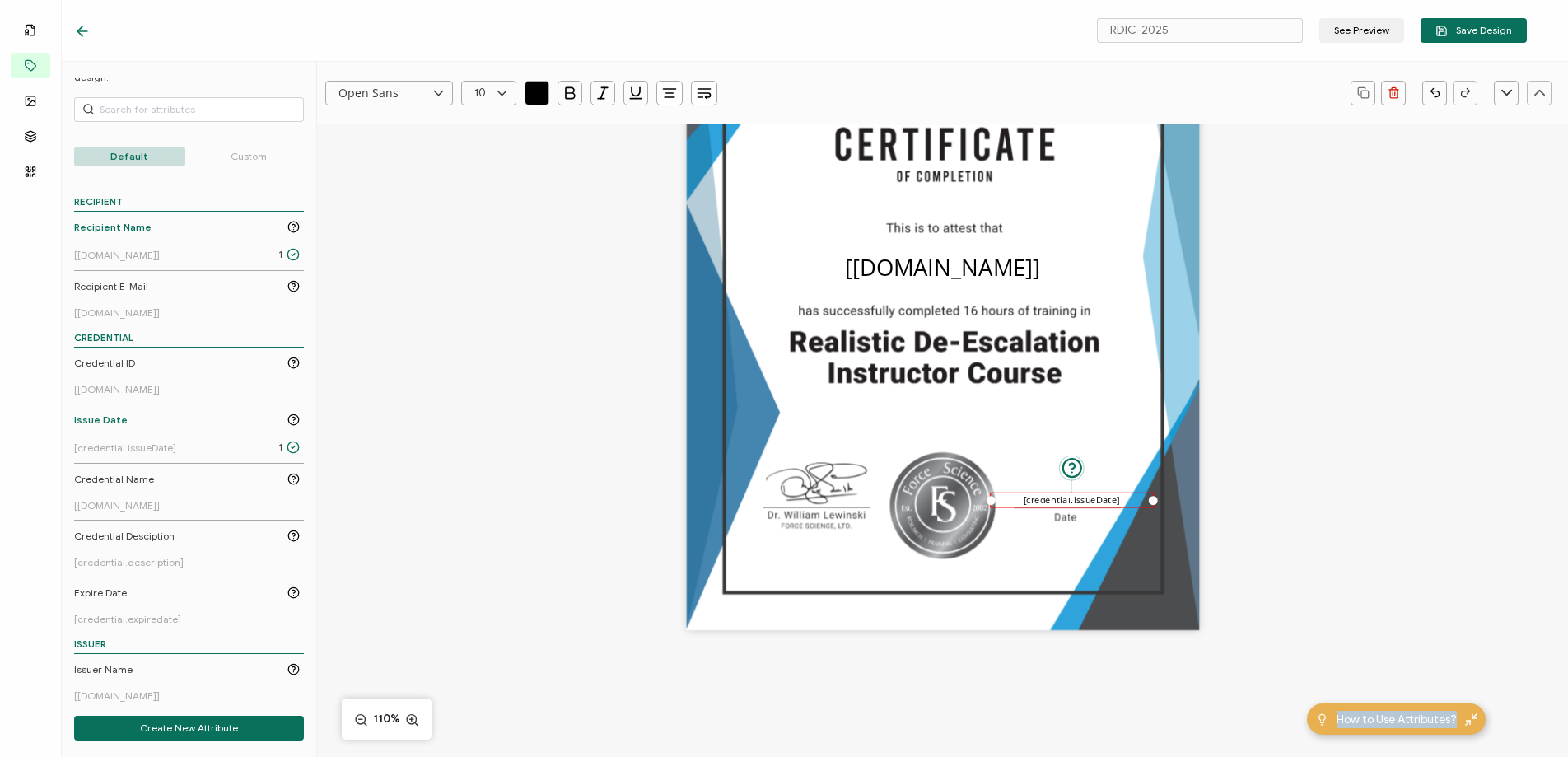
click at [1082, 493] on pre "[credential.issueDate]" at bounding box center [1072, 500] width 96 height 12
type input "googleSans, Roboto, sans-serif"
type input "16"
drag, startPoint x: 993, startPoint y: 493, endPoint x: 1013, endPoint y: 493, distance: 20.0
click at [1013, 493] on div "The recipient’s full name, which will be automatically filled based on the info…" at bounding box center [943, 268] width 513 height 725
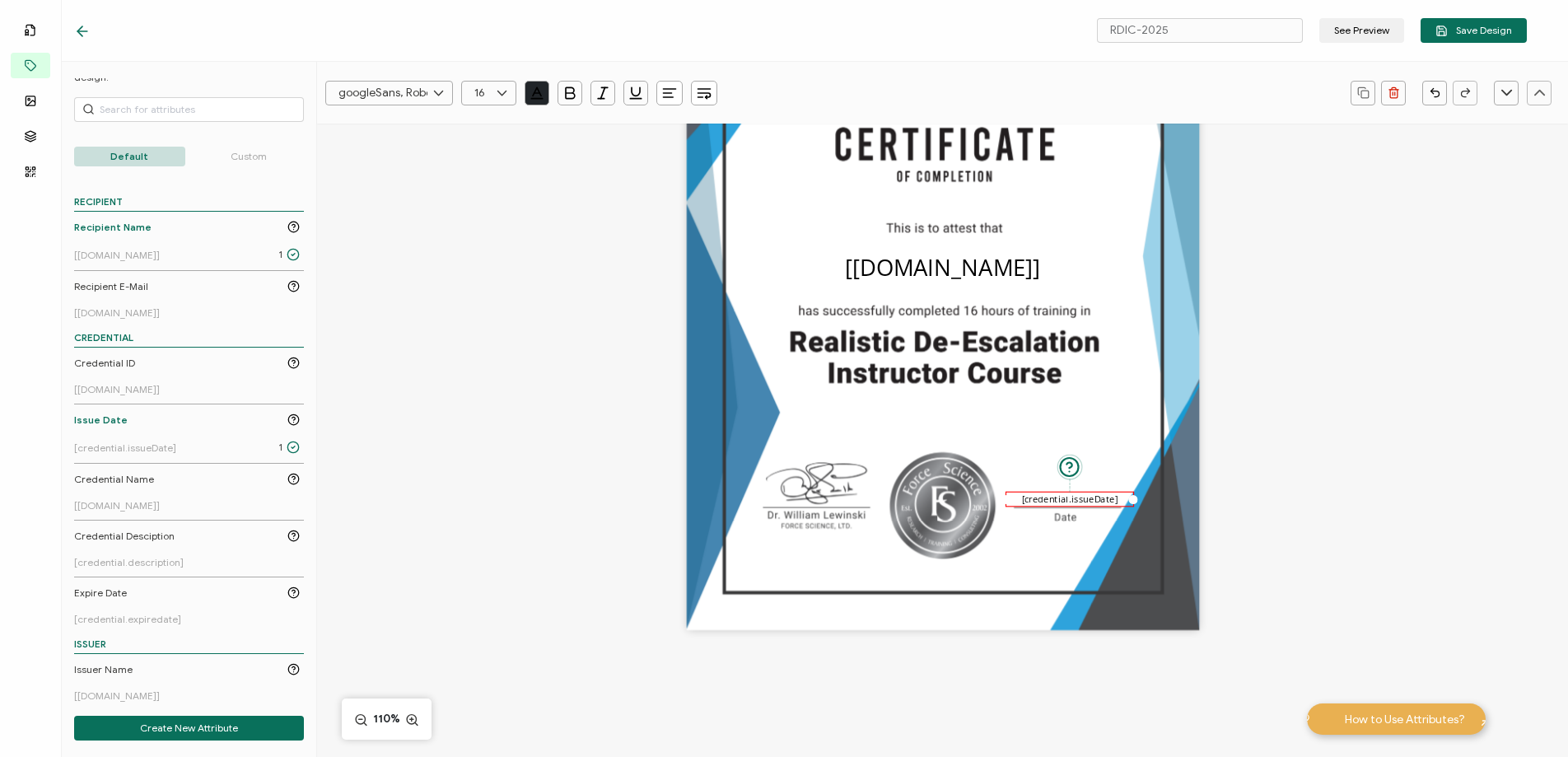
drag, startPoint x: 1096, startPoint y: 491, endPoint x: 1107, endPoint y: 546, distance: 56.1
click at [1113, 493] on pre "[credential.issueDate]" at bounding box center [1070, 499] width 96 height 12
click at [414, 721] on icon at bounding box center [412, 720] width 14 height 17
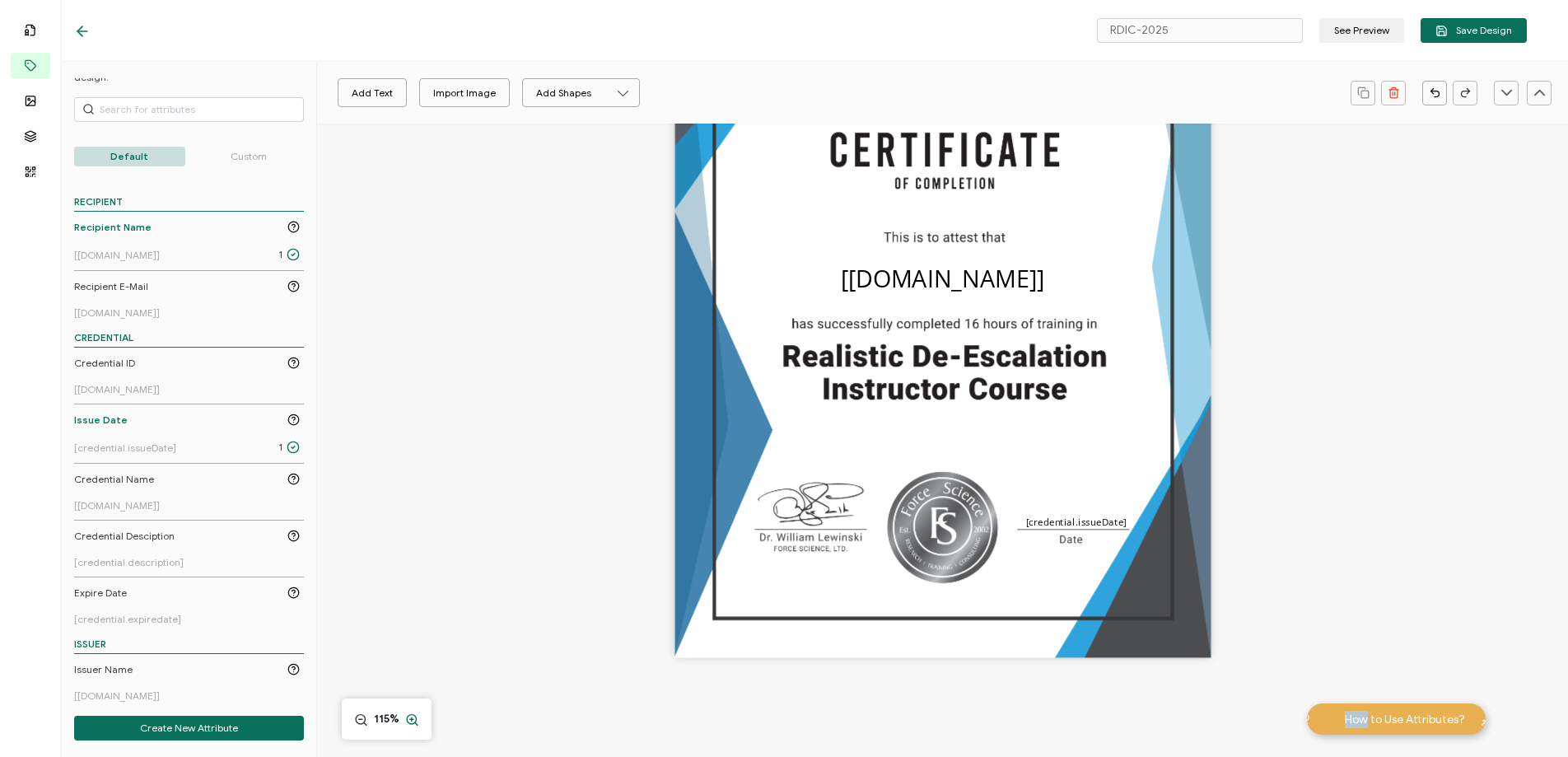
click at [414, 721] on icon at bounding box center [412, 720] width 14 height 17
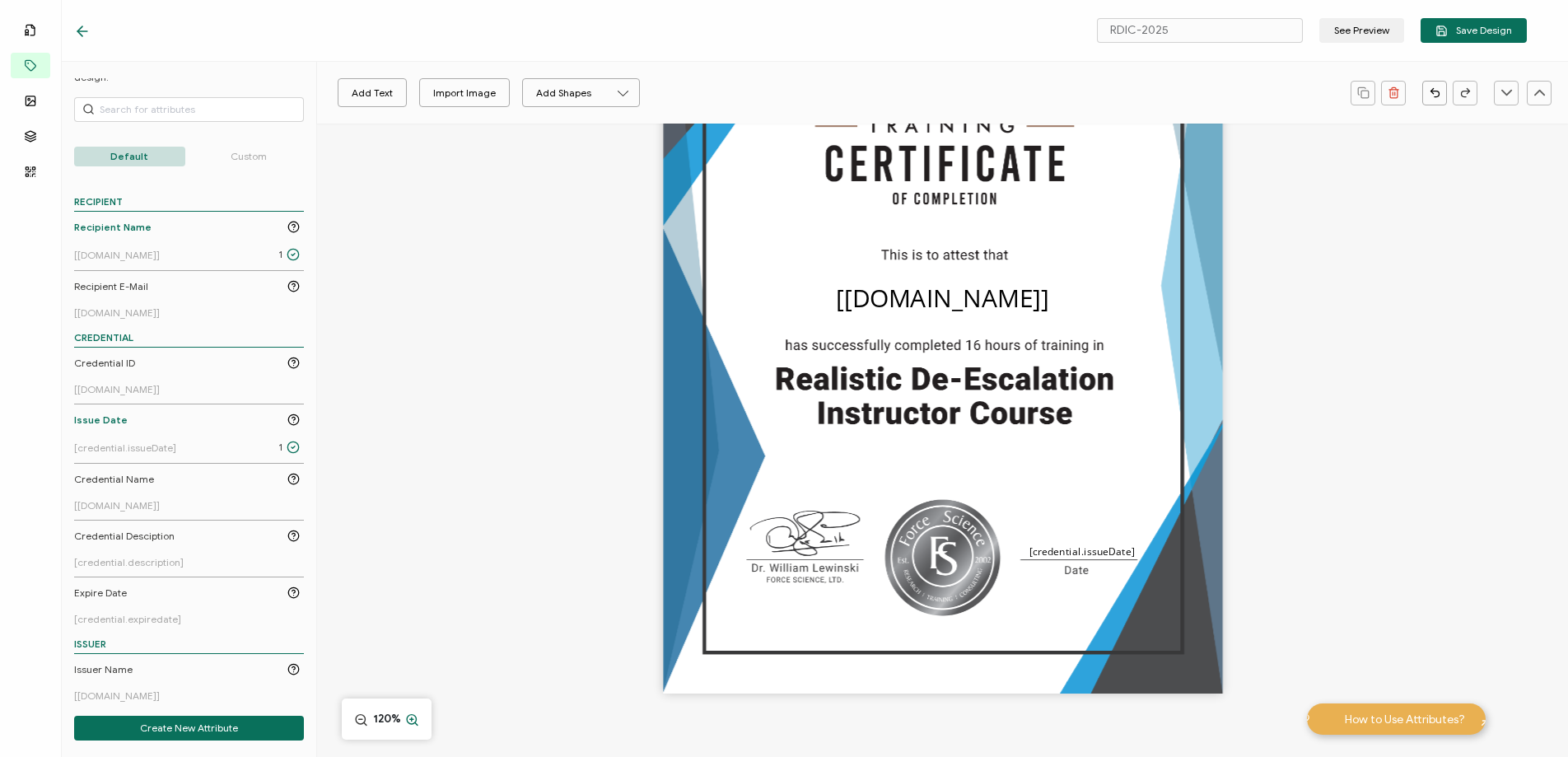
click at [414, 721] on icon at bounding box center [412, 720] width 14 height 17
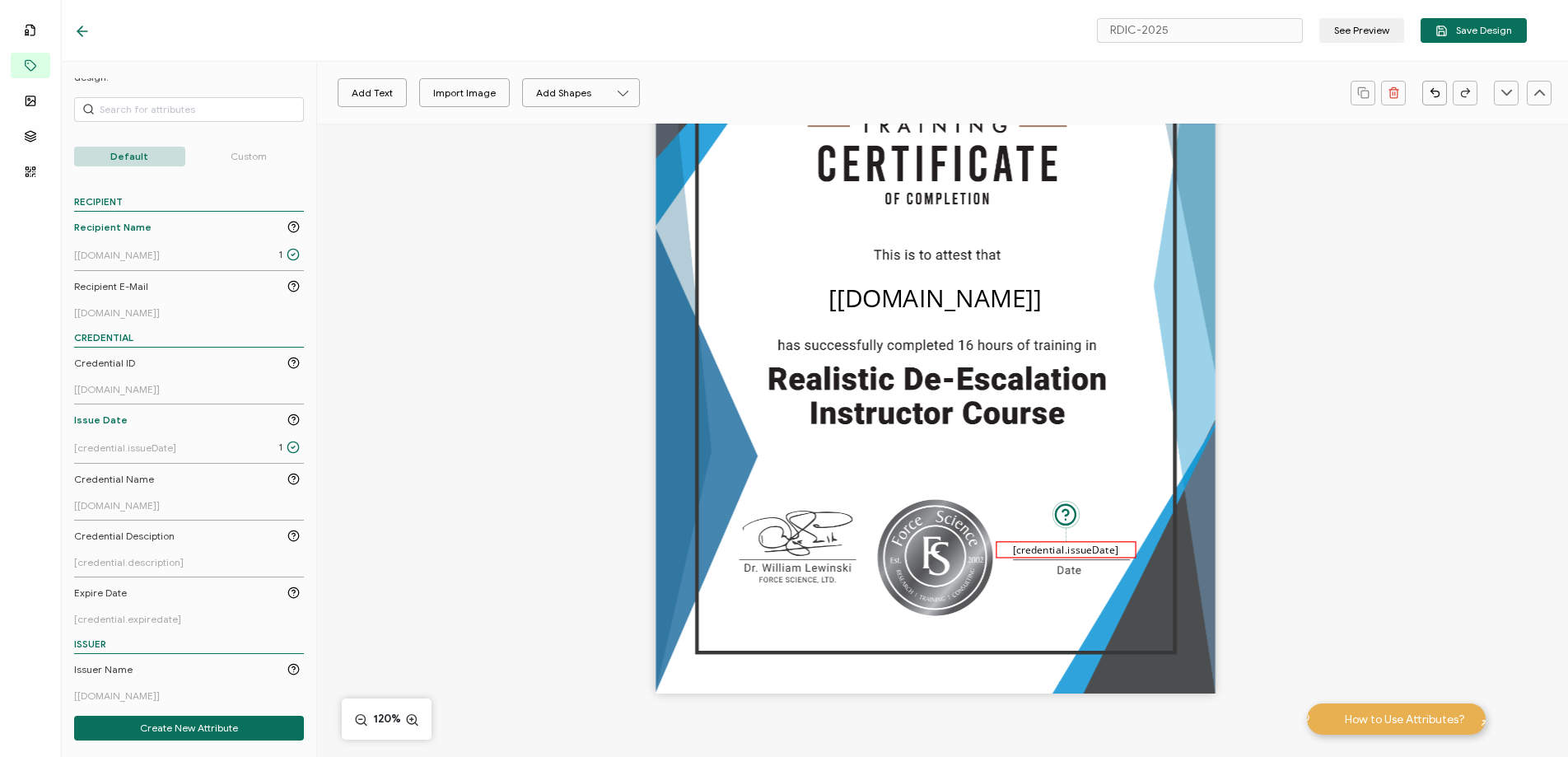
drag, startPoint x: 1077, startPoint y: 547, endPoint x: 1068, endPoint y: 546, distance: 9.1
click at [1068, 546] on pre "[credential.issueDate]" at bounding box center [1065, 550] width 104 height 14
click at [1048, 473] on div "The recipient’s full name, which will be automatically filled based on the info…" at bounding box center [935, 298] width 559 height 791
click at [1042, 550] on pre "[credential.issueDate]" at bounding box center [1067, 552] width 104 height 14
click at [1012, 476] on div "The recipient’s full name, which will be automatically filled based on the info…" at bounding box center [935, 298] width 559 height 791
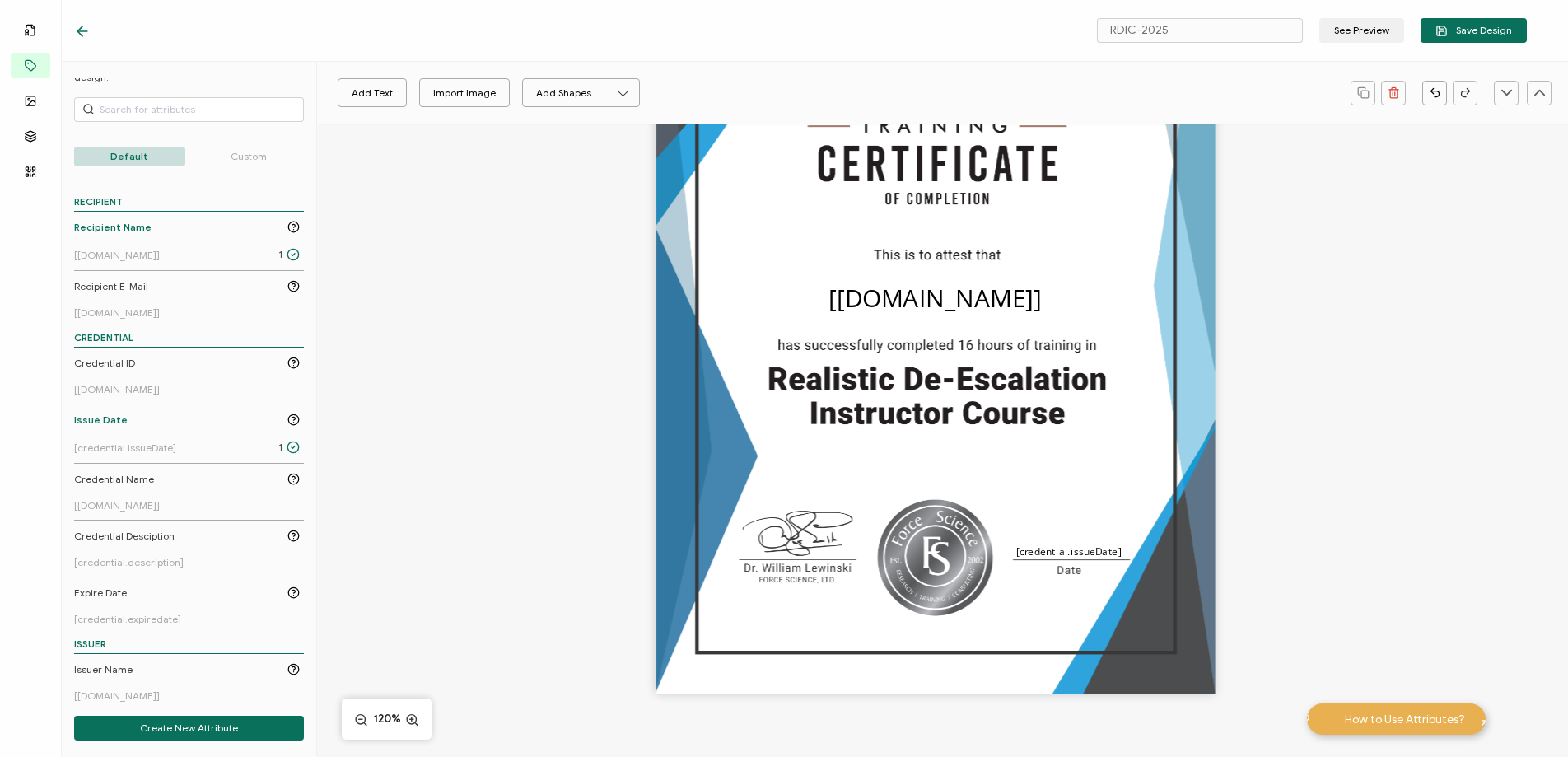
click at [1026, 542] on div "The recipient’s full name, which will be automatically filled based on the info…" at bounding box center [935, 298] width 559 height 791
click at [1025, 547] on pre "[credential.issueDate]" at bounding box center [1068, 552] width 104 height 14
drag, startPoint x: 1143, startPoint y: 554, endPoint x: 1121, endPoint y: 555, distance: 22.0
click at [1121, 555] on div "The recipient’s full name, which will be automatically filled based on the info…" at bounding box center [935, 298] width 559 height 791
drag, startPoint x: 1094, startPoint y: 550, endPoint x: 1111, endPoint y: 549, distance: 17.0
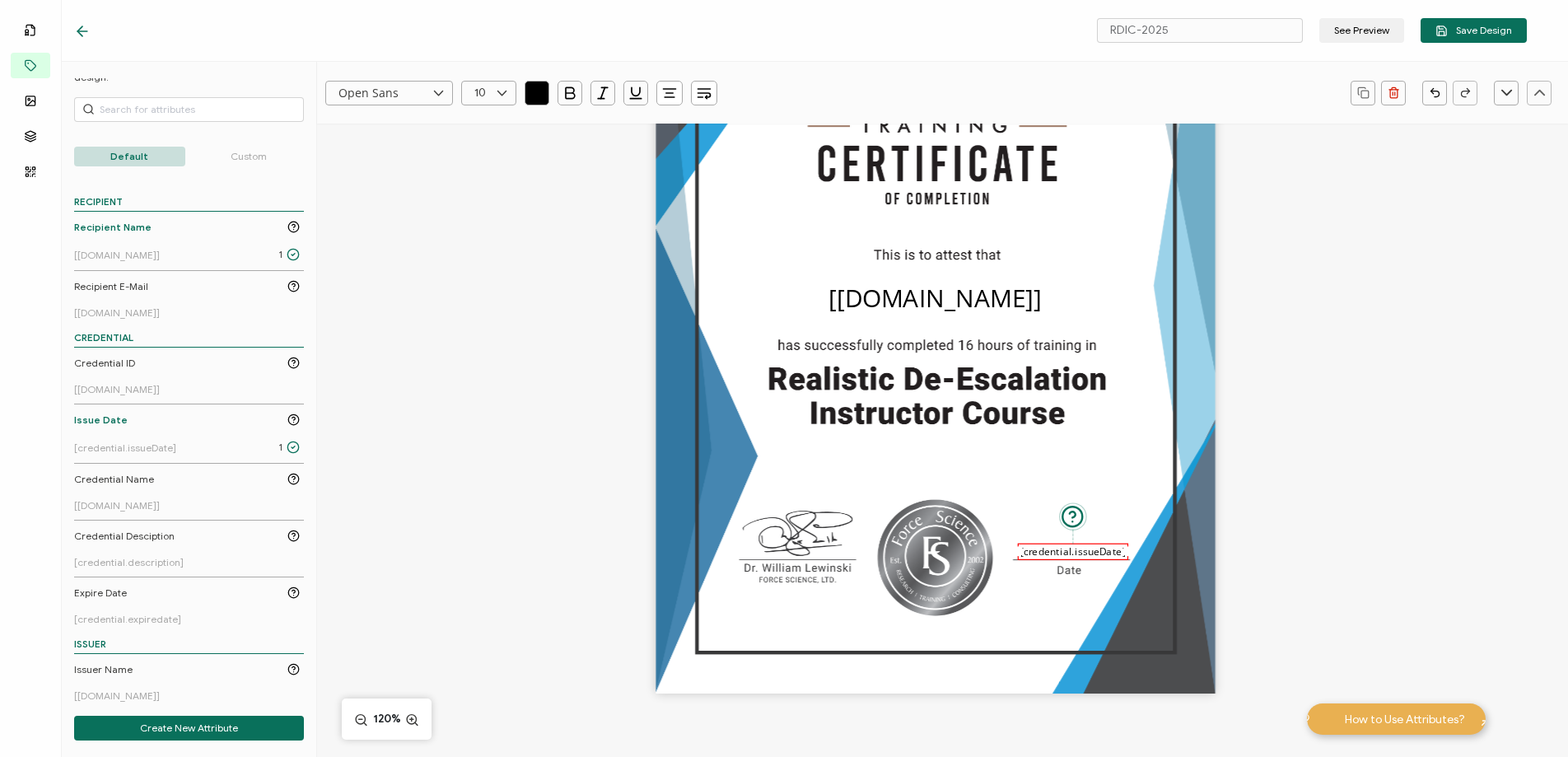
click at [1111, 549] on pre "[credential.issueDate]" at bounding box center [1073, 551] width 104 height 14
drag, startPoint x: 1133, startPoint y: 447, endPoint x: 1101, endPoint y: 509, distance: 69.8
click at [1133, 447] on div "The recipient’s full name, which will be automatically filled based on the info…" at bounding box center [935, 298] width 559 height 791
click at [1082, 547] on pre "[credential.issueDate]" at bounding box center [1072, 551] width 104 height 14
click at [1120, 484] on div "The recipient’s full name, which will be automatically filled based on the info…" at bounding box center [935, 298] width 559 height 791
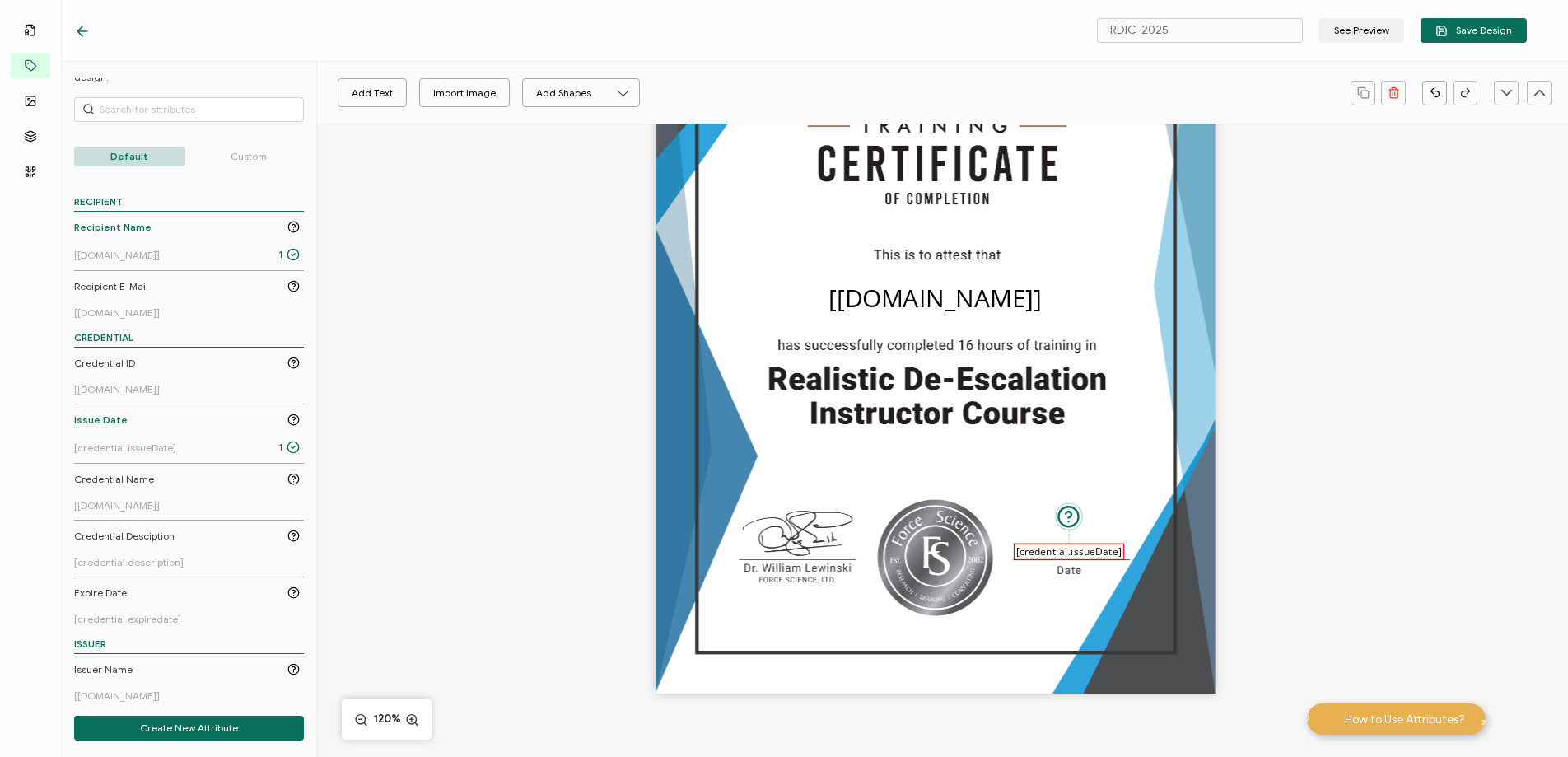
click at [1086, 551] on pre "[credential.issueDate]" at bounding box center [1068, 551] width 104 height 14
drag, startPoint x: 1121, startPoint y: 549, endPoint x: 1081, endPoint y: 555, distance: 40.4
click at [1125, 548] on div at bounding box center [1127, 550] width 10 height 10
click at [1006, 549] on div at bounding box center [1007, 550] width 10 height 10
click at [1031, 519] on div "The recipient’s full name, which will be automatically filled based on the info…" at bounding box center [935, 298] width 559 height 791
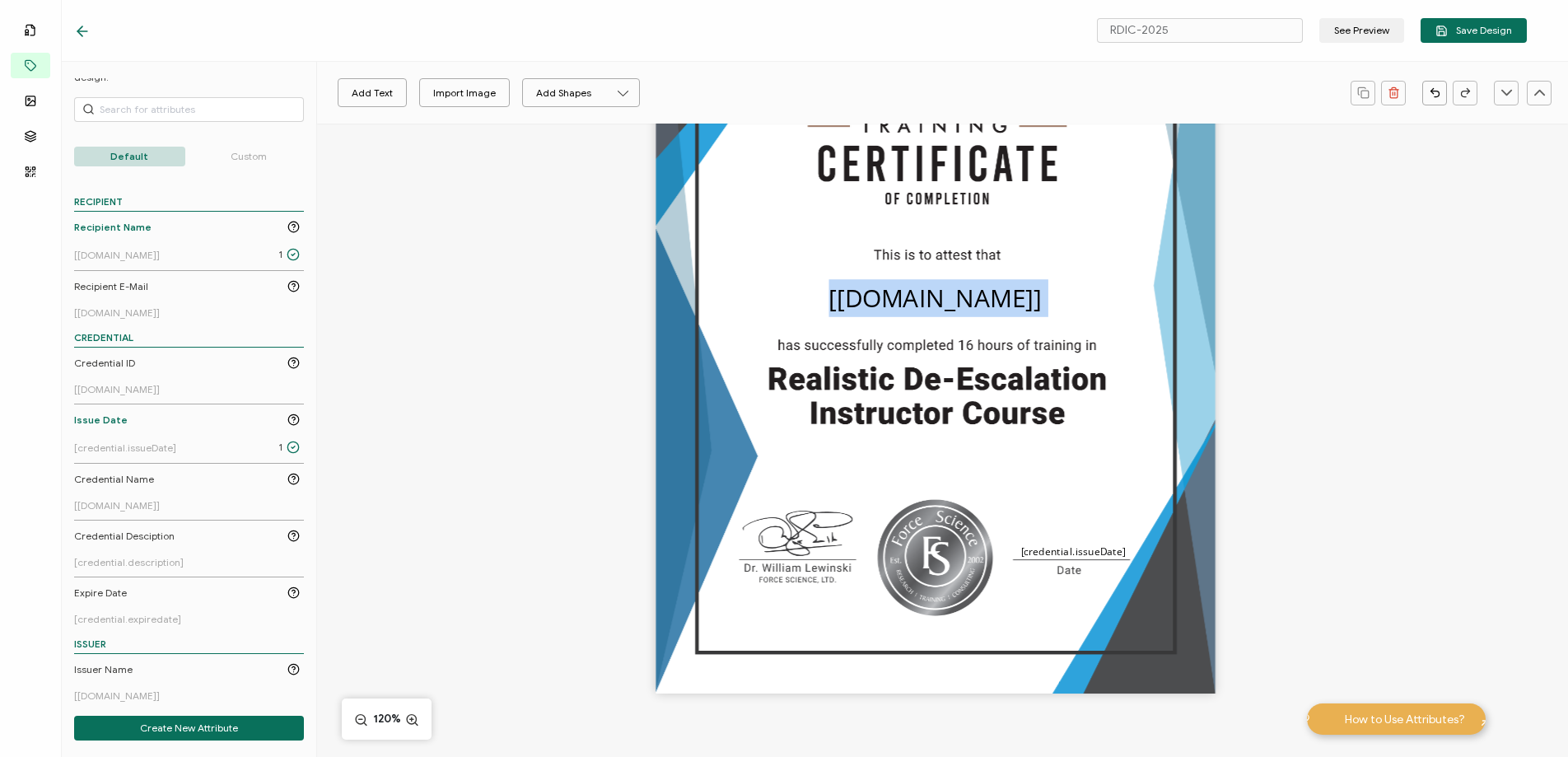
click at [1045, 544] on div "The recipient’s full name, which will be automatically filled based on the info…" at bounding box center [935, 298] width 559 height 791
click at [1071, 495] on div "The recipient’s full name, which will be automatically filled based on the info…" at bounding box center [935, 298] width 559 height 791
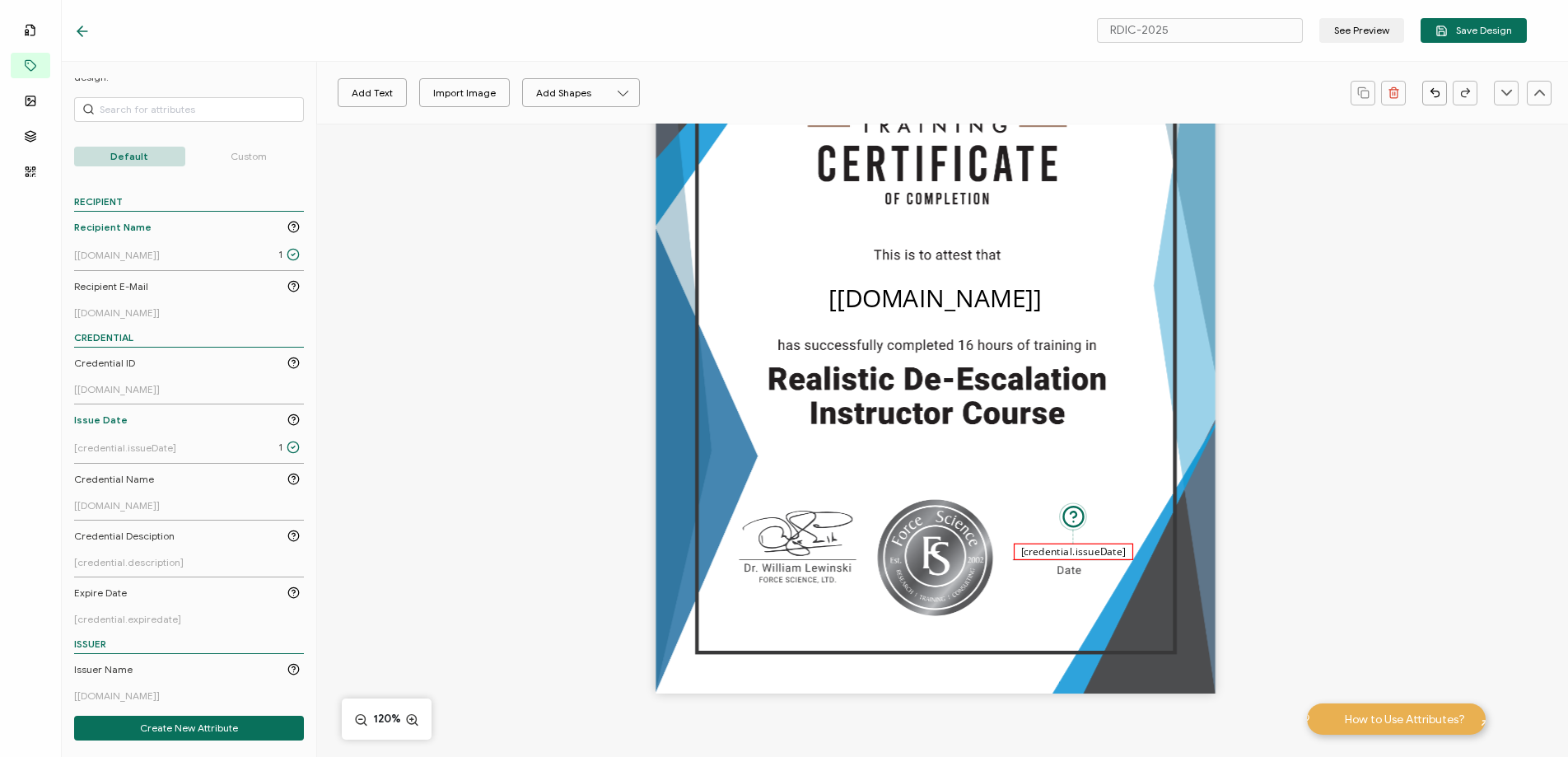
click at [1079, 549] on pre "[credential.issueDate]" at bounding box center [1074, 551] width 104 height 14
click at [1049, 476] on div "The recipient’s full name, which will be automatically filled based on the info…" at bounding box center [935, 298] width 559 height 791
click at [1032, 546] on pre "[credential.issueDate]" at bounding box center [1070, 551] width 104 height 14
click at [1007, 490] on div "The recipient’s full name, which will be automatically filled based on the info…" at bounding box center [935, 298] width 559 height 791
click at [969, 294] on pre "[[DOMAIN_NAME]]" at bounding box center [936, 298] width 212 height 34
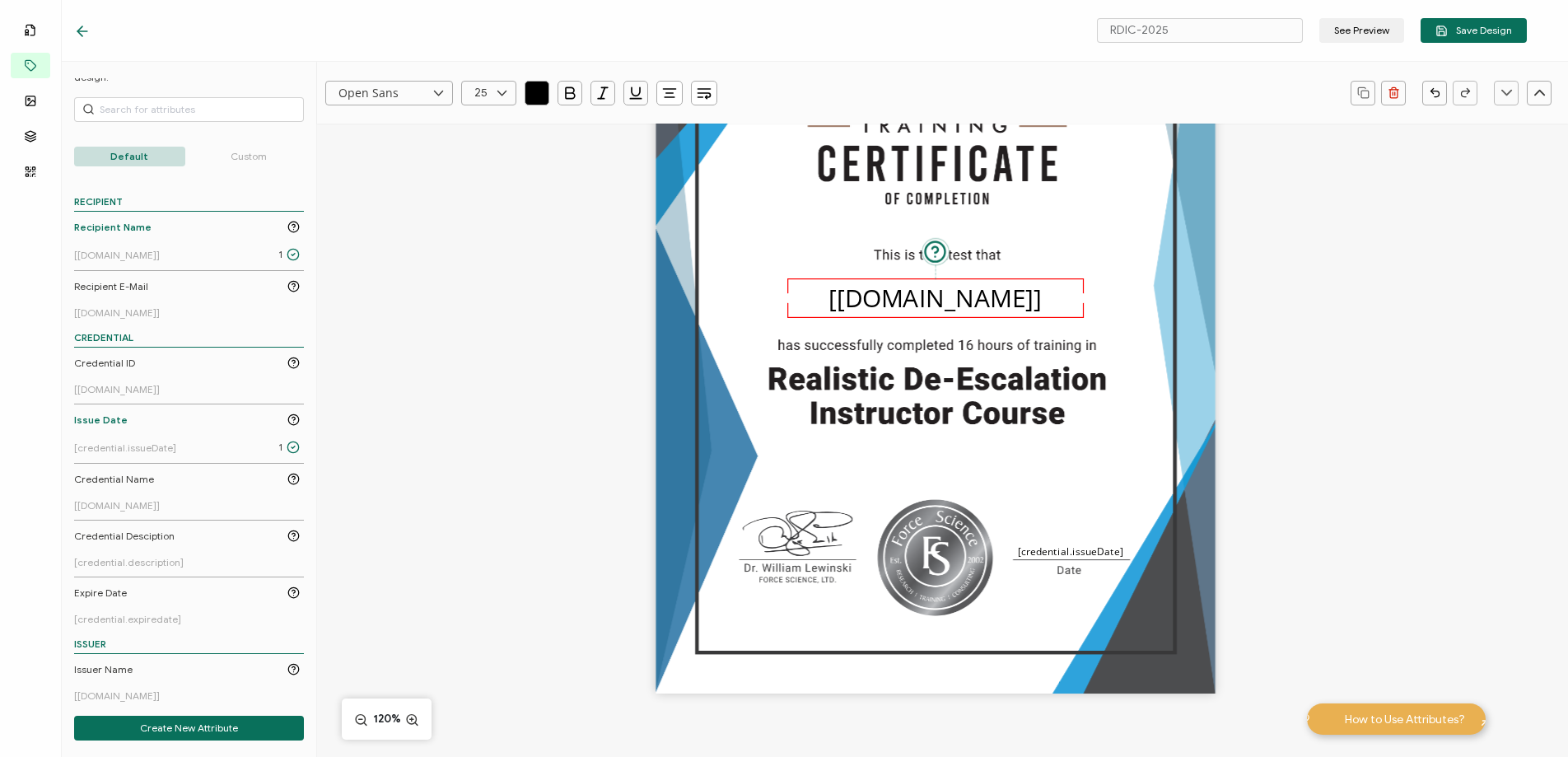
click at [409, 91] on input "Open Sans" at bounding box center [389, 93] width 127 height 25
click at [394, 226] on li "Ubuntu" at bounding box center [404, 238] width 156 height 28
click at [370, 93] on input "Ubuntu" at bounding box center [389, 93] width 127 height 25
click at [390, 259] on span "UnifrakturCook" at bounding box center [370, 265] width 55 height 12
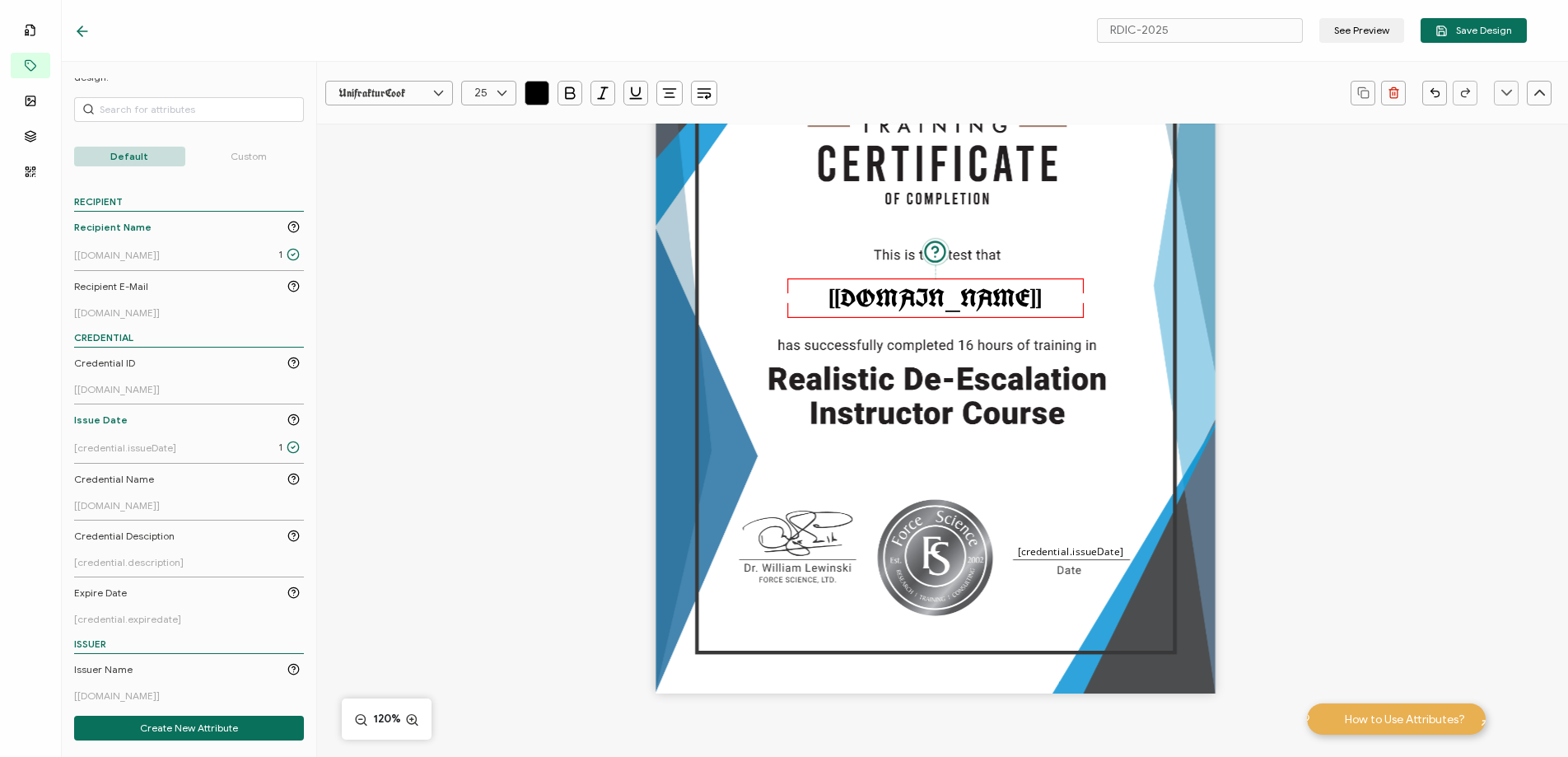
scroll to position [294, 7]
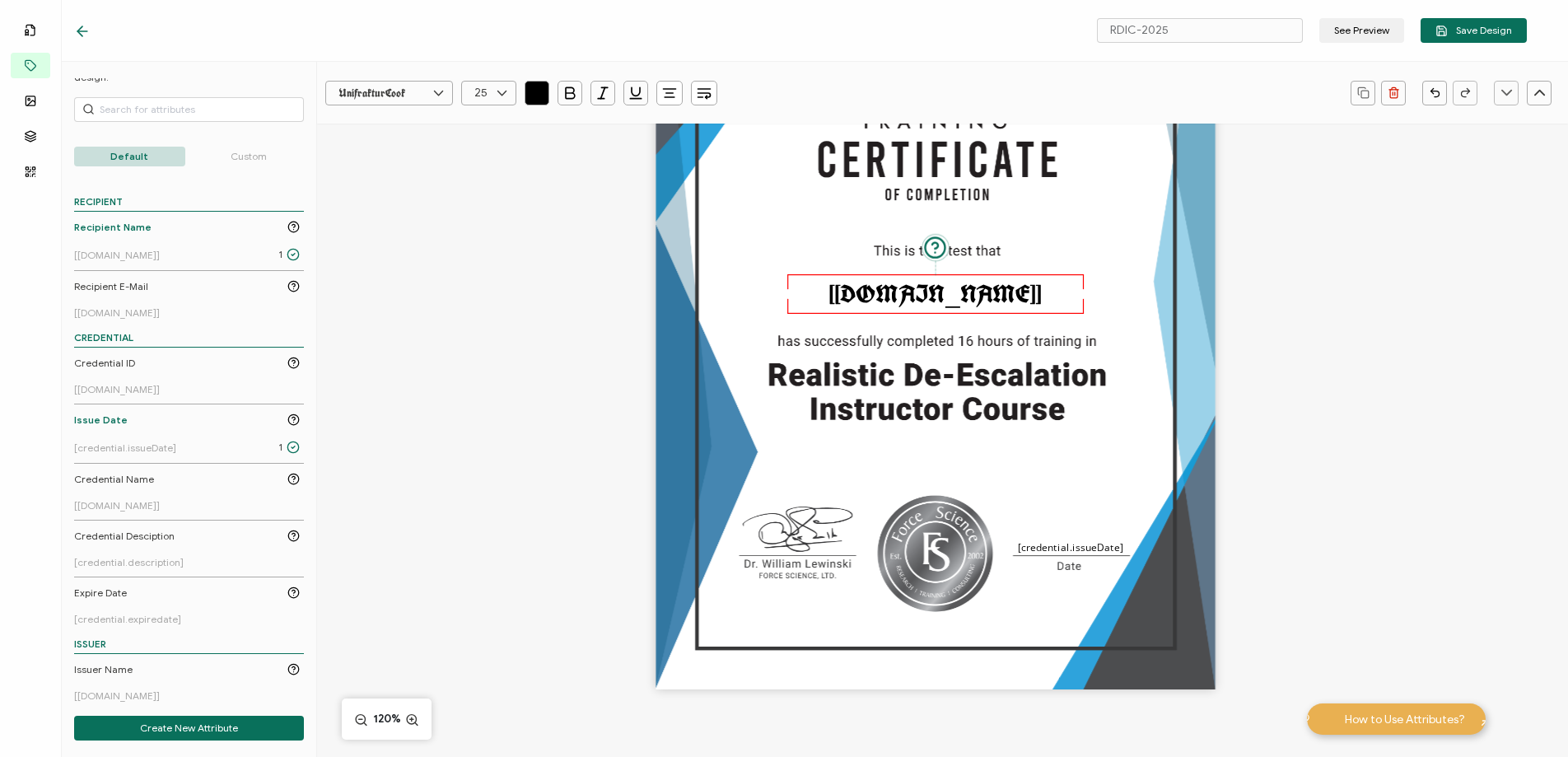
click at [393, 83] on input "UnifrakturCook" at bounding box center [389, 93] width 127 height 25
click at [390, 287] on span "Open Sans" at bounding box center [367, 293] width 50 height 14
type input "Open Sans"
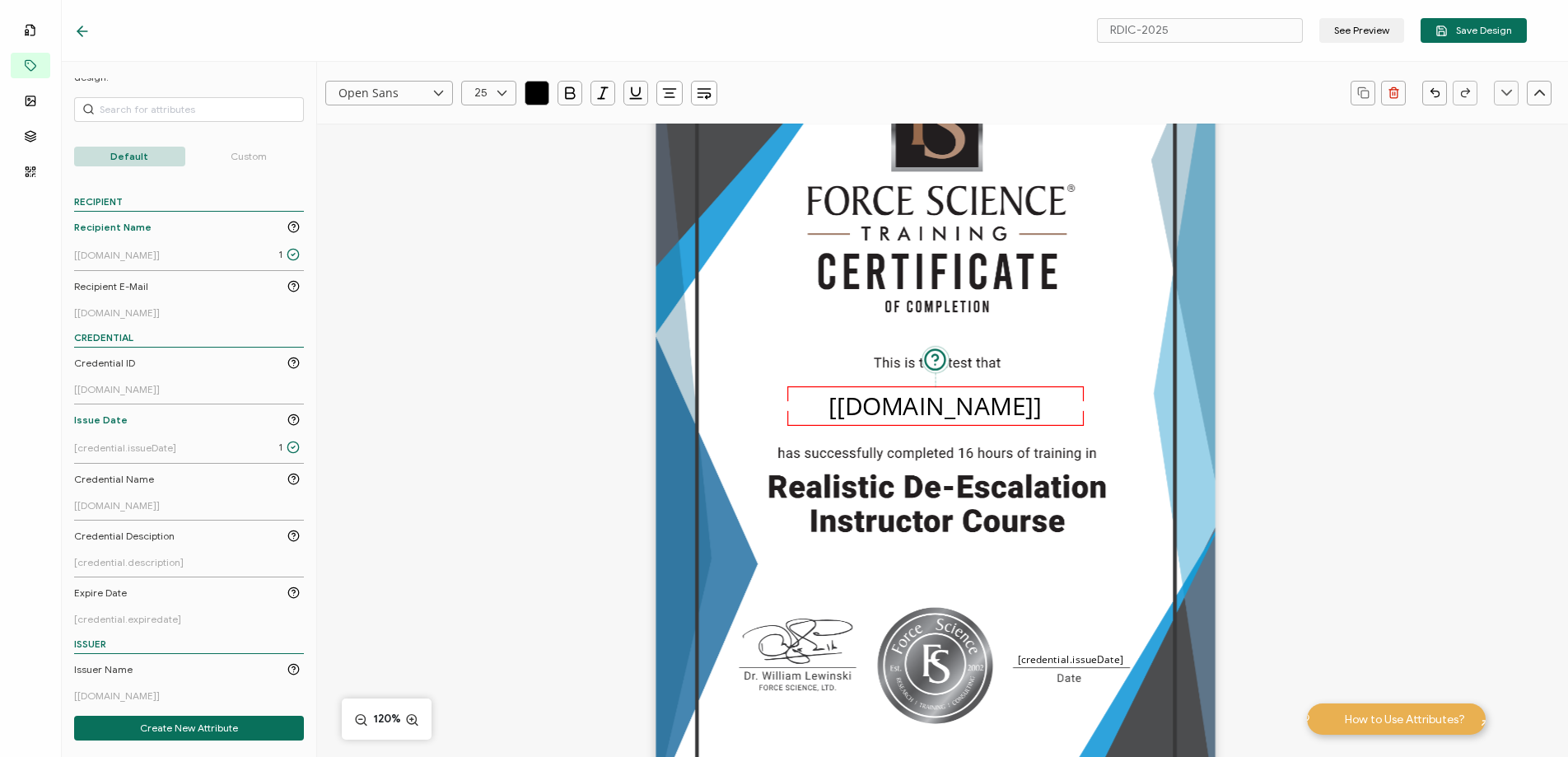
scroll to position [183, 7]
click at [818, 359] on div "[[DOMAIN_NAME]] [credential.issueDate]" at bounding box center [935, 405] width 559 height 791
click at [867, 409] on pre "[[DOMAIN_NAME]]" at bounding box center [936, 405] width 212 height 34
click at [418, 96] on input "Open Sans" at bounding box center [389, 93] width 127 height 25
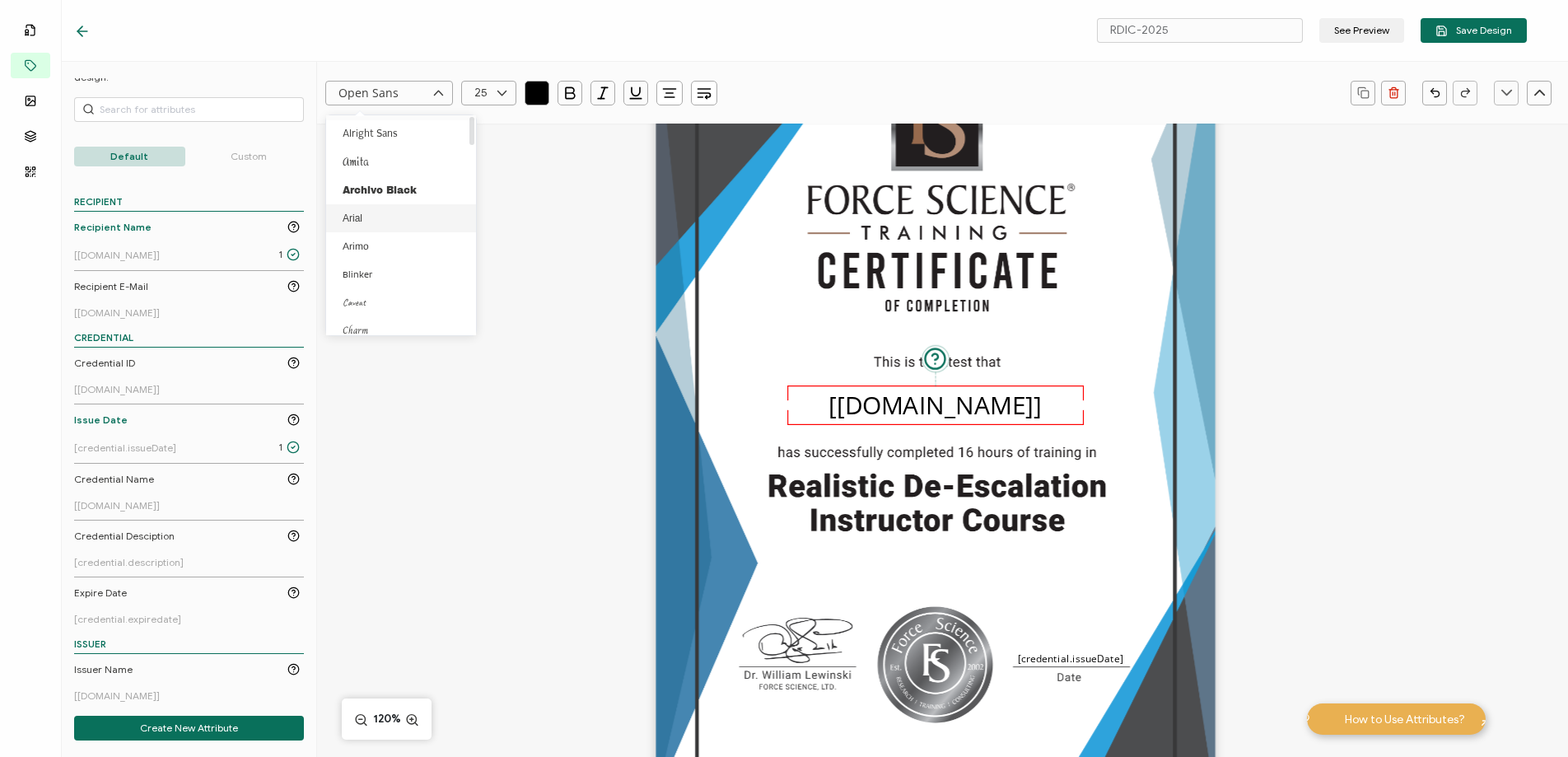
click at [388, 219] on li "Arial" at bounding box center [404, 218] width 156 height 28
click at [356, 100] on input "Arial" at bounding box center [389, 93] width 127 height 25
click at [389, 171] on li "Arimo" at bounding box center [404, 170] width 156 height 28
click at [378, 90] on input "Arimo" at bounding box center [389, 93] width 127 height 25
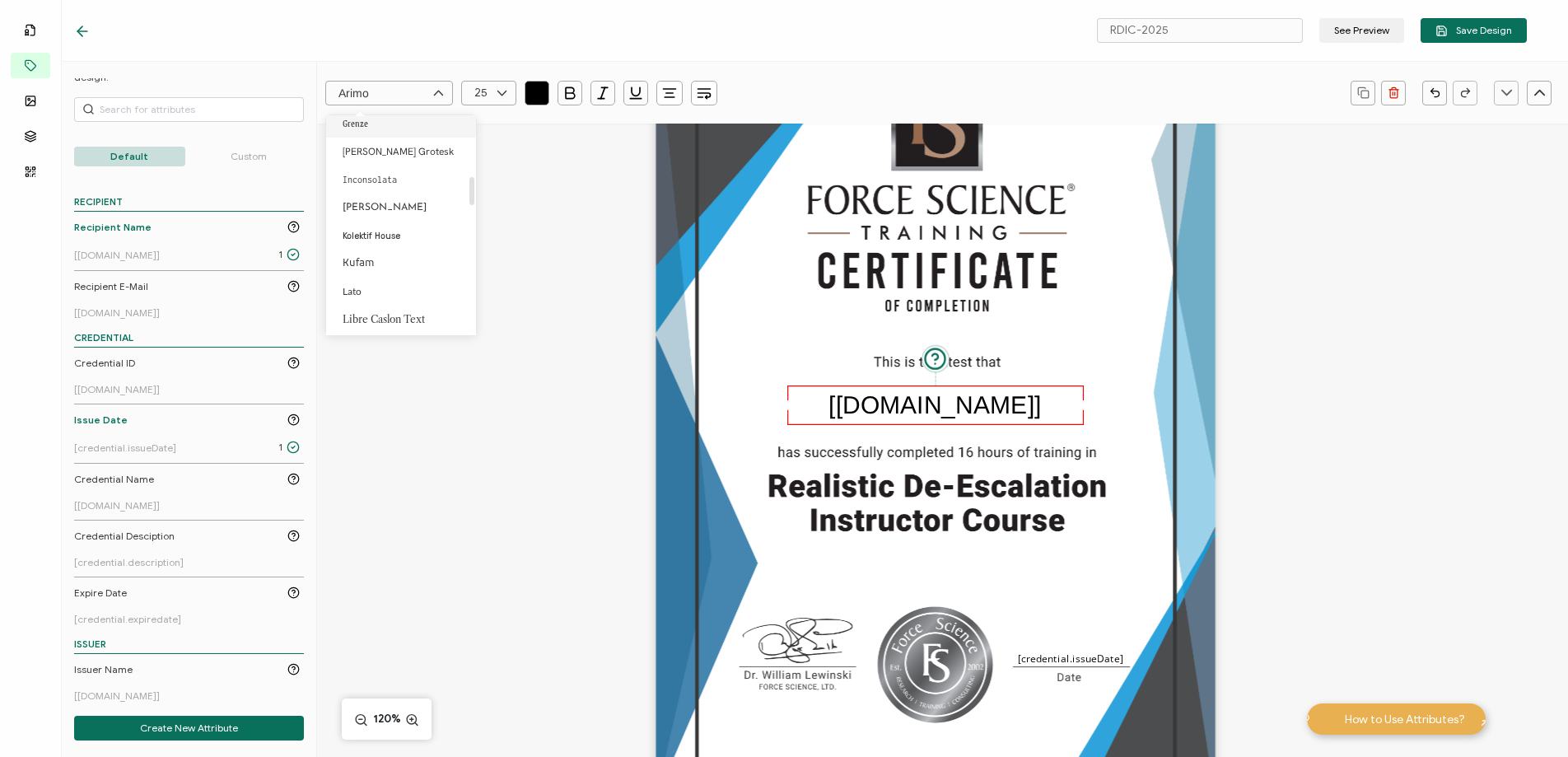
scroll to position [462, 0]
click at [399, 142] on span "[PERSON_NAME] Grotesk" at bounding box center [398, 149] width 111 height 13
click at [371, 96] on input "[PERSON_NAME] Grotesk" at bounding box center [389, 93] width 127 height 25
click at [371, 183] on span "Roboto" at bounding box center [358, 182] width 32 height 11
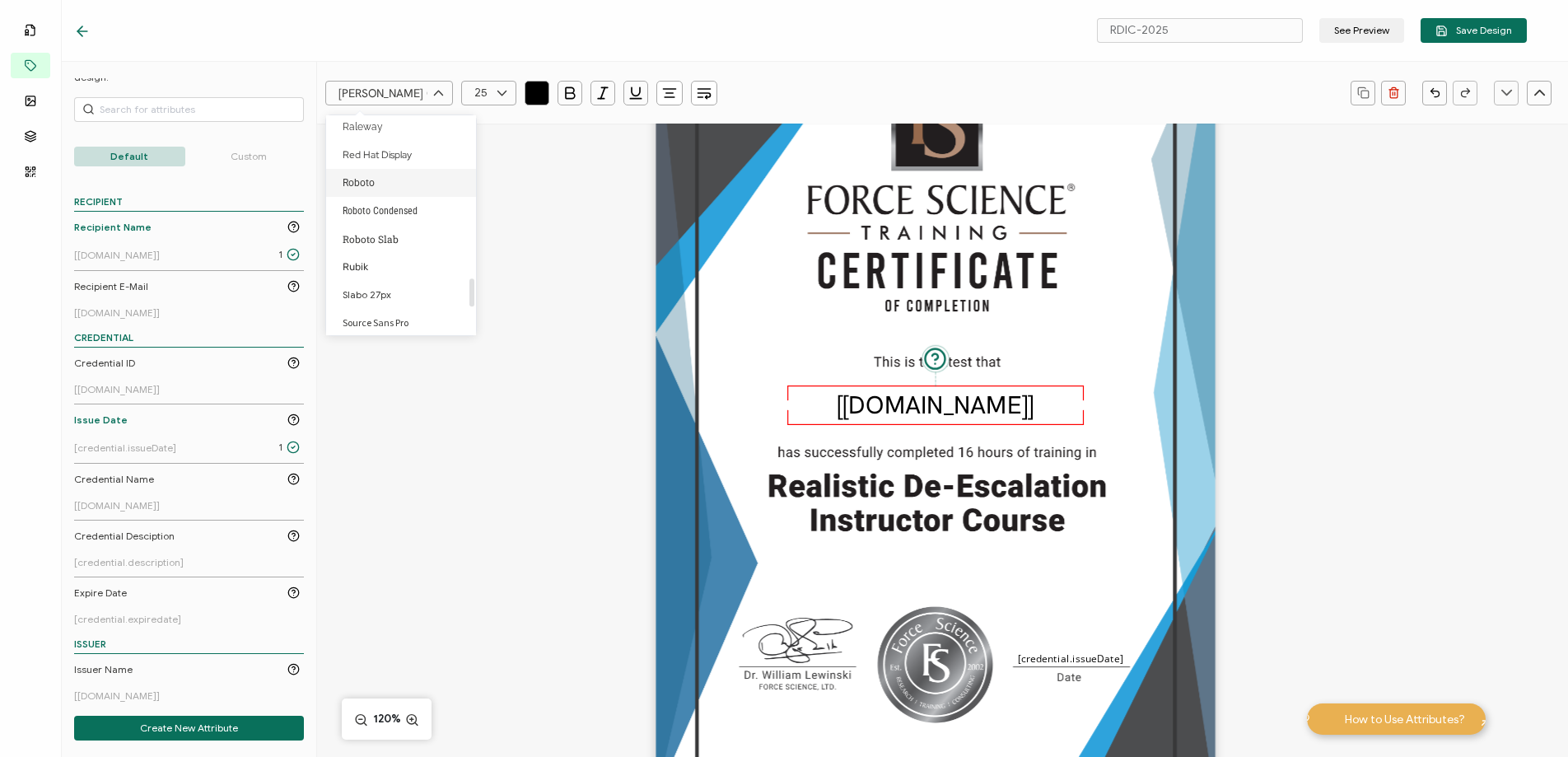
type input "Roboto"
drag, startPoint x: 1379, startPoint y: 416, endPoint x: 1156, endPoint y: 401, distance: 223.5
click at [1377, 416] on div "[[DOMAIN_NAME]] [credential.issueDate]" at bounding box center [936, 440] width 1502 height 998
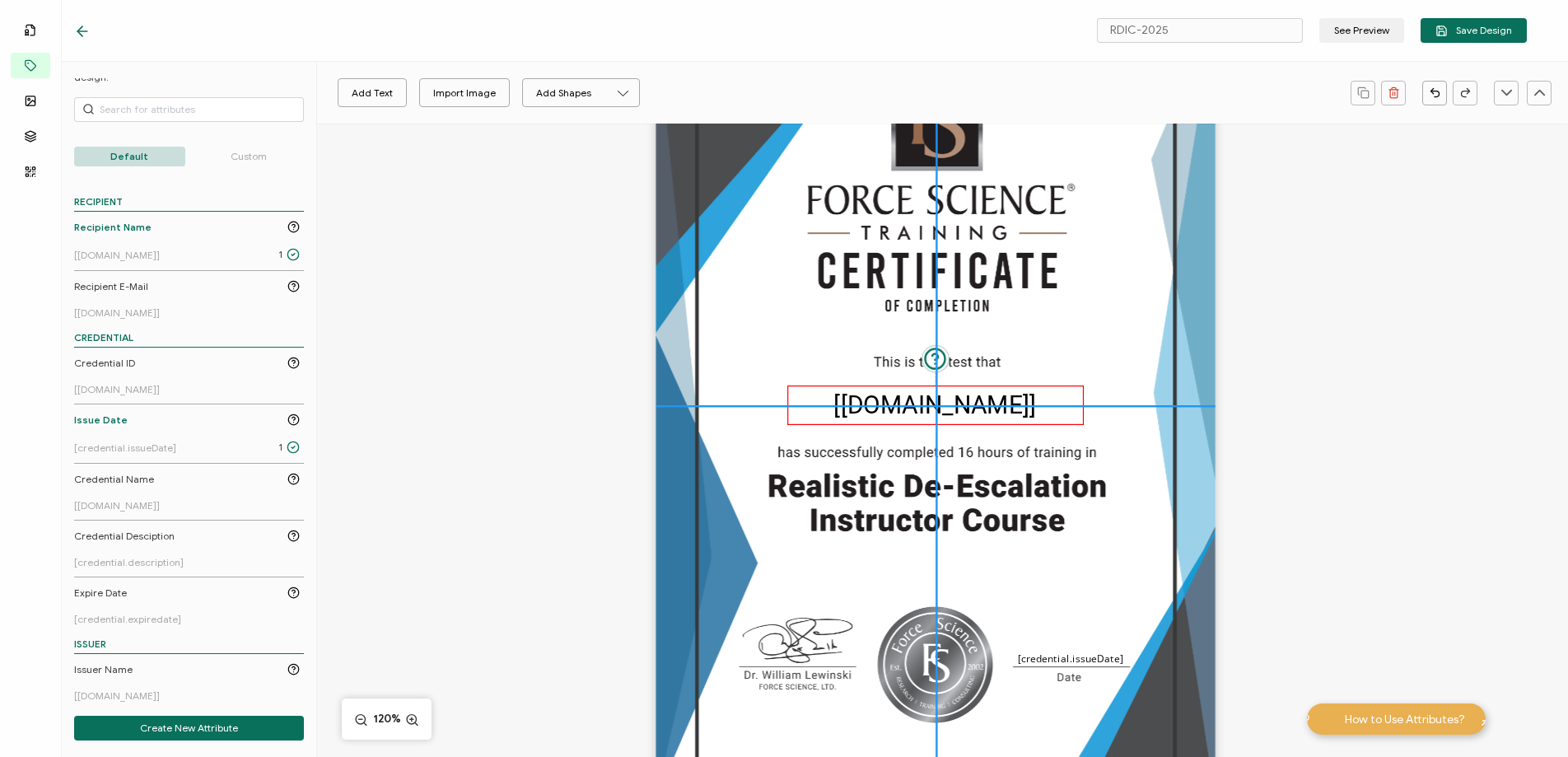
click at [937, 402] on pre "[[DOMAIN_NAME]]" at bounding box center [935, 404] width 203 height 29
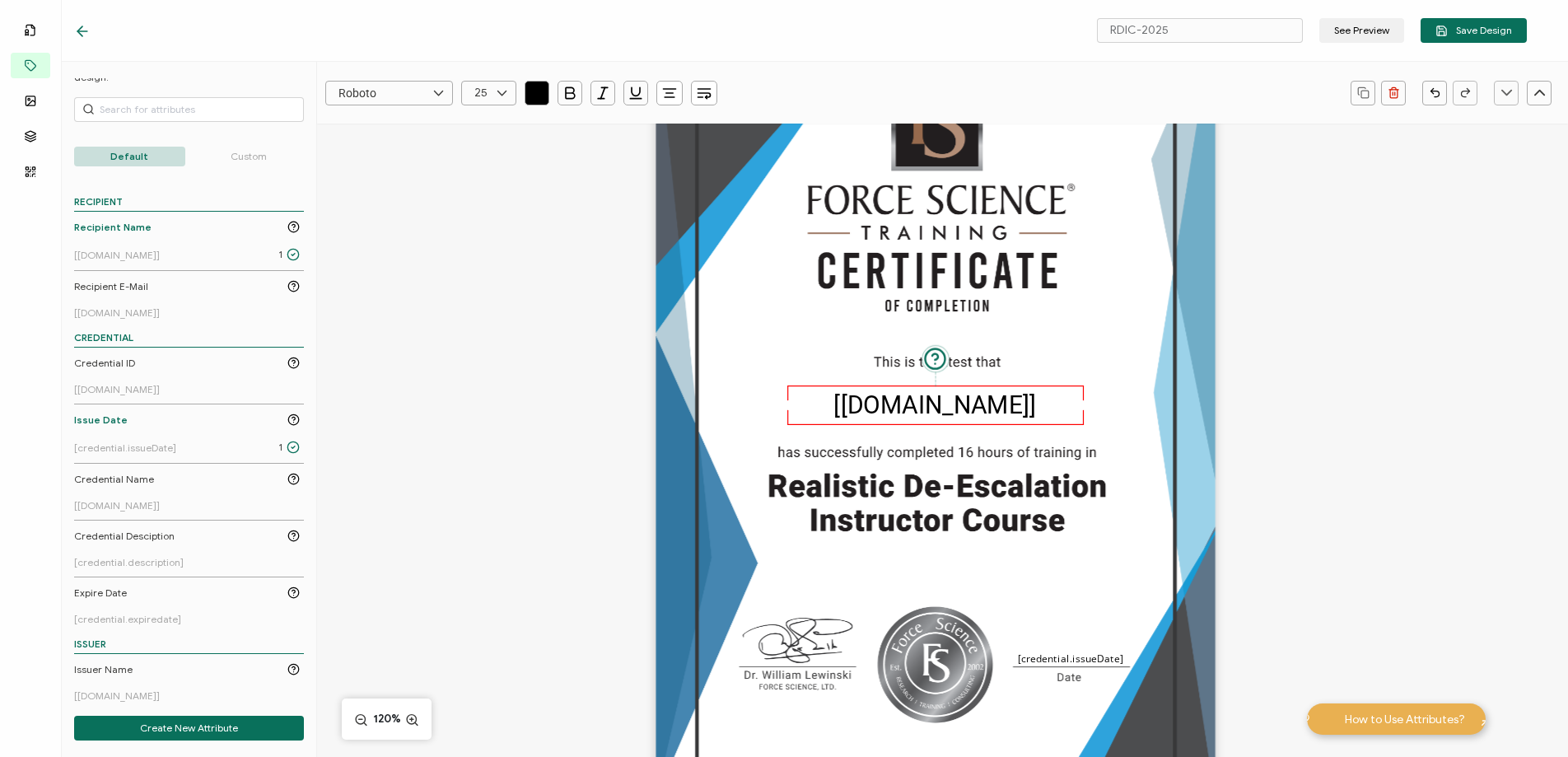
click at [1323, 387] on div "[[DOMAIN_NAME]] [credential.issueDate]" at bounding box center [936, 440] width 1502 height 998
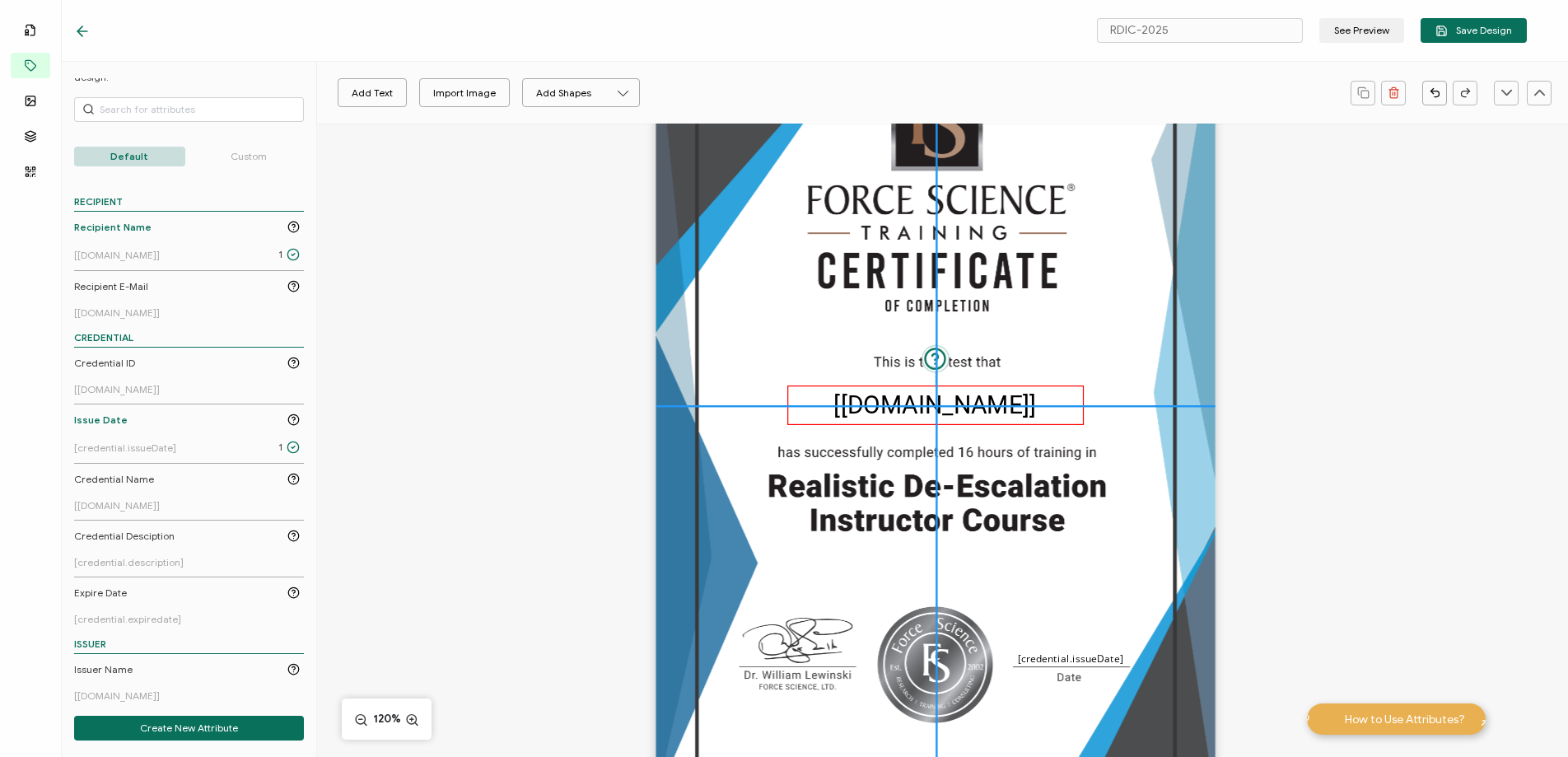
click at [948, 397] on pre "[[DOMAIN_NAME]]" at bounding box center [935, 404] width 203 height 29
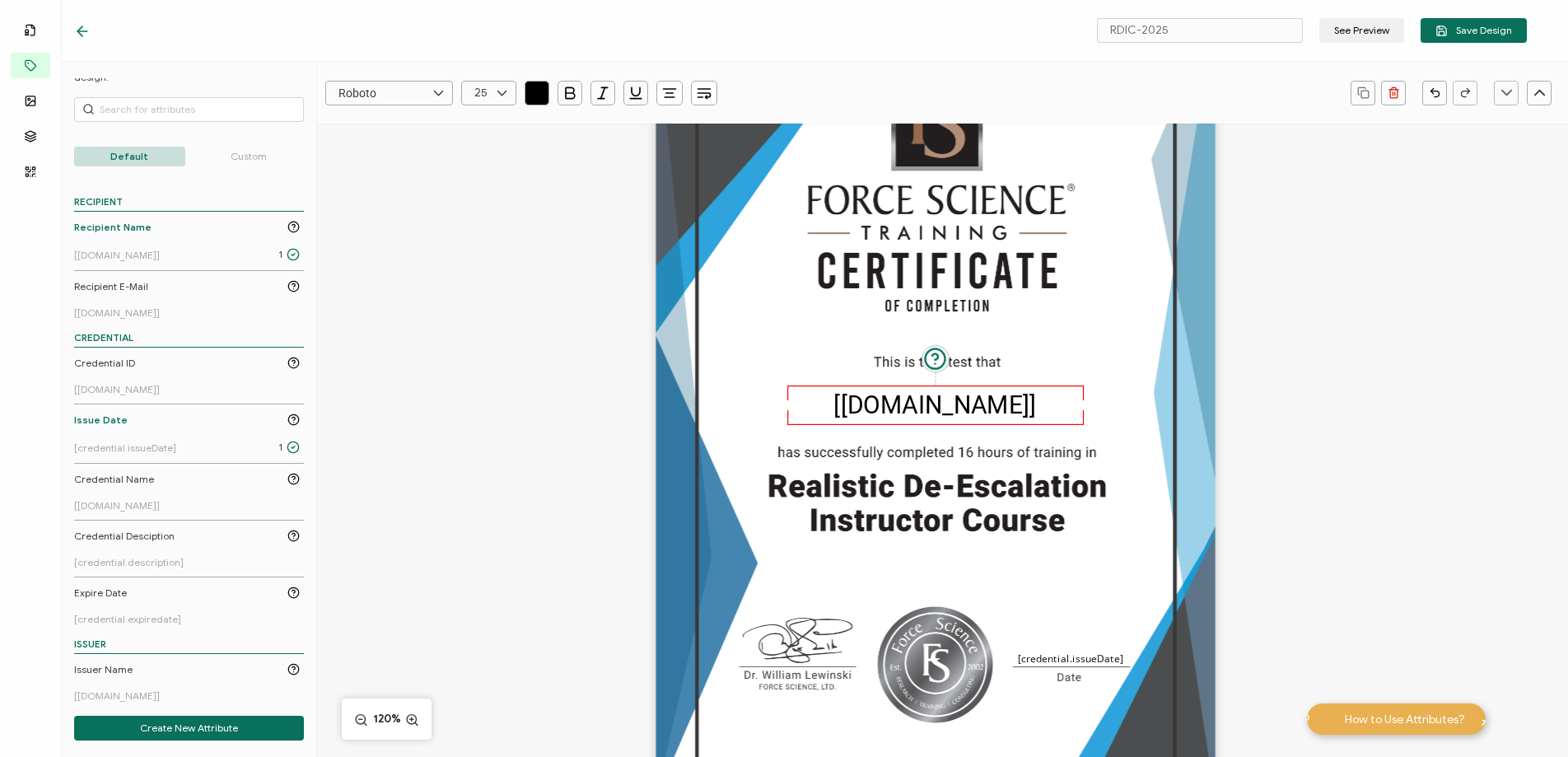
click at [1355, 313] on div "[[DOMAIN_NAME]] [credential.issueDate]" at bounding box center [936, 440] width 1502 height 998
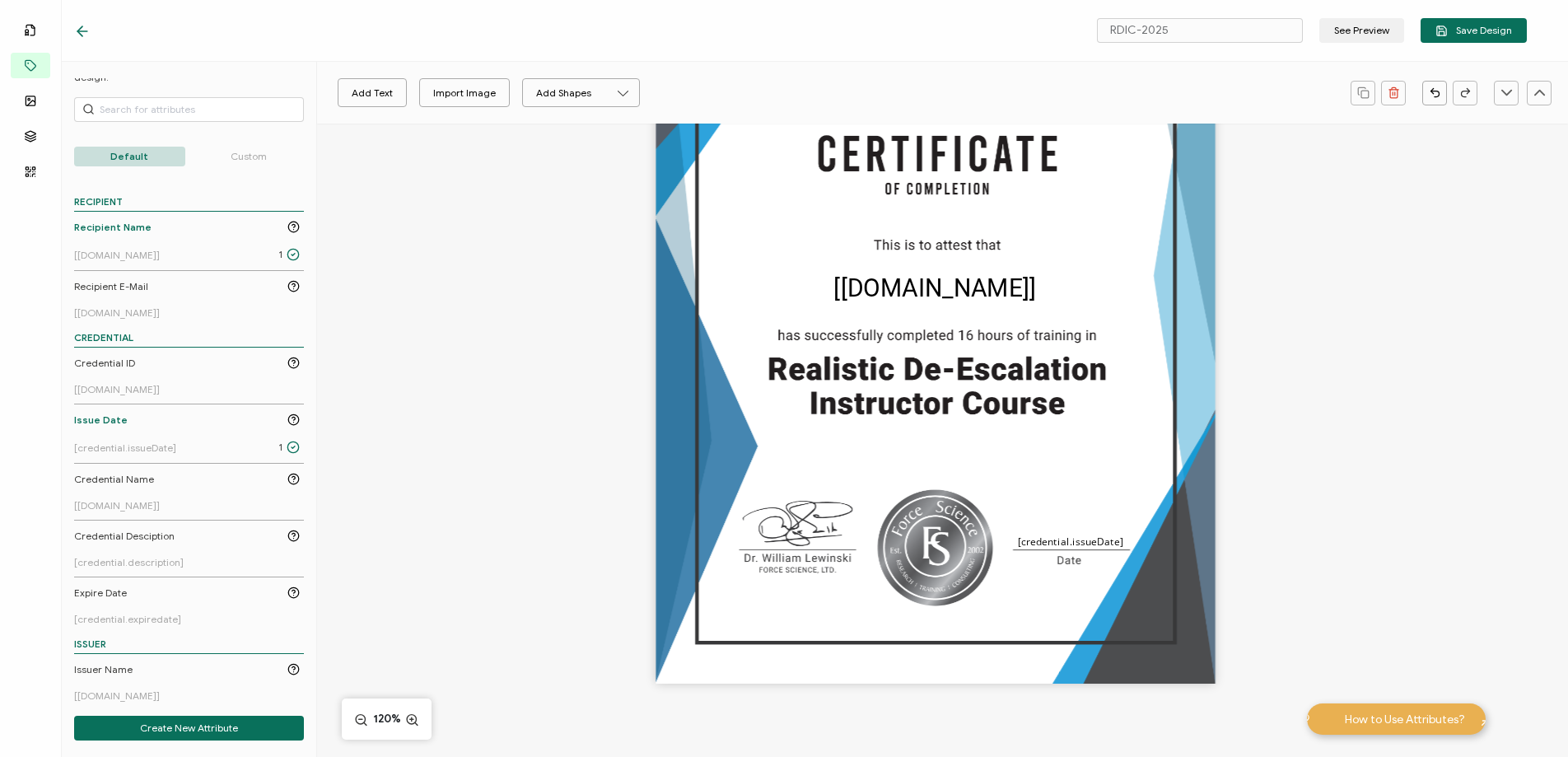
scroll to position [322, 7]
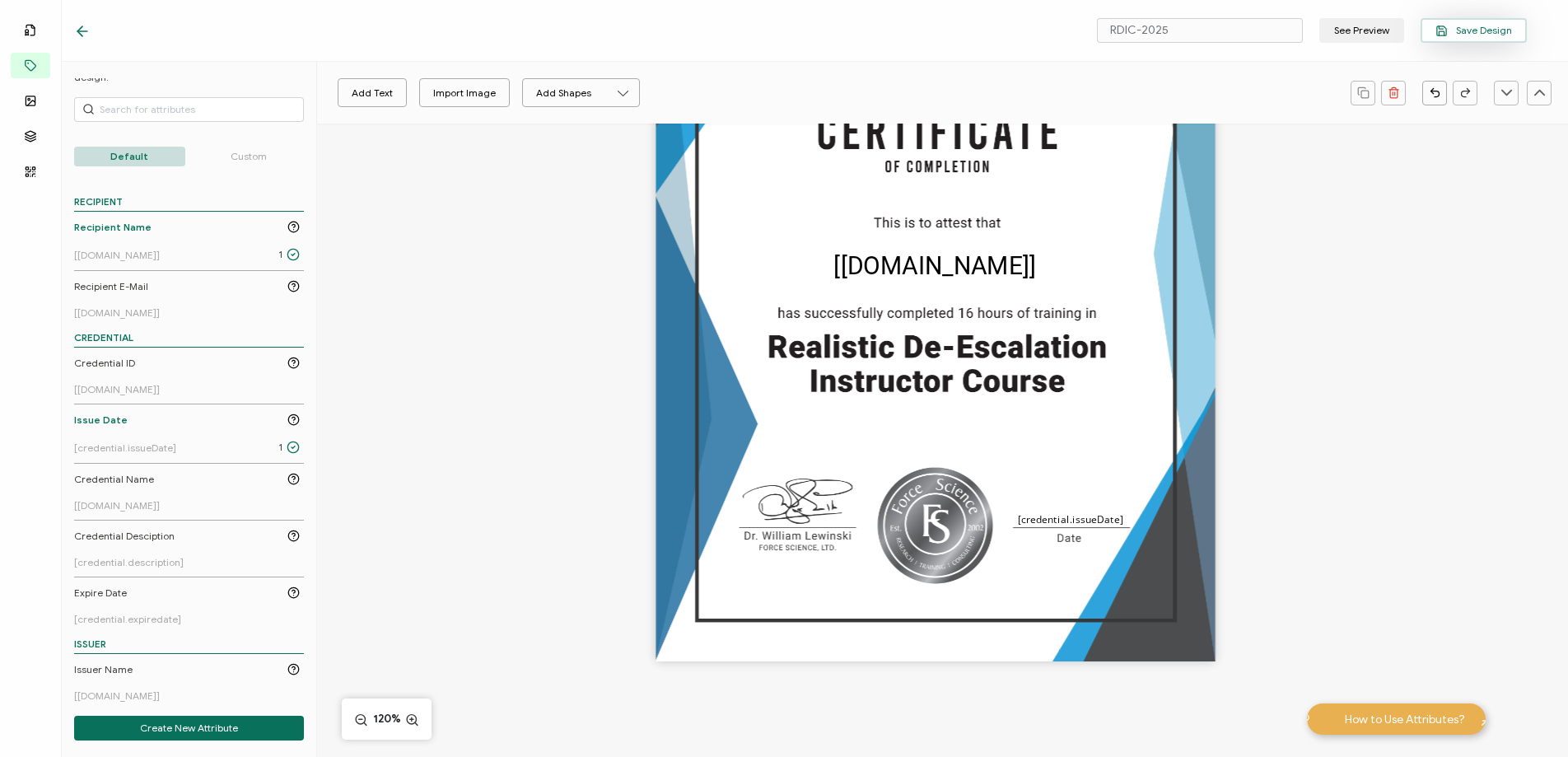
click at [1472, 30] on span "Save Design" at bounding box center [1473, 31] width 77 height 12
click at [76, 27] on icon at bounding box center [82, 31] width 17 height 17
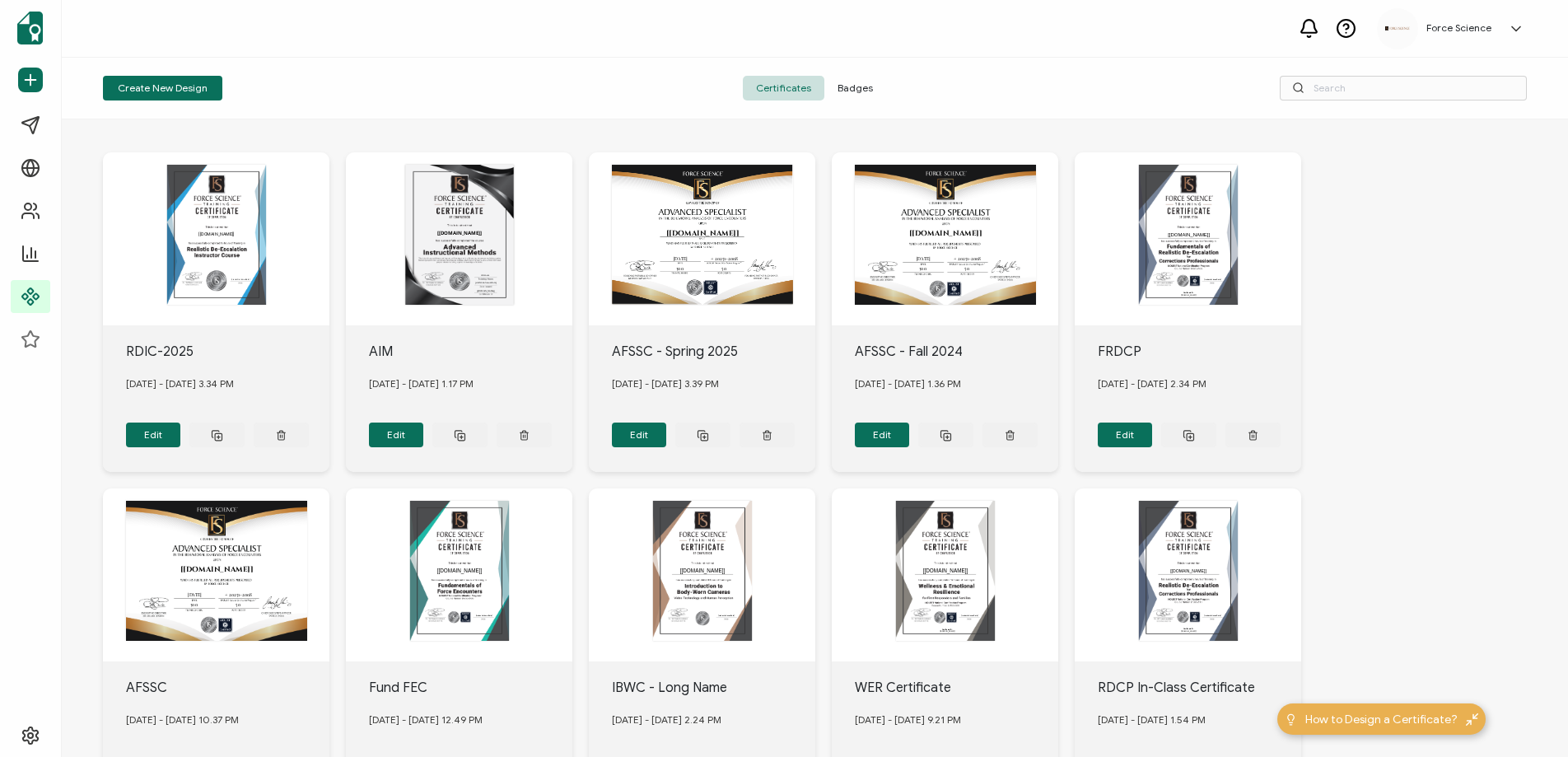
scroll to position [3, 0]
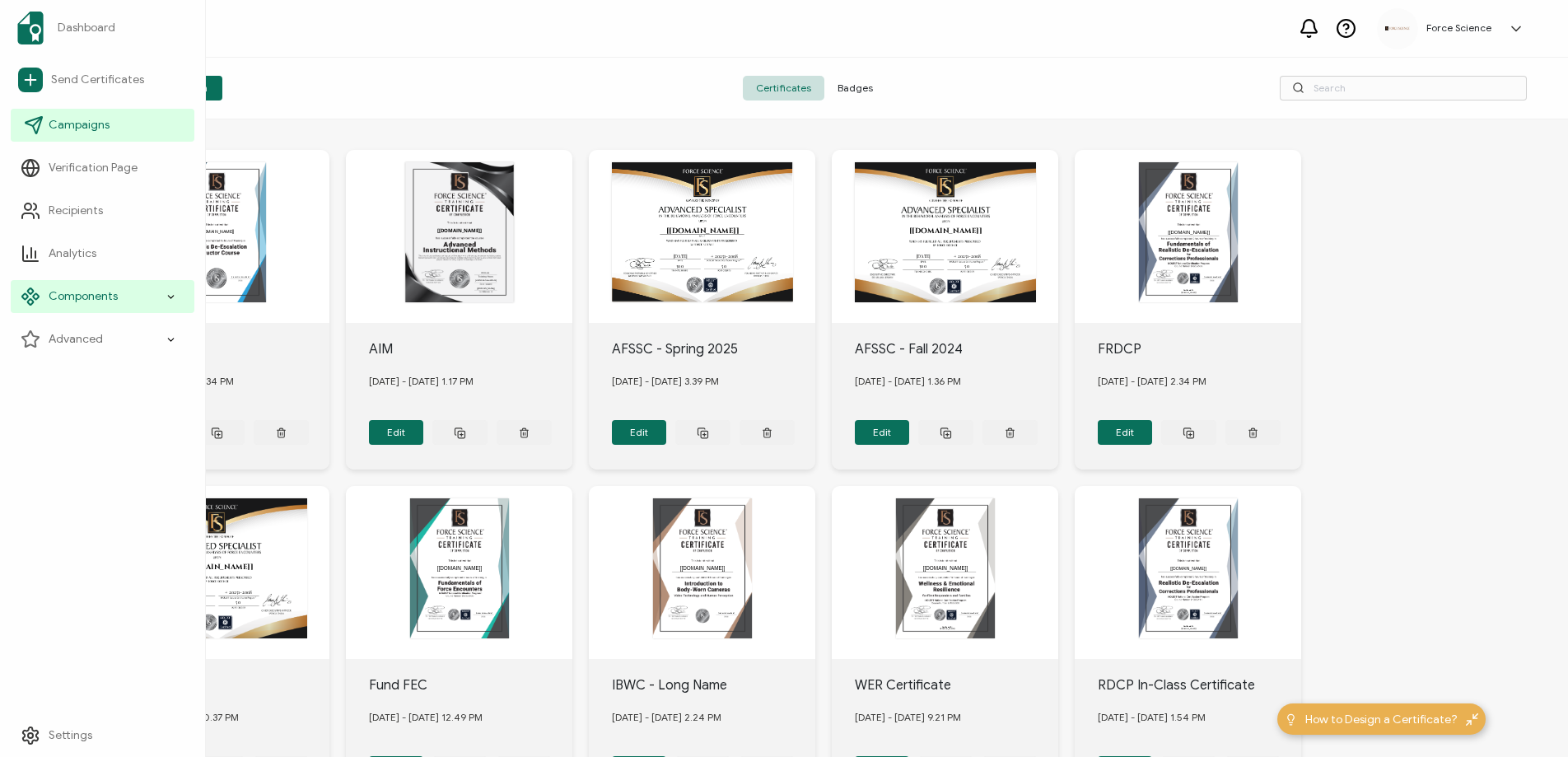
click at [88, 121] on span "Campaigns" at bounding box center [79, 125] width 61 height 17
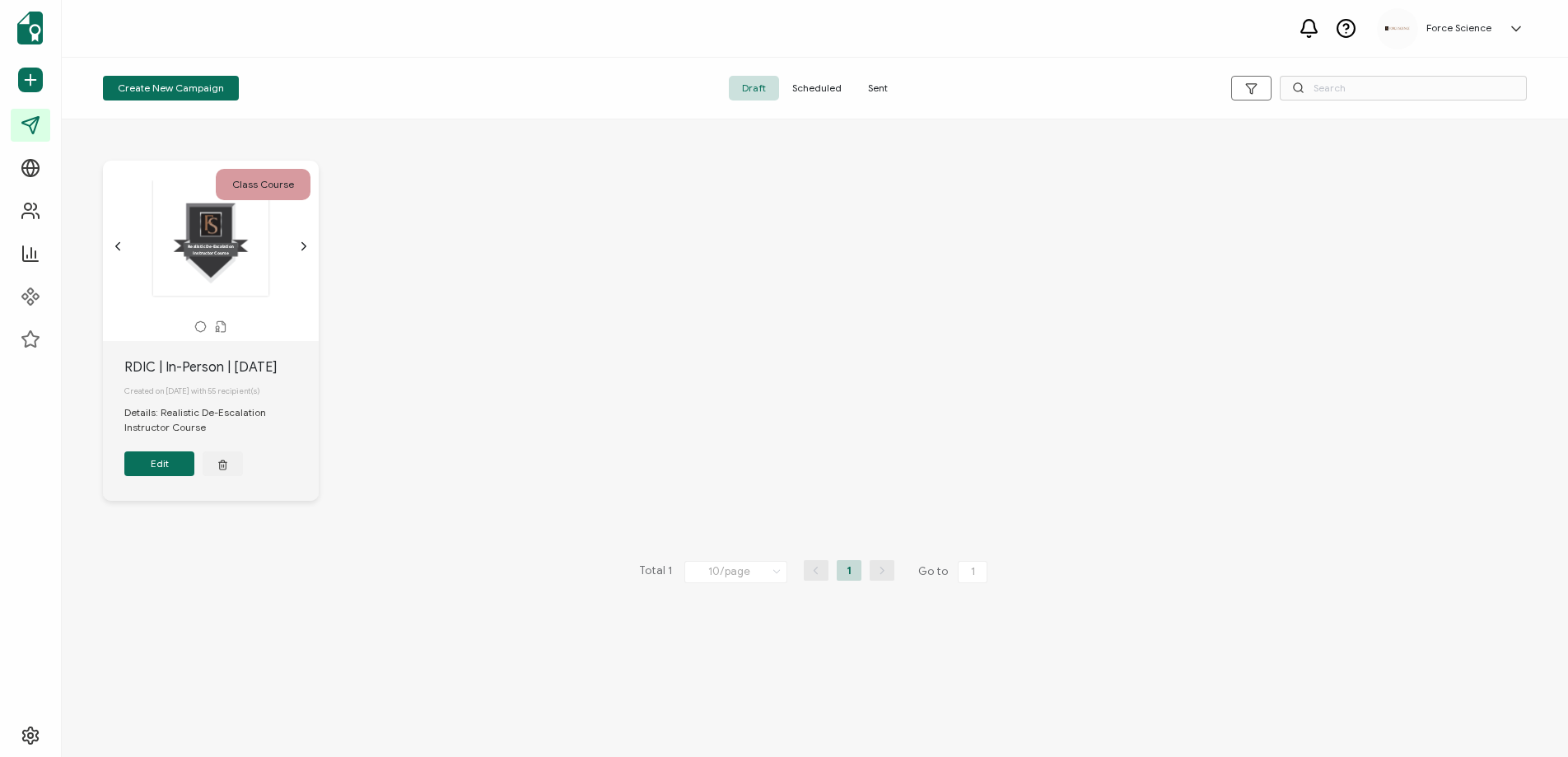
click at [171, 469] on button "Edit" at bounding box center [159, 463] width 70 height 25
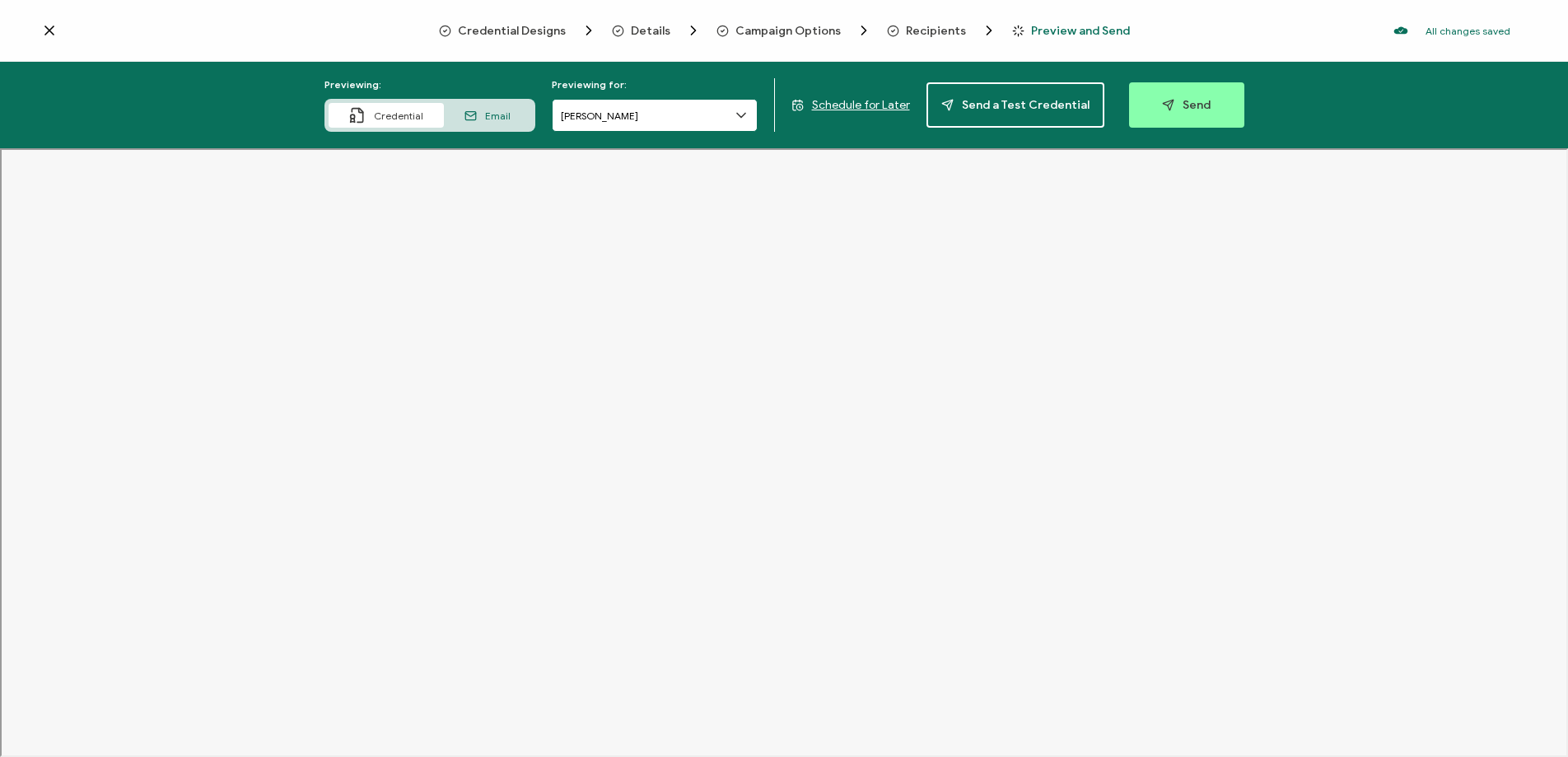
click at [648, 124] on input "[PERSON_NAME]" at bounding box center [654, 115] width 206 height 33
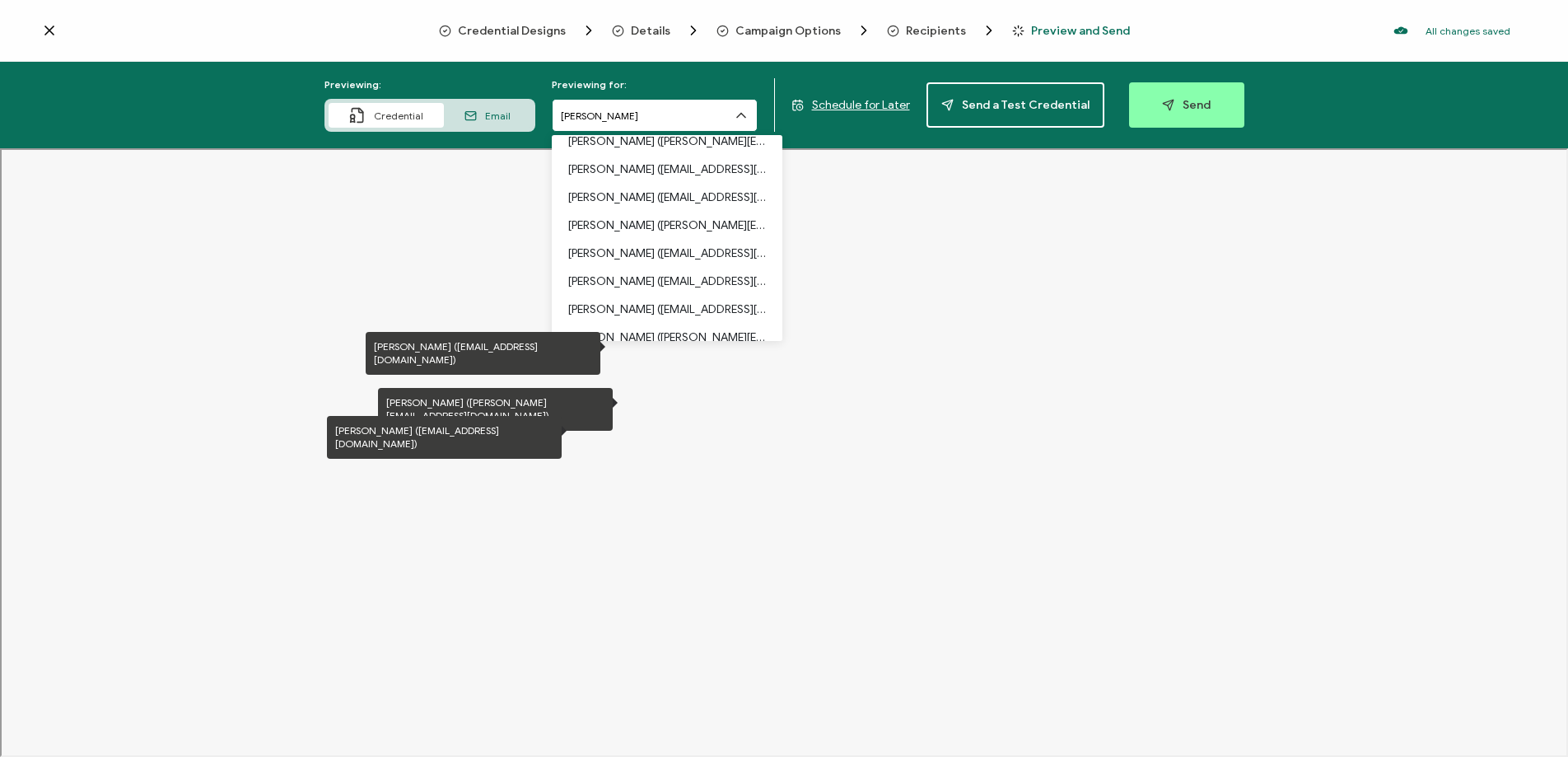
scroll to position [542, 0]
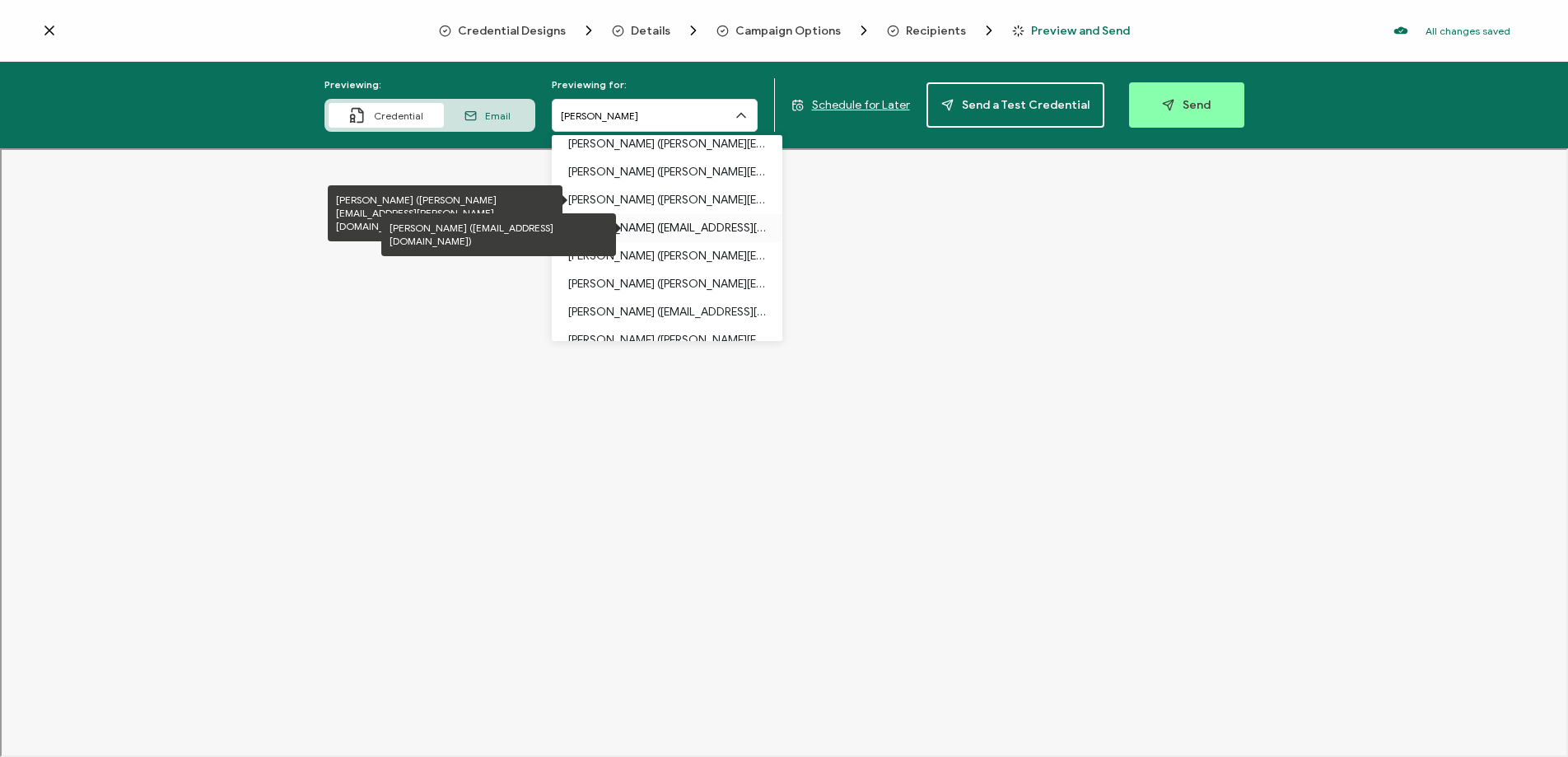
click at [582, 229] on p "[PERSON_NAME] ([EMAIL_ADDRESS][DOMAIN_NAME])" at bounding box center [668, 228] width 198 height 28
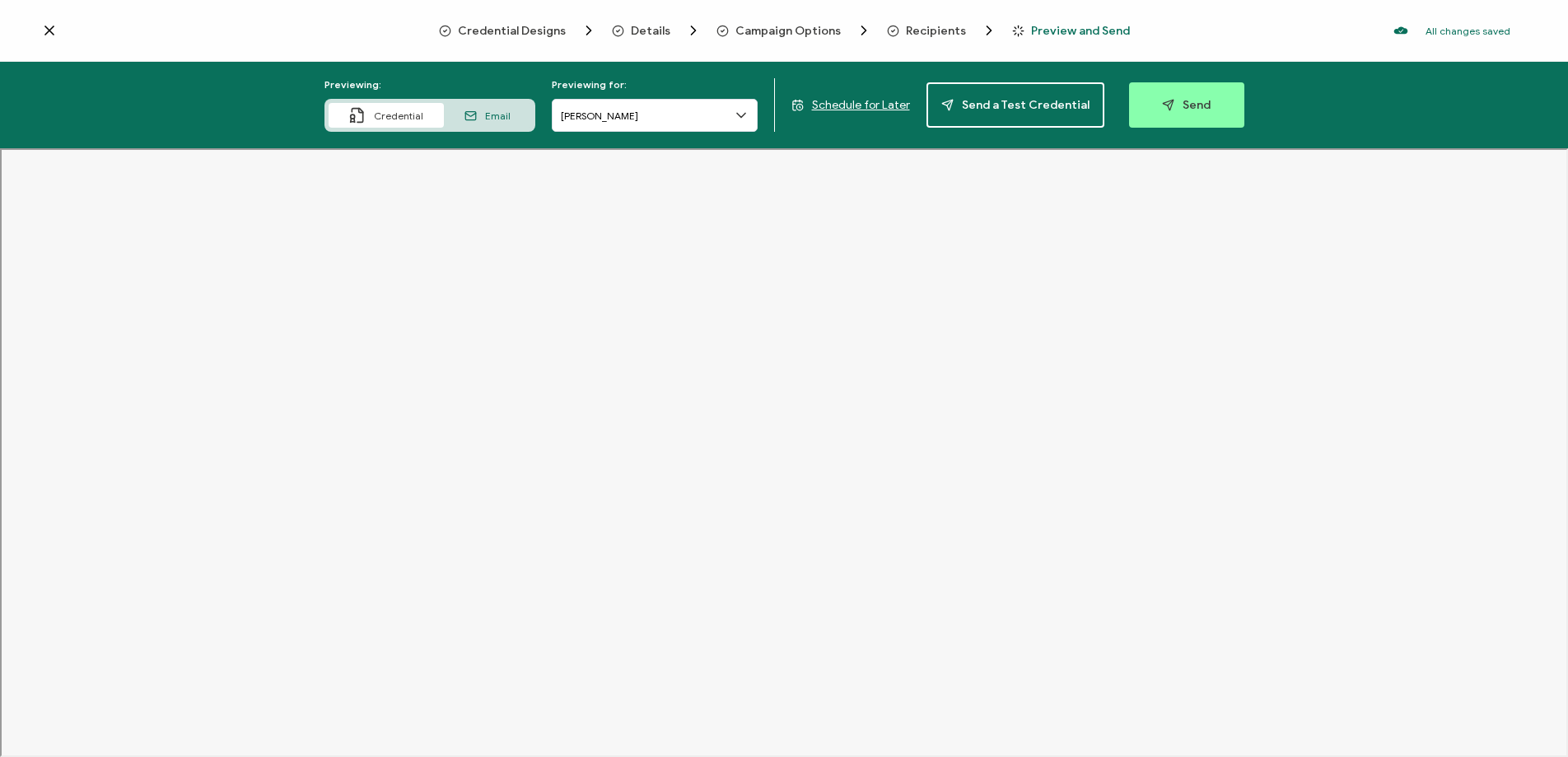
click at [52, 32] on icon at bounding box center [50, 30] width 17 height 17
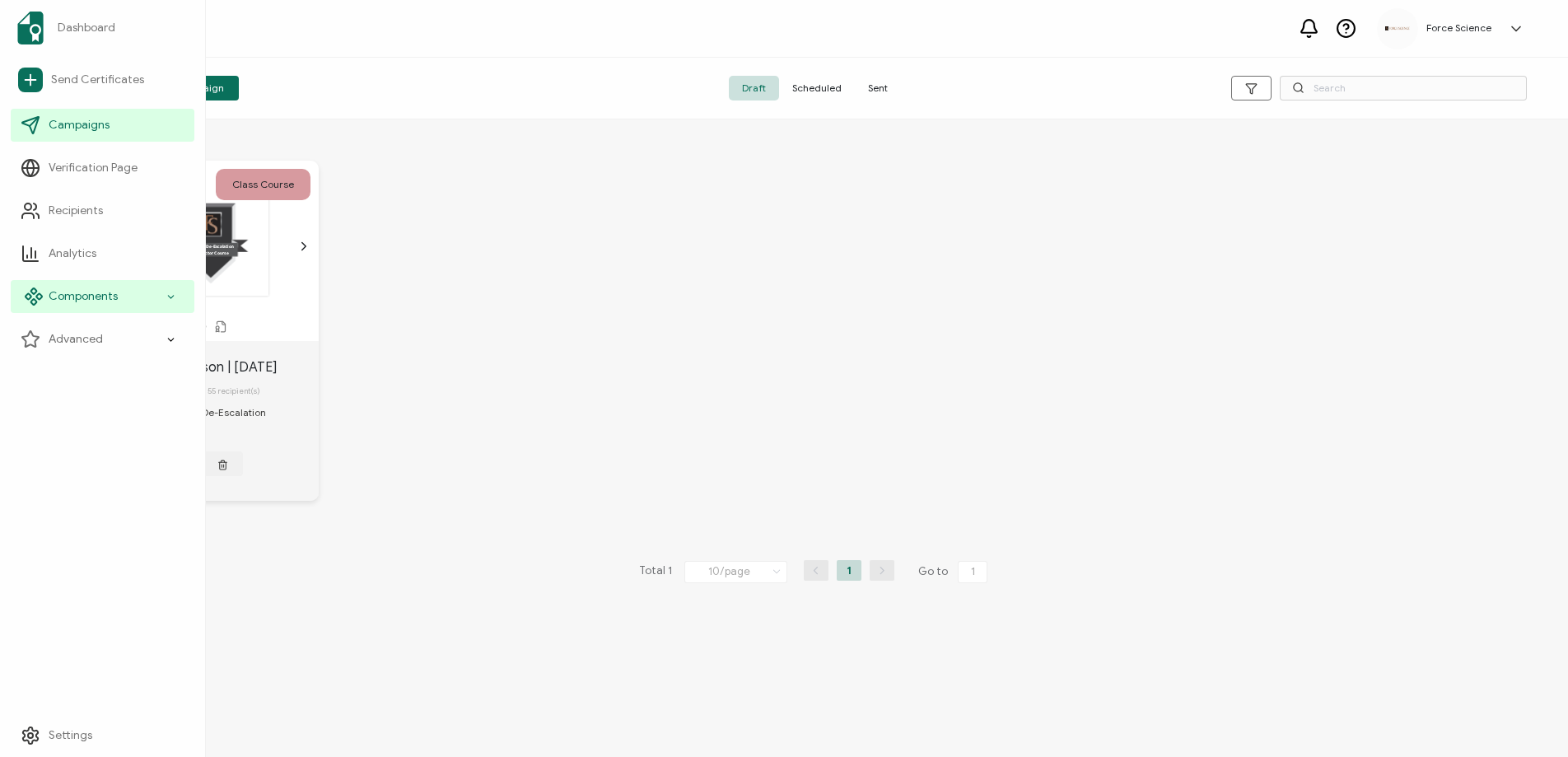
click at [87, 305] on div "Components" at bounding box center [103, 296] width 184 height 33
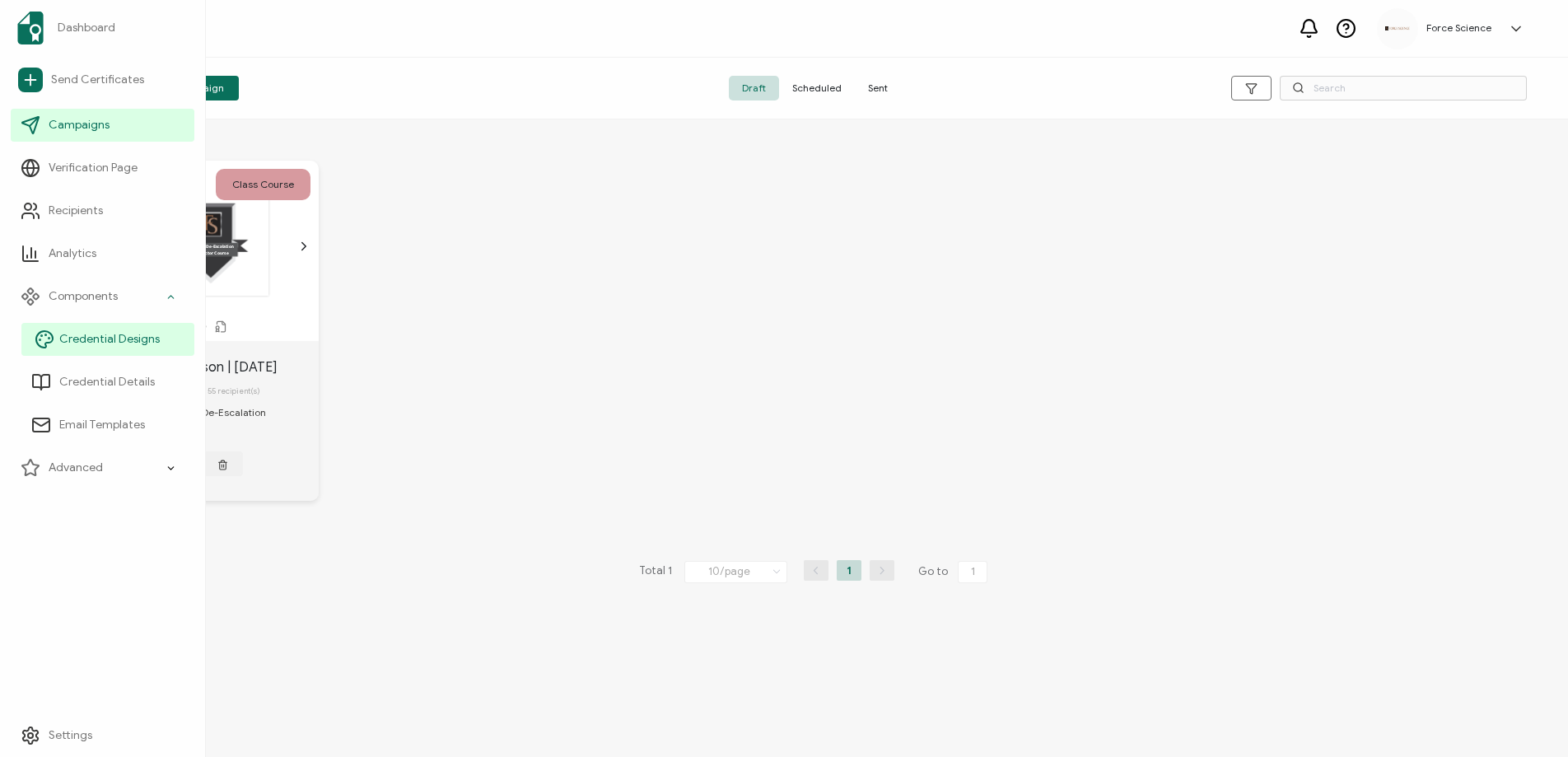
click at [102, 341] on span "Credential Designs" at bounding box center [110, 339] width 101 height 17
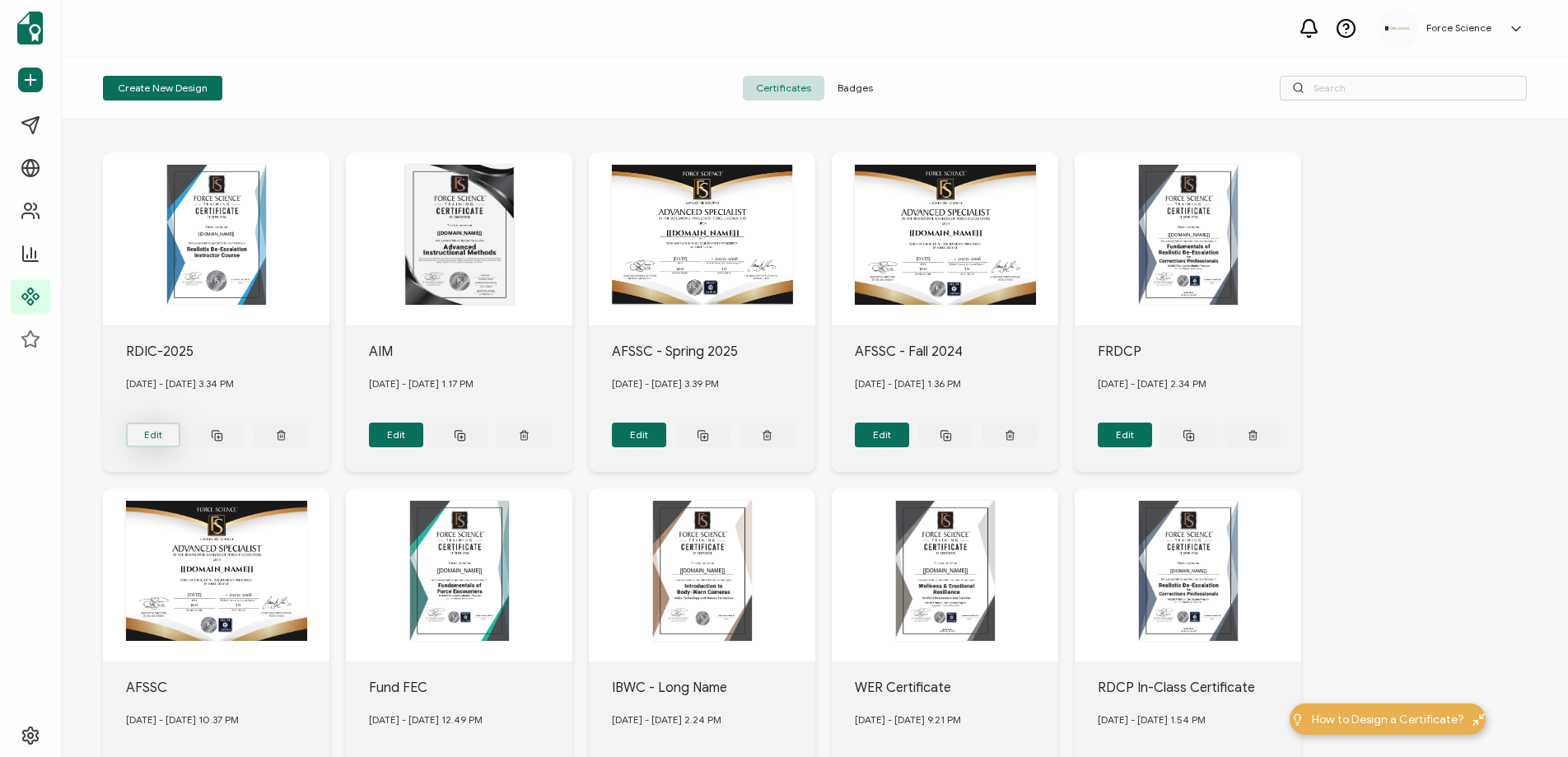
click at [152, 426] on button "Edit" at bounding box center [153, 435] width 55 height 25
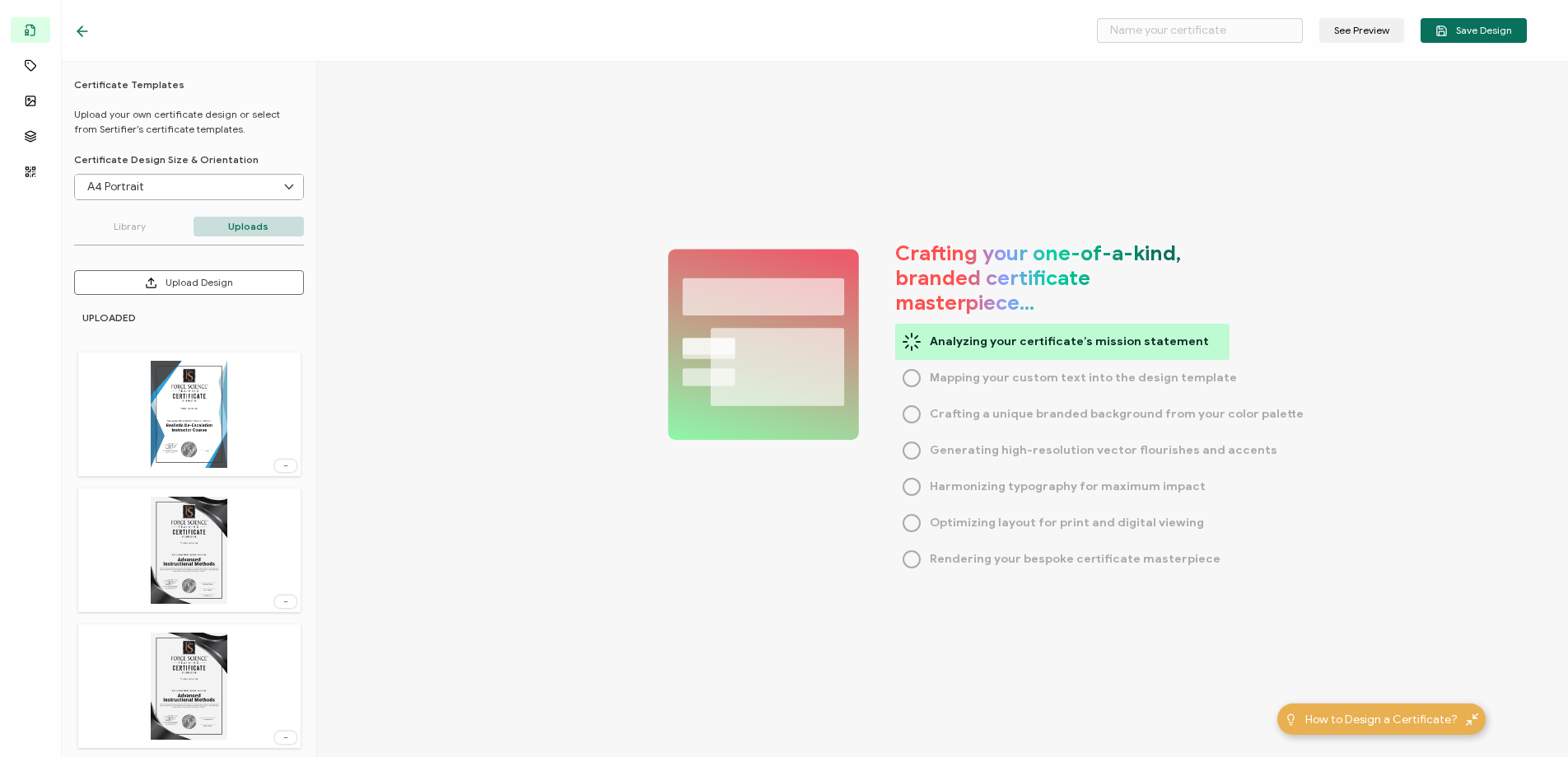
type input "RDIC-2025"
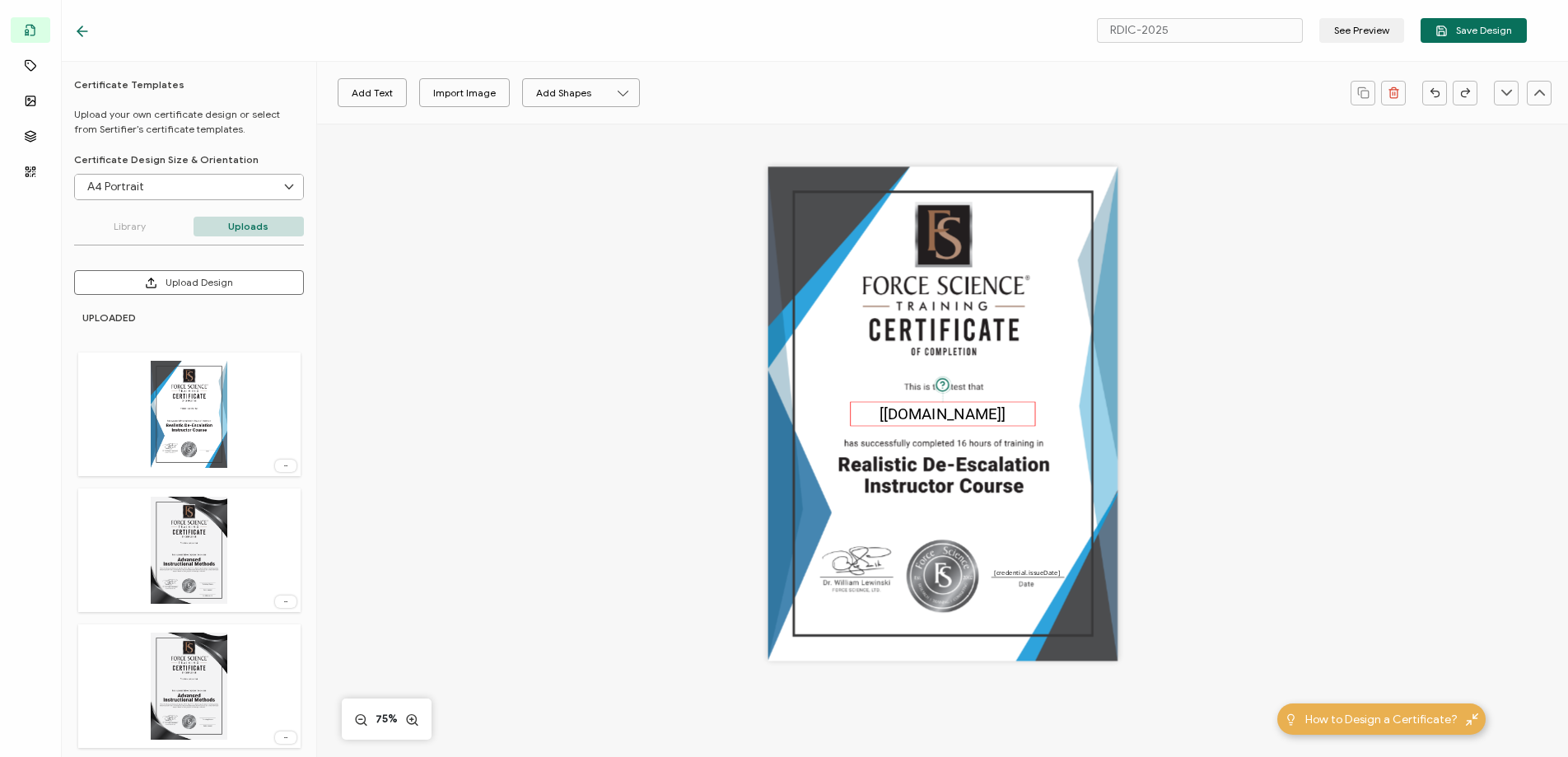
click at [930, 414] on pre "[[DOMAIN_NAME]]" at bounding box center [943, 413] width 126 height 18
click at [506, 95] on icon at bounding box center [501, 93] width 20 height 25
click at [501, 302] on li "30" at bounding box center [491, 297] width 59 height 28
type input "30"
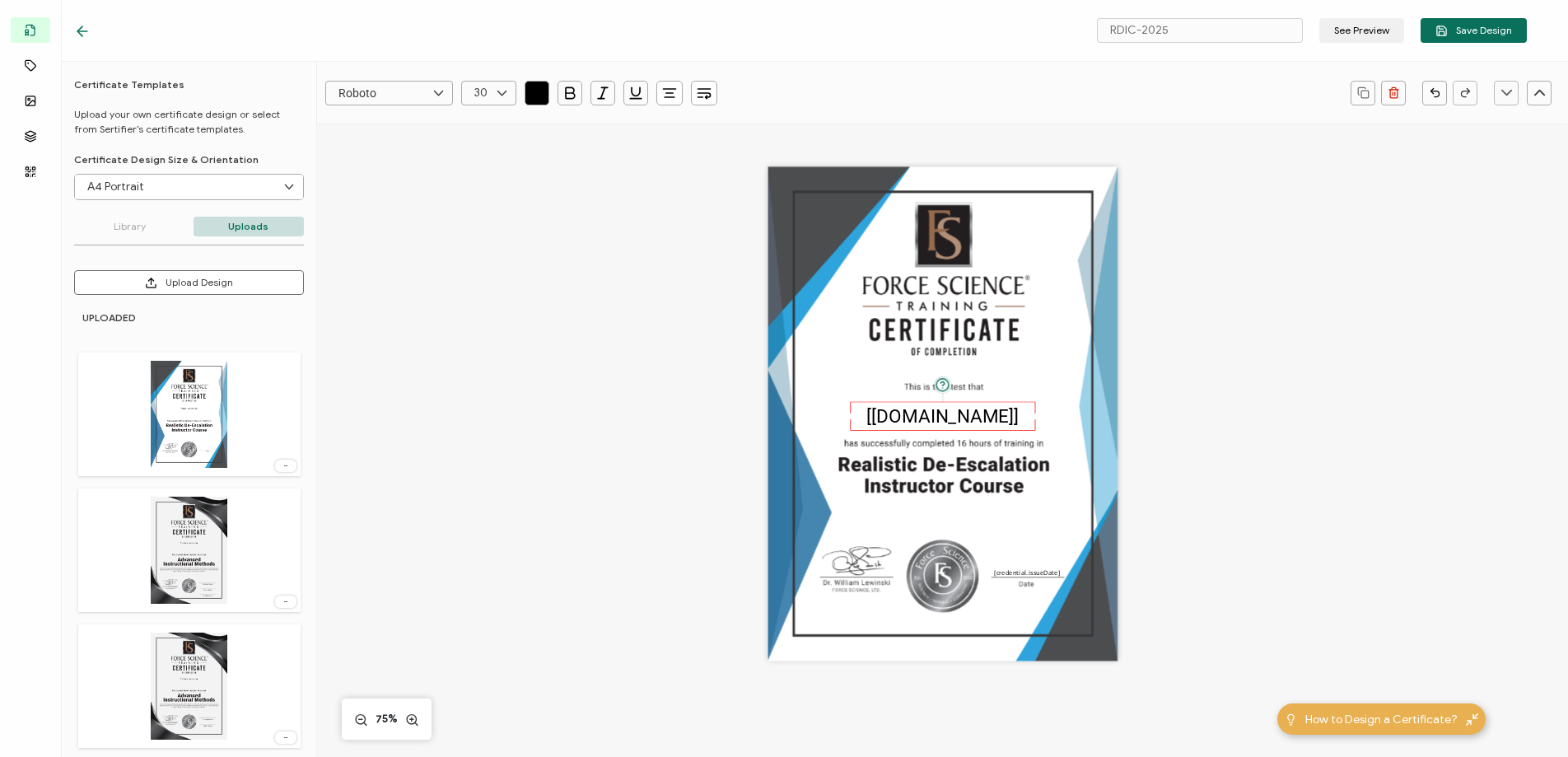
click at [1167, 398] on div "The recipient’s full name, which will be automatically filled based on the info…" at bounding box center [942, 436] width 938 height 624
click at [941, 416] on pre "[[DOMAIN_NAME]]" at bounding box center [943, 416] width 152 height 21
click at [989, 417] on pre "[[DOMAIN_NAME]]" at bounding box center [943, 413] width 152 height 21
click at [490, 86] on div at bounding box center [489, 93] width 55 height 25
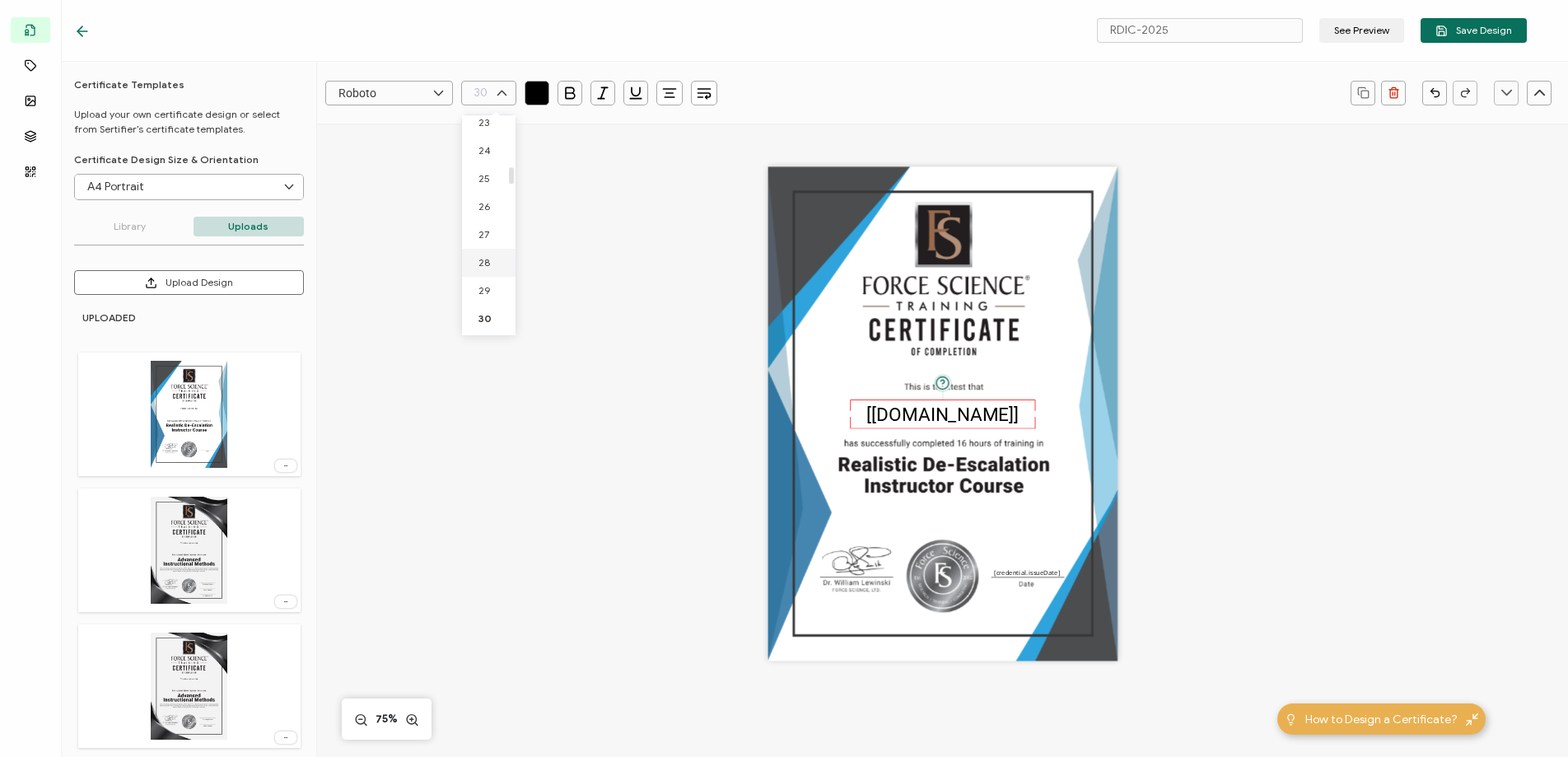
click at [493, 260] on li "28" at bounding box center [491, 263] width 59 height 28
type input "28"
click at [944, 417] on pre "[[DOMAIN_NAME]]" at bounding box center [943, 413] width 140 height 20
click at [1223, 394] on div "The recipient’s full name, which will be automatically filled based on the info…" at bounding box center [942, 436] width 938 height 624
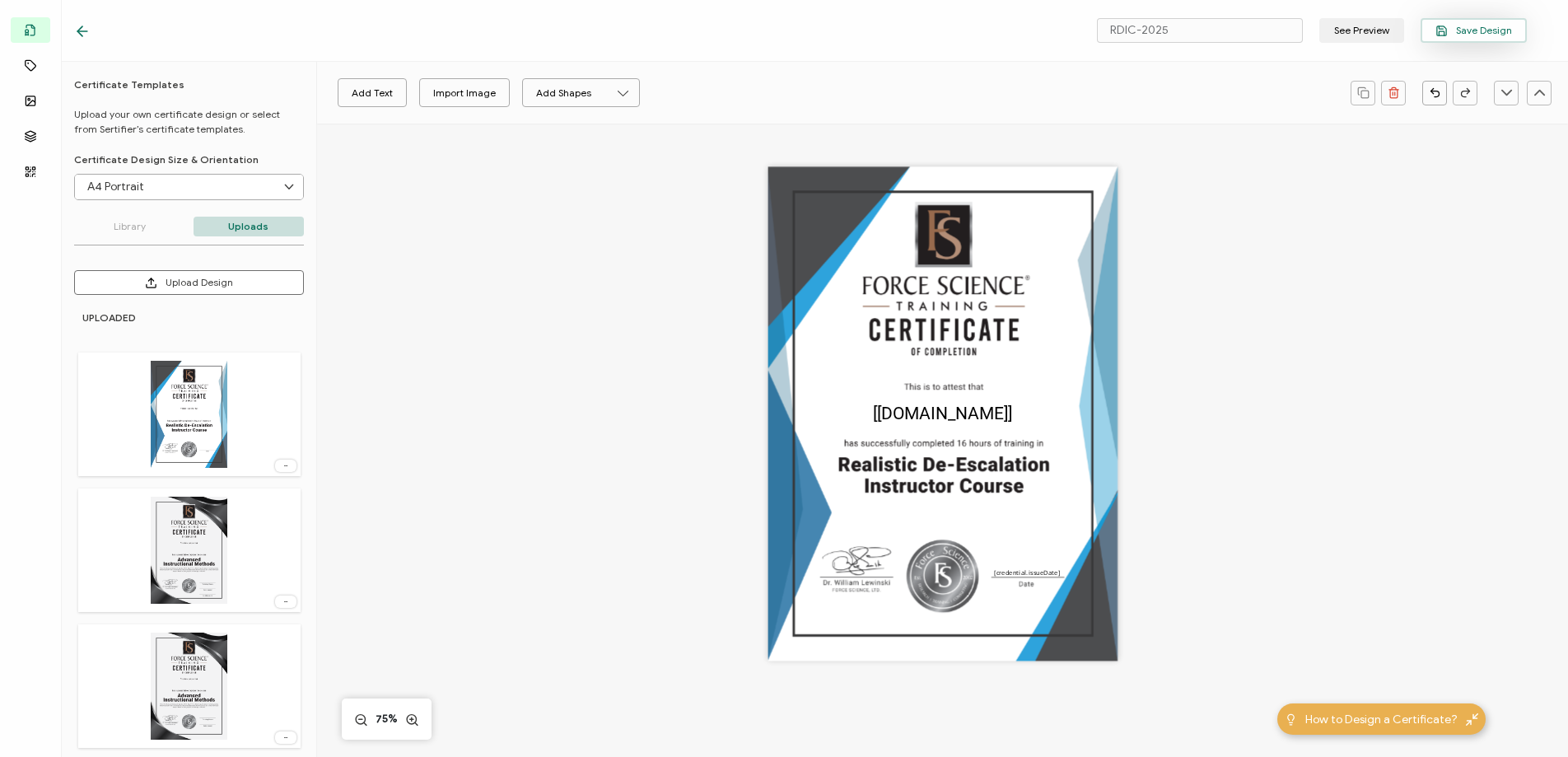
click at [1512, 27] on button "Save Design" at bounding box center [1473, 30] width 106 height 25
click at [86, 34] on icon at bounding box center [82, 31] width 17 height 17
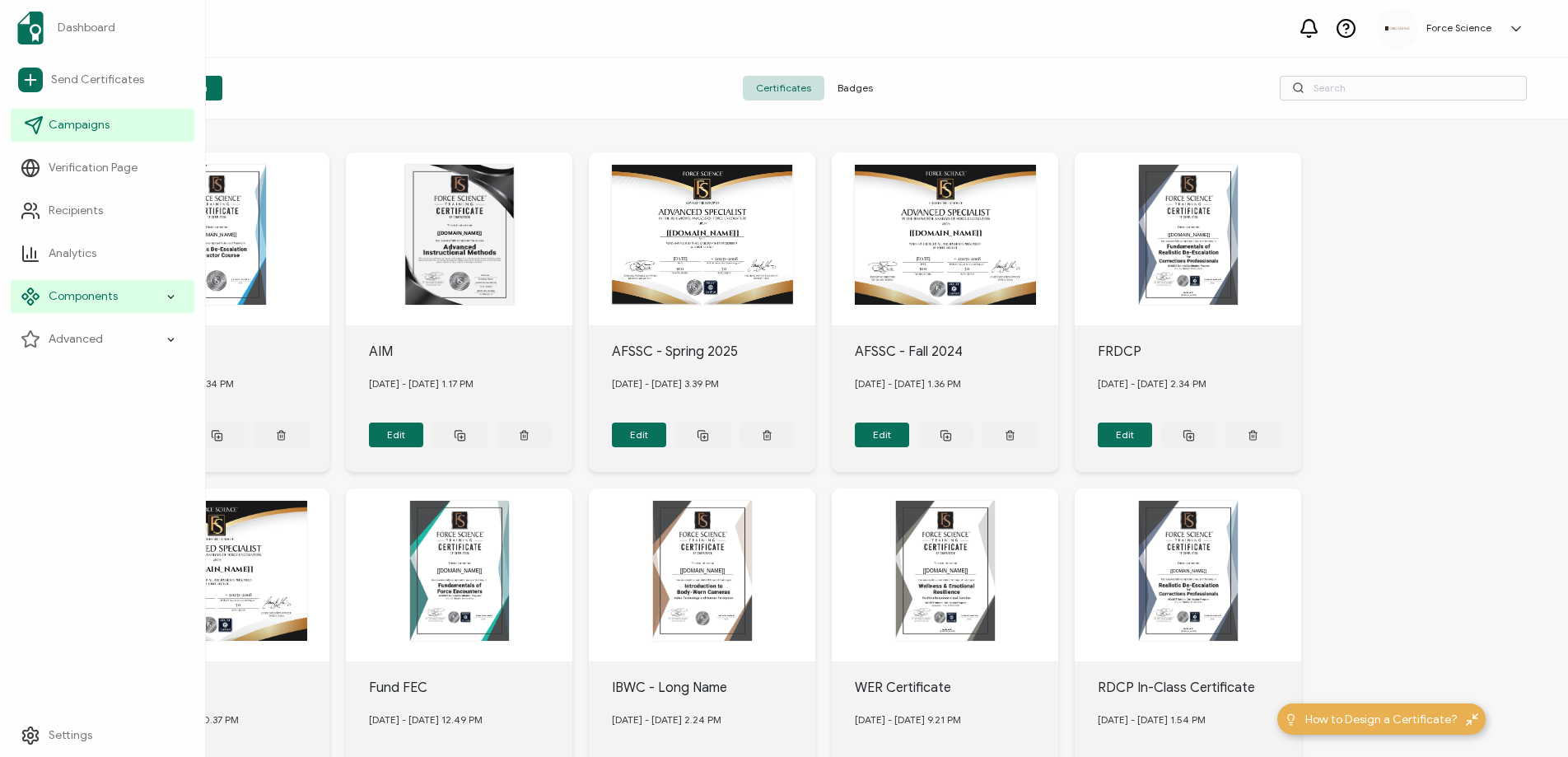
click at [72, 130] on span "Campaigns" at bounding box center [79, 125] width 61 height 17
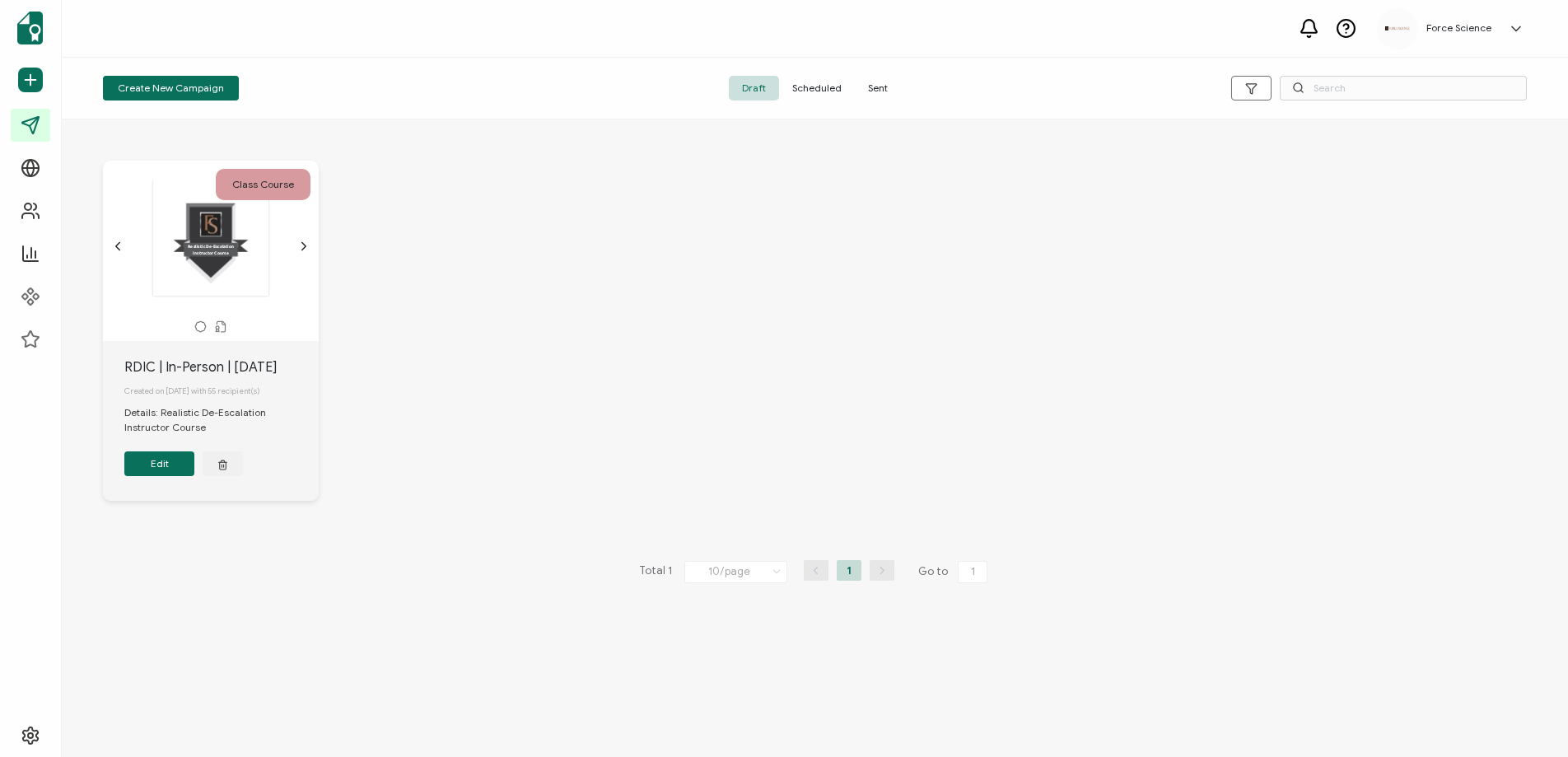
click at [172, 463] on button "Edit" at bounding box center [159, 463] width 70 height 25
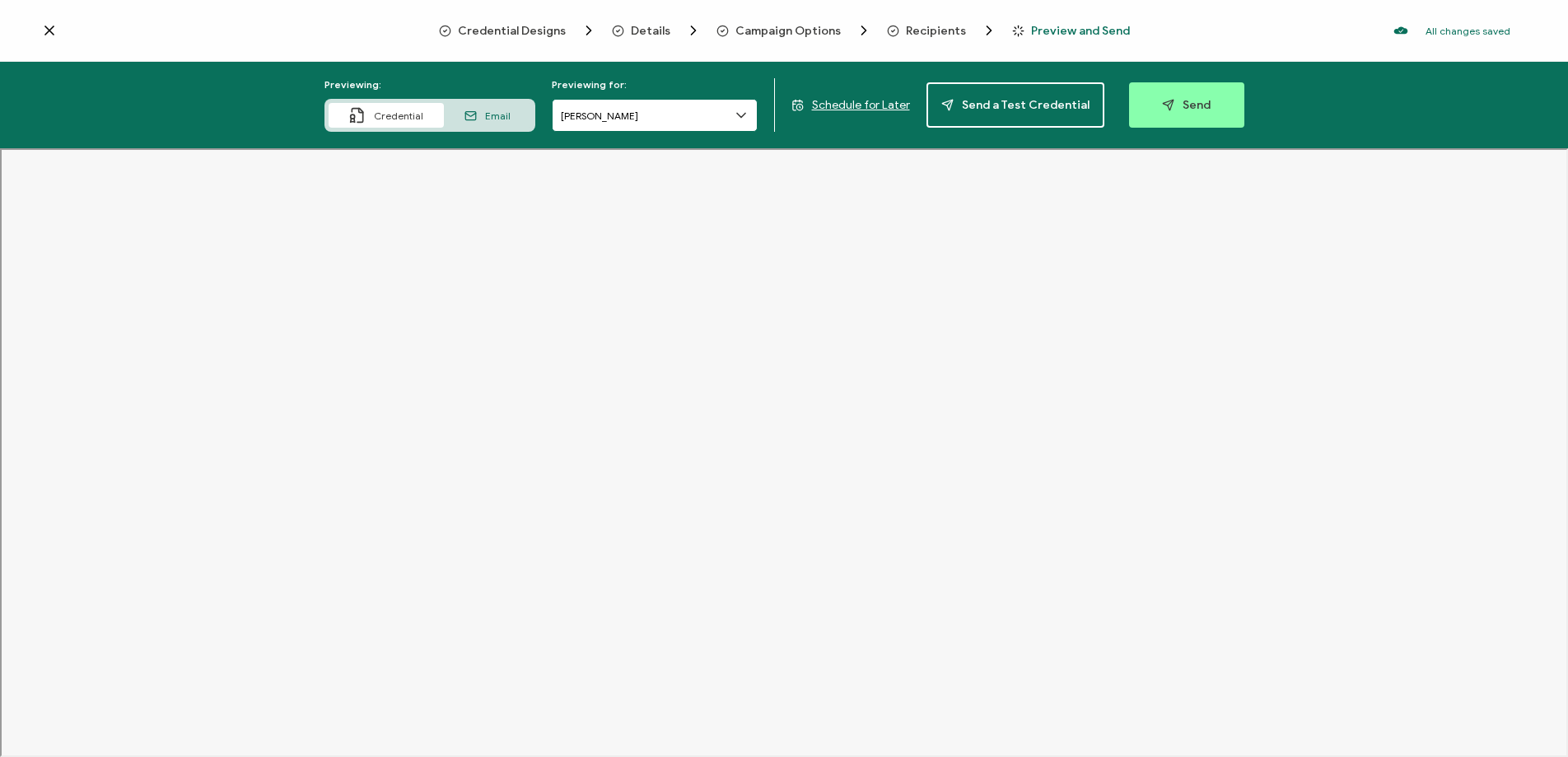
click at [607, 117] on input "[PERSON_NAME]" at bounding box center [654, 115] width 206 height 33
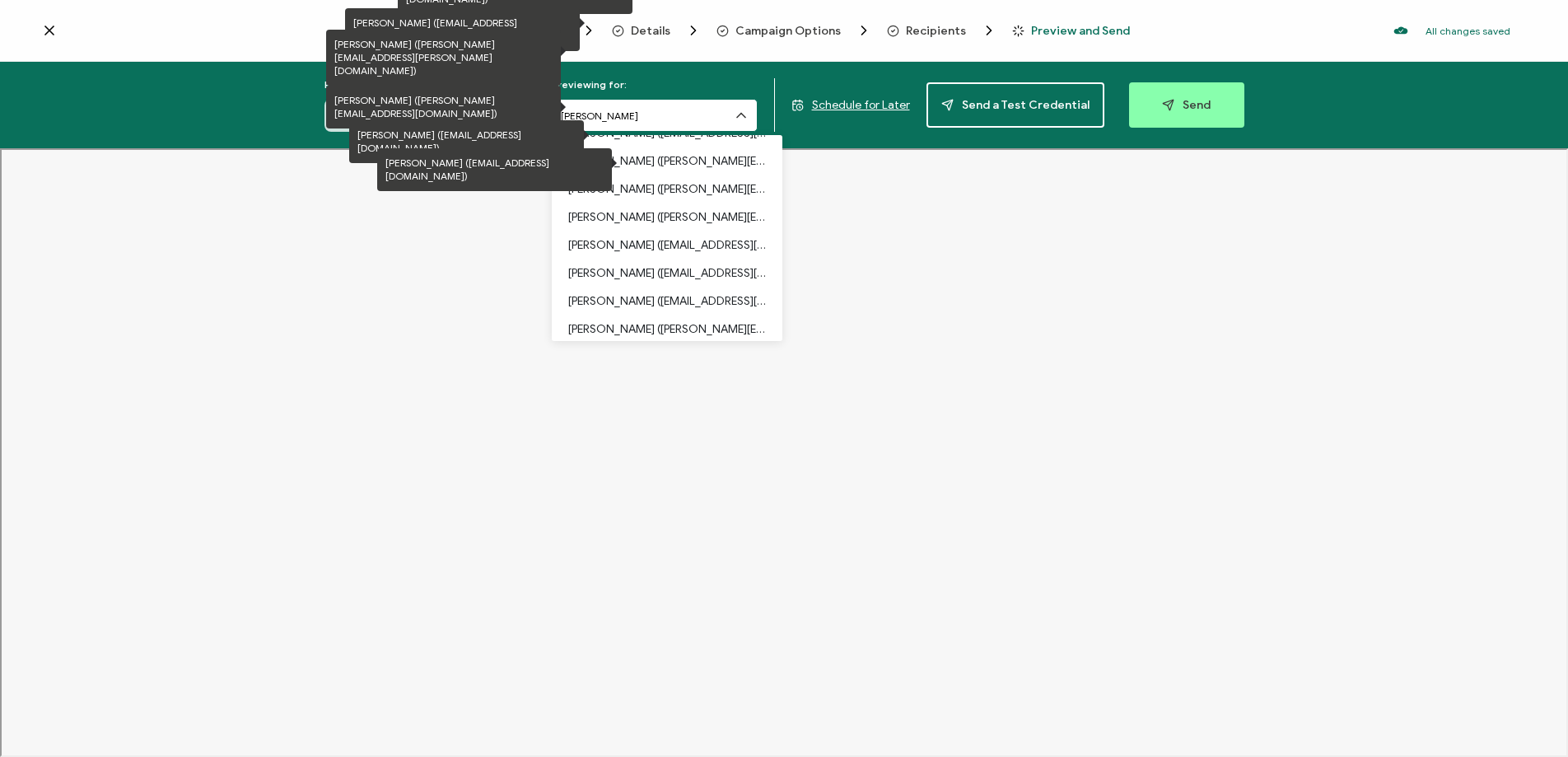
scroll to position [534, 0]
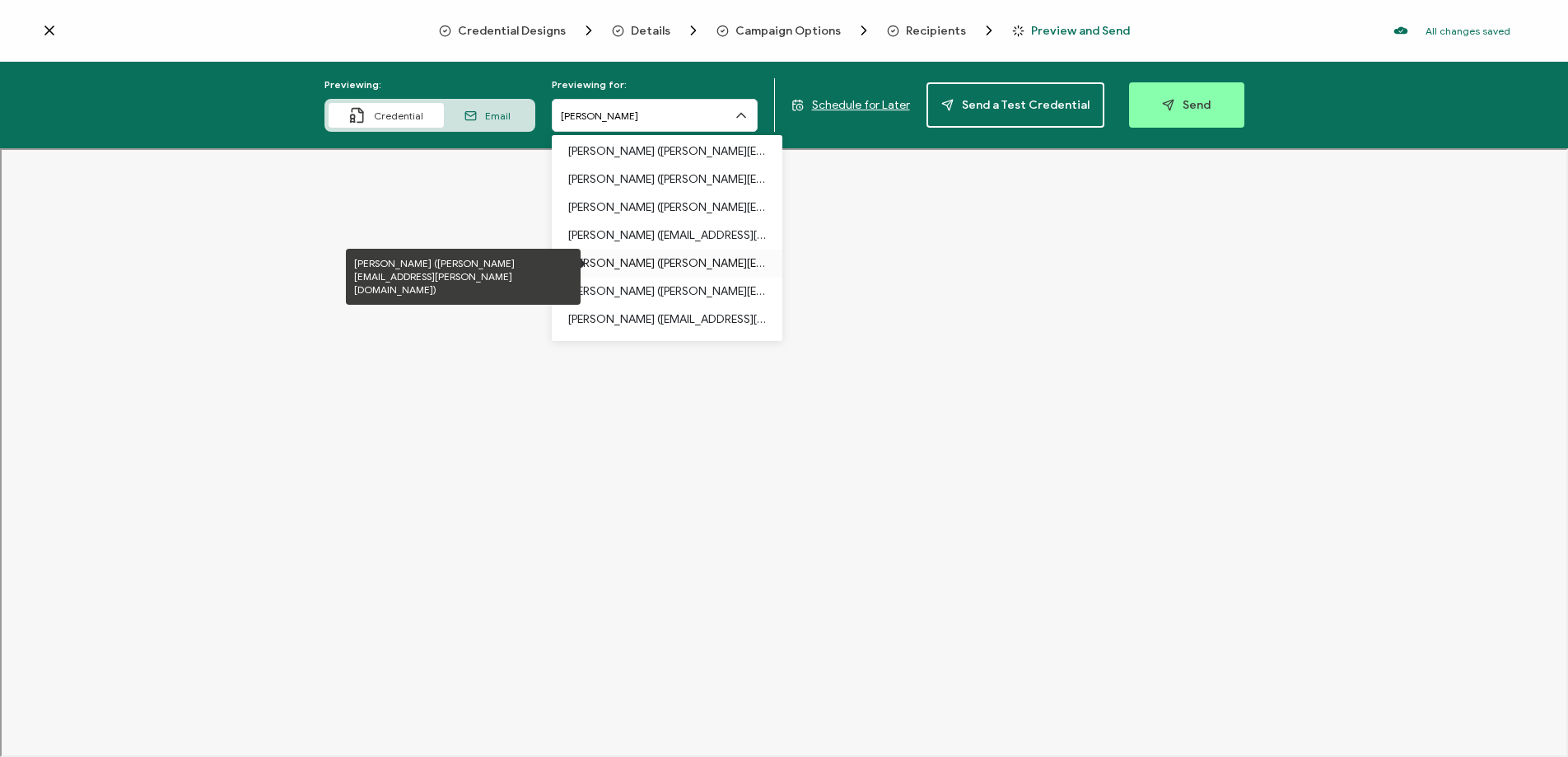
click at [619, 264] on p "[PERSON_NAME] ([PERSON_NAME][EMAIL_ADDRESS][PERSON_NAME][DOMAIN_NAME])" at bounding box center [668, 264] width 198 height 28
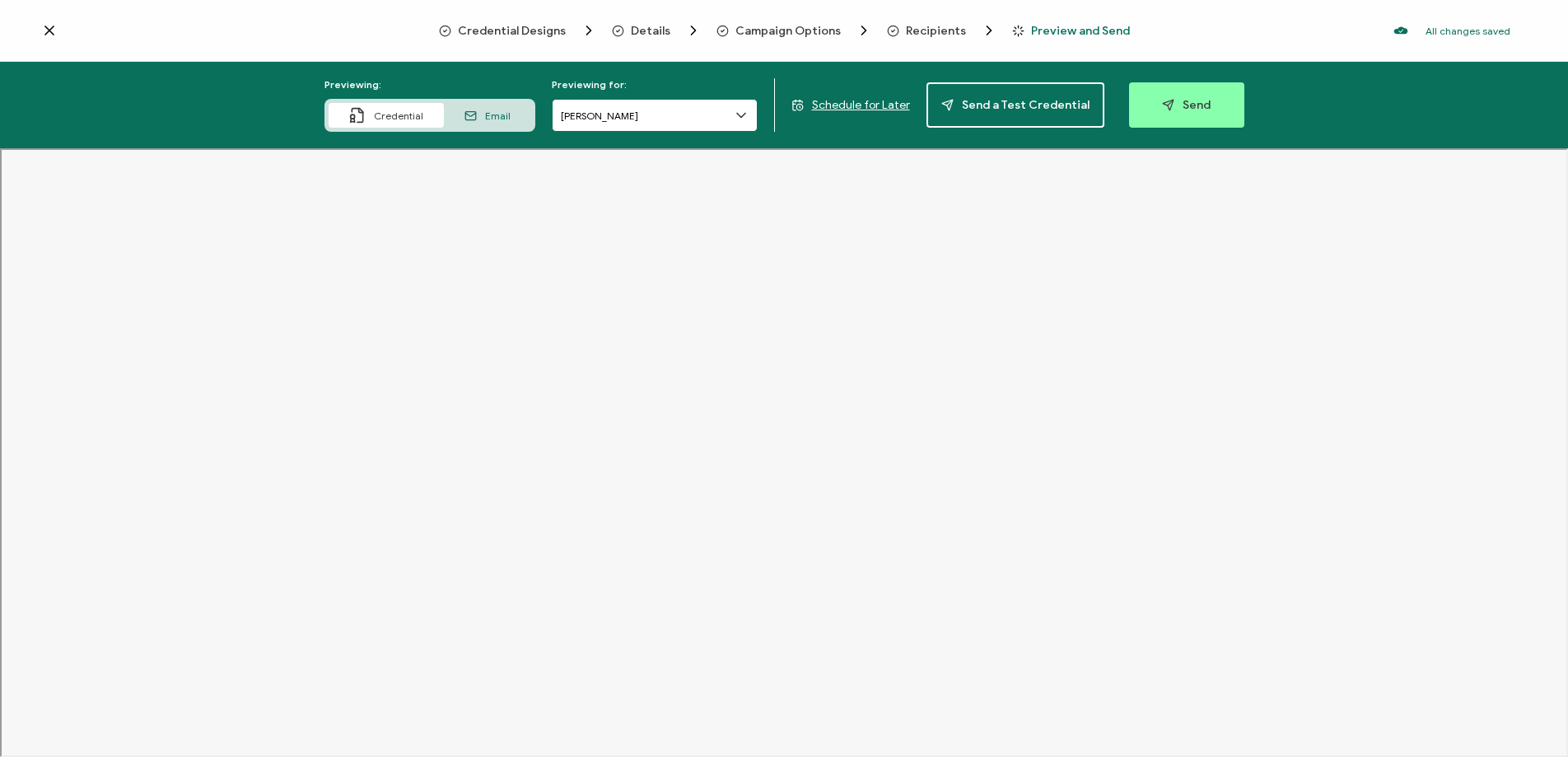
click at [667, 116] on input "[PERSON_NAME]" at bounding box center [654, 115] width 206 height 33
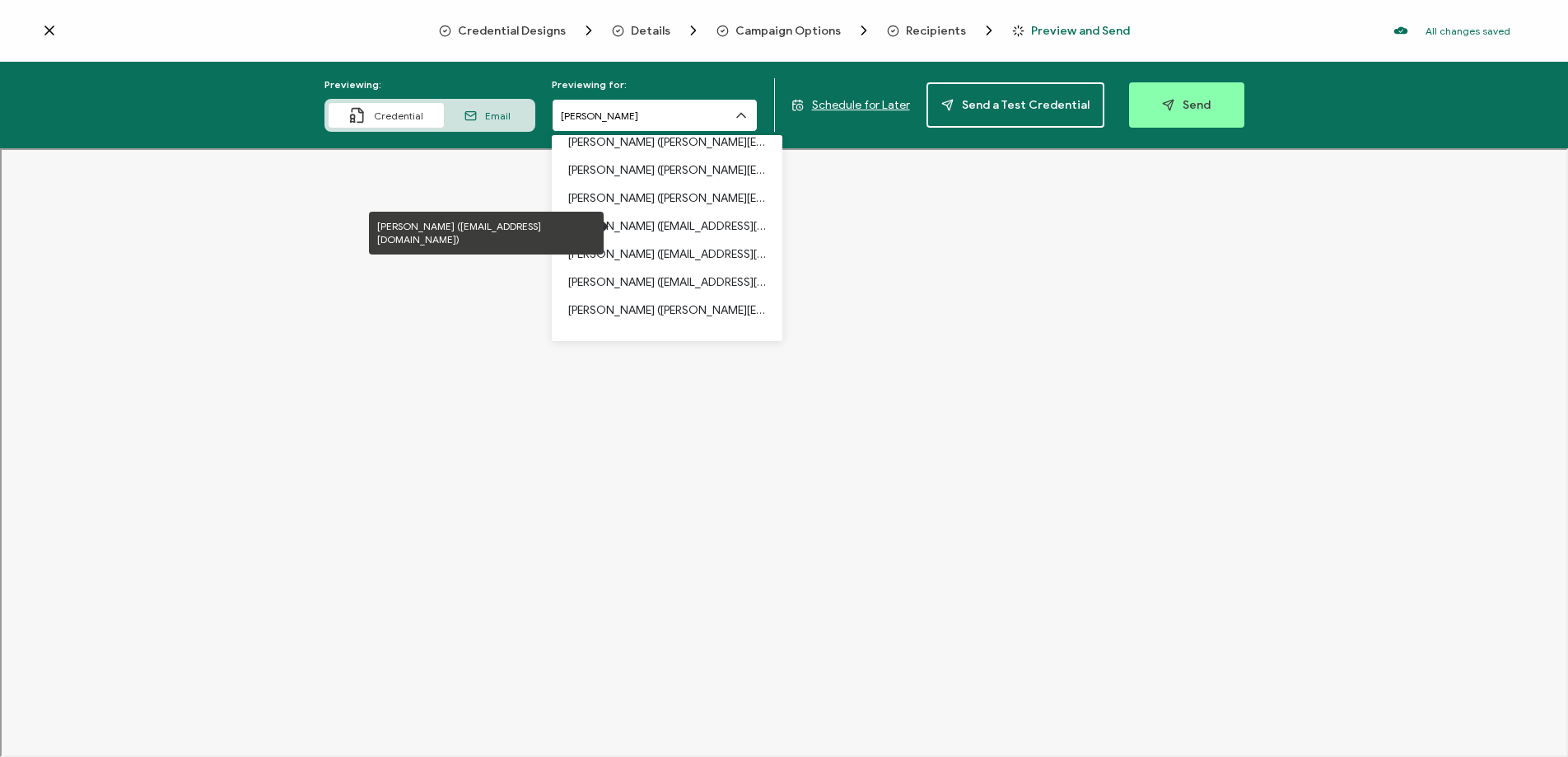
scroll to position [1236, 0]
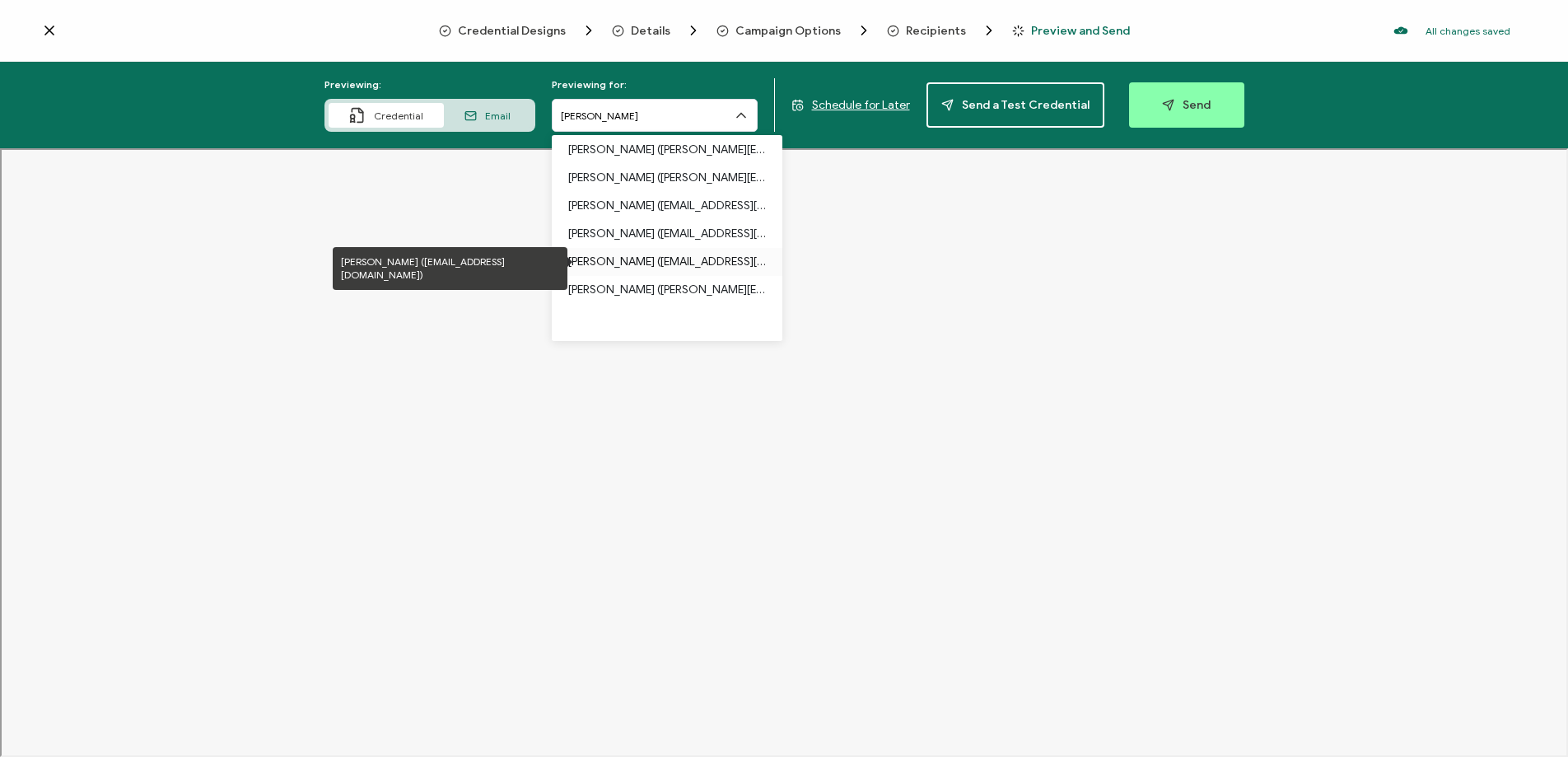
click at [634, 253] on p "[PERSON_NAME] ([EMAIL_ADDRESS][DOMAIN_NAME])" at bounding box center [668, 262] width 198 height 28
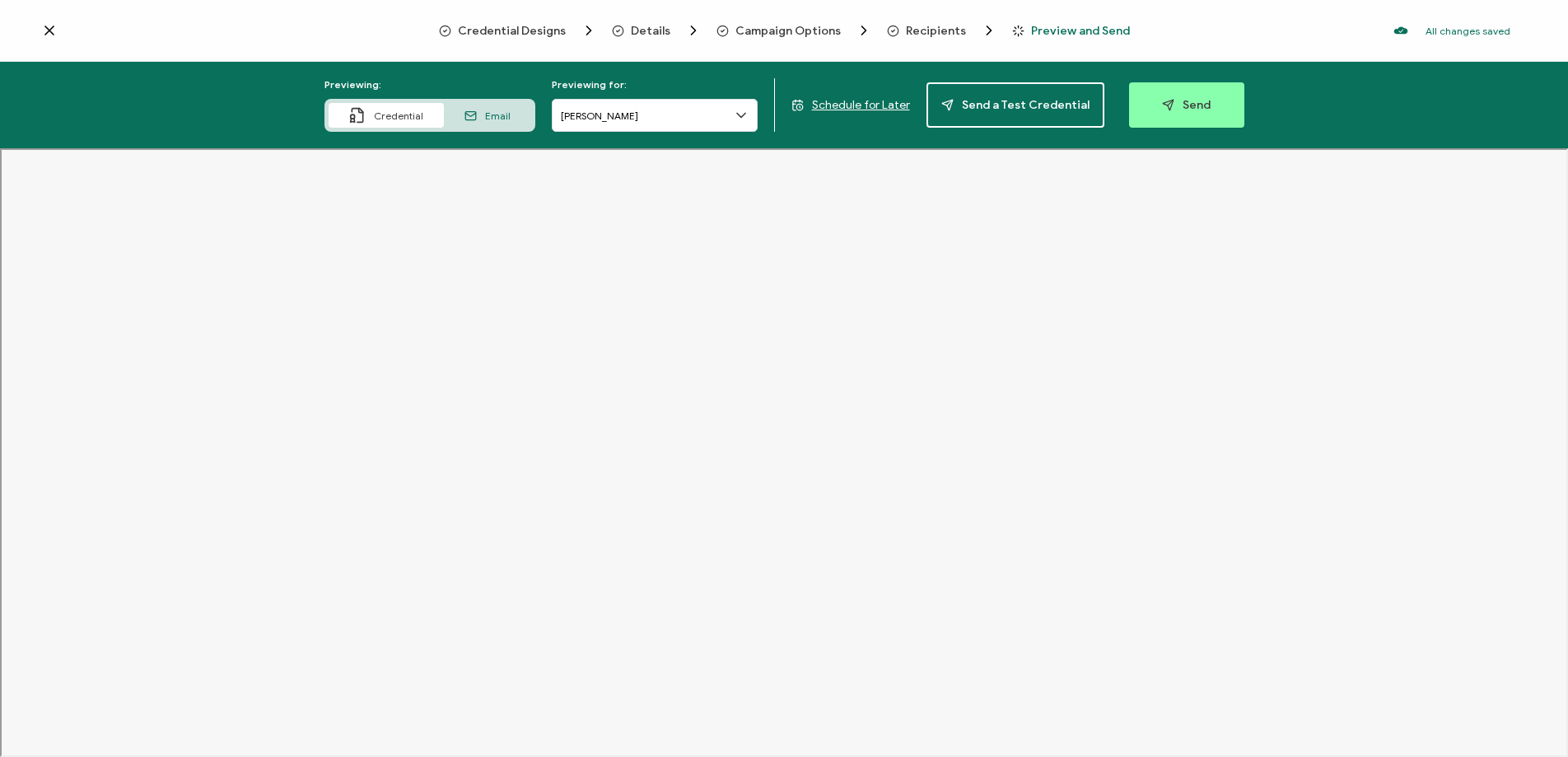
click at [502, 118] on span "Email" at bounding box center [498, 116] width 26 height 12
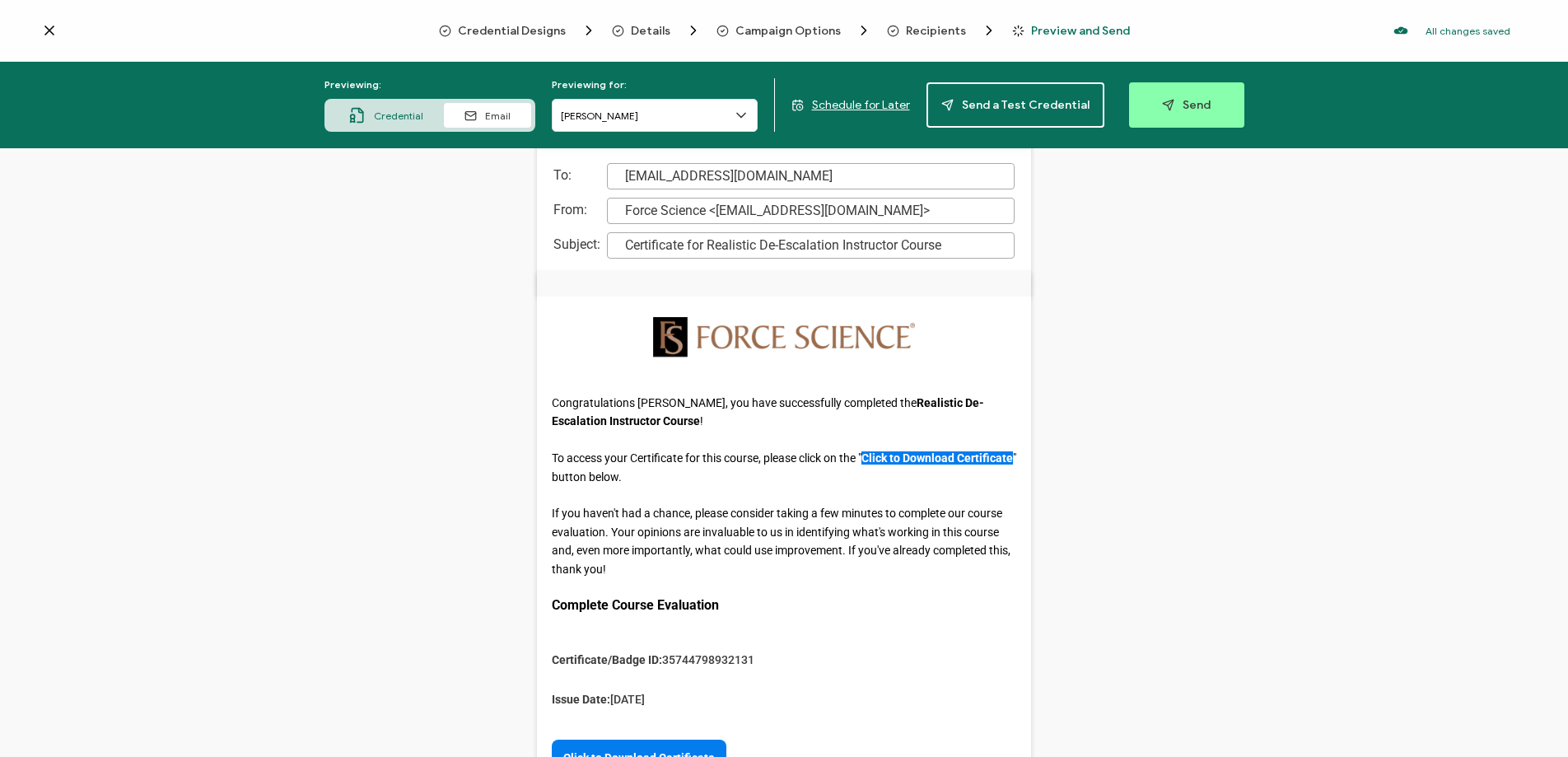
scroll to position [17, 0]
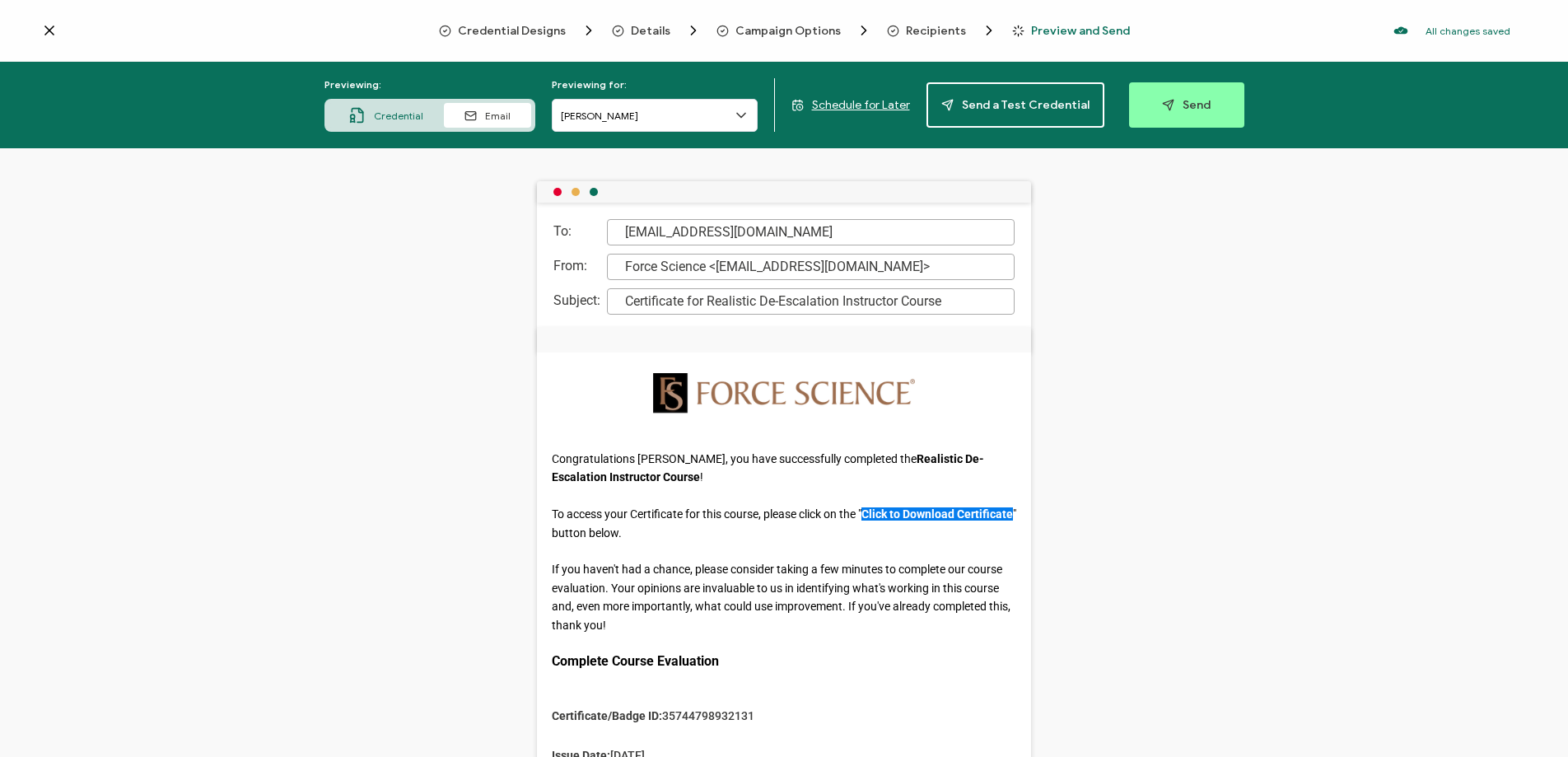
click at [402, 122] on div "Credential" at bounding box center [386, 115] width 115 height 25
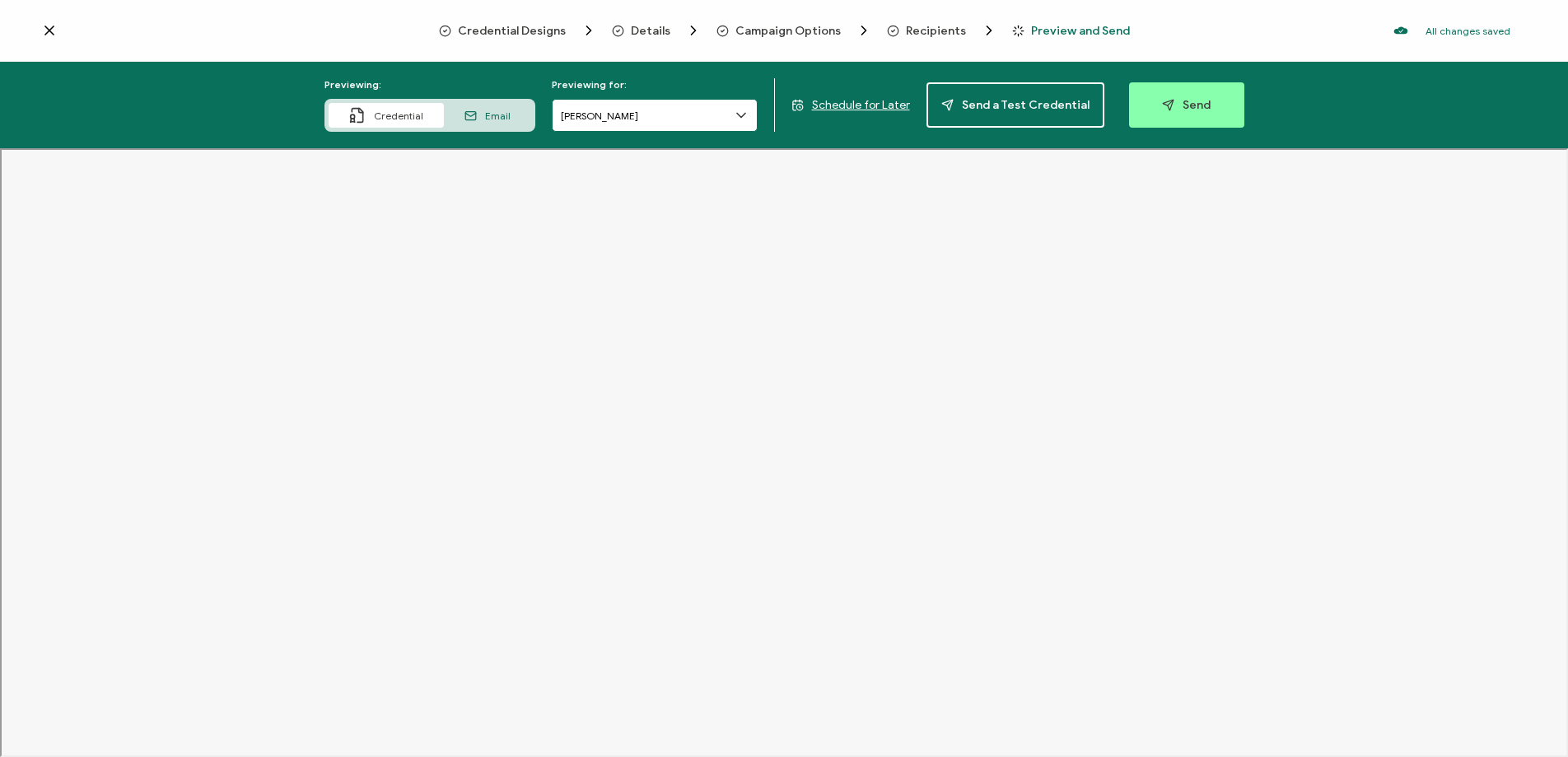
click at [648, 117] on input "[PERSON_NAME]" at bounding box center [654, 115] width 206 height 33
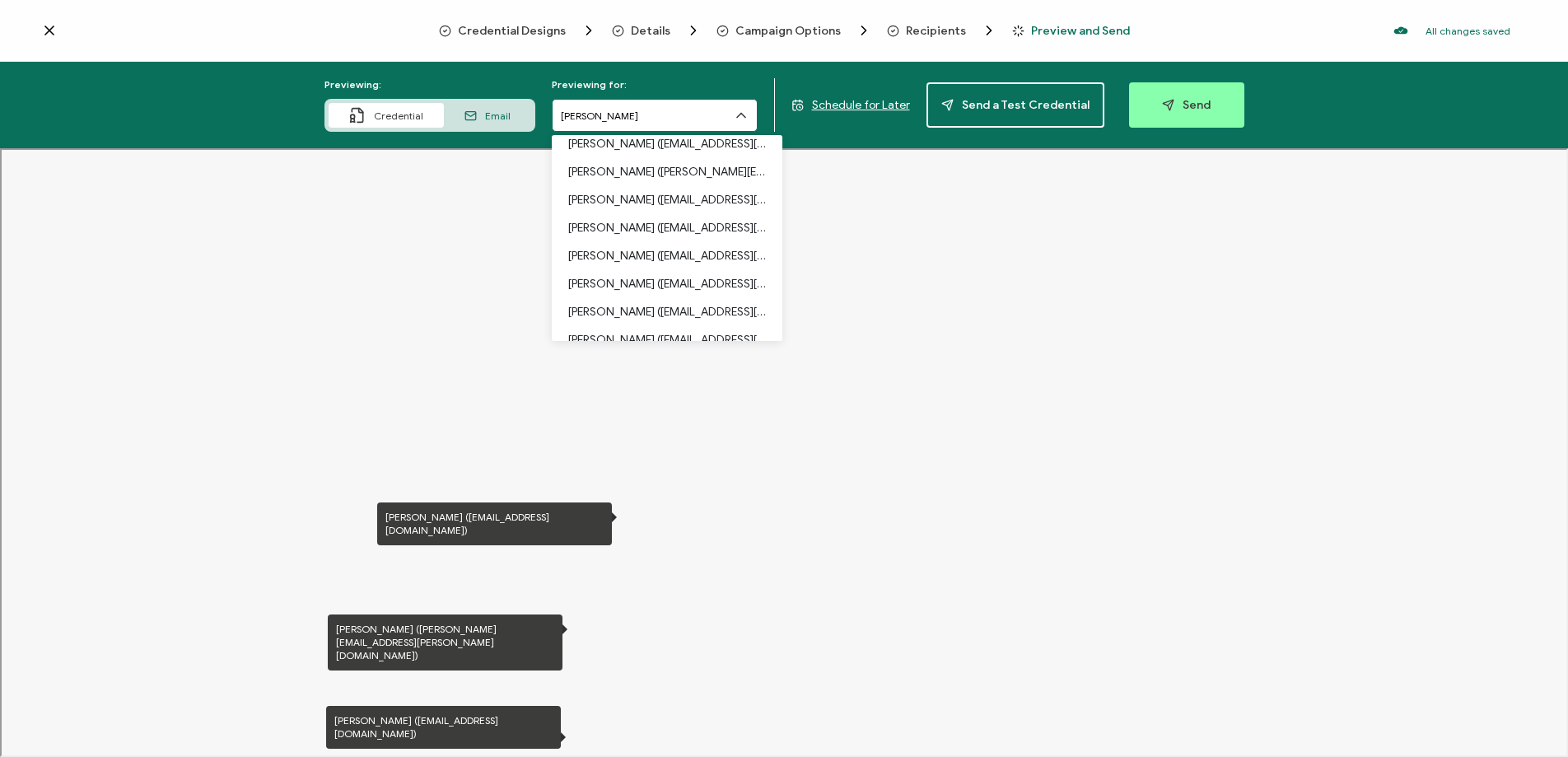
scroll to position [0, 0]
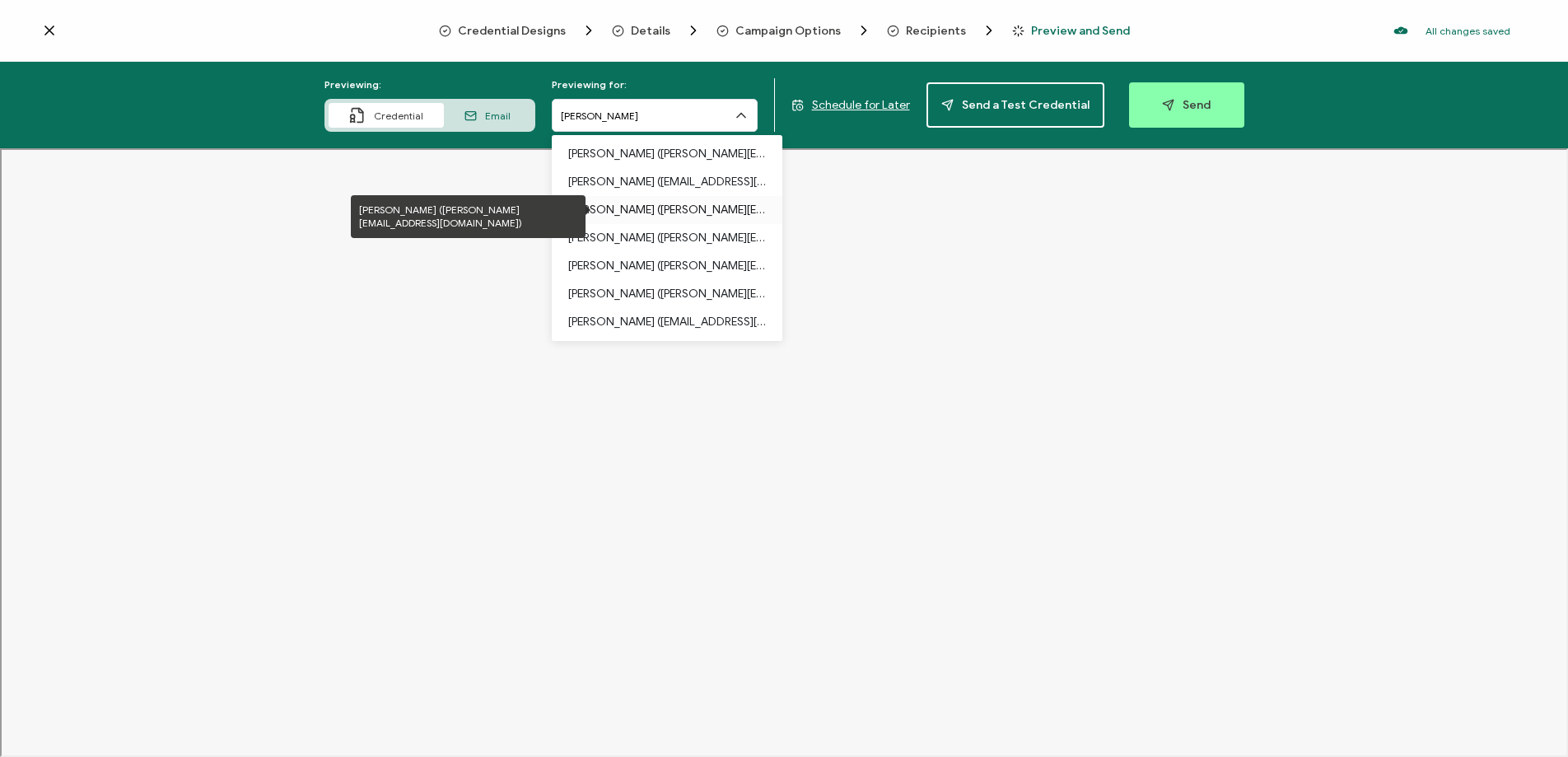
click at [608, 204] on p "[PERSON_NAME] ([PERSON_NAME][EMAIL_ADDRESS][DOMAIN_NAME])" at bounding box center [668, 210] width 198 height 28
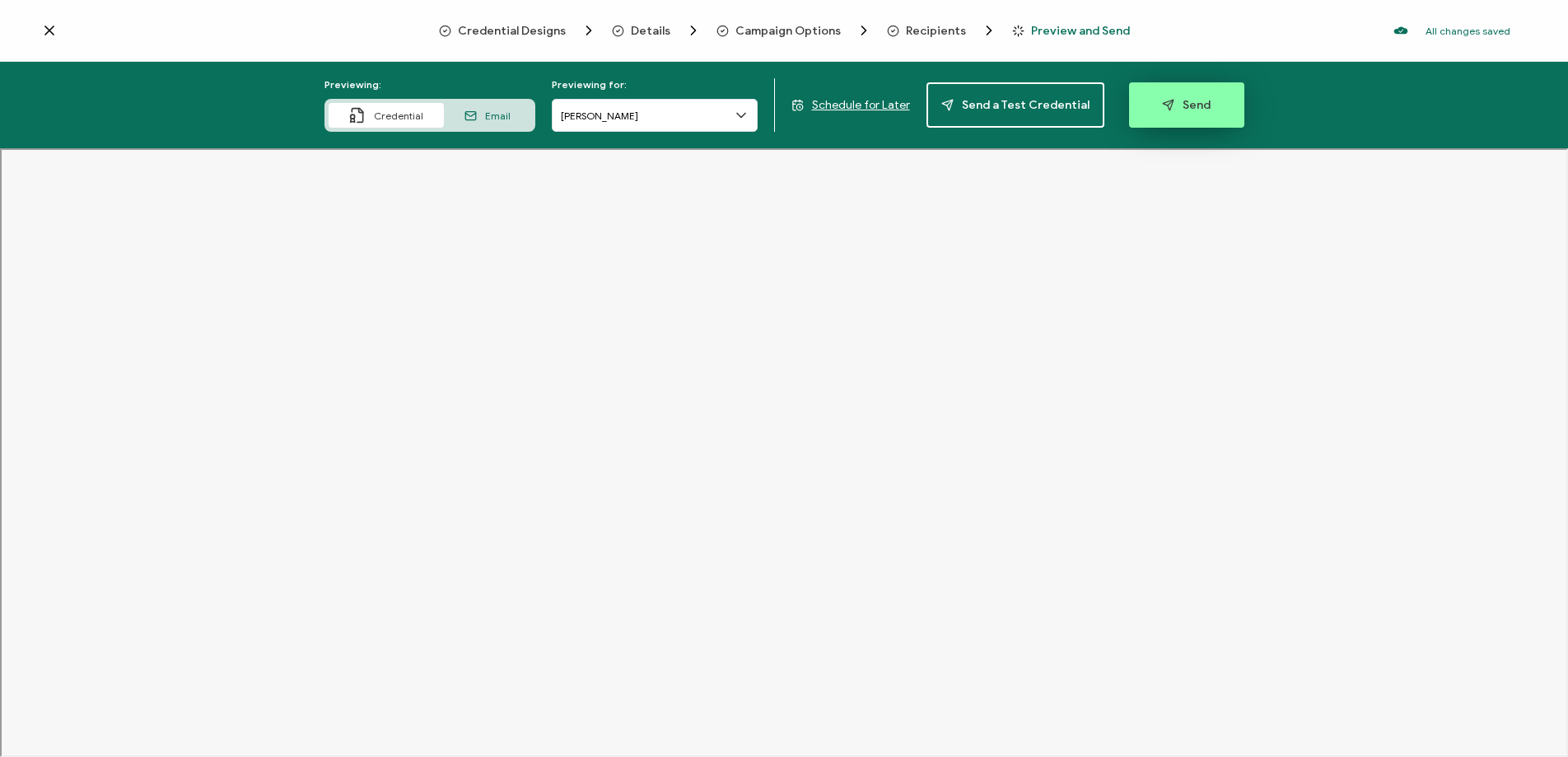
click at [1178, 117] on button "Send" at bounding box center [1187, 104] width 115 height 45
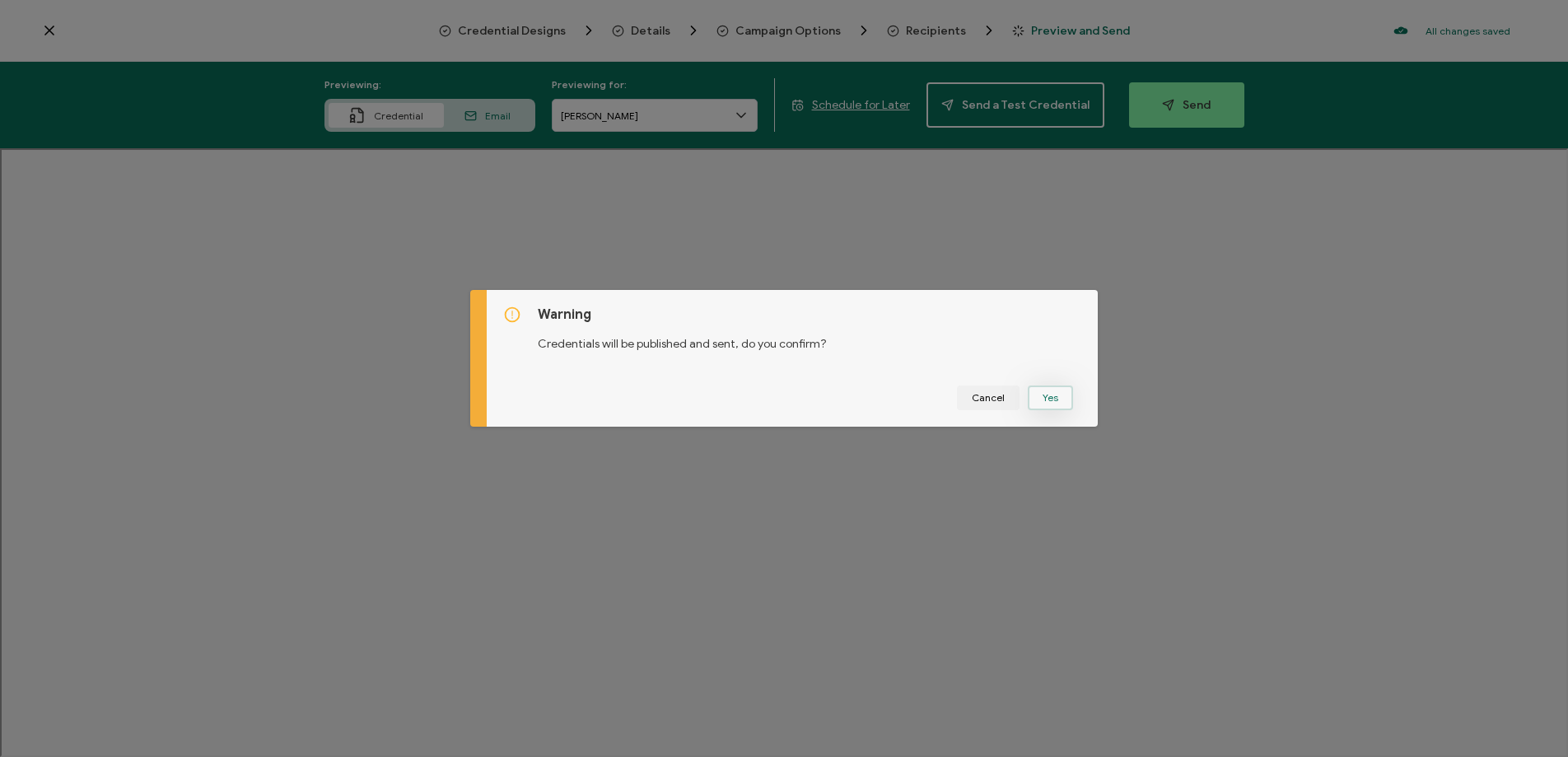
click at [1037, 401] on button "Yes" at bounding box center [1050, 398] width 45 height 25
